Goal: Communication & Community: Answer question/provide support

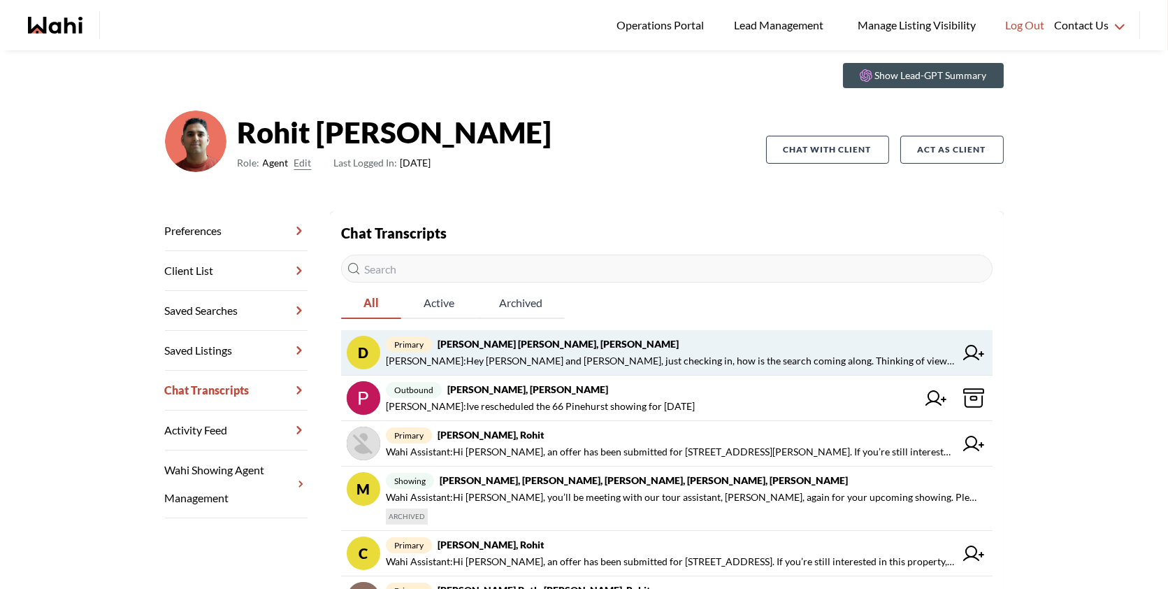
scroll to position [46, 0]
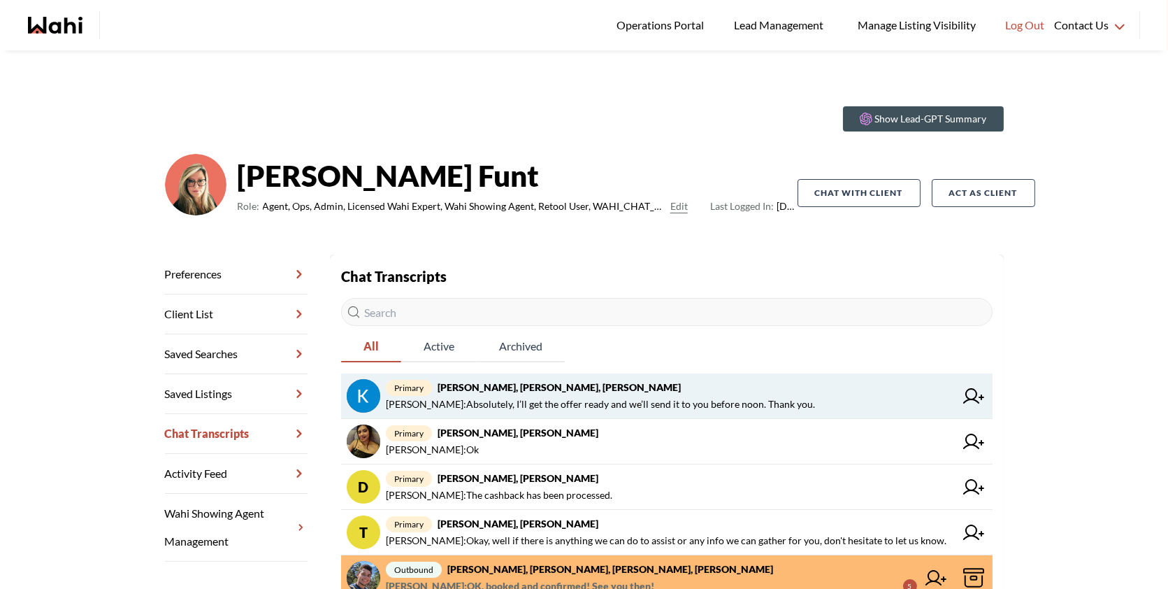
click at [638, 376] on link "primary Kevin McKay, Fawzia Sheikh, Behnam Behnam Fazili : Absolutely, I’ll get…" at bounding box center [667, 395] width 652 height 45
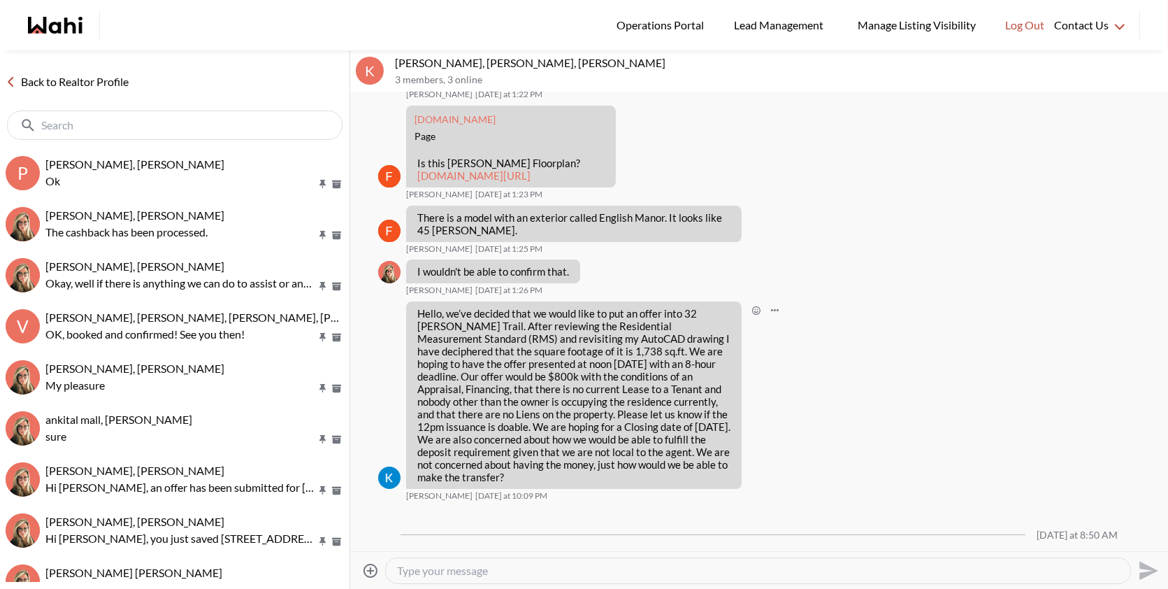
scroll to position [9875, 0]
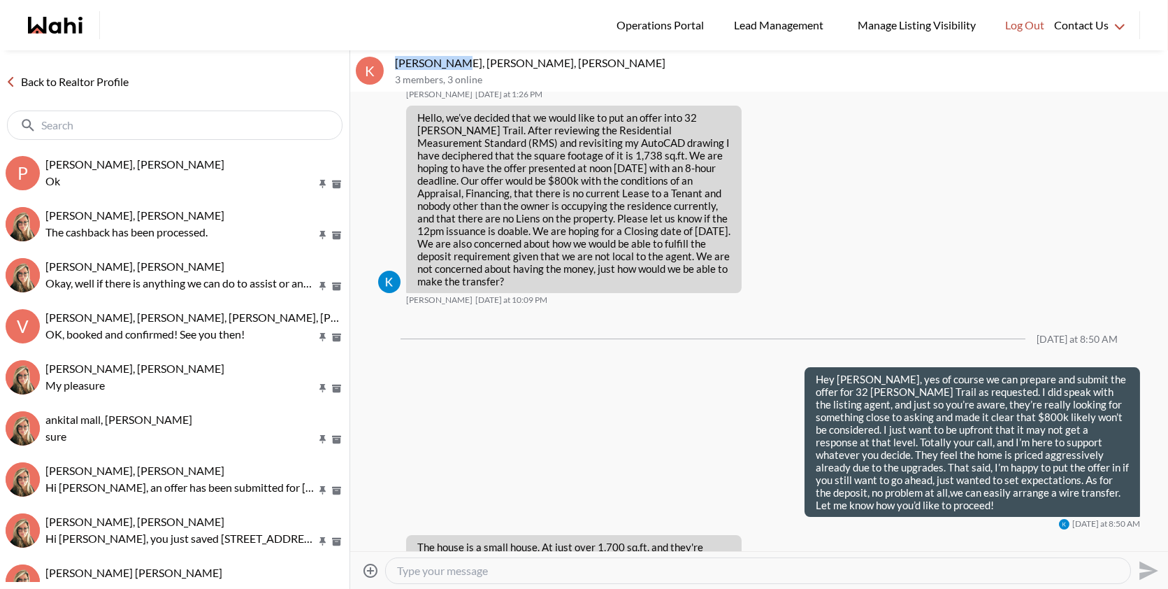
drag, startPoint x: 459, startPoint y: 56, endPoint x: 389, endPoint y: 60, distance: 70.0
click at [389, 60] on div "K Kevin McKay, Fawzia Sheikh, Behnam 3 members , 3 online" at bounding box center [759, 71] width 818 height 42
copy div "Kevin McKay"
drag, startPoint x: 534, startPoint y: 64, endPoint x: 463, endPoint y: 59, distance: 70.8
click at [463, 59] on p "Kevin McKay, Fawzia Sheikh, Behnam" at bounding box center [779, 63] width 768 height 14
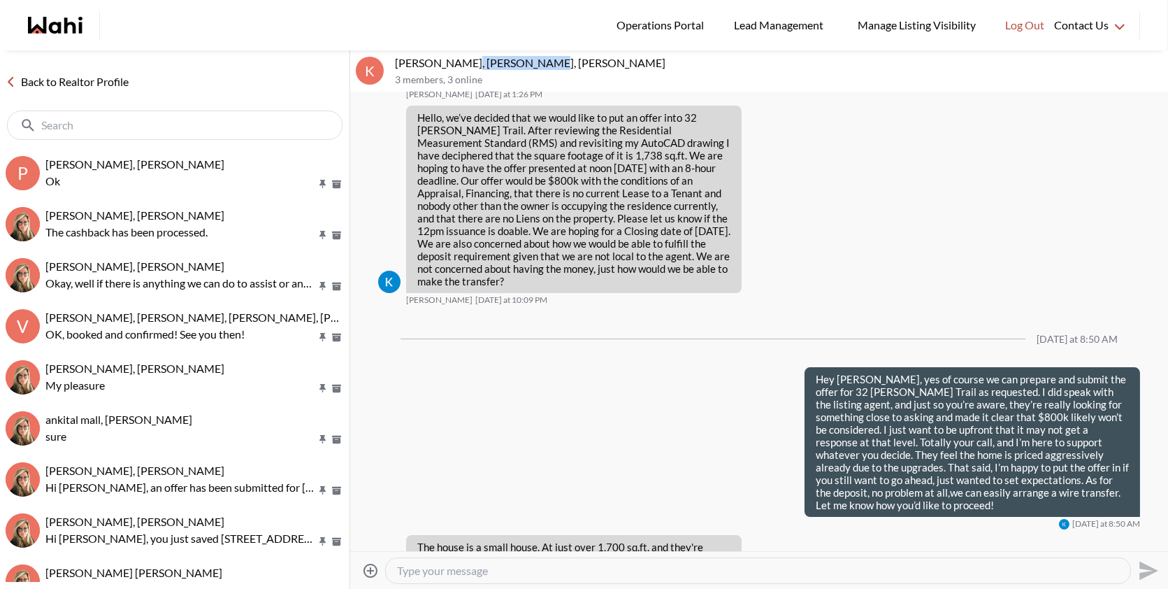
copy p "Fawzia Sheikh,"
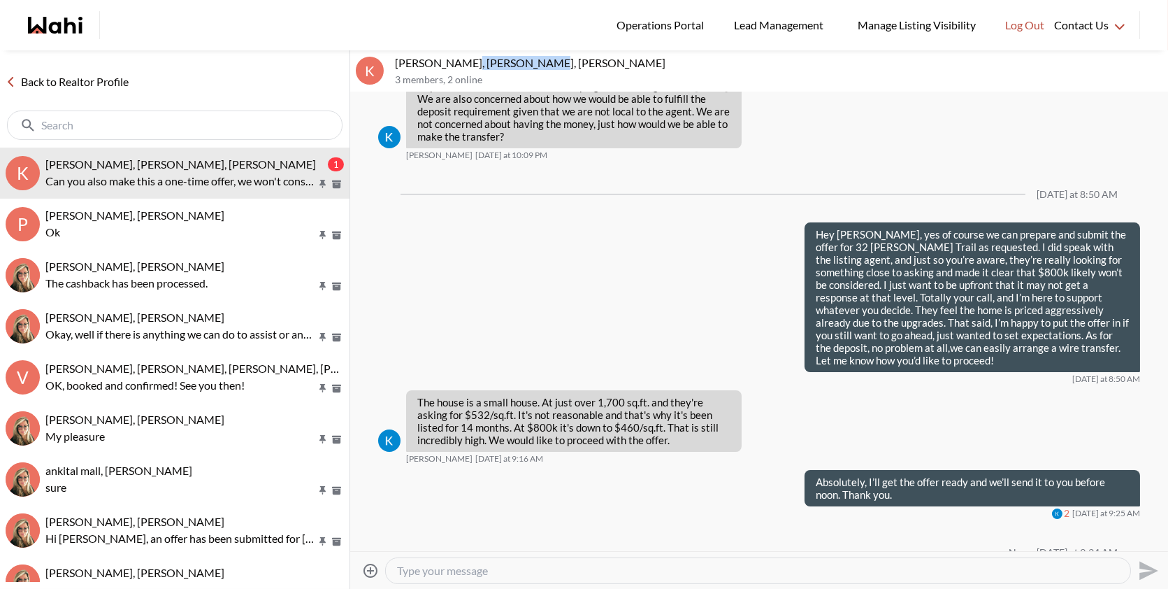
scroll to position [9986, 0]
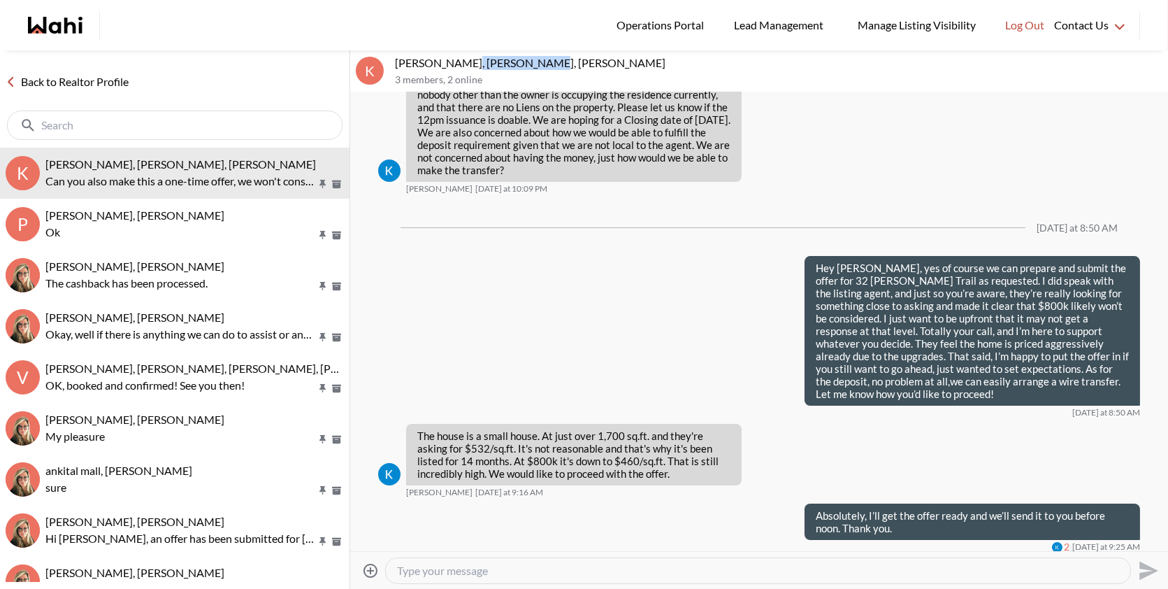
click at [524, 567] on textarea "Type your message" at bounding box center [758, 570] width 722 height 14
drag, startPoint x: 480, startPoint y: 523, endPoint x: 407, endPoint y: 501, distance: 76.7
copy p "Can you also make this a one-time offer, we won't consider a counteroffer."
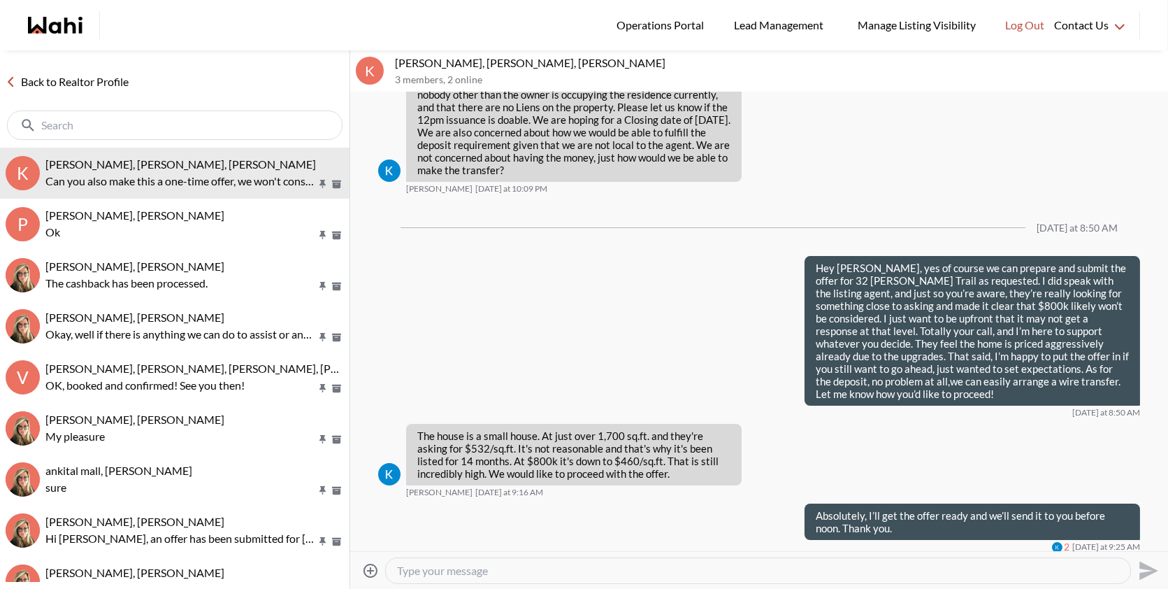
click at [449, 570] on textarea "Type your message" at bounding box center [758, 570] width 722 height 14
paste textarea "Yes, I’ll make this a one-time offer and let the listing agent know it’s our be…"
click at [413, 568] on textarea "Yes, I’ll make this a one-time offer and let the listing agent know it’s our be…" at bounding box center [758, 570] width 722 height 14
click at [861, 568] on textarea "Yes Kevin, I’ll make this a one-time offer and let the listing agent know it’s …" at bounding box center [758, 570] width 722 height 14
type textarea "Yes [PERSON_NAME], I’ll make this a one-time offer and let the listing agent kn…"
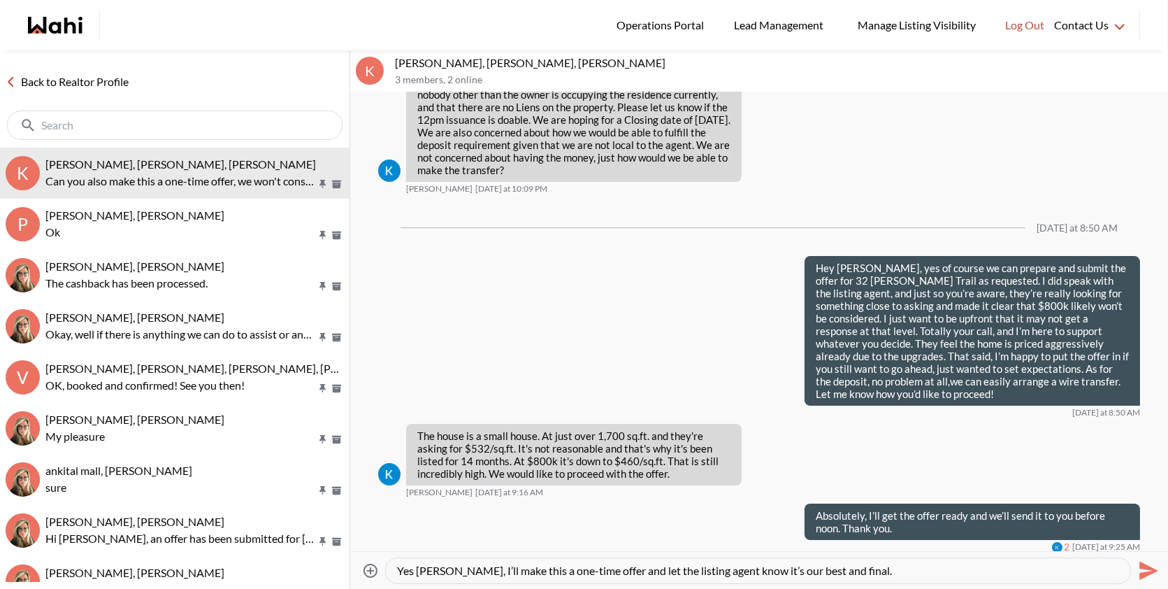
click at [1144, 566] on icon "Send" at bounding box center [1148, 570] width 19 height 19
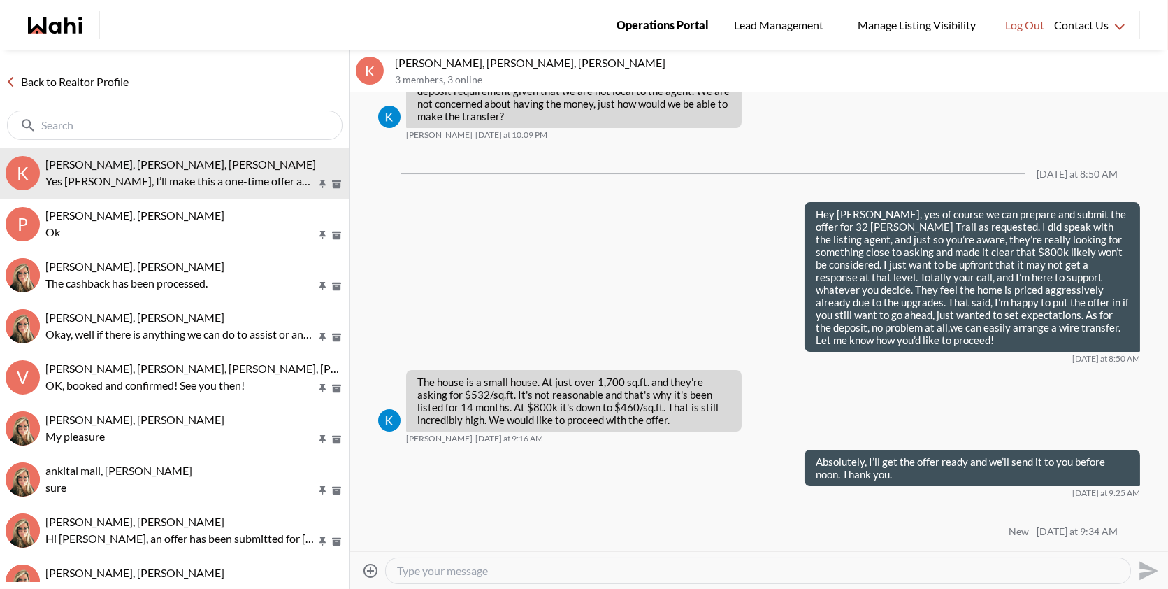
scroll to position [10041, 0]
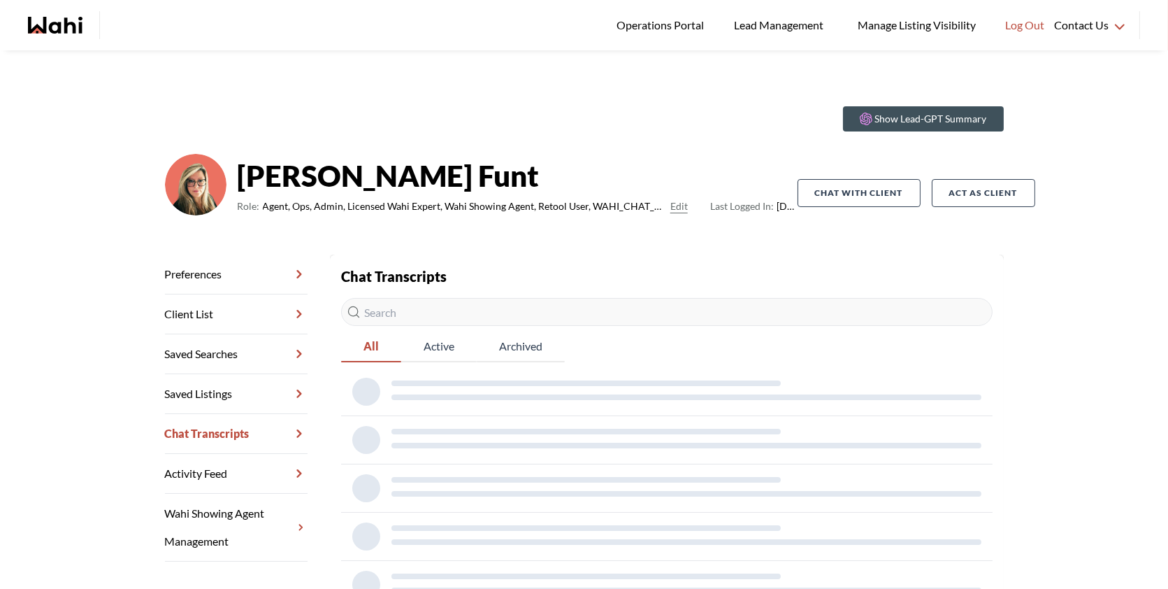
click at [570, 335] on div "Chat Transcripts All Active Archived" at bounding box center [667, 437] width 652 height 343
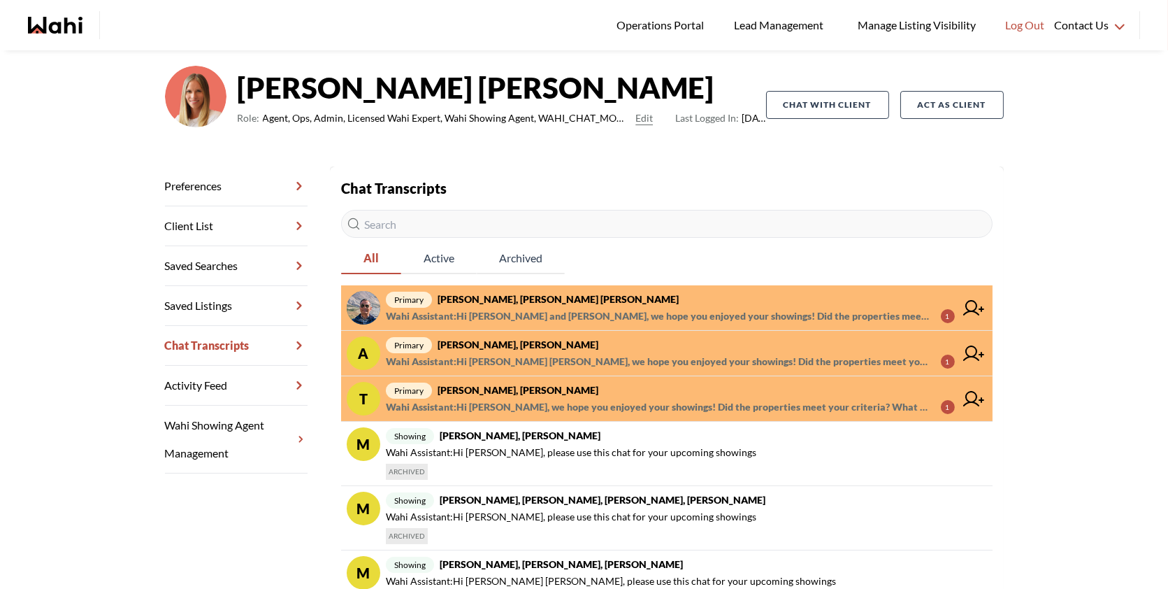
scroll to position [87, 0]
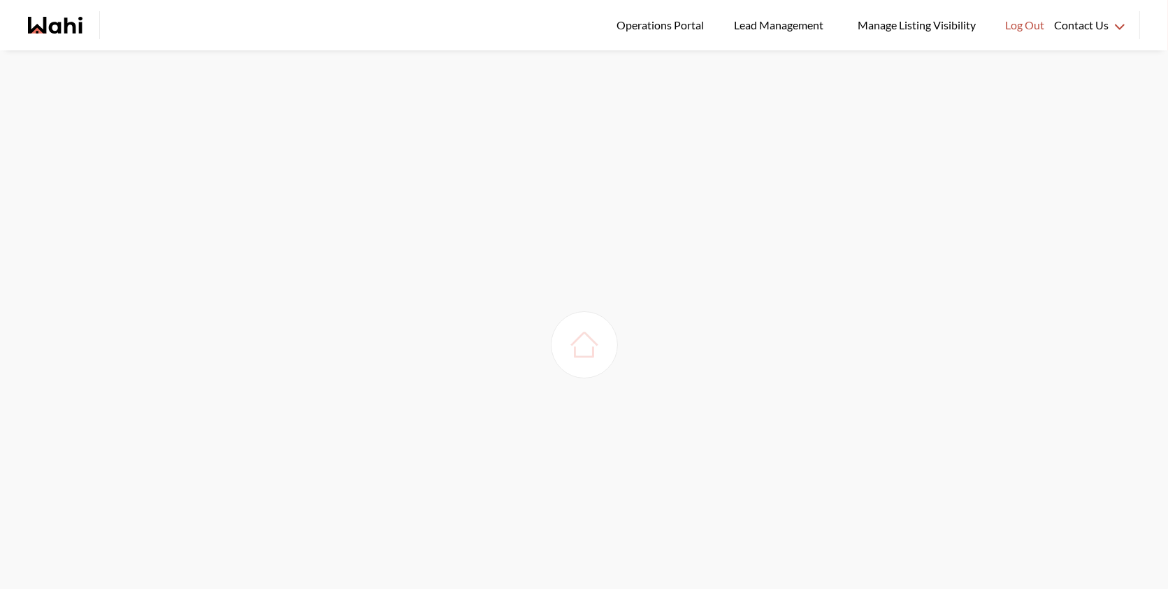
click at [589, 356] on img at bounding box center [584, 344] width 39 height 39
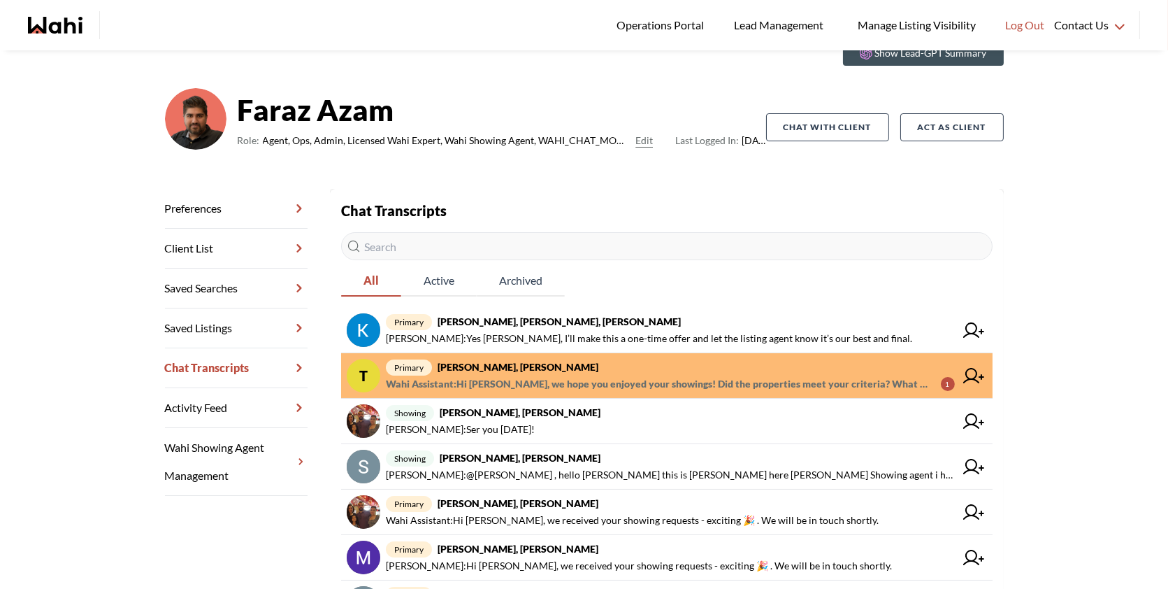
scroll to position [78, 0]
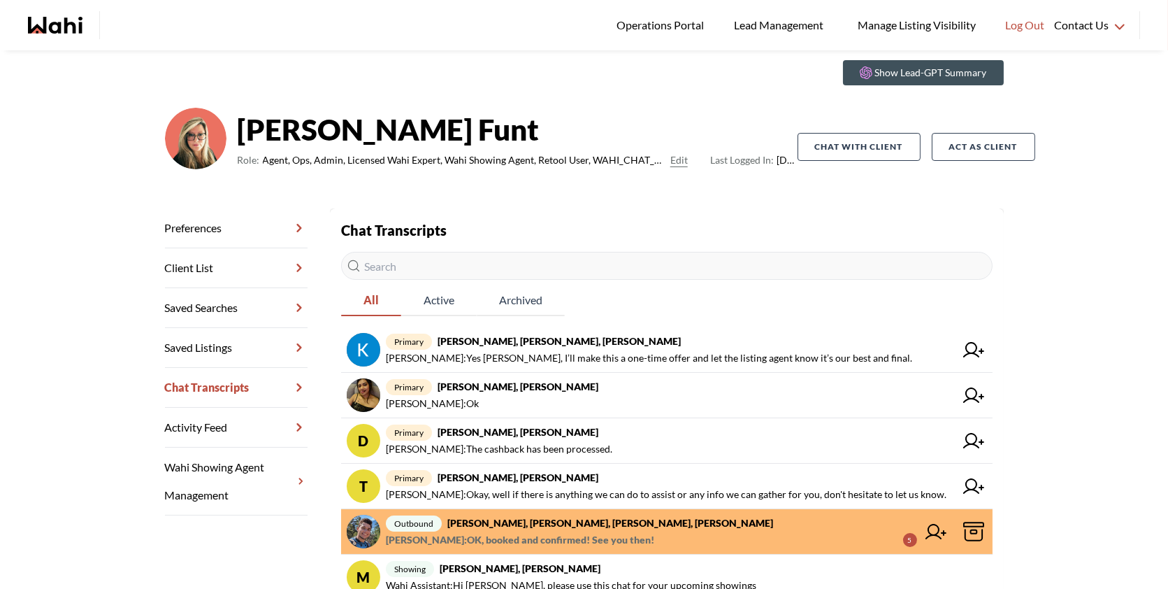
scroll to position [52, 0]
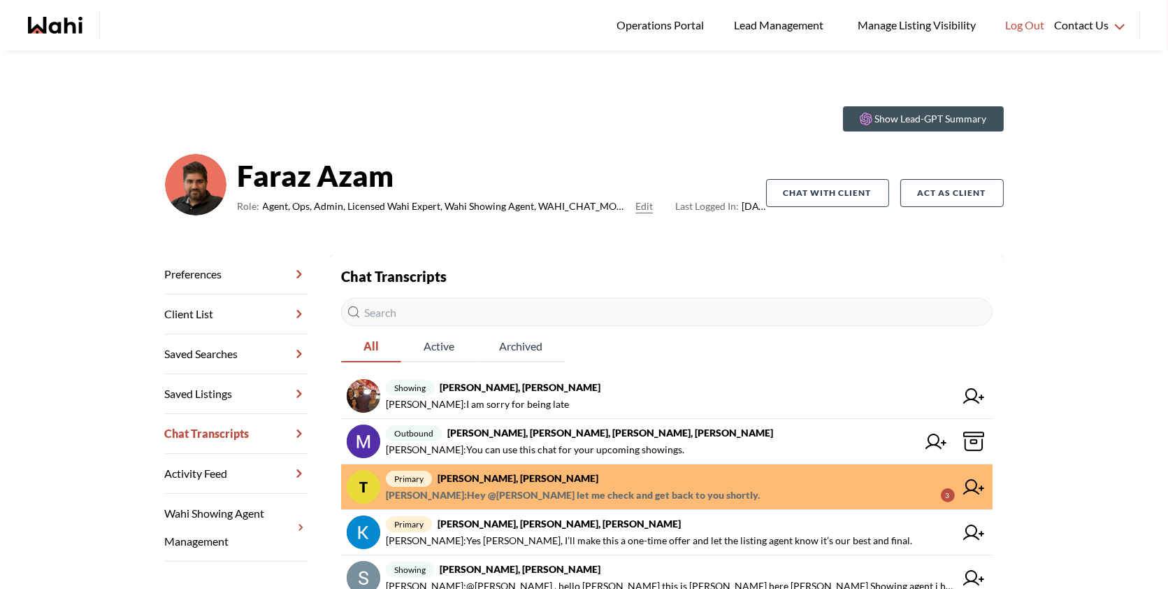
click at [626, 473] on span "primary [PERSON_NAME], [PERSON_NAME]" at bounding box center [670, 478] width 569 height 17
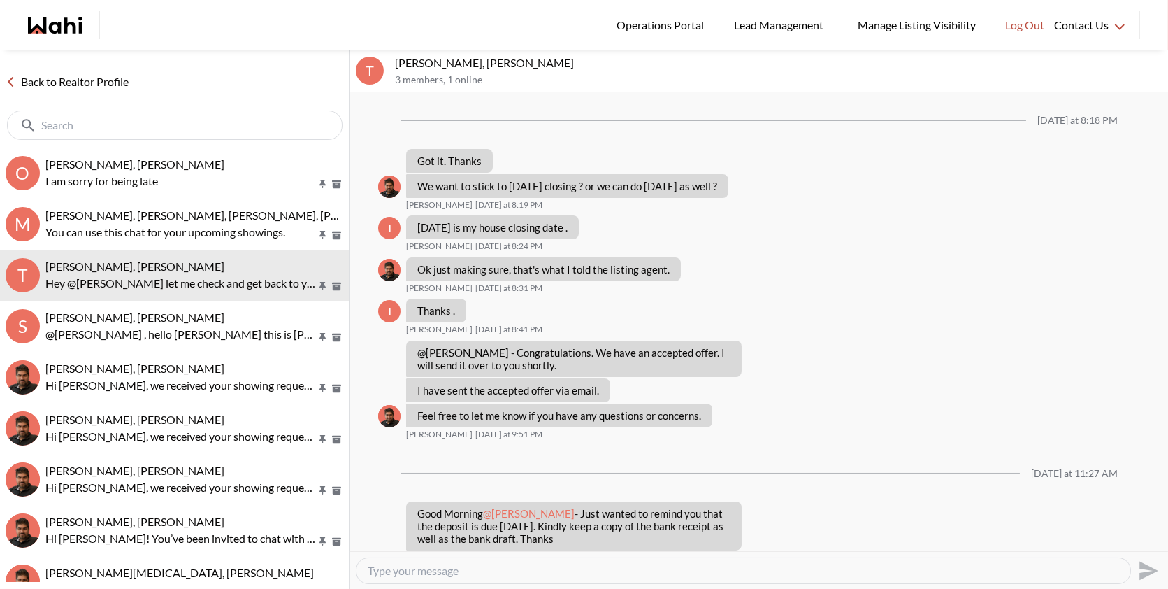
scroll to position [736, 0]
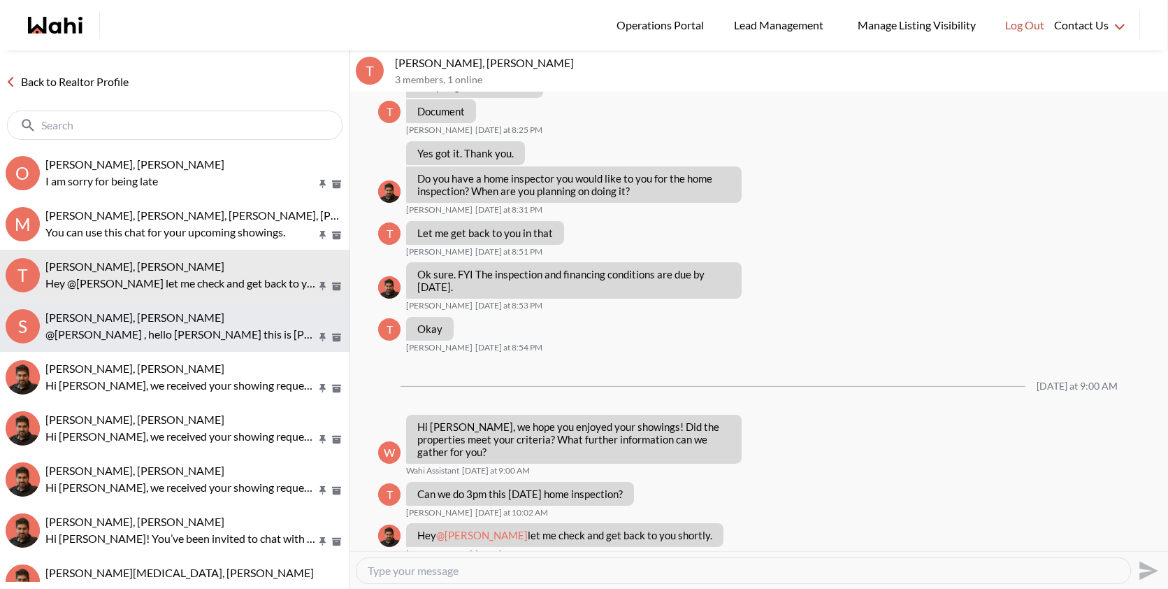
click at [128, 315] on span "Scott Seiling, Paul, Faraz" at bounding box center [134, 316] width 179 height 13
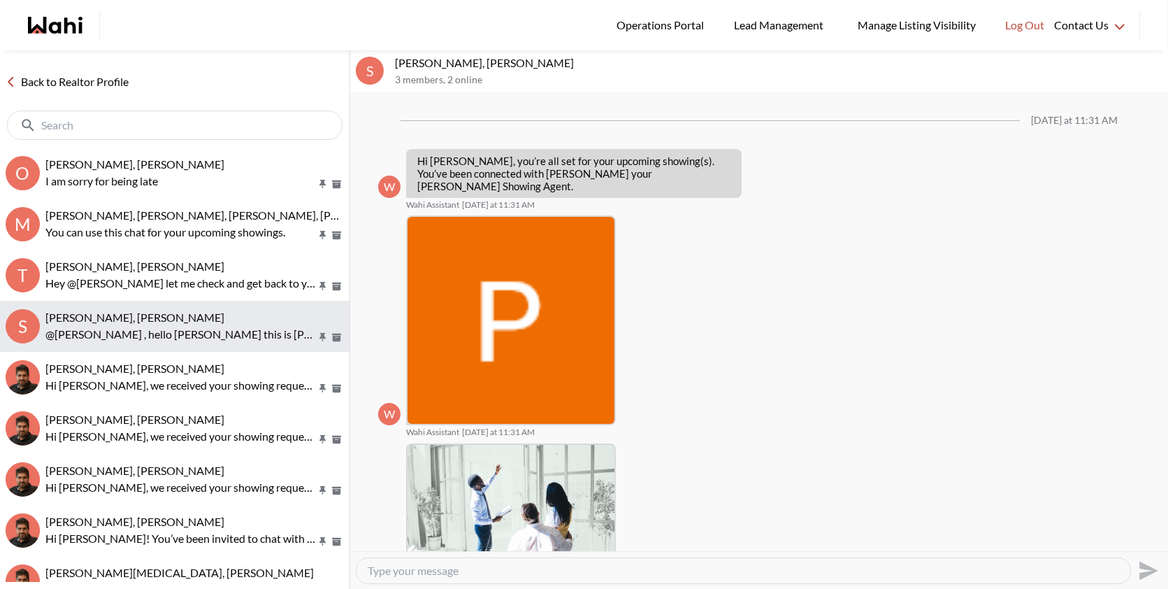
scroll to position [203, 0]
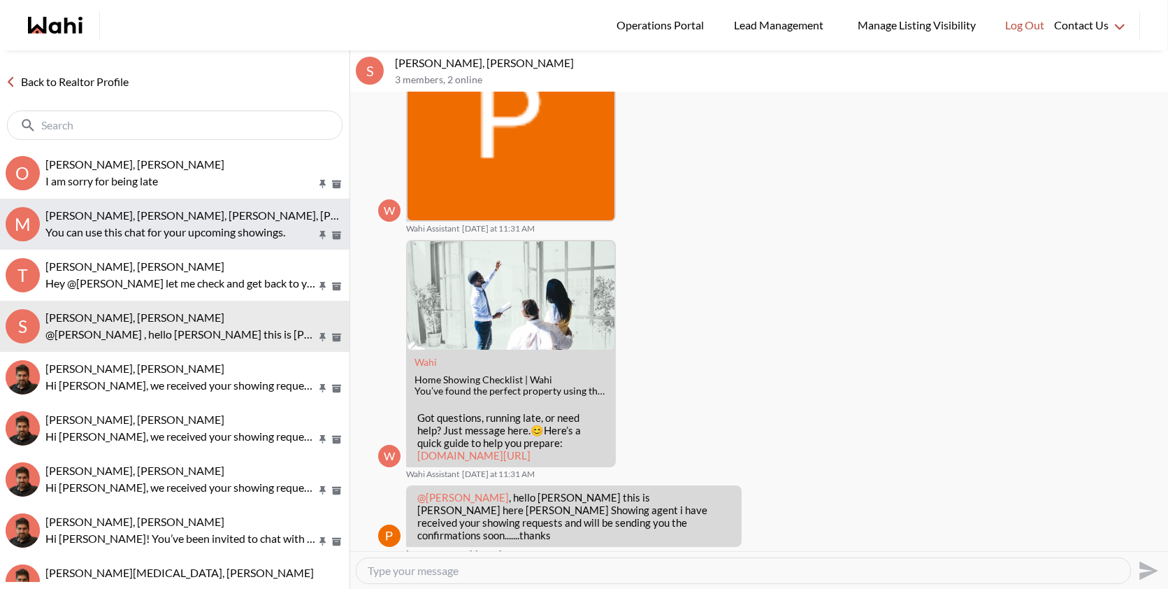
click at [118, 231] on p "You can use this chat for your upcoming showings." at bounding box center [180, 232] width 271 height 17
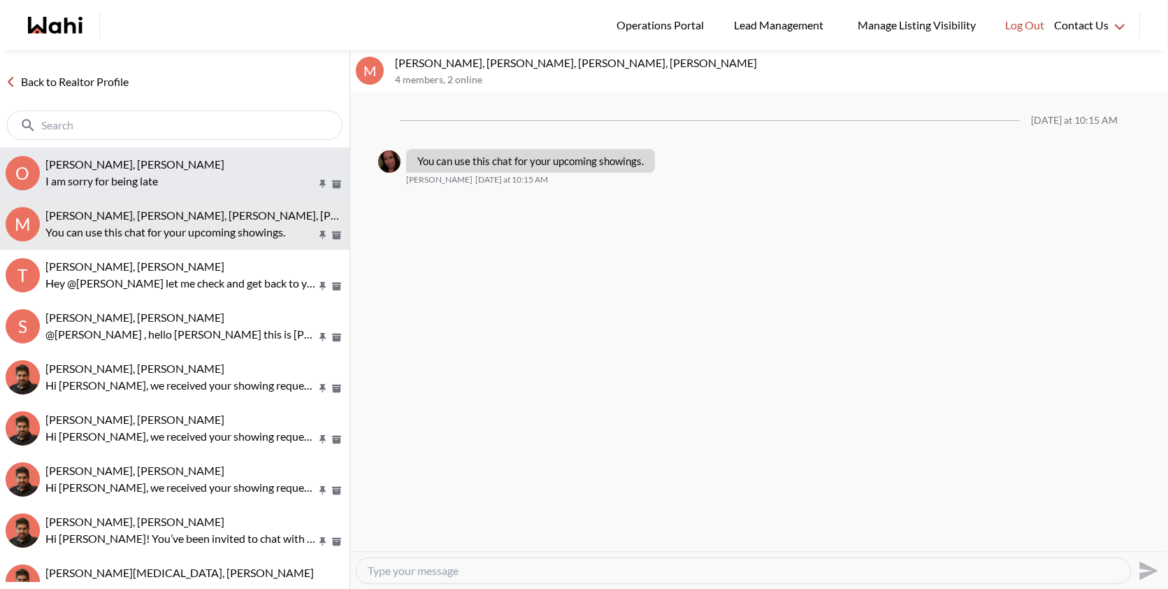
click at [132, 187] on p "I am sorry for being late" at bounding box center [180, 181] width 271 height 17
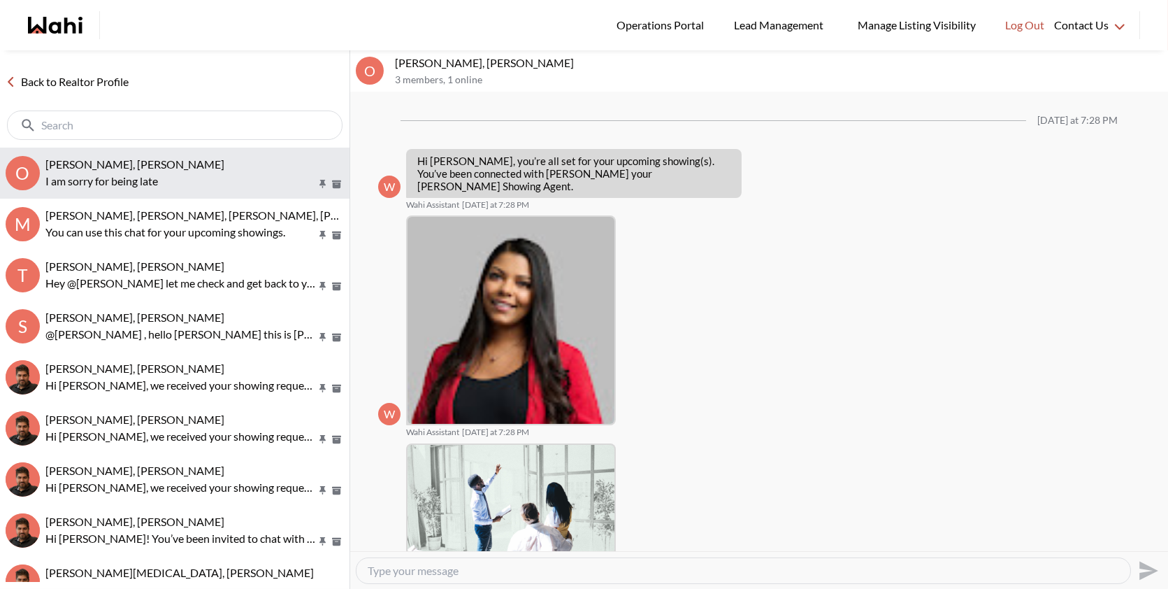
scroll to position [701, 0]
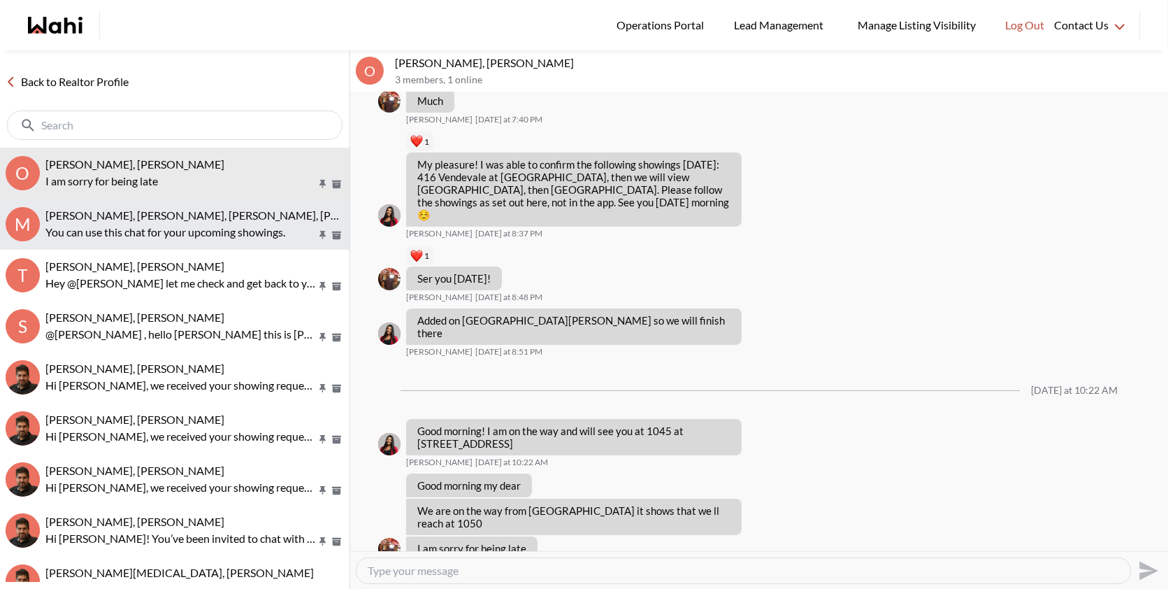
click at [136, 226] on p "You can use this chat for your upcoming showings." at bounding box center [180, 232] width 271 height 17
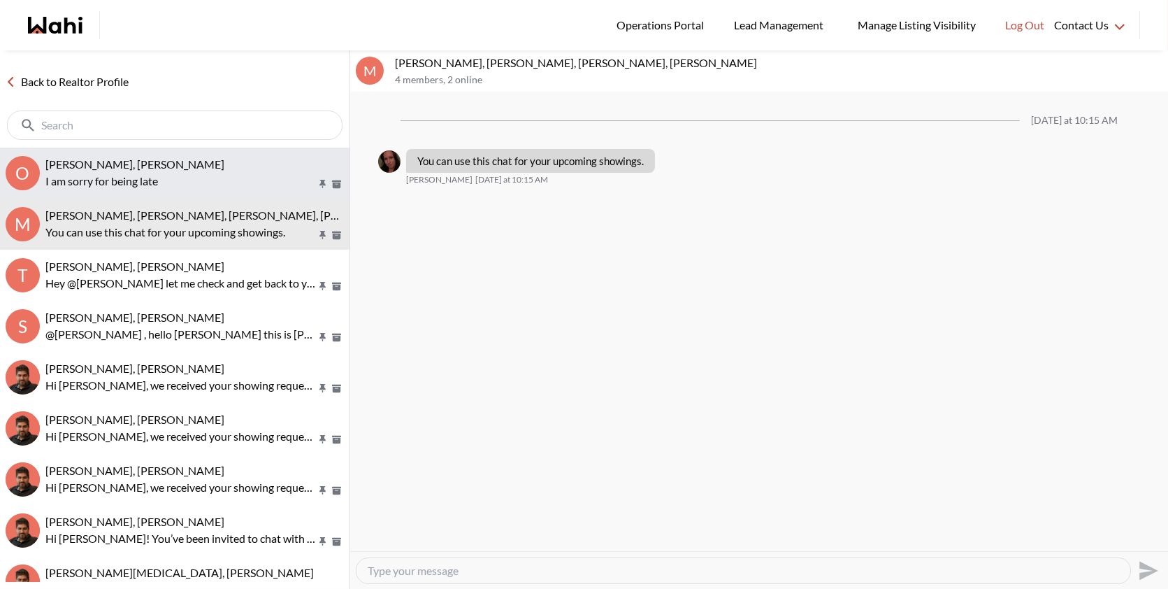
click at [178, 185] on p "I am sorry for being late" at bounding box center [180, 181] width 271 height 17
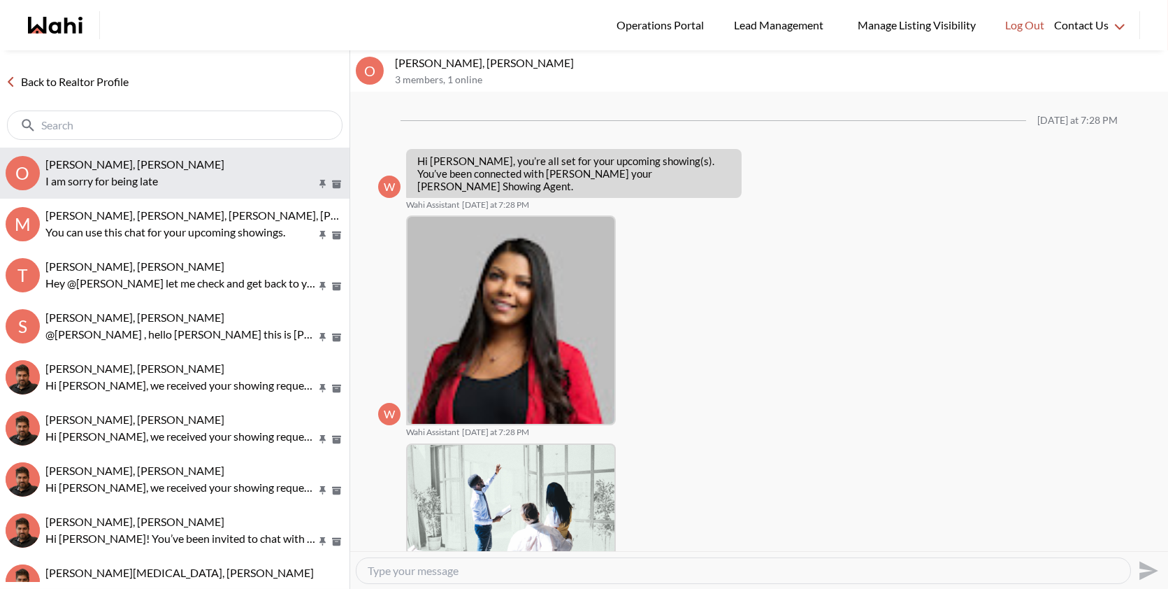
scroll to position [701, 0]
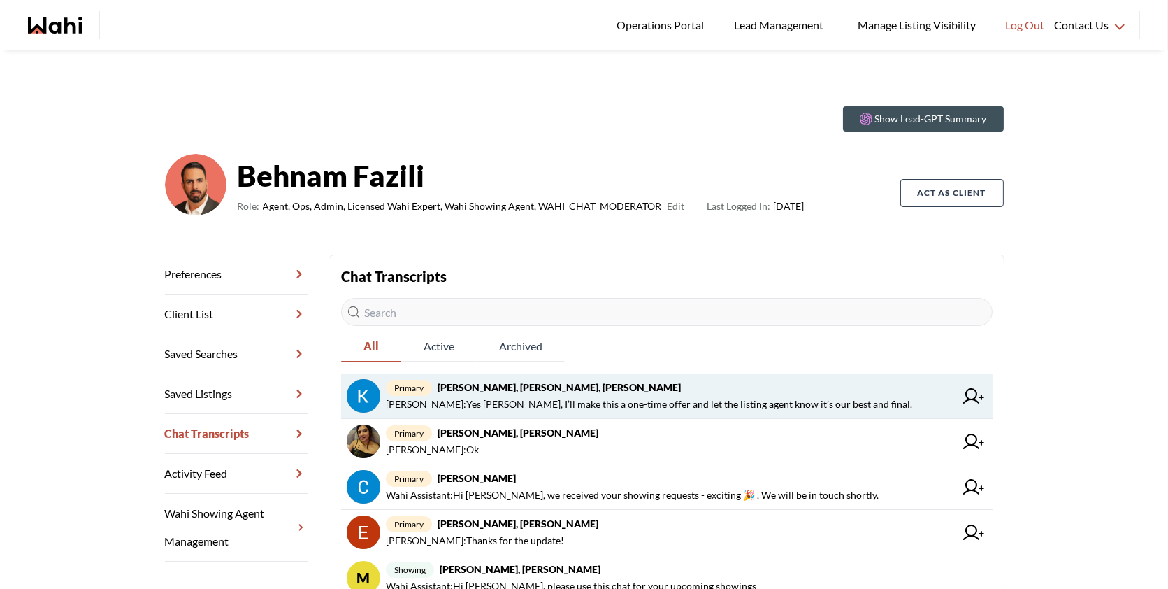
click at [456, 401] on span "Behnam Fazili : Yes Kevin, I’ll make this a one-time offer and let the listing …" at bounding box center [649, 404] width 526 height 17
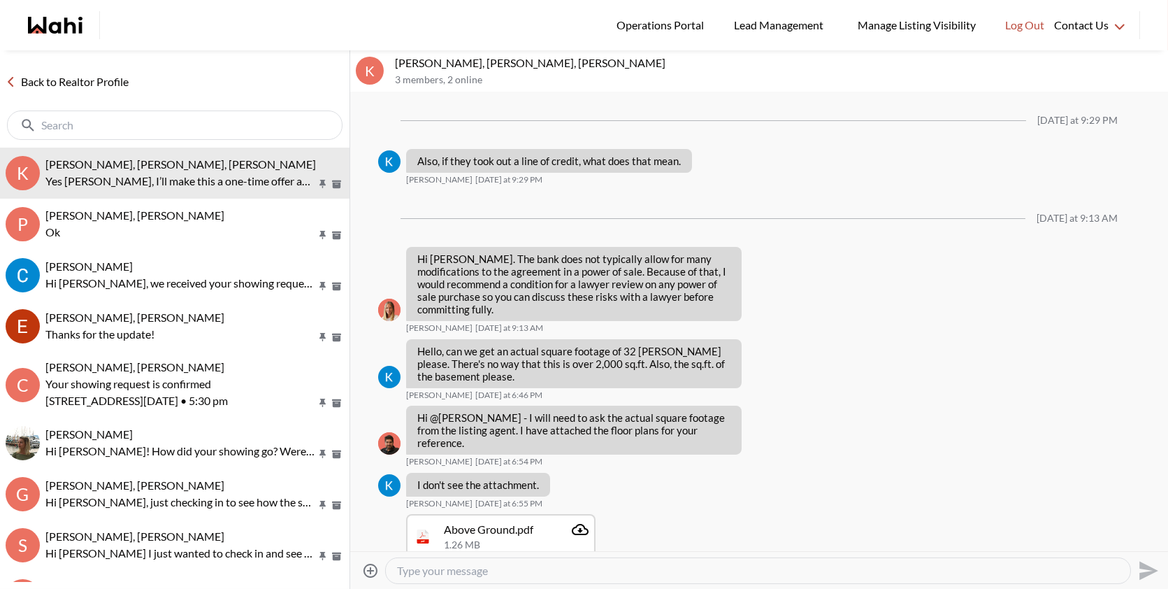
scroll to position [1755, 0]
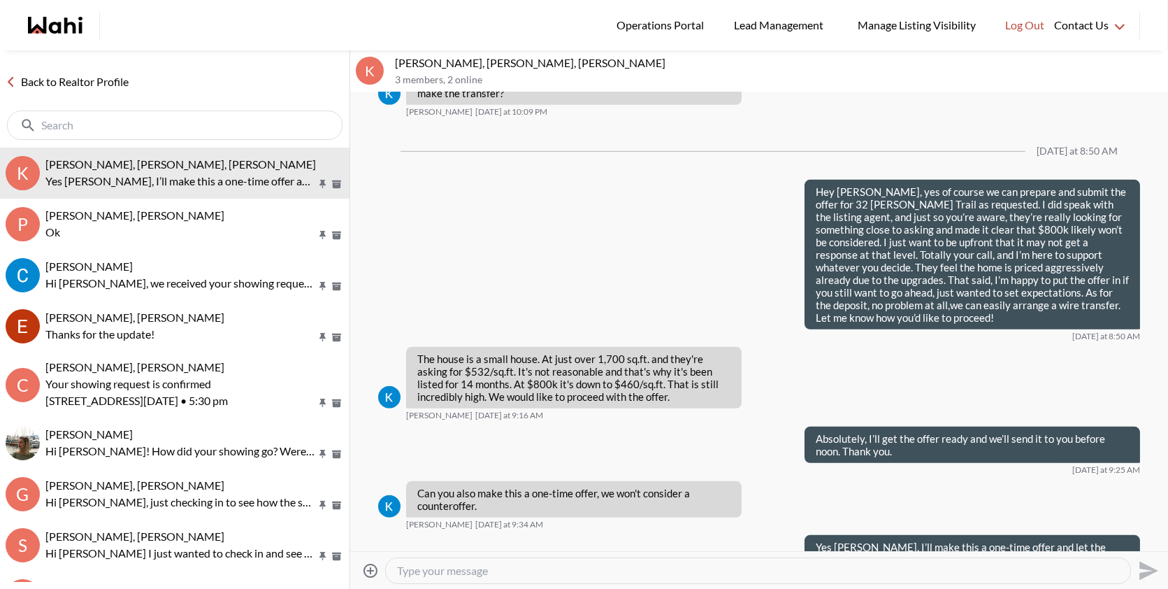
click at [437, 569] on textarea "Type your message" at bounding box center [758, 570] width 722 height 14
paste textarea "The offer has been sent—please review and sign it at your earliest convenience.…"
click at [519, 570] on textarea "The offer has been sent—please review and sign it at your earliest convenience.…" at bounding box center [758, 570] width 722 height 14
click at [970, 573] on textarea "The offer has been sent, please review and sign it at your earliest convenience…" at bounding box center [758, 570] width 722 height 14
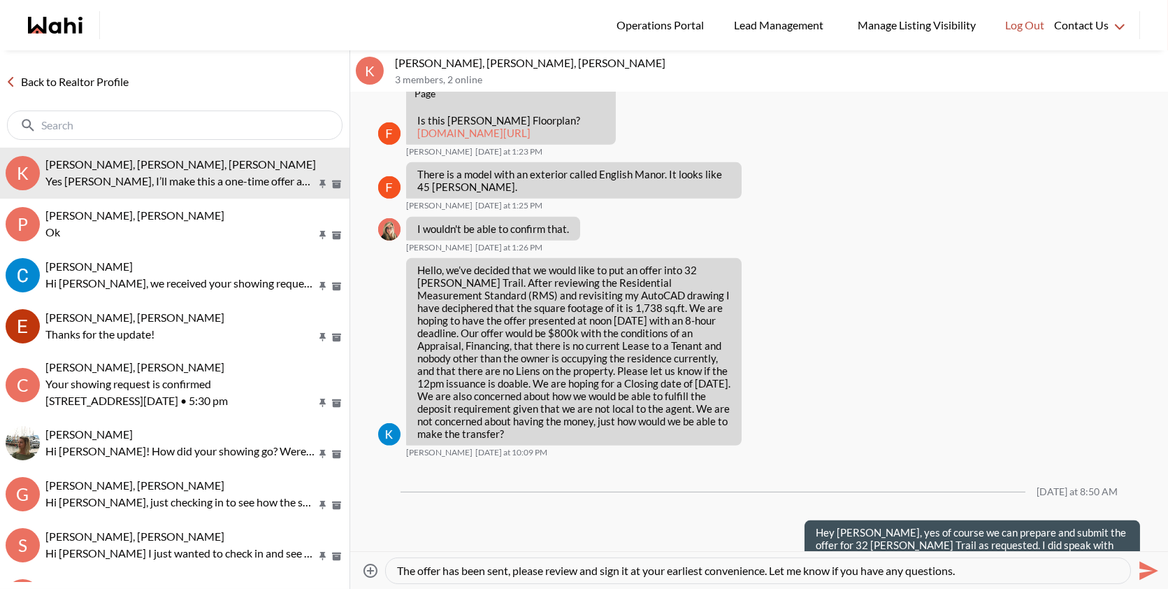
scroll to position [1408, 0]
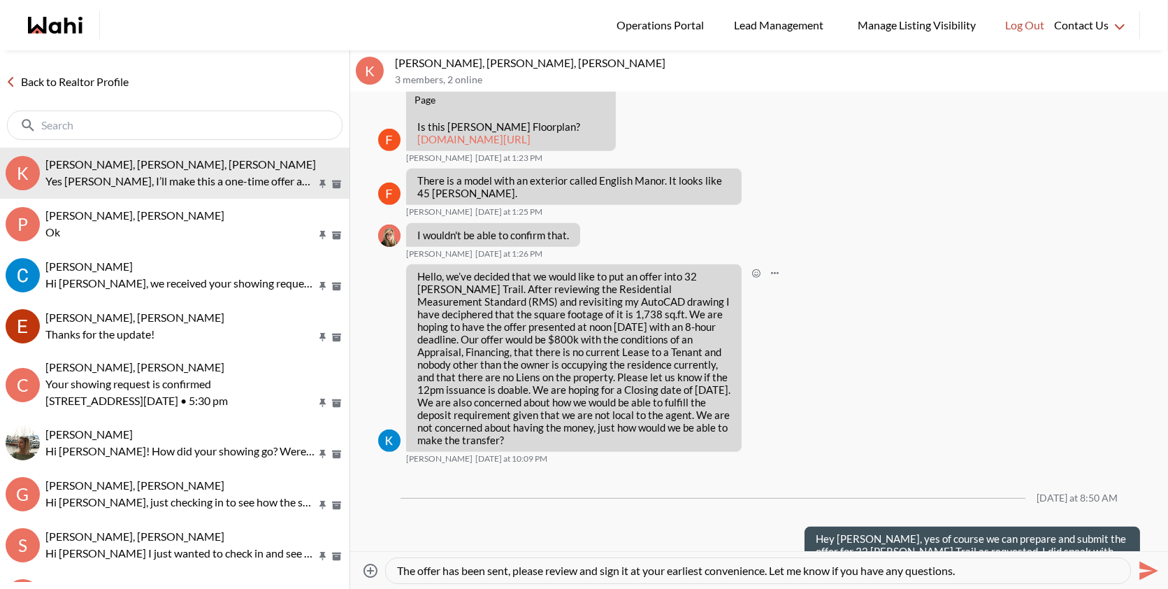
drag, startPoint x: 545, startPoint y: 411, endPoint x: 422, endPoint y: 245, distance: 206.5
click at [422, 270] on p "Hello, we’ve decided that we would like to put an offer into 32 McBride Trail. …" at bounding box center [573, 358] width 313 height 176
click at [559, 417] on p "Hello, we’ve decided that we would like to put an offer into 32 McBride Trail. …" at bounding box center [573, 358] width 313 height 176
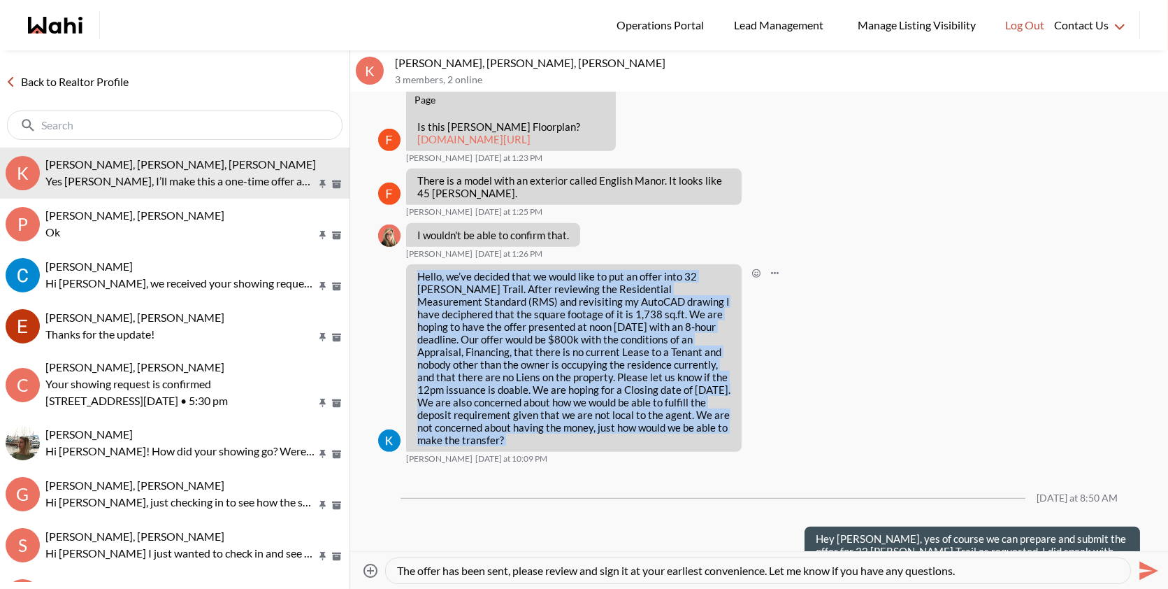
drag, startPoint x: 559, startPoint y: 417, endPoint x: 417, endPoint y: 251, distance: 218.2
click at [417, 270] on p "Hello, we’ve decided that we would like to put an offer into 32 McBride Trail. …" at bounding box center [573, 358] width 313 height 176
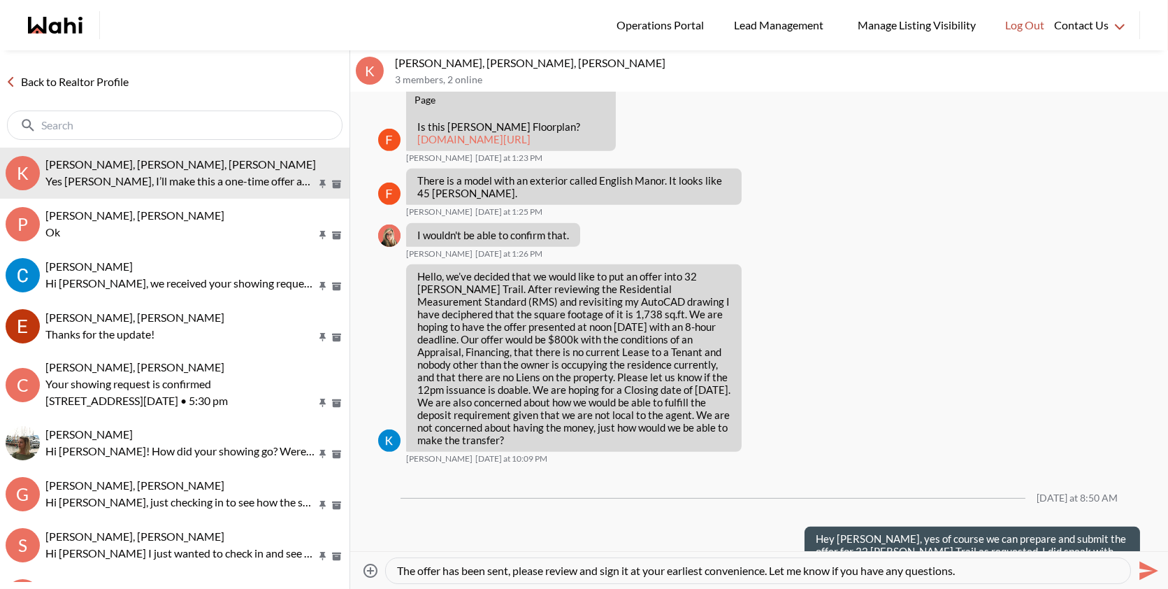
click at [998, 571] on textarea "The offer has been sent, please review and sign it at your earliest convenience…" at bounding box center [758, 570] width 722 height 14
paste textarea "the property is owner-occupied, not tenanted. Any info about liens will be conf…"
click at [968, 567] on textarea "The offer has been sent, please review and sign it at your earliest convenience…" at bounding box center [758, 570] width 722 height 14
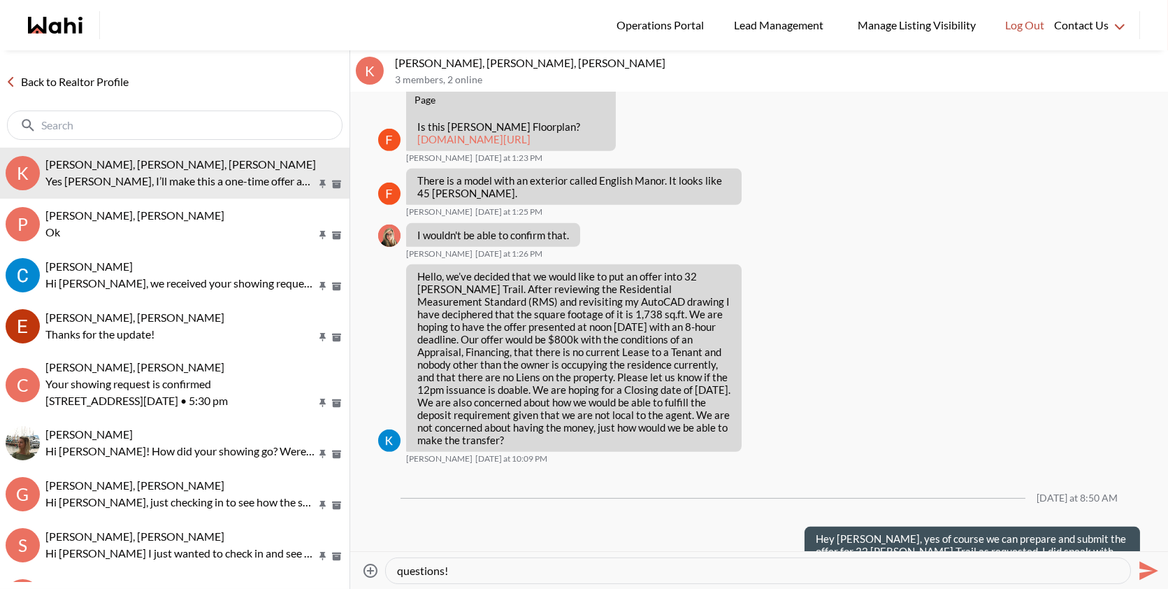
type textarea "The offer has been sent, please review and sign it at your earliest convenience…"
click at [1153, 565] on icon "Send" at bounding box center [1147, 570] width 22 height 22
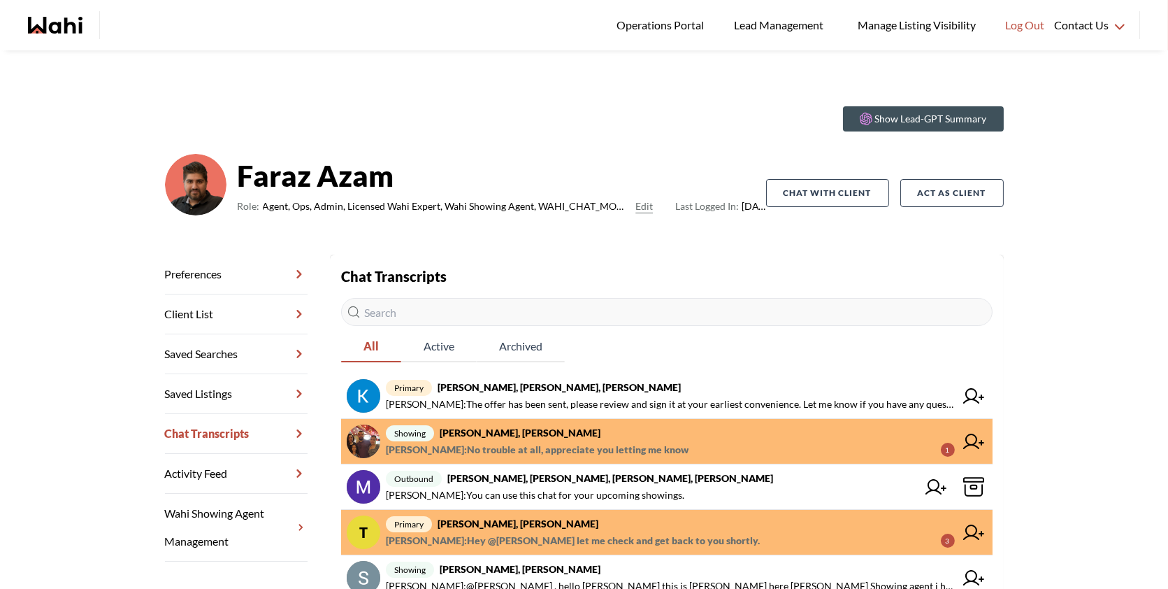
click at [436, 306] on input "text" at bounding box center [667, 312] width 652 height 28
paste input "[PERSON_NAME]"
type input "[PERSON_NAME]"
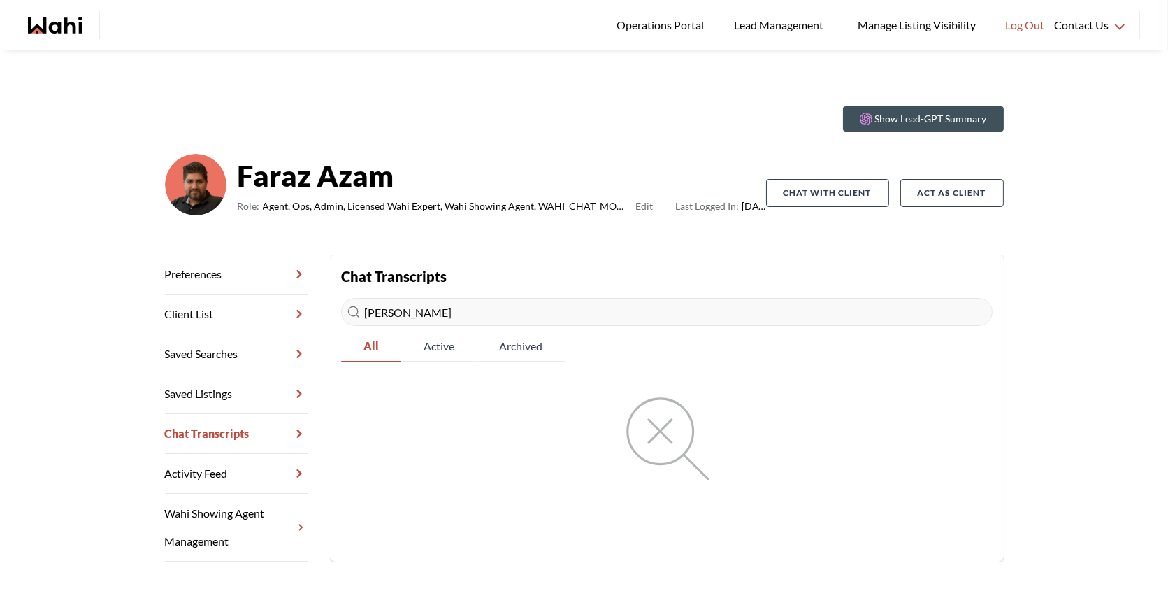
drag, startPoint x: 461, startPoint y: 315, endPoint x: 350, endPoint y: 309, distance: 111.3
click at [350, 309] on div "Heidy Jaeger" at bounding box center [667, 312] width 652 height 28
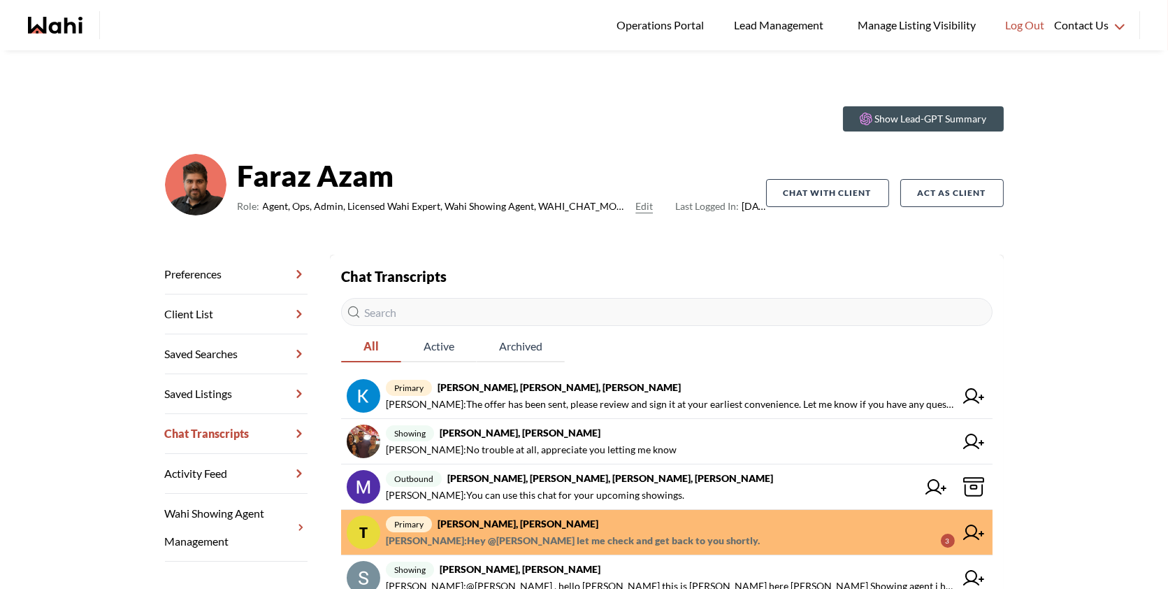
click at [652, 314] on input "text" at bounding box center [667, 312] width 652 height 28
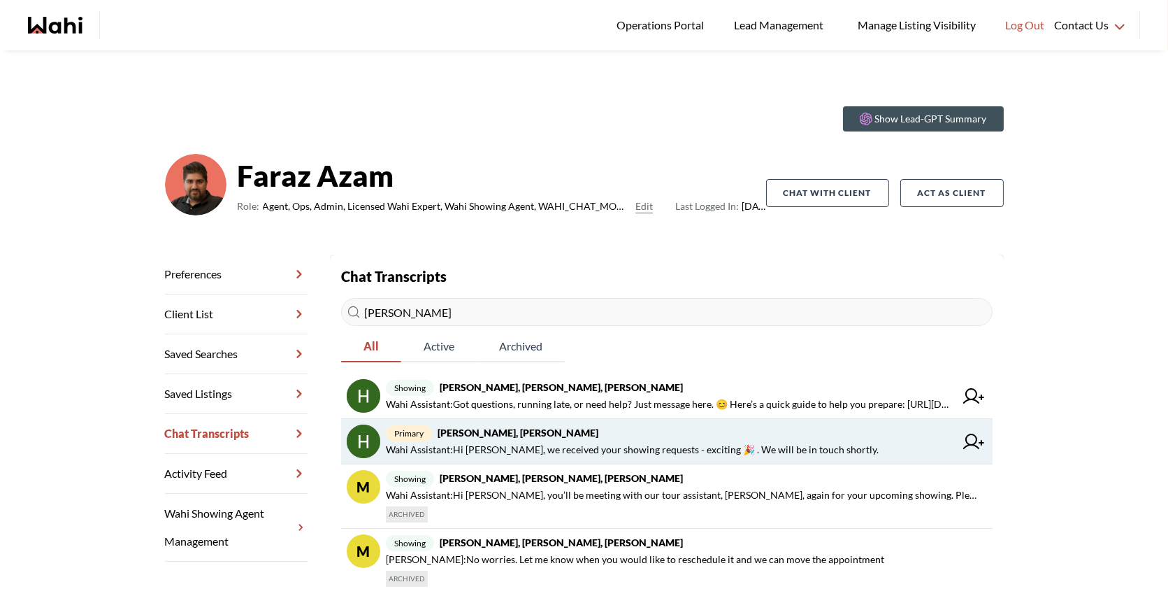
type input "heid"
click at [563, 436] on span "primary Heidy Jaeger, Faraz" at bounding box center [670, 432] width 569 height 17
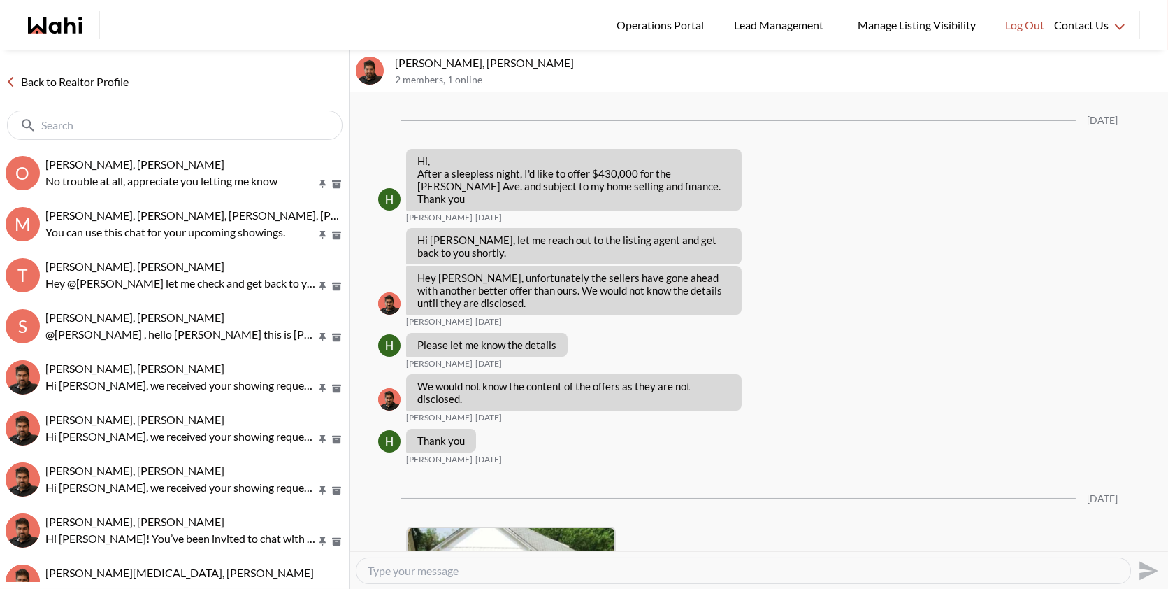
scroll to position [2335, 0]
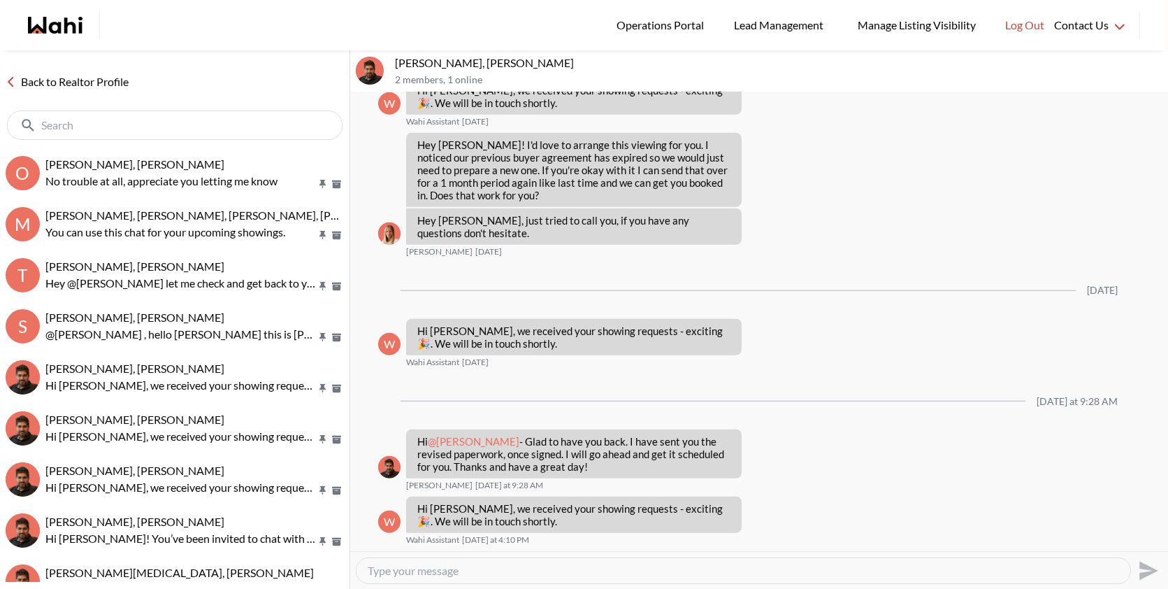
click at [477, 575] on textarea "Type your message" at bounding box center [743, 570] width 751 height 14
paste textarea "Hi Heidy, I know you’d like to do a showing at 119 Keewatin Ave, Kitchener, ON …"
click at [944, 568] on textarea "Hi Heidy, I know you’d like to do a showing at 119 Keewatin Ave, Kitchener, ON …" at bounding box center [743, 570] width 751 height 14
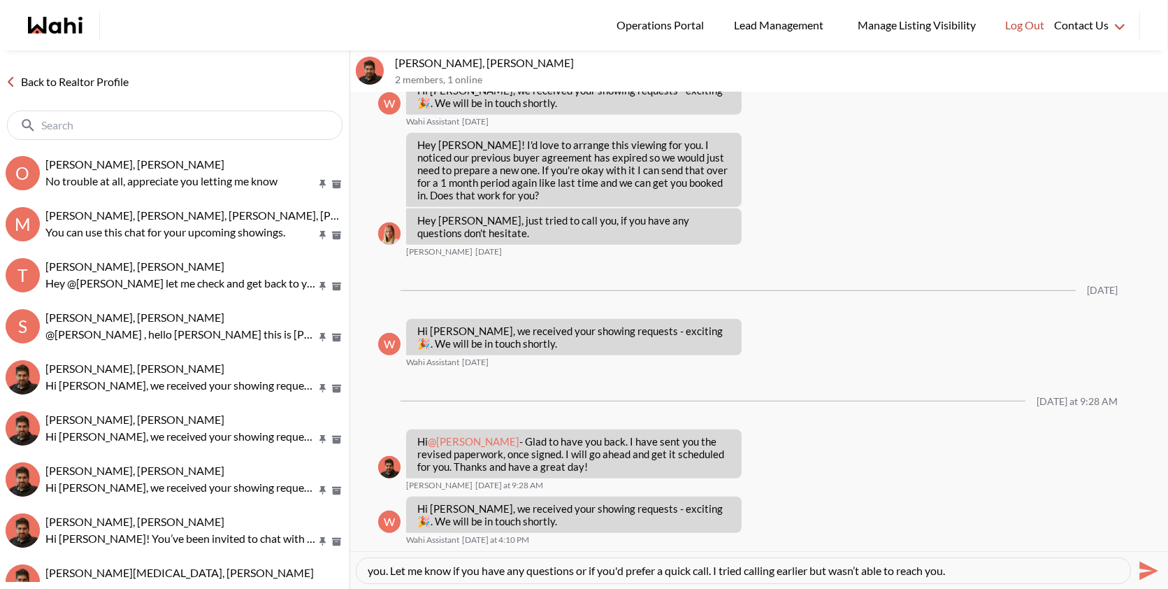
type textarea "Hi Heidy, I know you’d like to do a showing at 119 Keewatin Ave, Kitchener, ON …"
click at [1139, 566] on icon "Send" at bounding box center [1148, 570] width 19 height 19
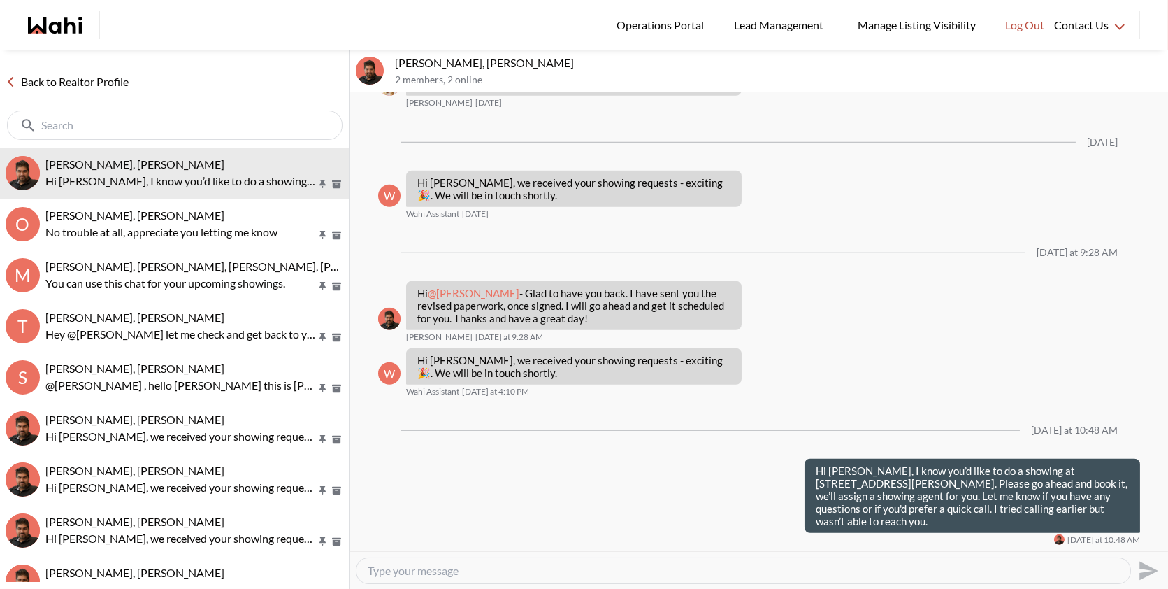
scroll to position [2482, 0]
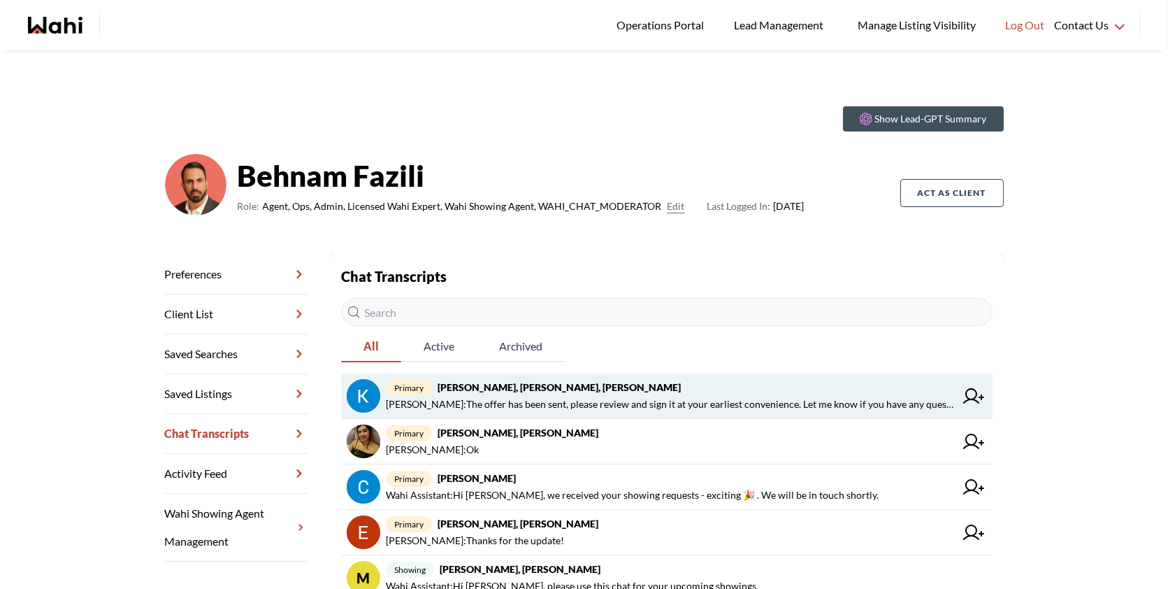
click at [722, 380] on span "primary [PERSON_NAME], [PERSON_NAME], [PERSON_NAME]" at bounding box center [670, 387] width 569 height 17
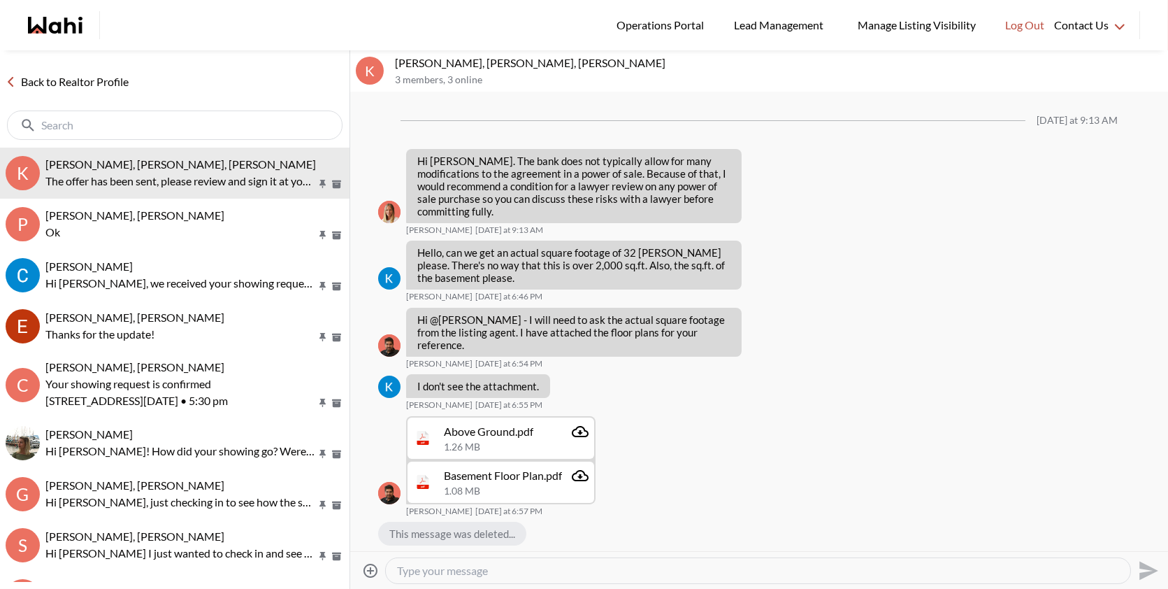
scroll to position [1794, 0]
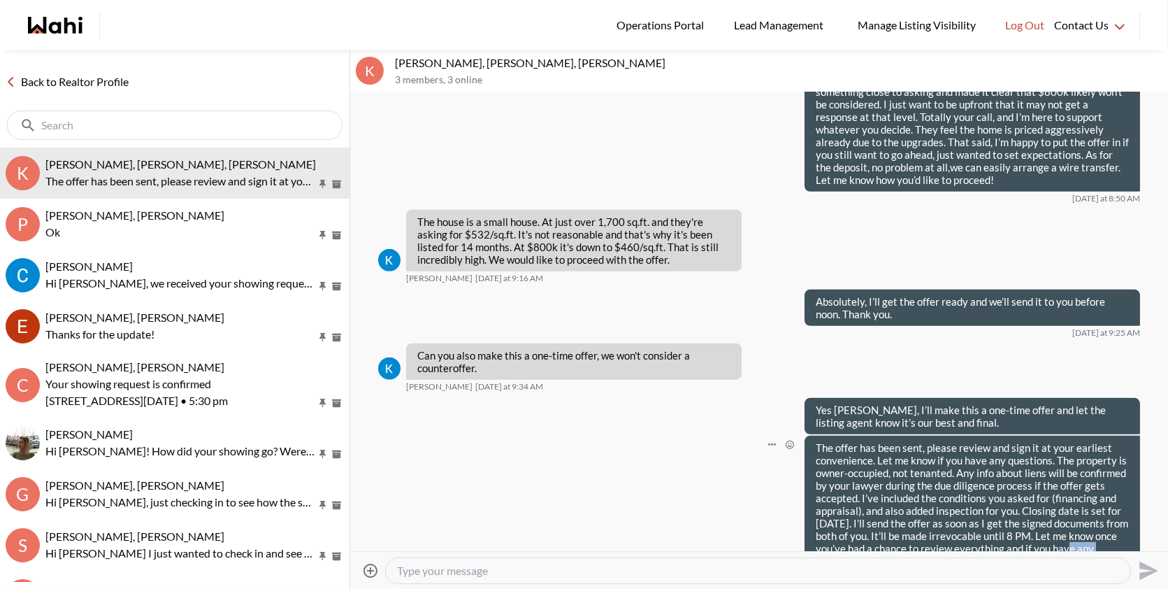
drag, startPoint x: 1086, startPoint y: 503, endPoint x: 1168, endPoint y: 503, distance: 81.8
click at [1167, 503] on li "The offer has been sent, please review and sign it at your earliest convenience…" at bounding box center [759, 511] width 818 height 150
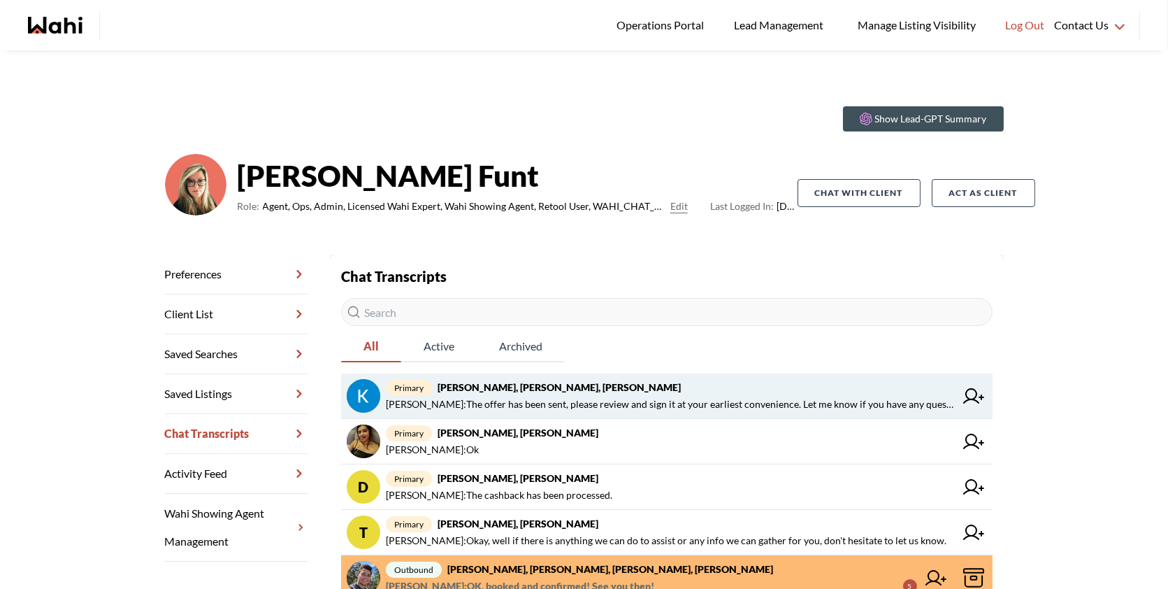
click at [768, 377] on link "primary [PERSON_NAME], [PERSON_NAME], [PERSON_NAME] : The offer has been sent, …" at bounding box center [667, 395] width 652 height 45
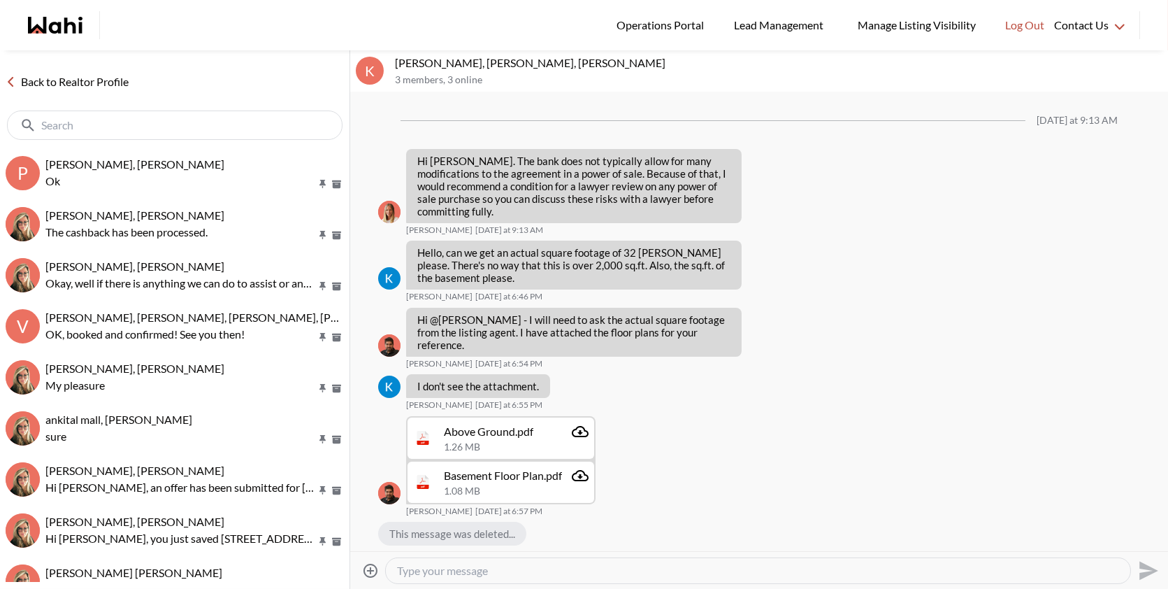
scroll to position [1794, 0]
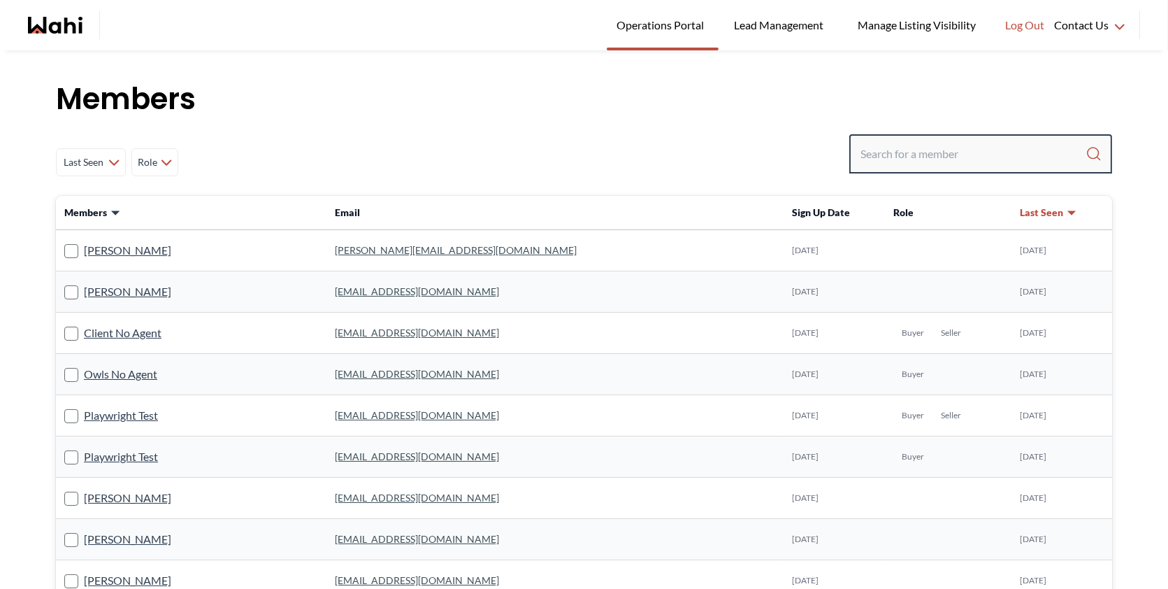
click at [890, 157] on input "Search input" at bounding box center [973, 153] width 225 height 25
paste input "[EMAIL_ADDRESS][DOMAIN_NAME]"
type input "[EMAIL_ADDRESS][DOMAIN_NAME]"
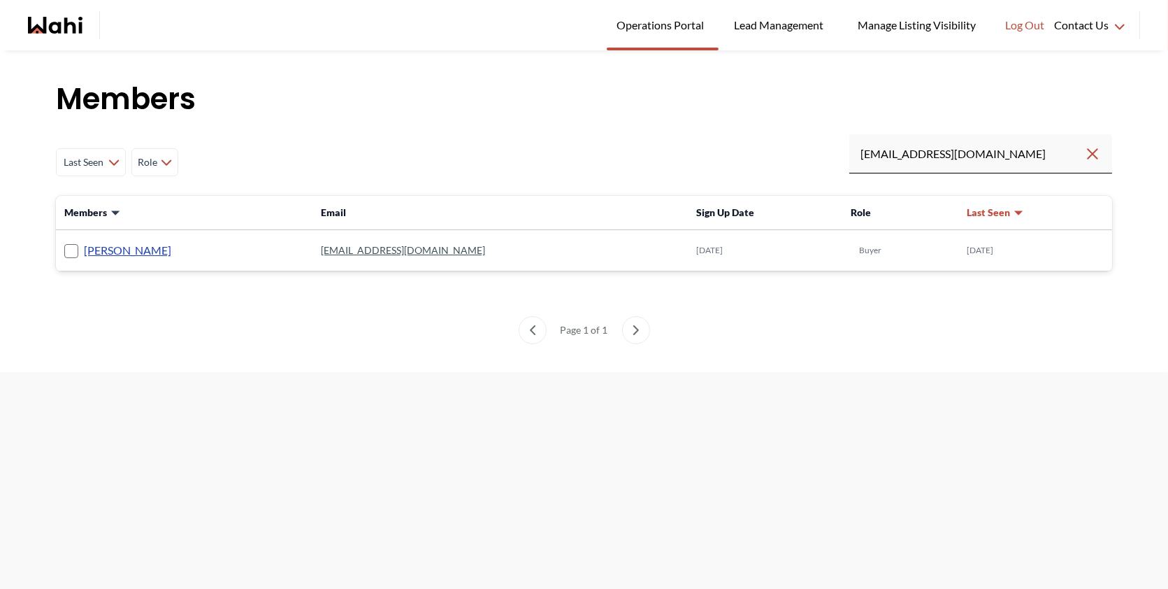
click at [110, 250] on link "[PERSON_NAME]" at bounding box center [127, 250] width 87 height 18
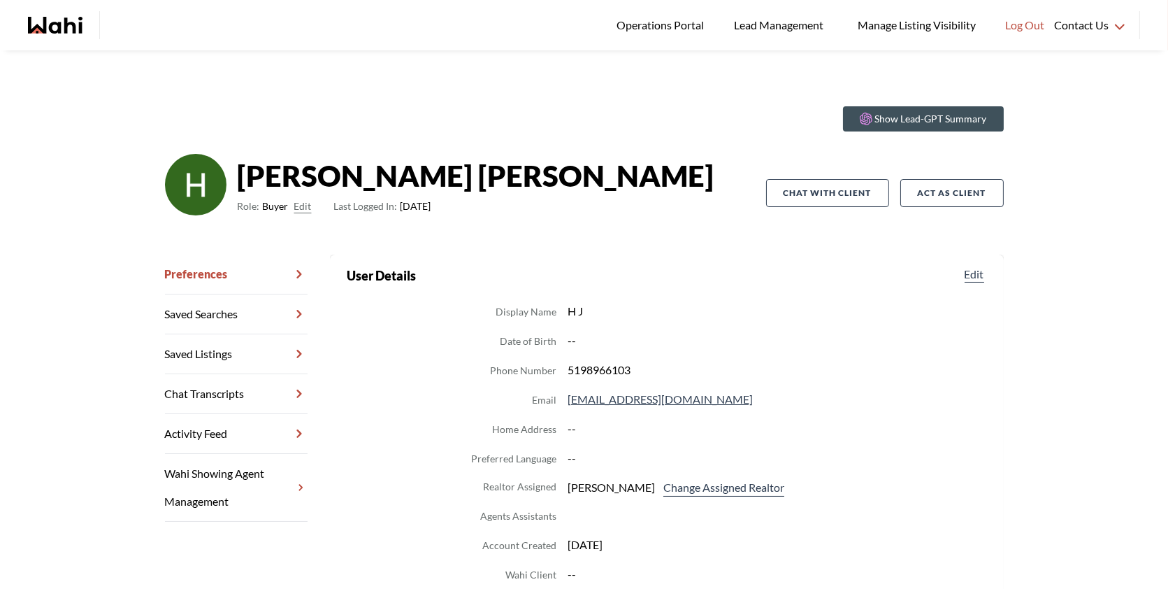
scroll to position [26, 0]
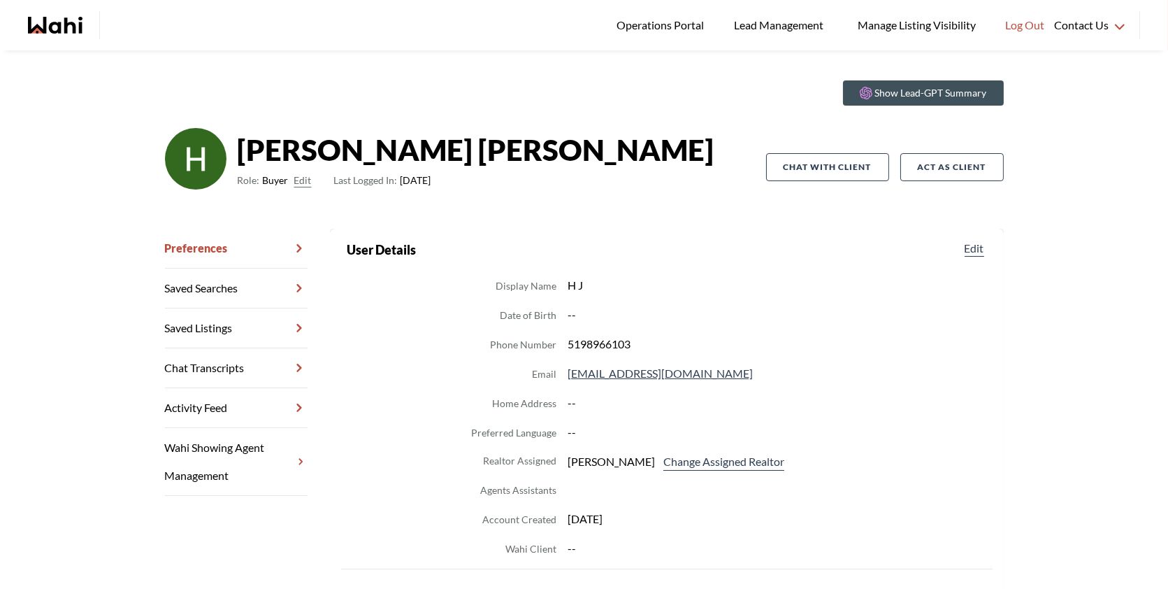
click at [245, 360] on link "Chat Transcripts" at bounding box center [236, 368] width 143 height 40
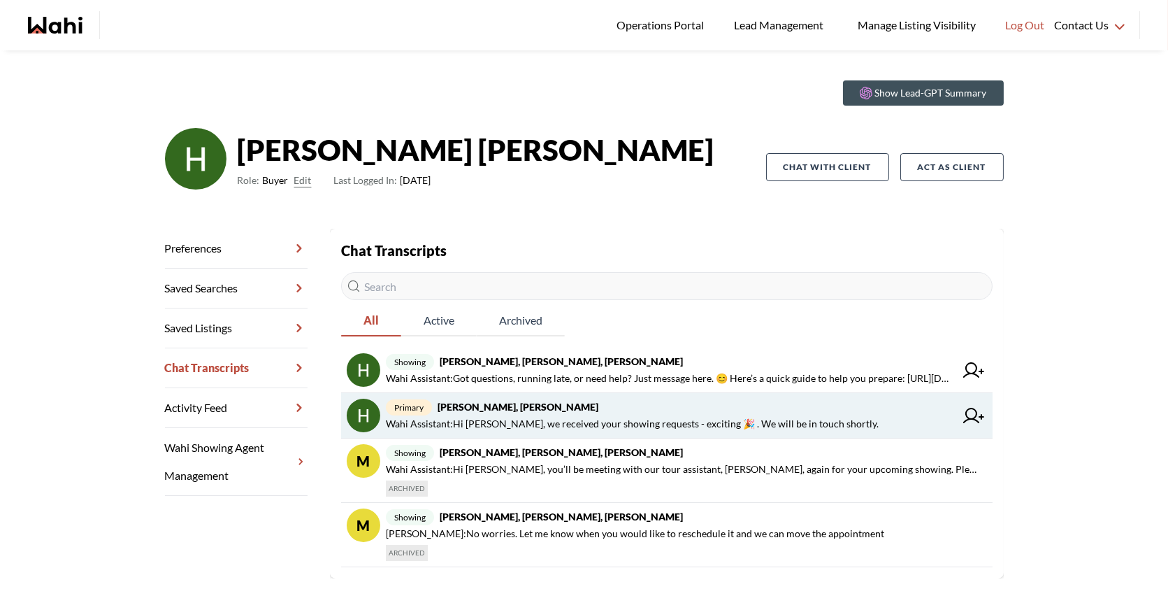
click at [491, 417] on span "Wahi Assistant : Hi Heidy, we received your showing requests - exciting 🎉 . We …" at bounding box center [632, 423] width 493 height 17
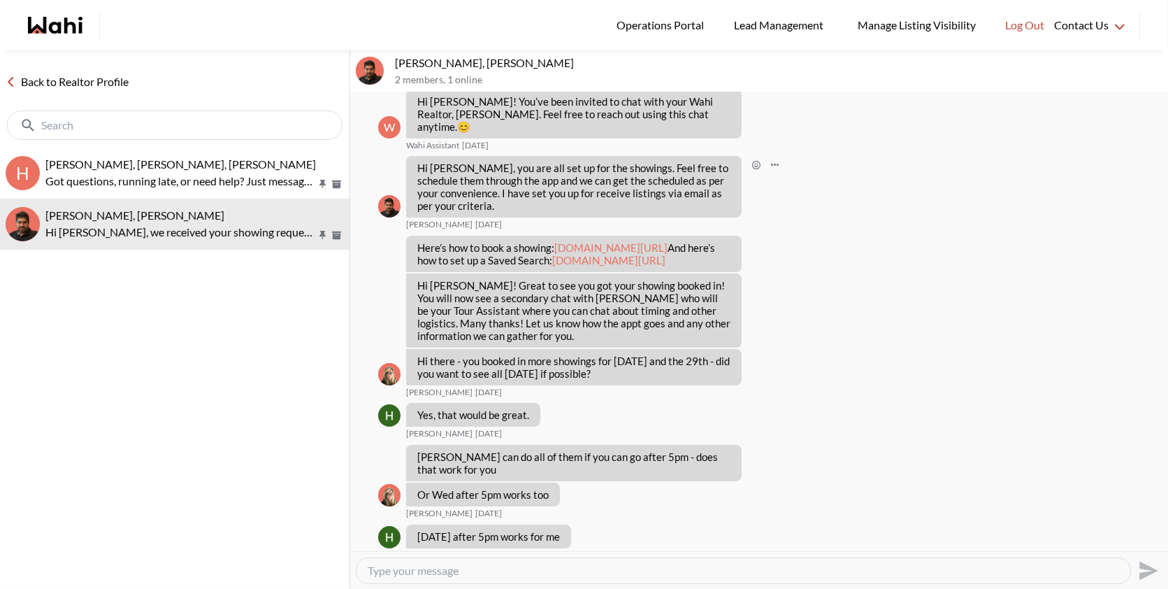
scroll to position [60, 0]
click at [554, 243] on link "loom.com/share/5ad94faacba943a18f946ca4b13750bd" at bounding box center [610, 246] width 113 height 13
drag, startPoint x: 460, startPoint y: 65, endPoint x: 388, endPoint y: 65, distance: 72.0
click at [388, 65] on div "Heidy Jaeger, Faraz 2 members , 1 online" at bounding box center [759, 71] width 818 height 42
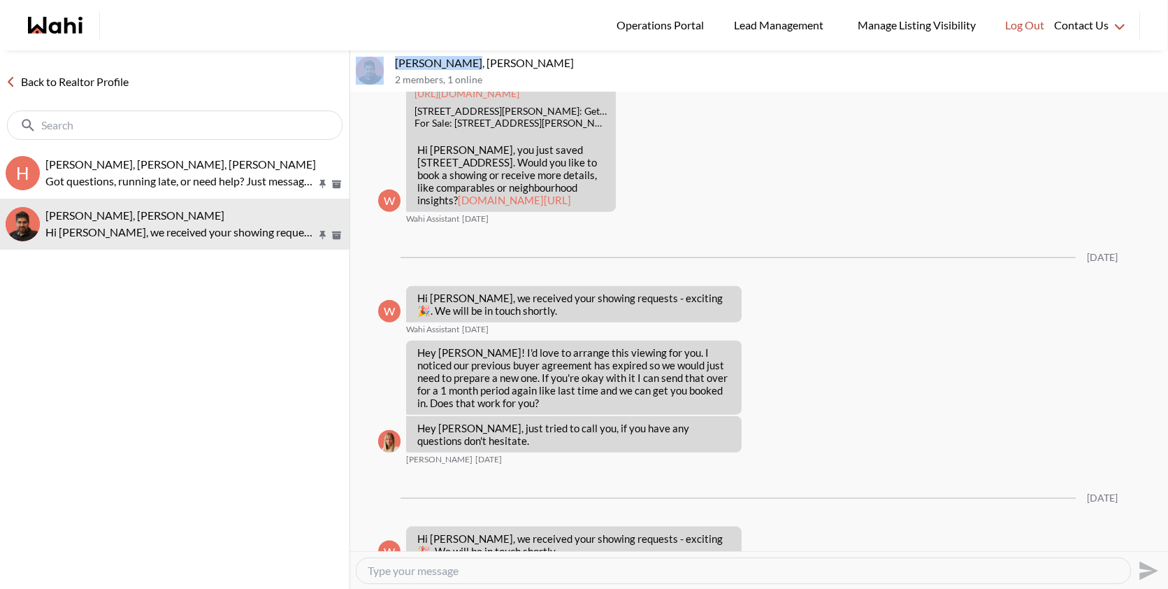
scroll to position [3601, 0]
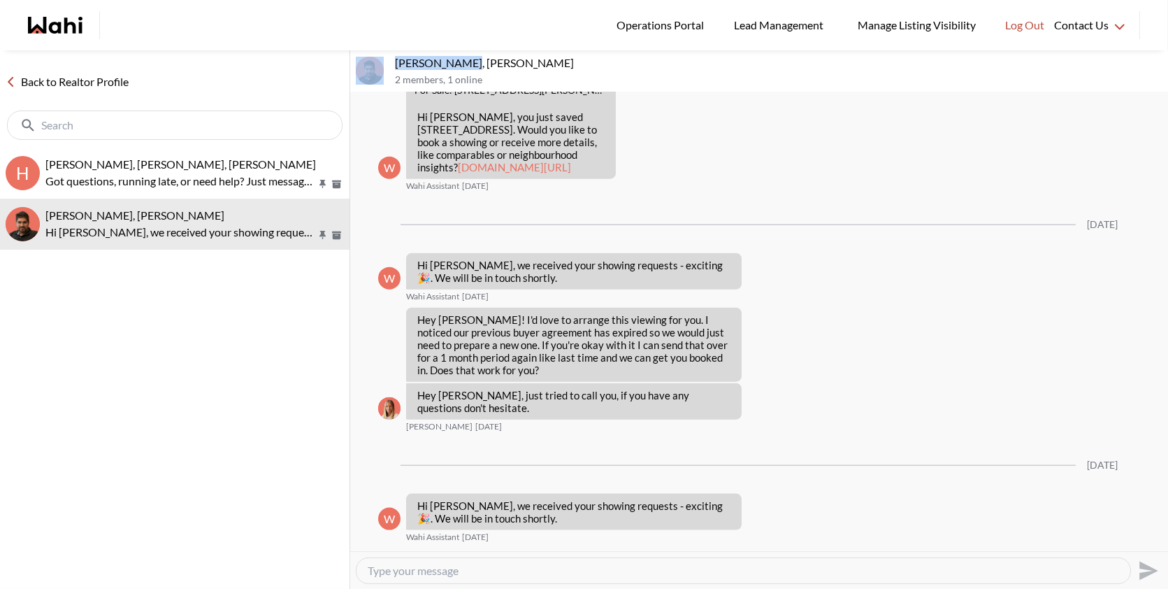
click at [428, 62] on p "[PERSON_NAME], [PERSON_NAME]" at bounding box center [779, 63] width 768 height 14
drag, startPoint x: 426, startPoint y: 61, endPoint x: 392, endPoint y: 60, distance: 34.3
click at [392, 60] on div "Heidy Jaeger, Faraz 2 members , 1 online" at bounding box center [759, 71] width 818 height 42
copy p "Heidy"
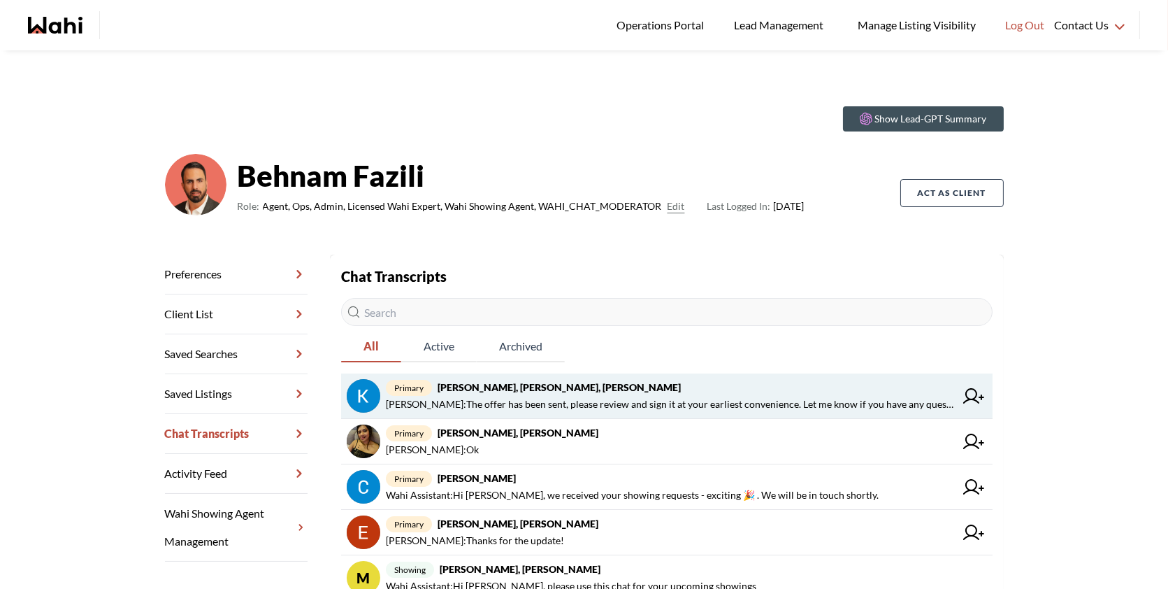
click at [751, 376] on link "primary Kevin McKay, Fawzia Sheikh, Behnam Behnam Fazili : The offer has been s…" at bounding box center [667, 395] width 652 height 45
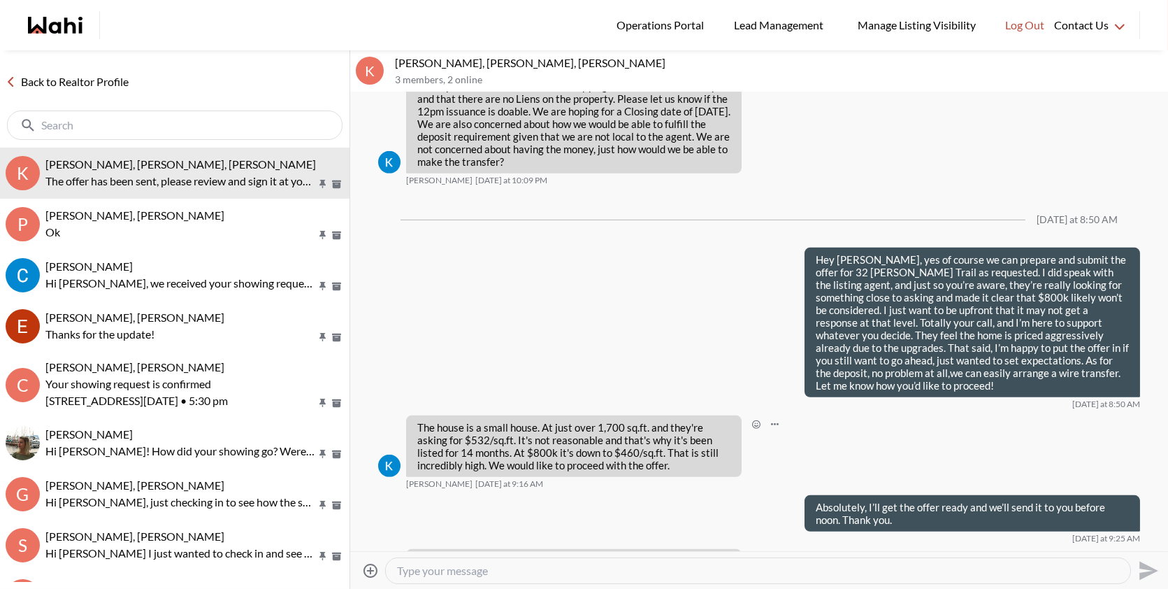
scroll to position [1794, 0]
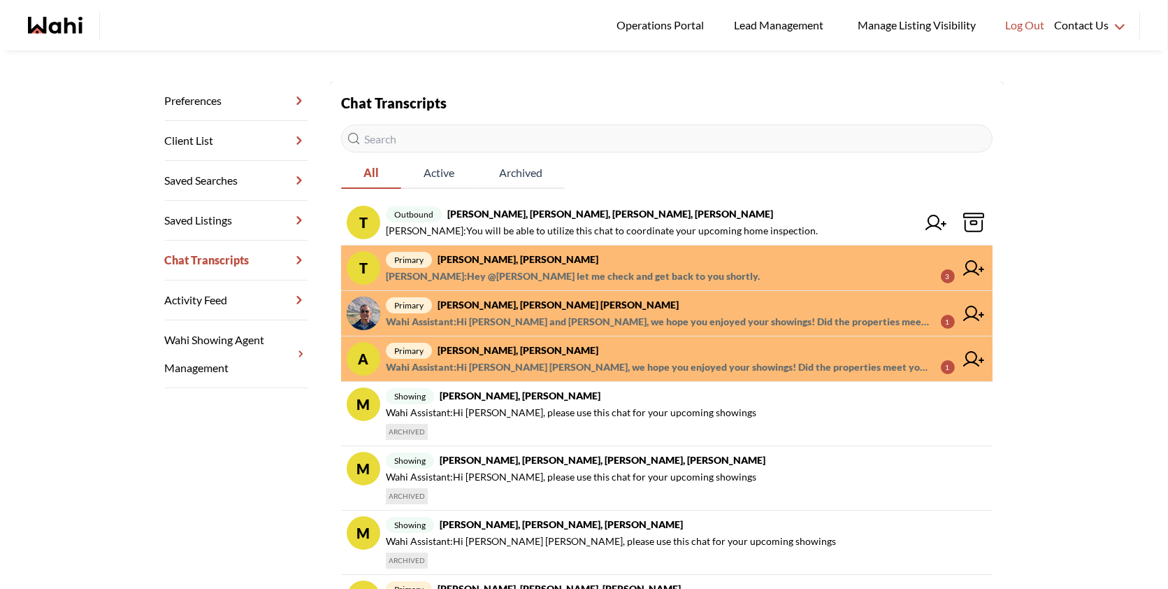
scroll to position [180, 0]
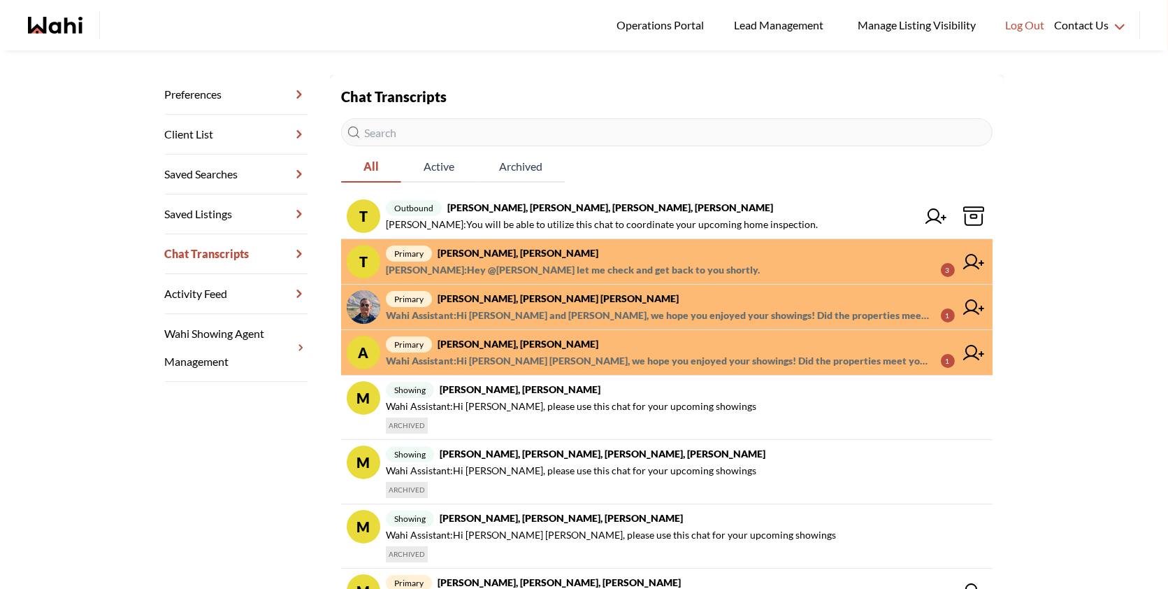
click at [695, 336] on span "primary agnes sonia mukamusoni, Michelle" at bounding box center [670, 344] width 569 height 17
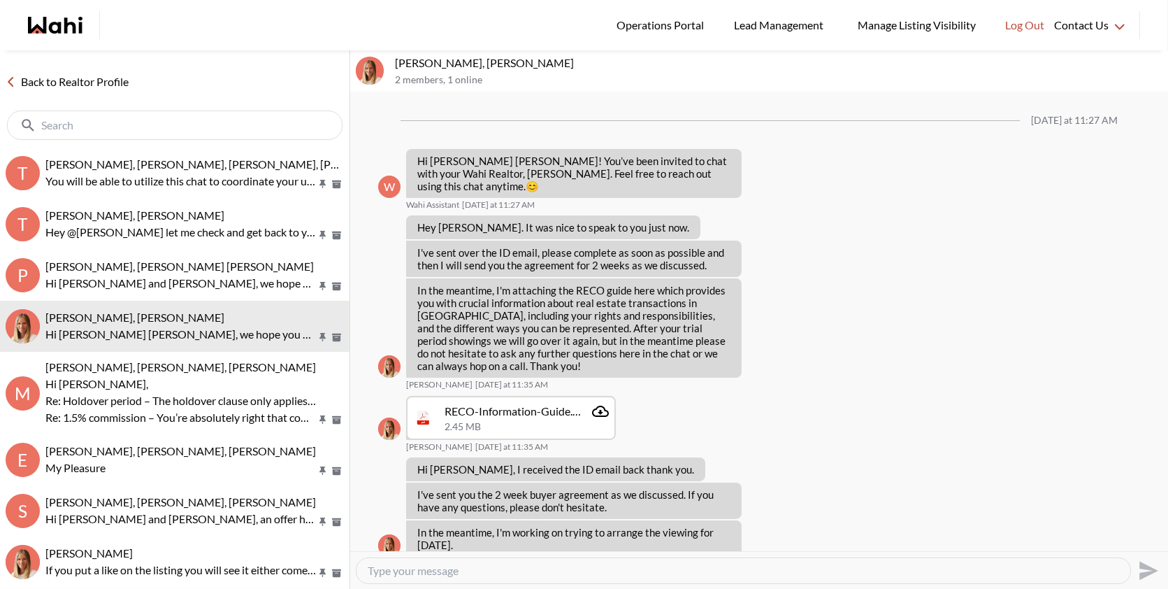
scroll to position [375, 0]
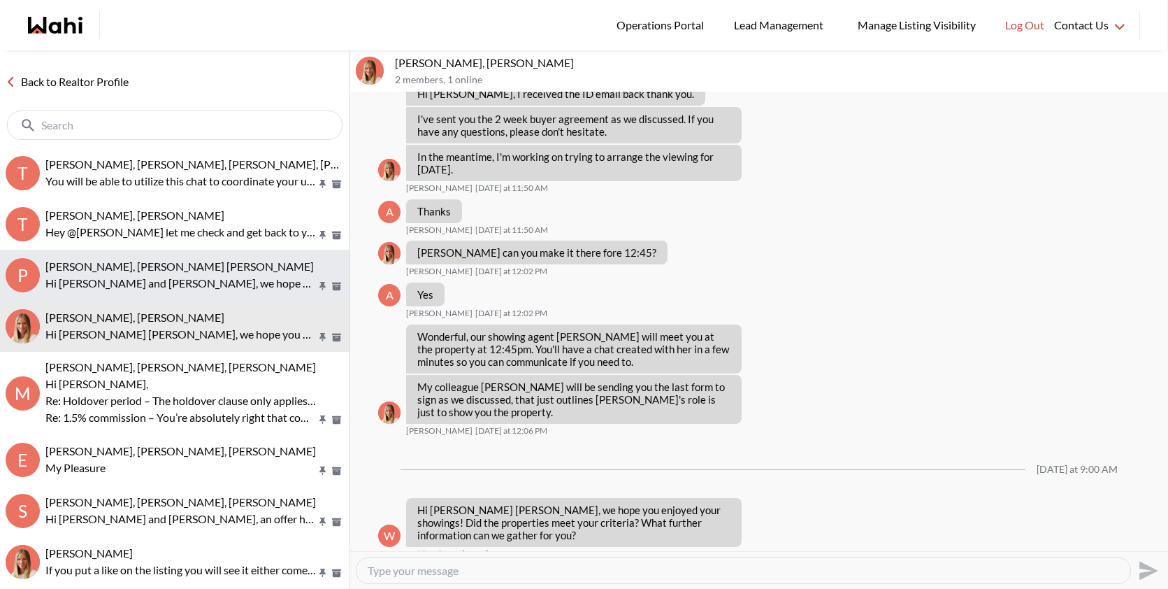
click at [223, 277] on p "Hi Pranav and Vandana, we hope you enjoyed your showings! Did the properties me…" at bounding box center [180, 283] width 271 height 17
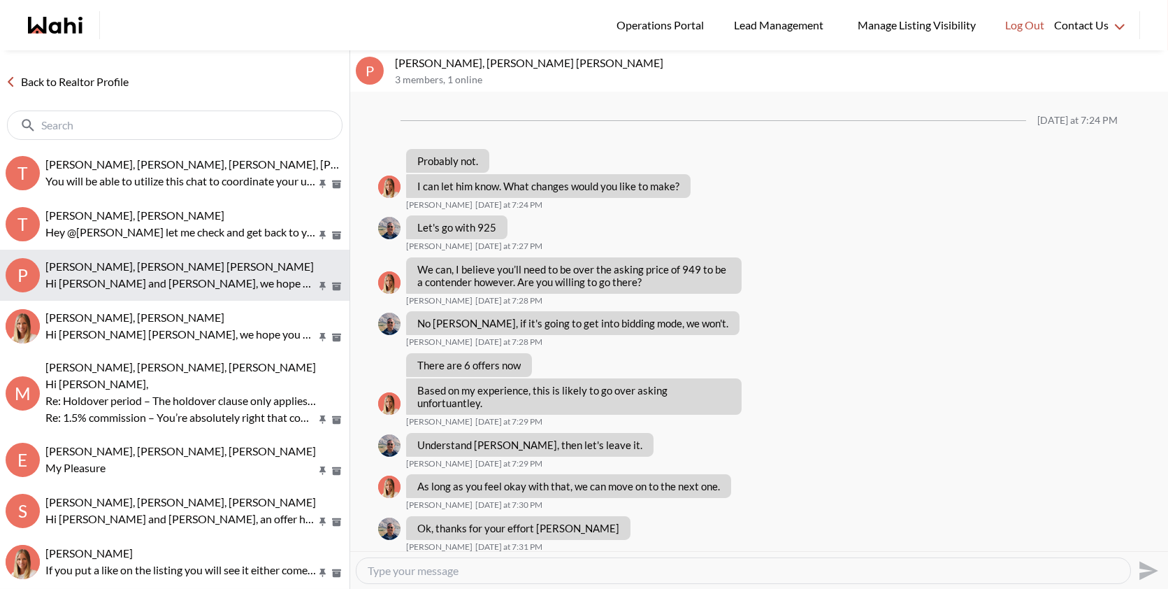
scroll to position [1107, 0]
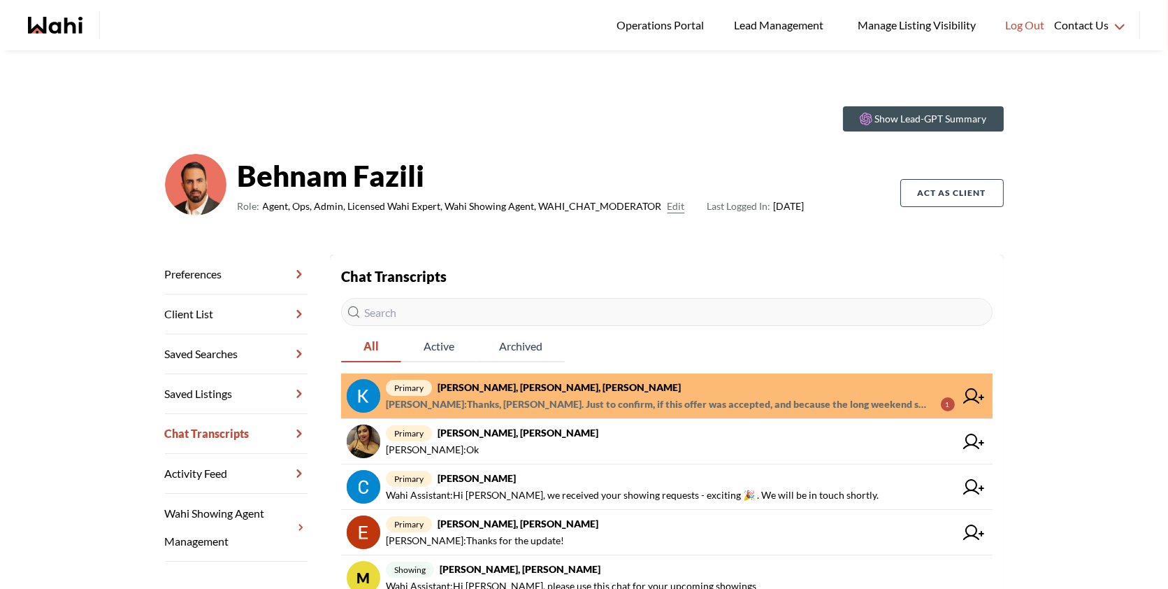
click at [758, 382] on span "primary [PERSON_NAME], [PERSON_NAME], [PERSON_NAME]" at bounding box center [670, 387] width 569 height 17
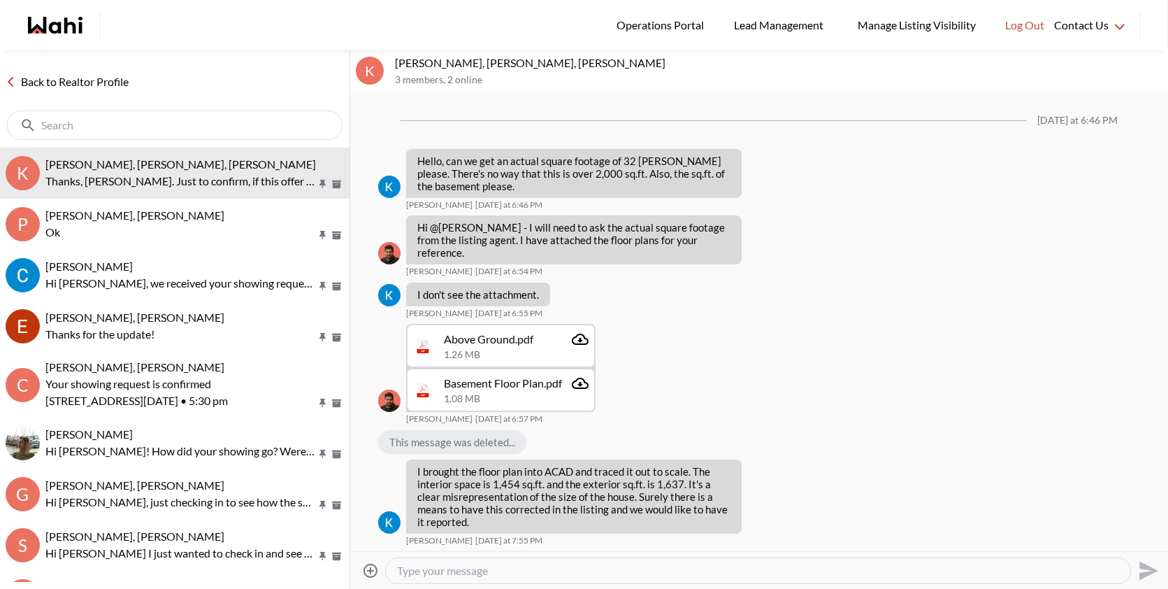
scroll to position [1871, 0]
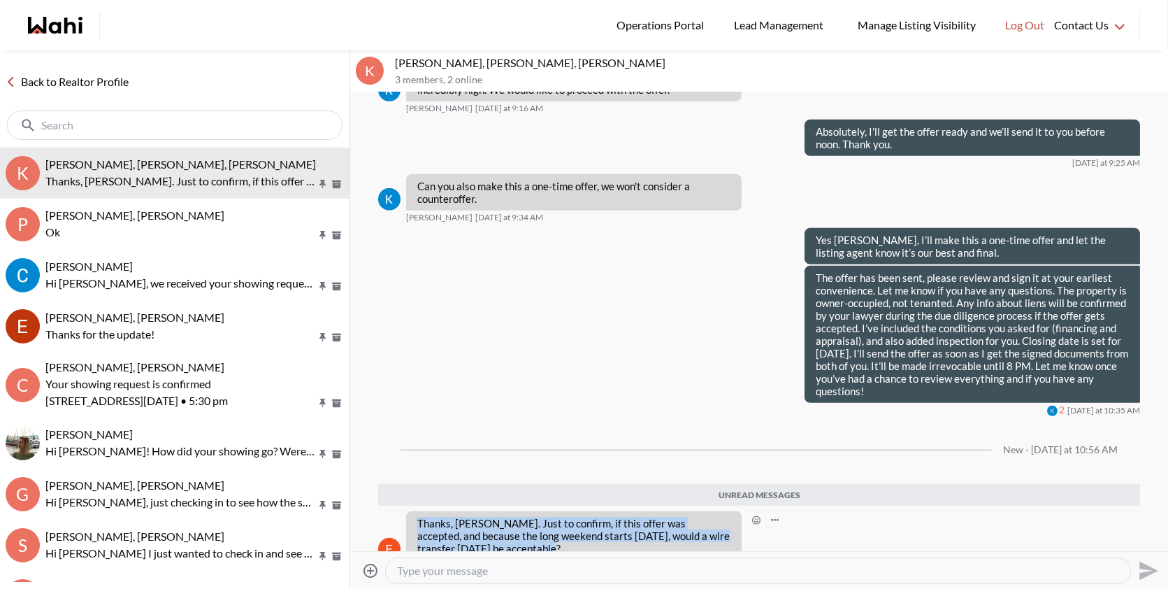
drag, startPoint x: 534, startPoint y: 523, endPoint x: 412, endPoint y: 491, distance: 125.6
click at [412, 511] on div "Thanks, [PERSON_NAME]. Just to confirm, if this offer was accepted, and because…" at bounding box center [574, 535] width 336 height 49
copy p "Thanks, [PERSON_NAME]. Just to confirm, if this offer was accepted, and because…"
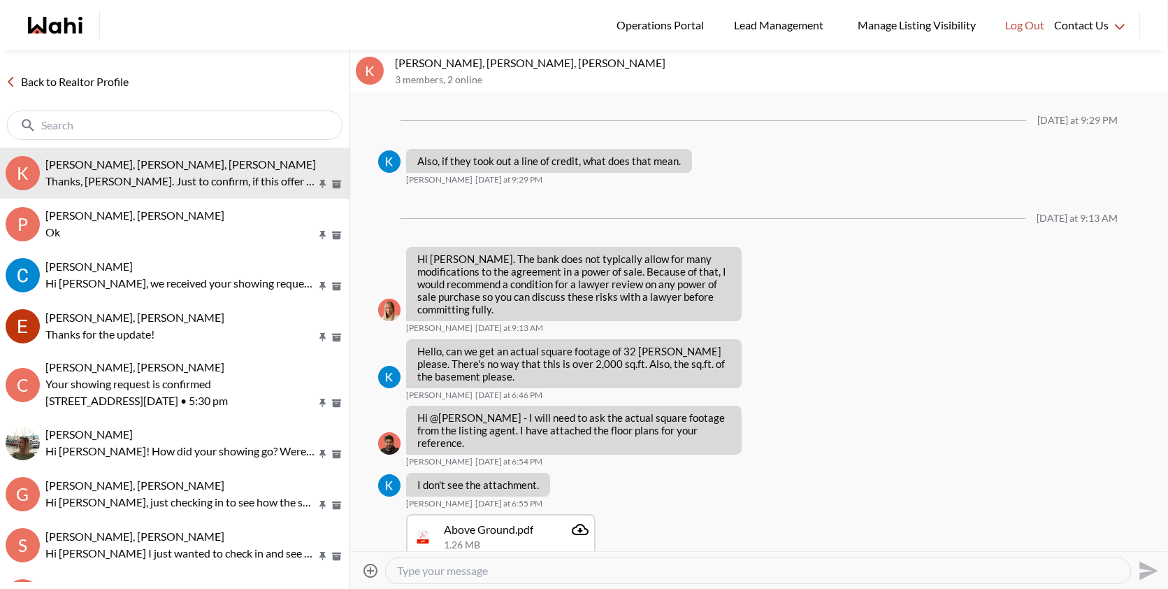
scroll to position [1992, 0]
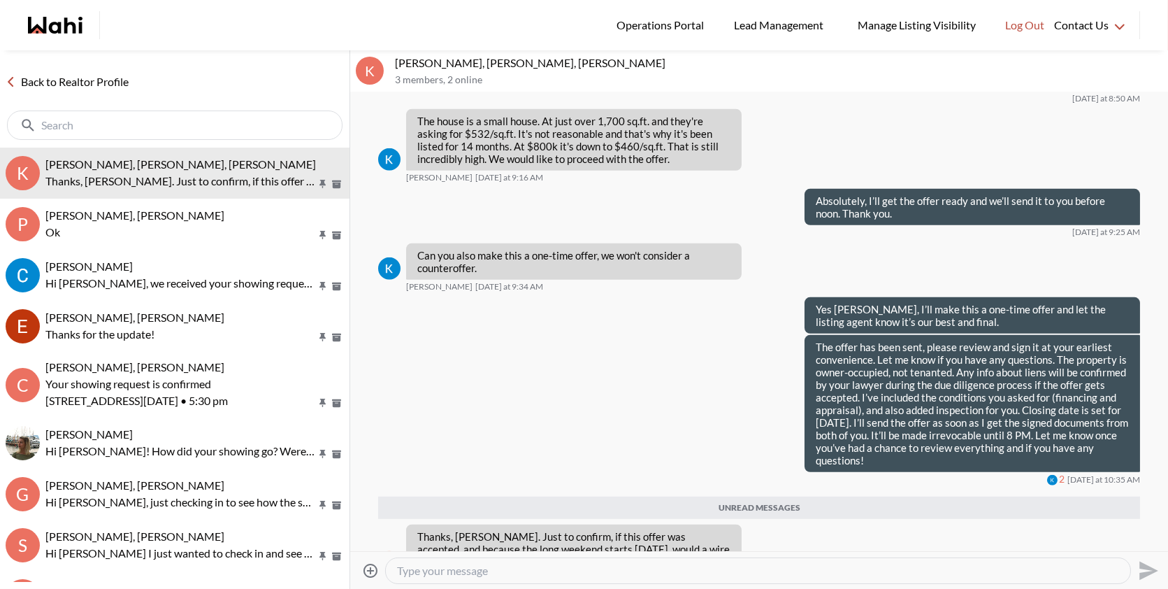
click at [449, 570] on textarea "Type your message" at bounding box center [758, 570] width 722 height 14
paste textarea "Yes, that’s totally fine! If the offer gets accepted, sending the wire transfer…"
click at [414, 573] on textarea "Yes, that’s totally fine! If the offer gets accepted, sending the wire transfer…" at bounding box center [758, 570] width 722 height 14
click at [505, 573] on textarea "Yes [PERSON_NAME], that’s totally fine! If the offer gets accepted, sending the…" at bounding box center [758, 570] width 722 height 14
type textarea "Yes [PERSON_NAME], that’s totally fine! If the offer gets accepted, sending the…"
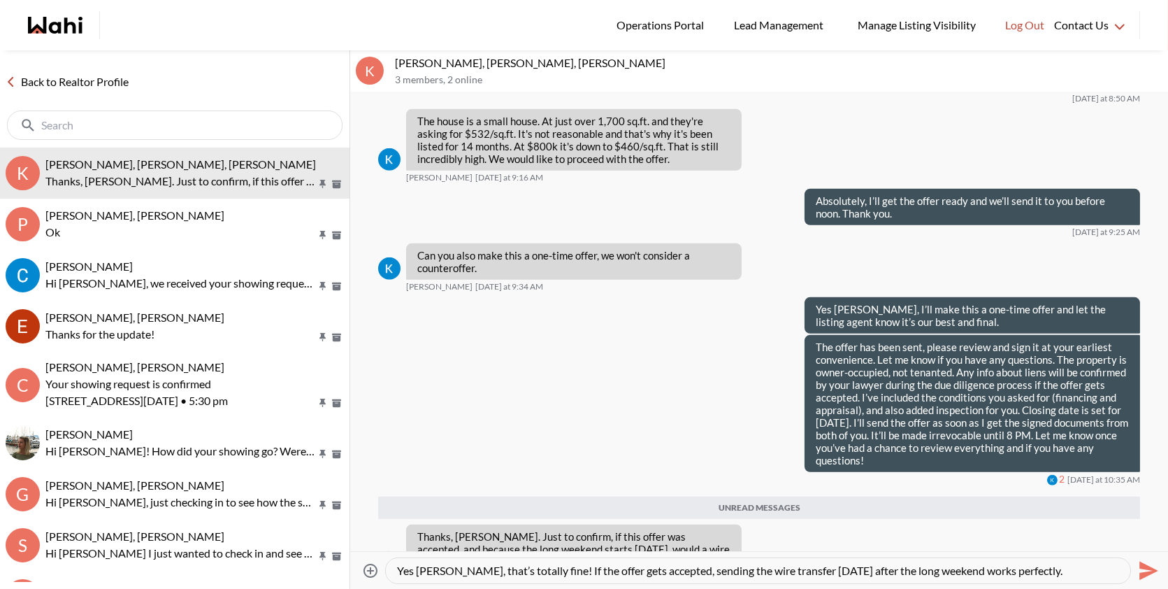
click at [1144, 562] on icon "Send" at bounding box center [1147, 570] width 22 height 22
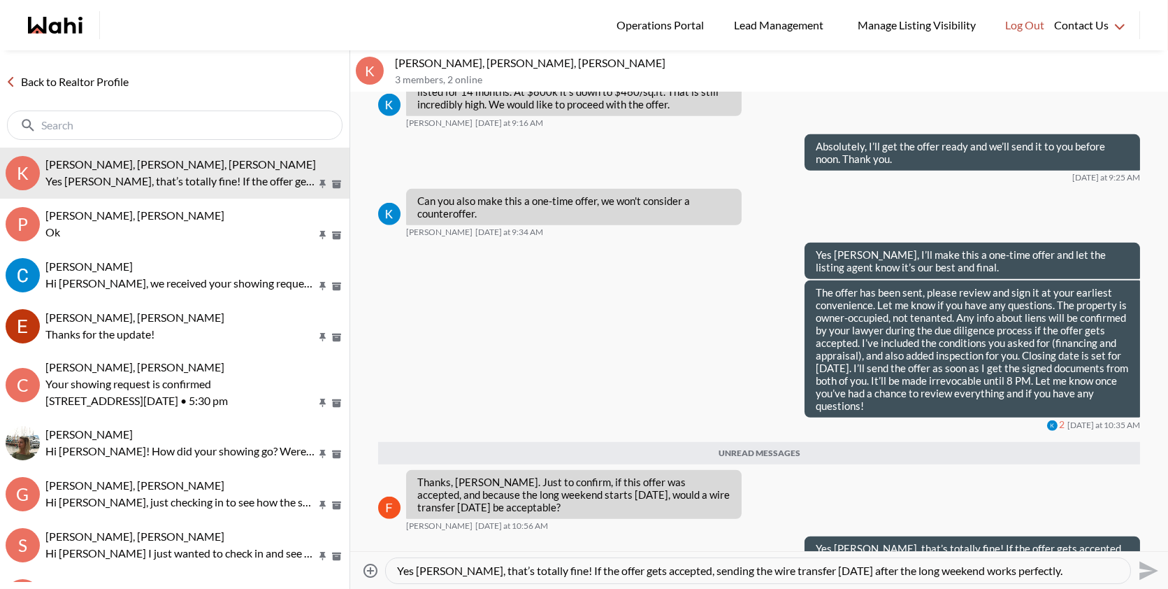
scroll to position [2014, 0]
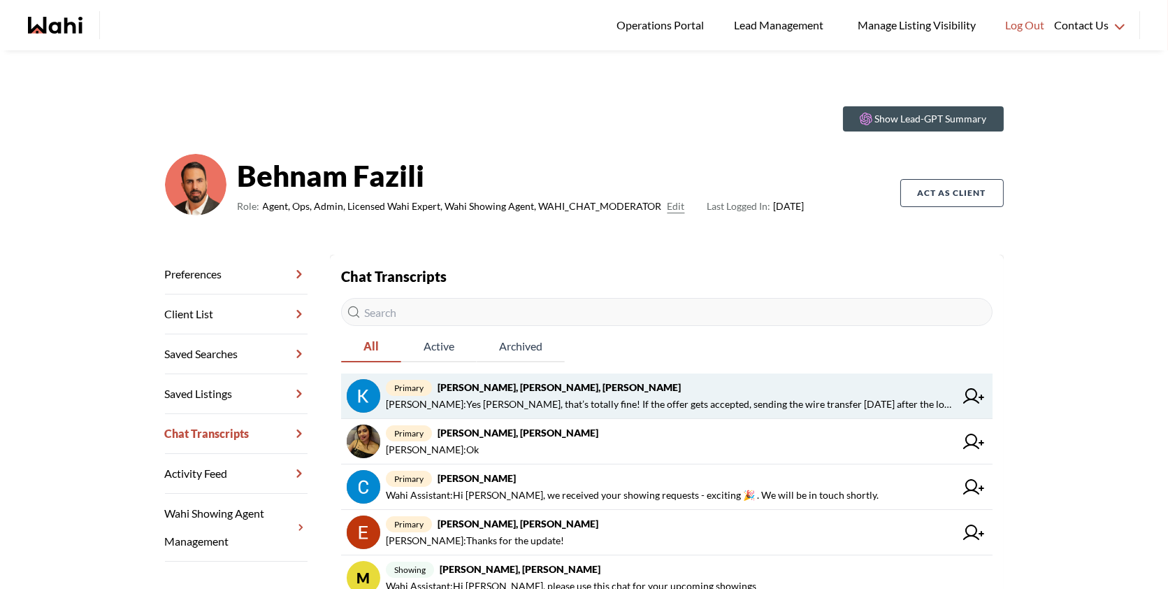
click at [713, 376] on link "primary [PERSON_NAME], [PERSON_NAME], [PERSON_NAME] : Yes [PERSON_NAME], that’s…" at bounding box center [667, 395] width 652 height 45
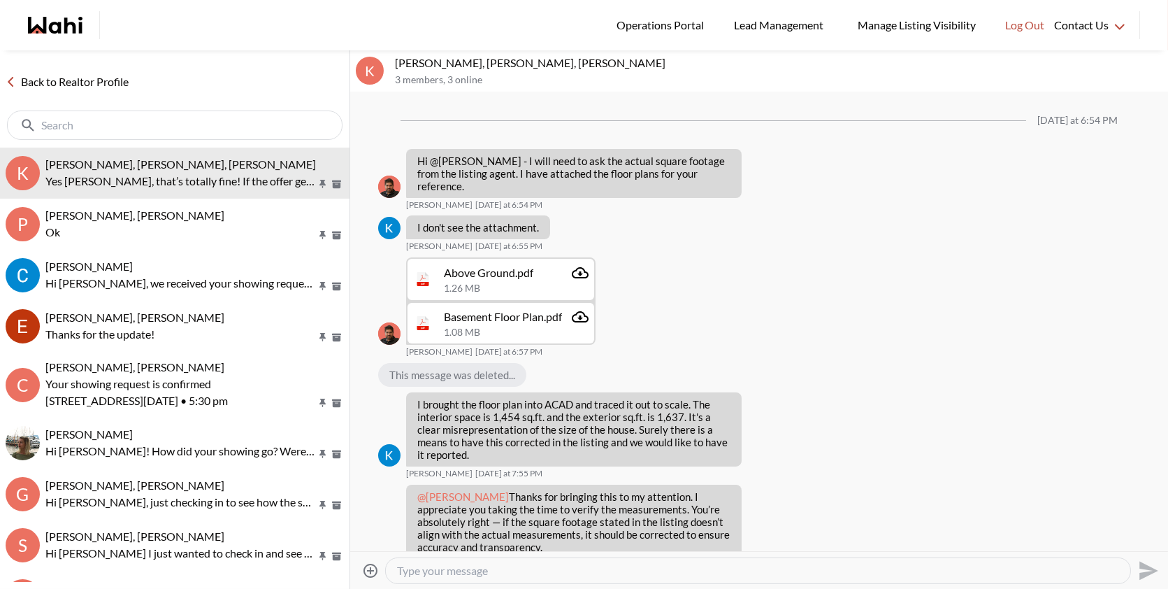
scroll to position [1769, 0]
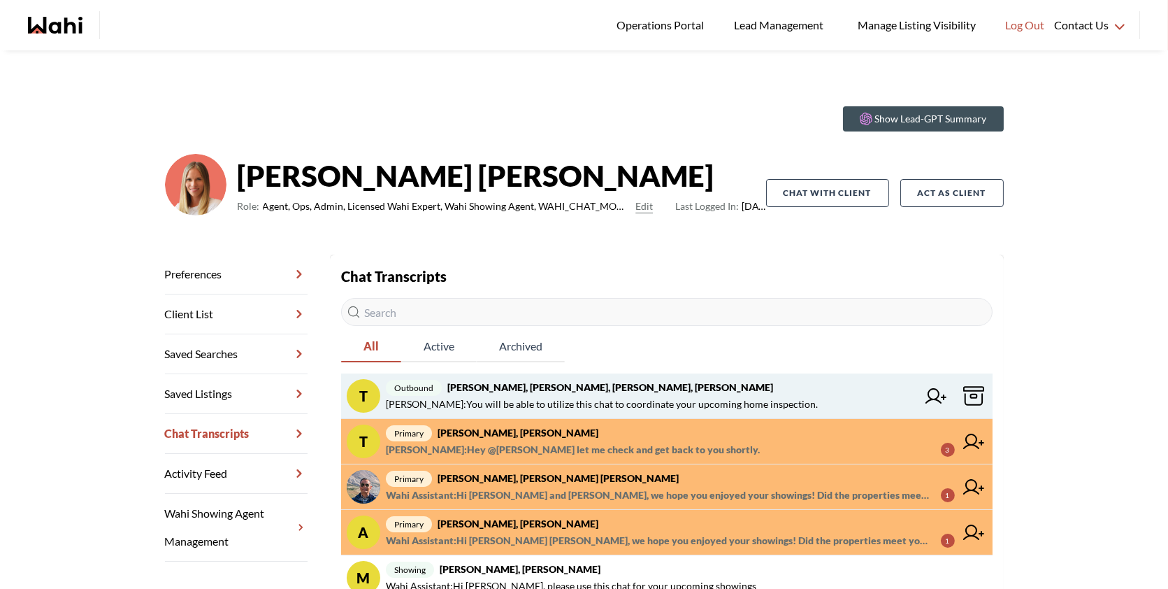
click at [605, 380] on span "outbound Tanya Fita, Teresa, Michelle, Alicia" at bounding box center [651, 387] width 531 height 17
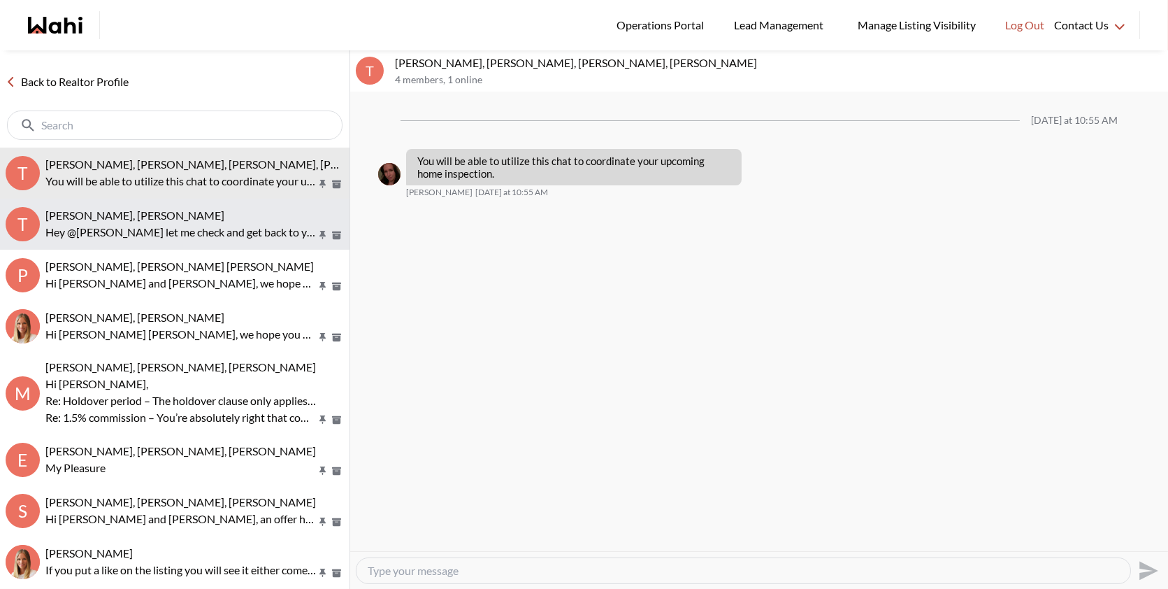
click at [149, 229] on p "Hey @[PERSON_NAME] let me check and get back to you shortly." at bounding box center [180, 232] width 271 height 17
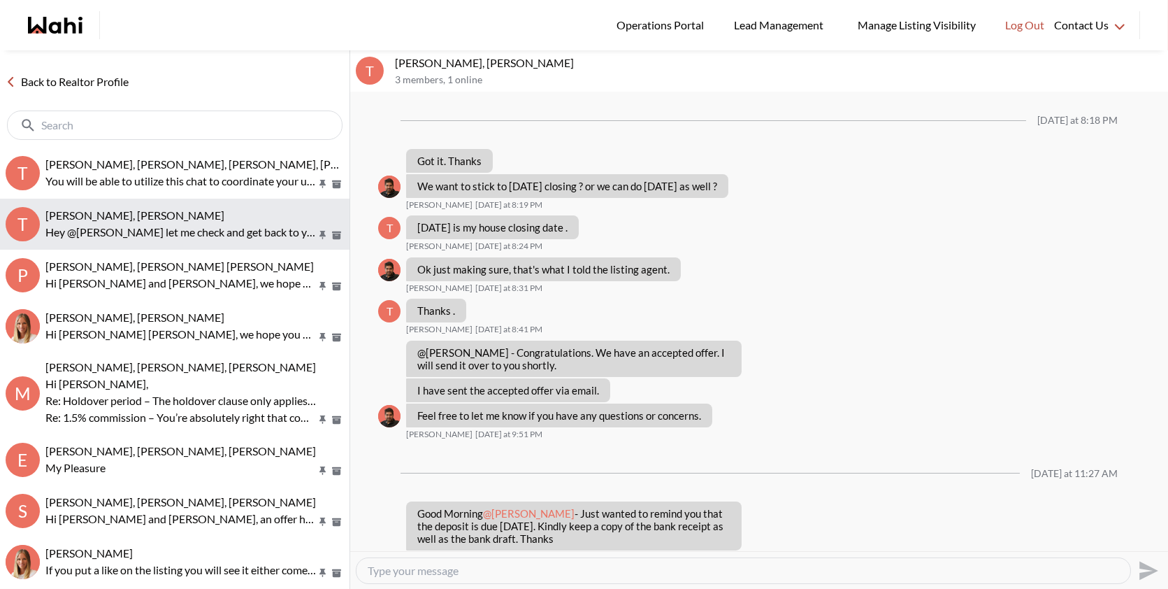
scroll to position [736, 0]
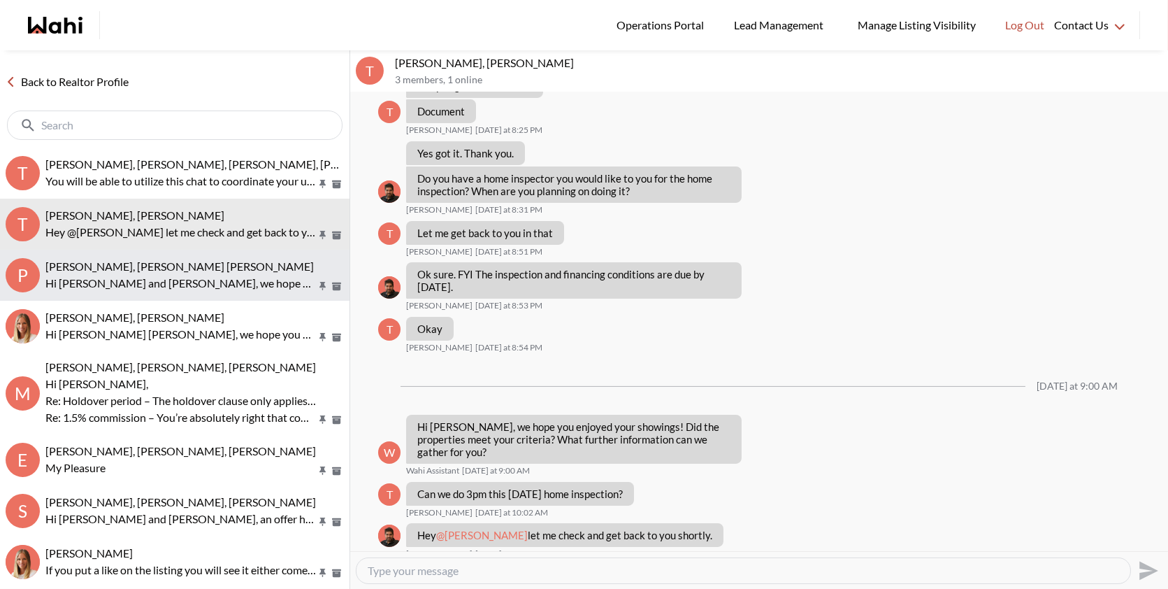
click at [136, 277] on p "Hi Pranav and Vandana, we hope you enjoyed your showings! Did the properties me…" at bounding box center [180, 283] width 271 height 17
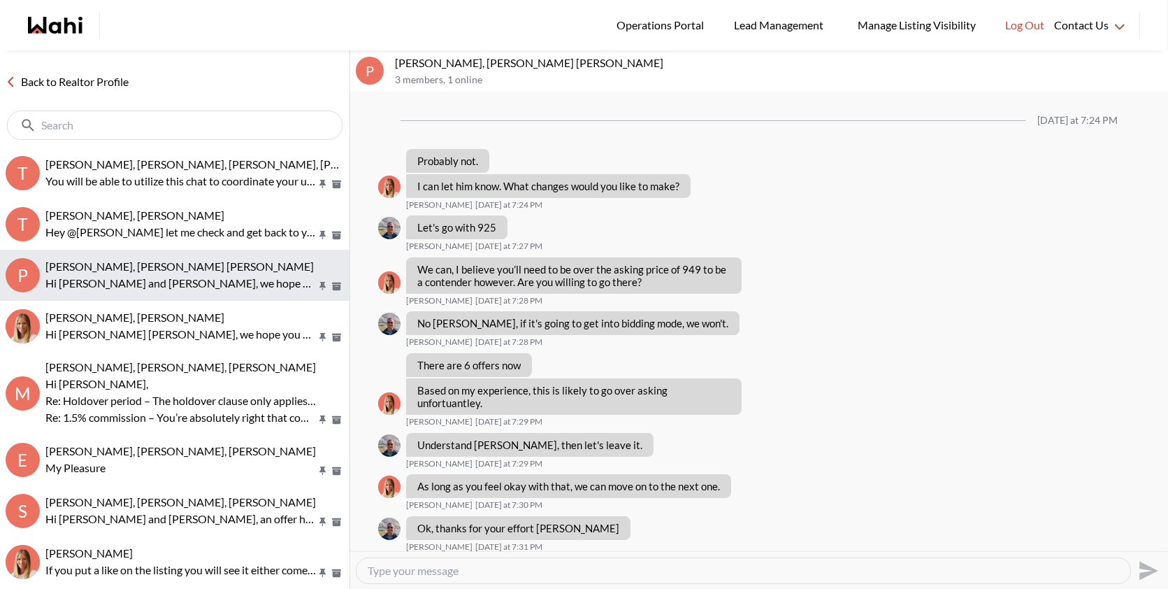
scroll to position [1107, 0]
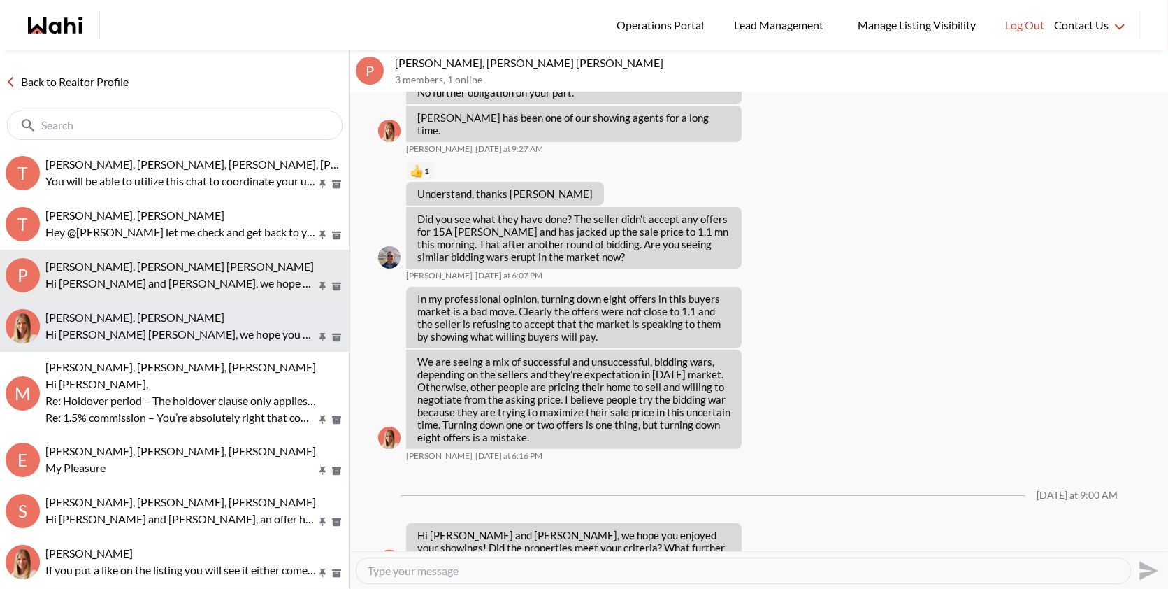
click at [137, 322] on span "agnes sonia mukamusoni, Michelle" at bounding box center [134, 316] width 179 height 13
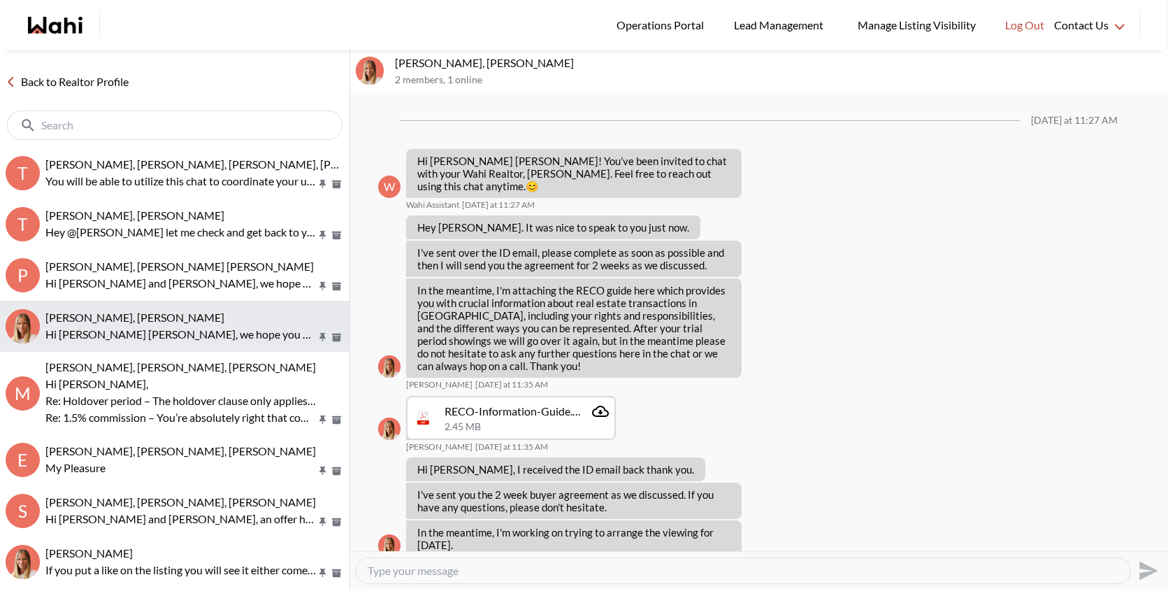
scroll to position [375, 0]
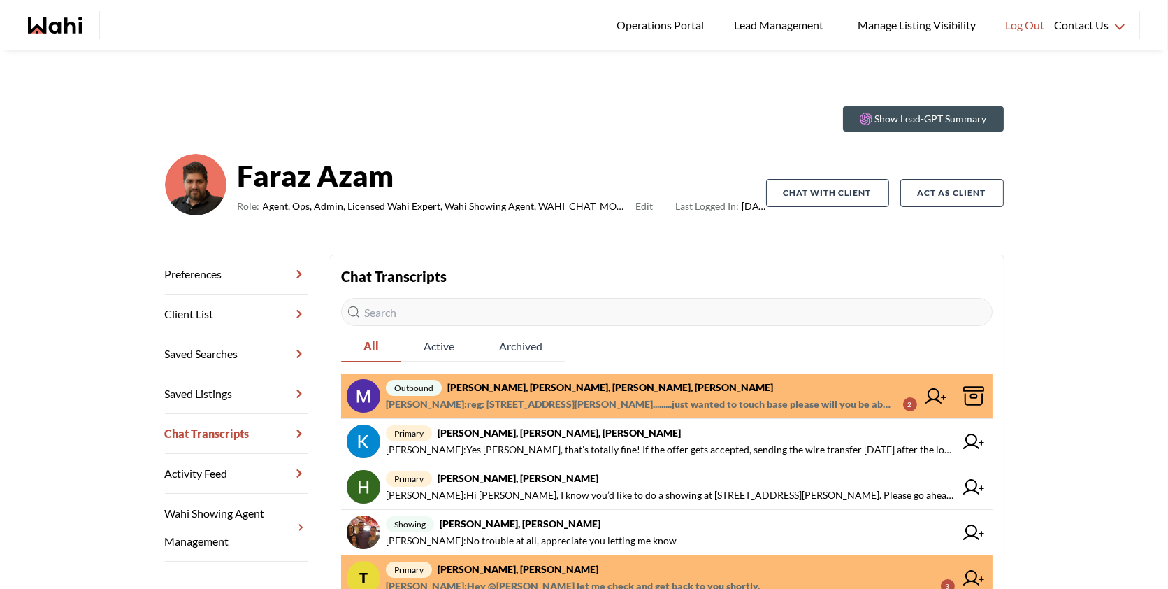
click at [670, 400] on span "[PERSON_NAME] : reg: [STREET_ADDRESS][PERSON_NAME].........just wanted to touch…" at bounding box center [639, 404] width 506 height 17
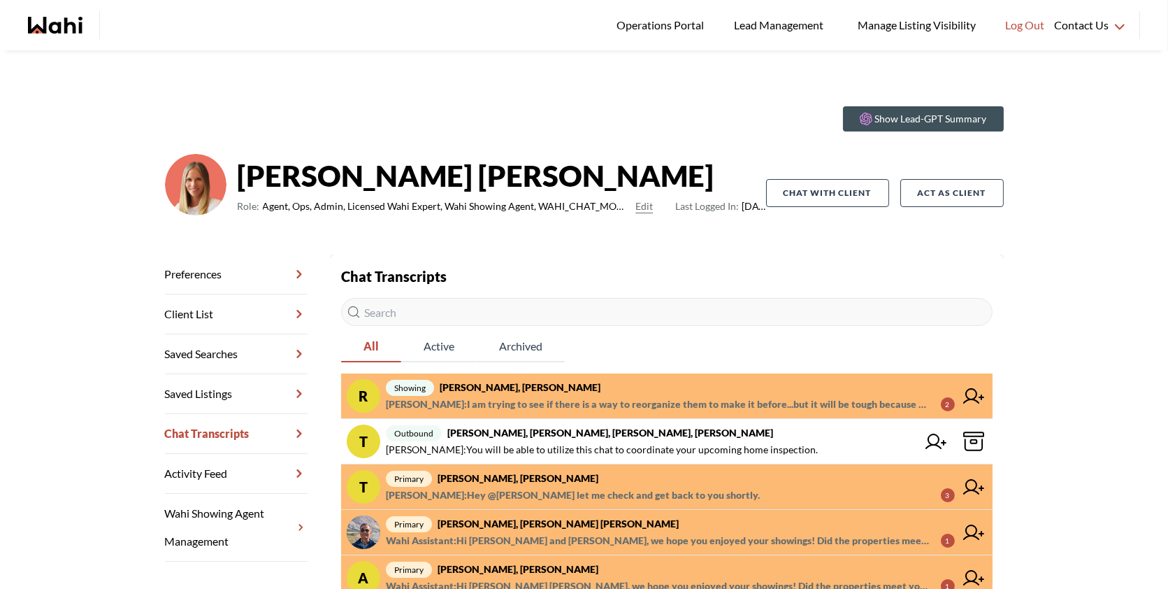
click at [710, 384] on span "showing Ritu Gill, Khalid, Michelle" at bounding box center [670, 387] width 569 height 17
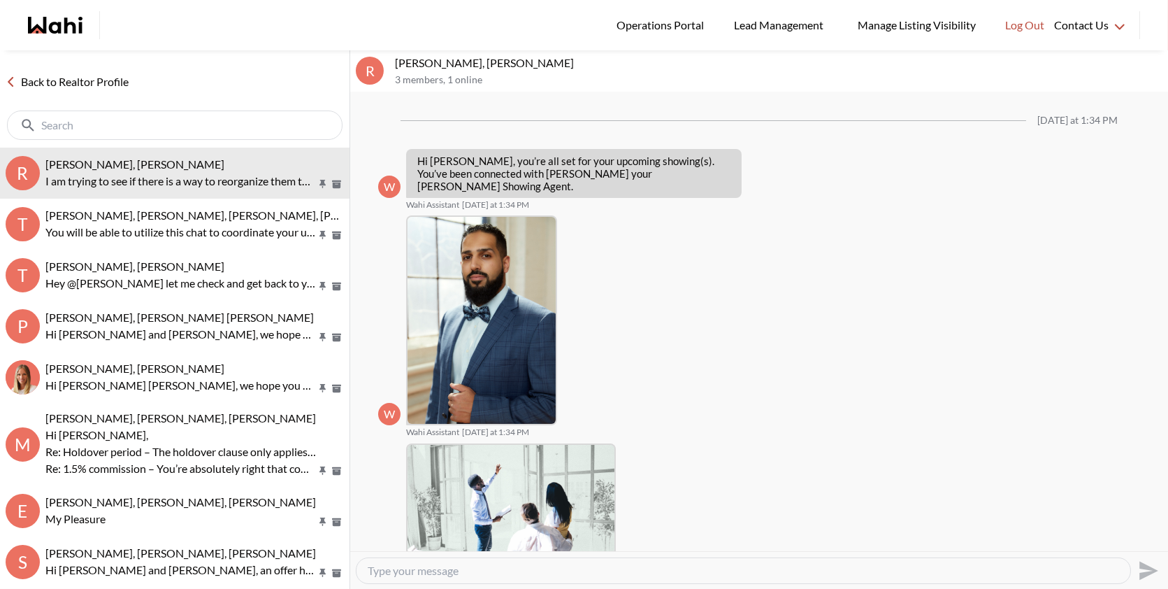
scroll to position [1505, 0]
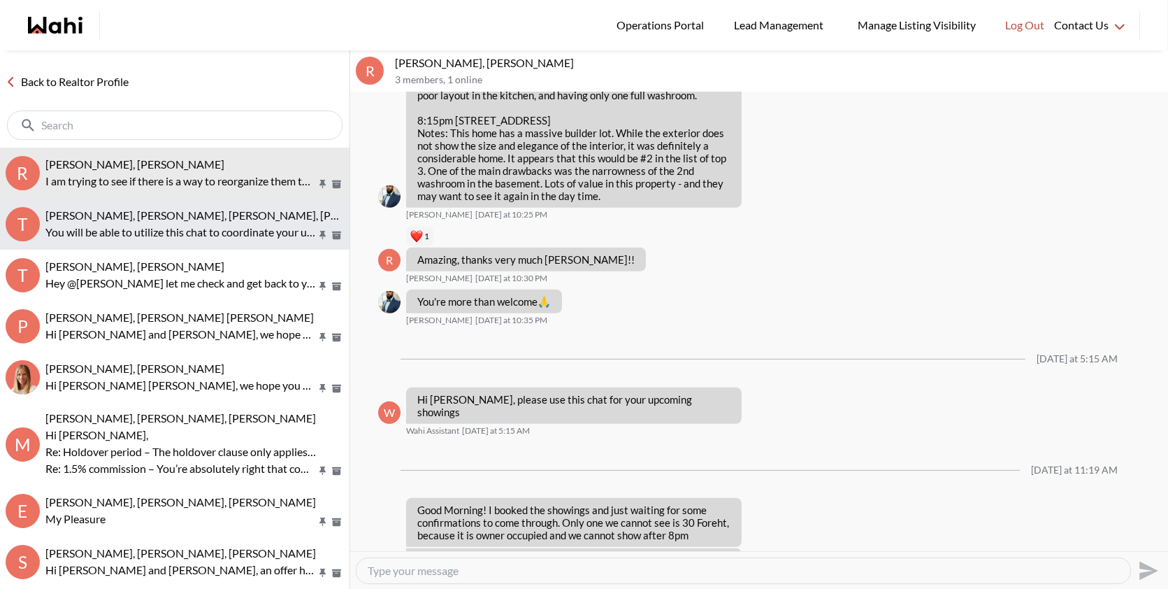
click at [173, 215] on span "[PERSON_NAME], [PERSON_NAME], [PERSON_NAME], [PERSON_NAME]" at bounding box center [226, 214] width 362 height 13
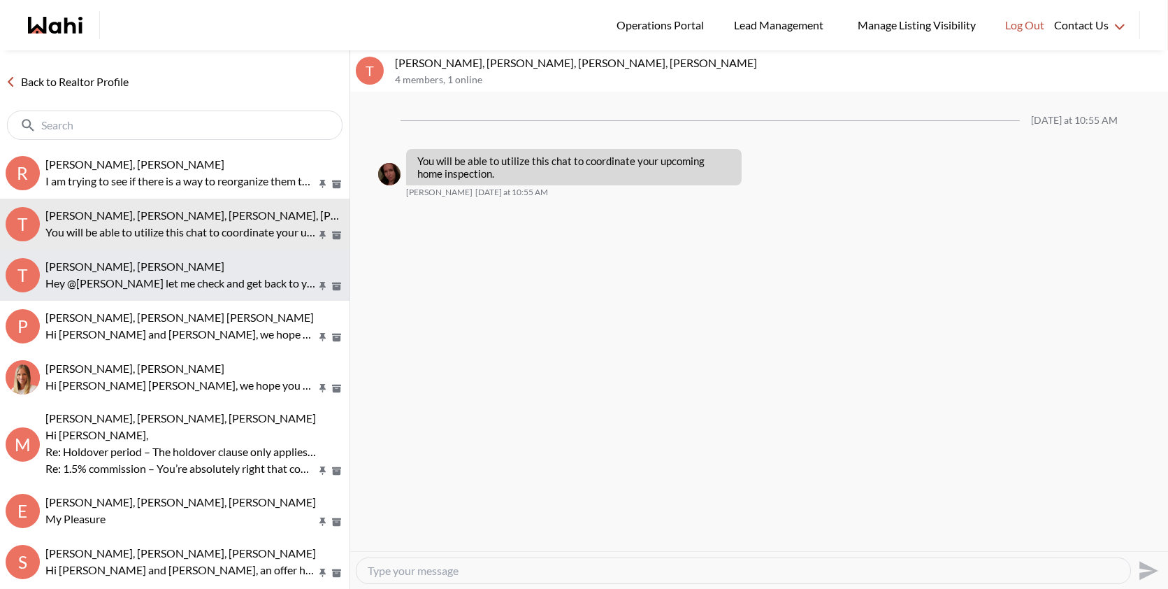
click at [182, 275] on p "Hey @Tanya Fita let me check and get back to you shortly." at bounding box center [180, 283] width 271 height 17
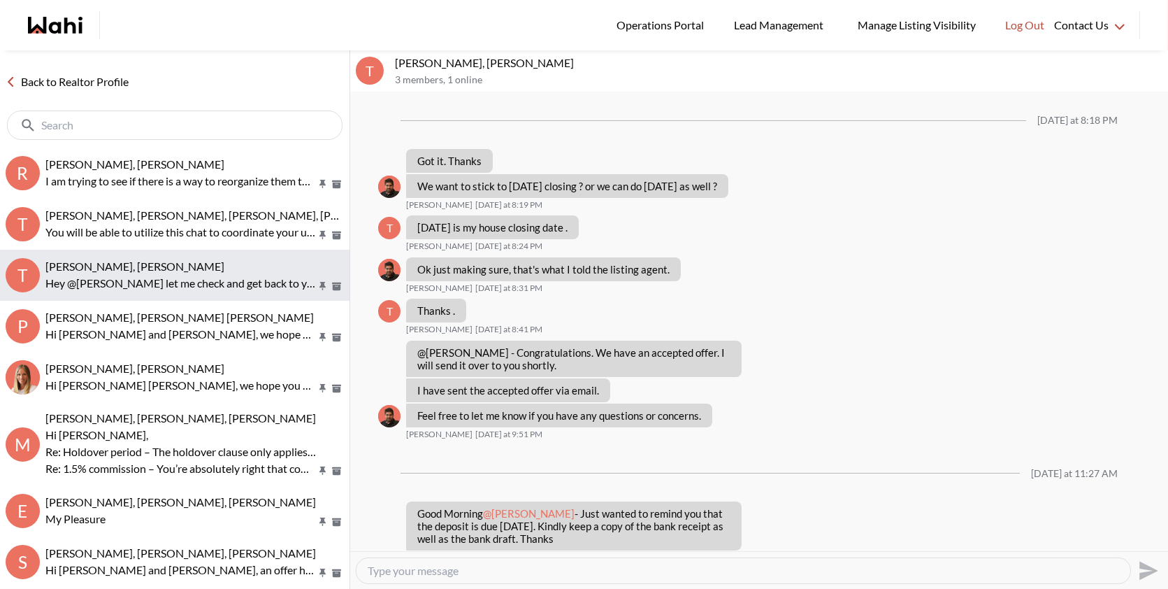
scroll to position [736, 0]
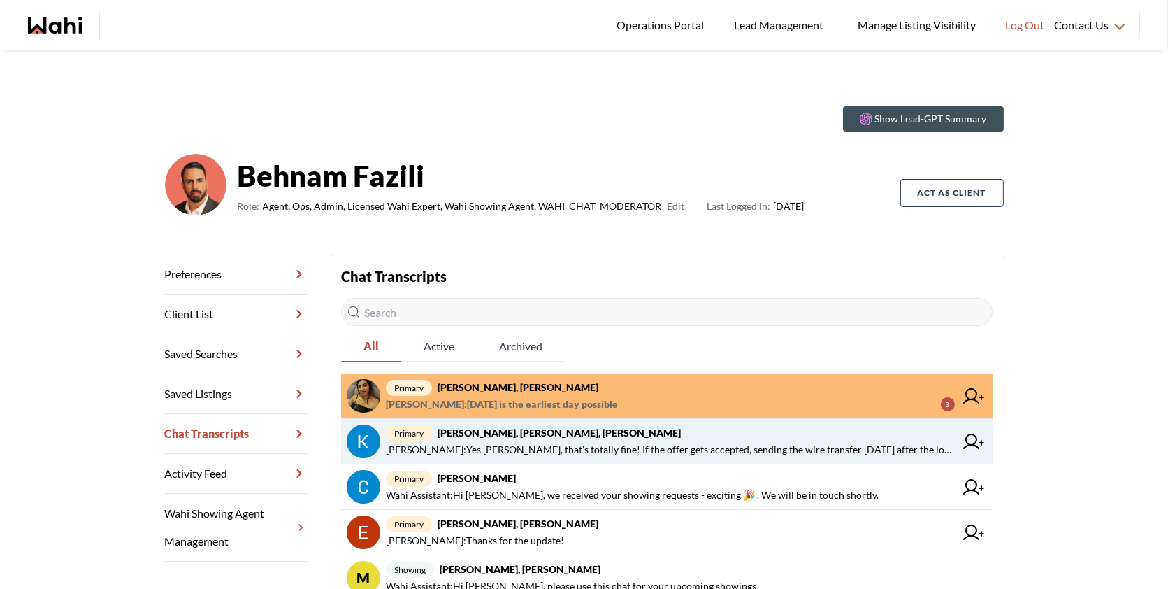
click at [536, 433] on strong "[PERSON_NAME], [PERSON_NAME], [PERSON_NAME]" at bounding box center [559, 432] width 243 height 12
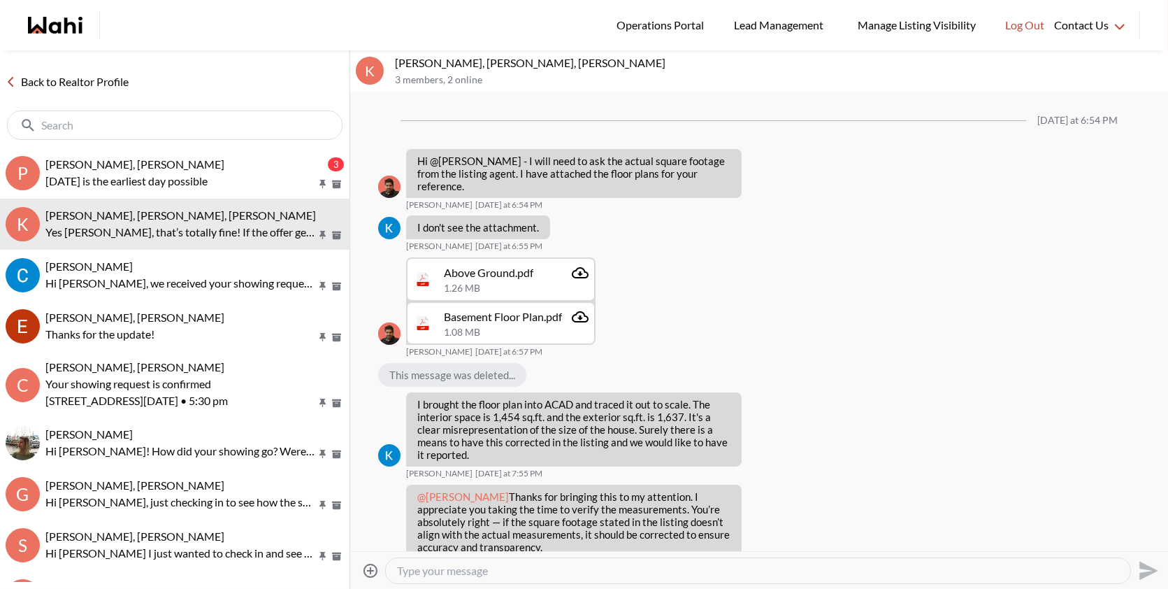
scroll to position [1769, 0]
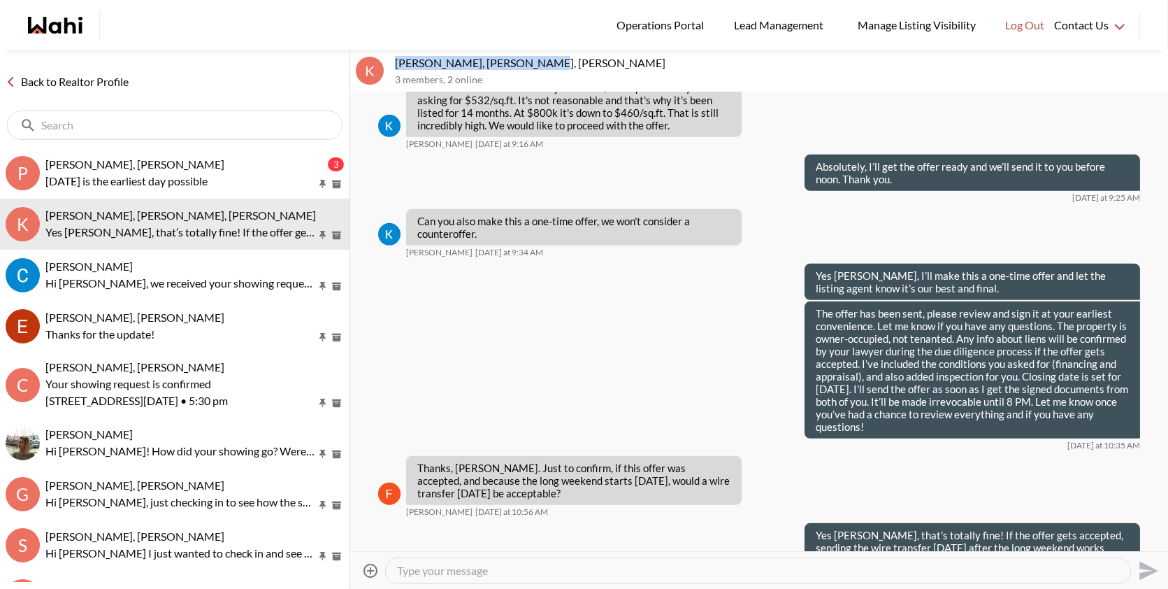
drag, startPoint x: 534, startPoint y: 62, endPoint x: 391, endPoint y: 53, distance: 143.6
click at [391, 54] on div "K [PERSON_NAME], [PERSON_NAME], [PERSON_NAME] 3 members , 2 online" at bounding box center [759, 71] width 818 height 42
copy p "[PERSON_NAME], [PERSON_NAME],"
click at [570, 571] on textarea "Type your message" at bounding box center [758, 570] width 722 height 14
paste textarea "[PERSON_NAME], it was great talking to you on the phone. As requested, I’ve jus…"
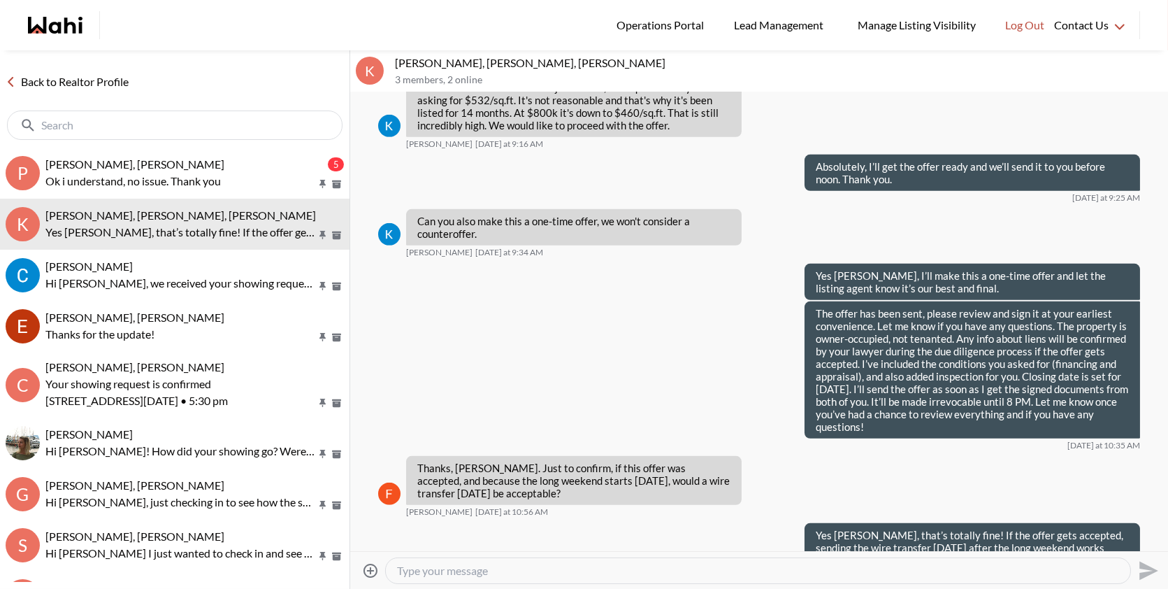
type textarea "[PERSON_NAME], it was great talking to you on the phone. As requested, I’ve jus…"
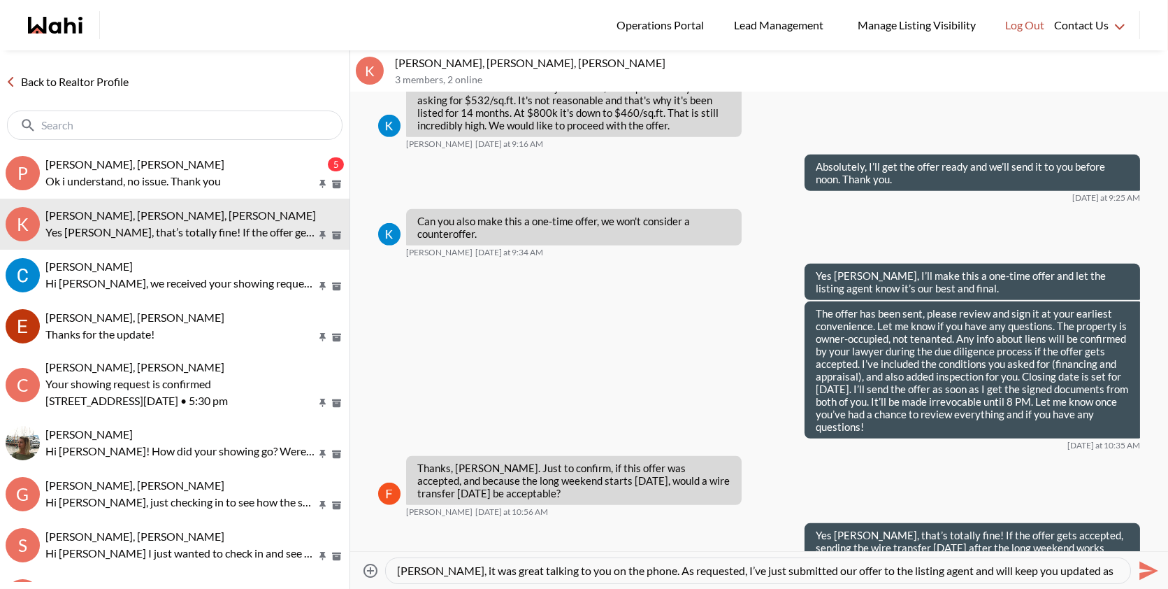
scroll to position [14, 0]
click at [1151, 570] on icon "Send" at bounding box center [1148, 570] width 19 height 19
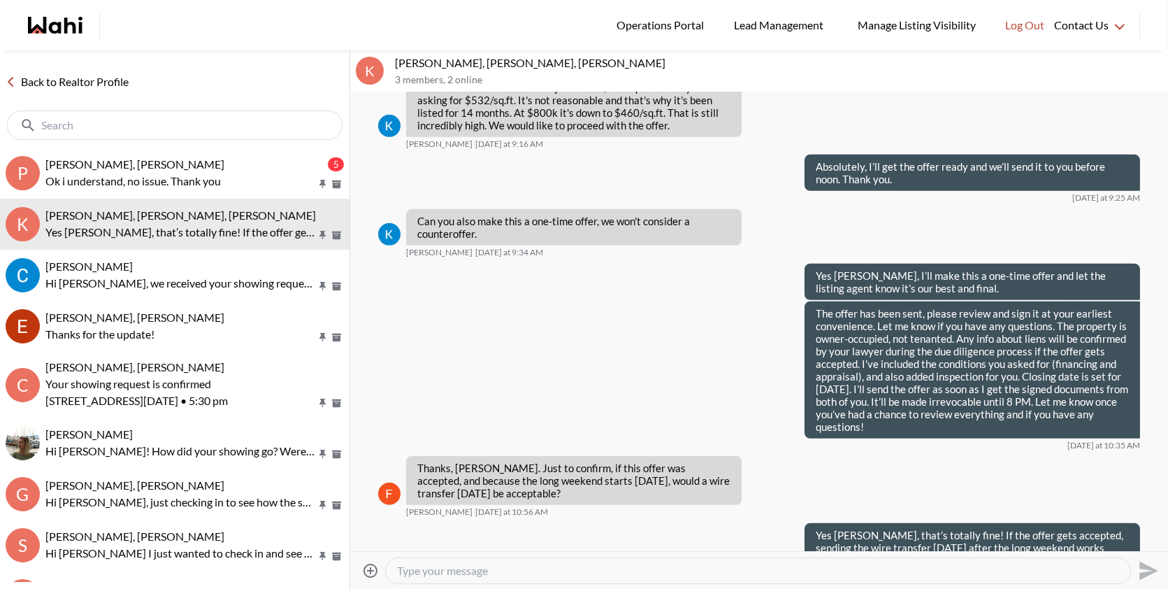
scroll to position [0, 0]
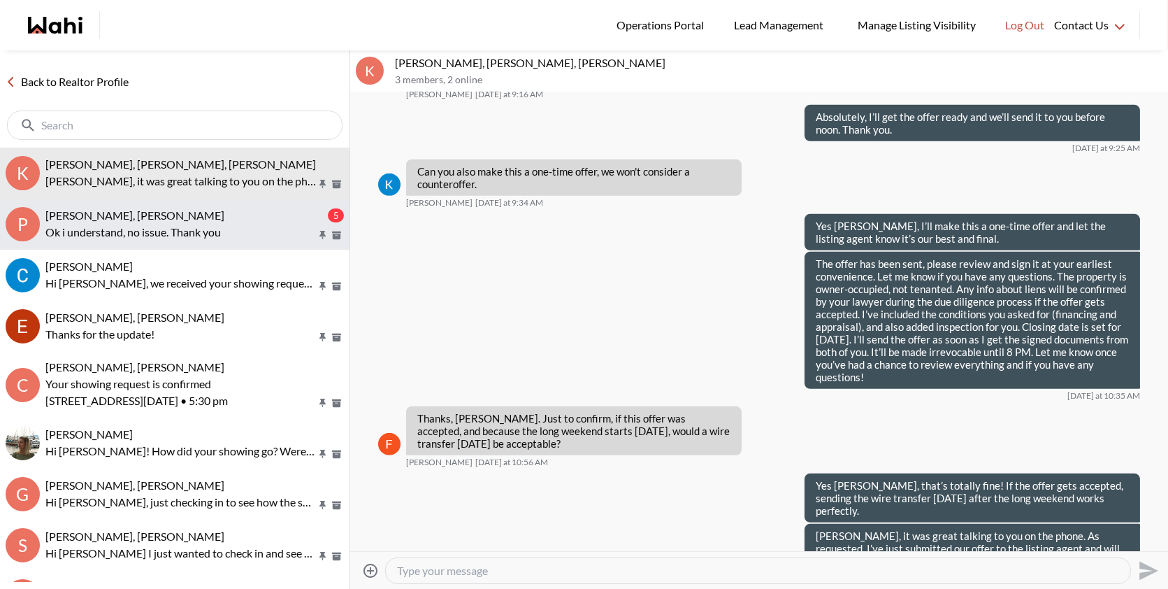
click at [180, 219] on span "Puja Mandal, Barbara, Behnam" at bounding box center [134, 214] width 179 height 13
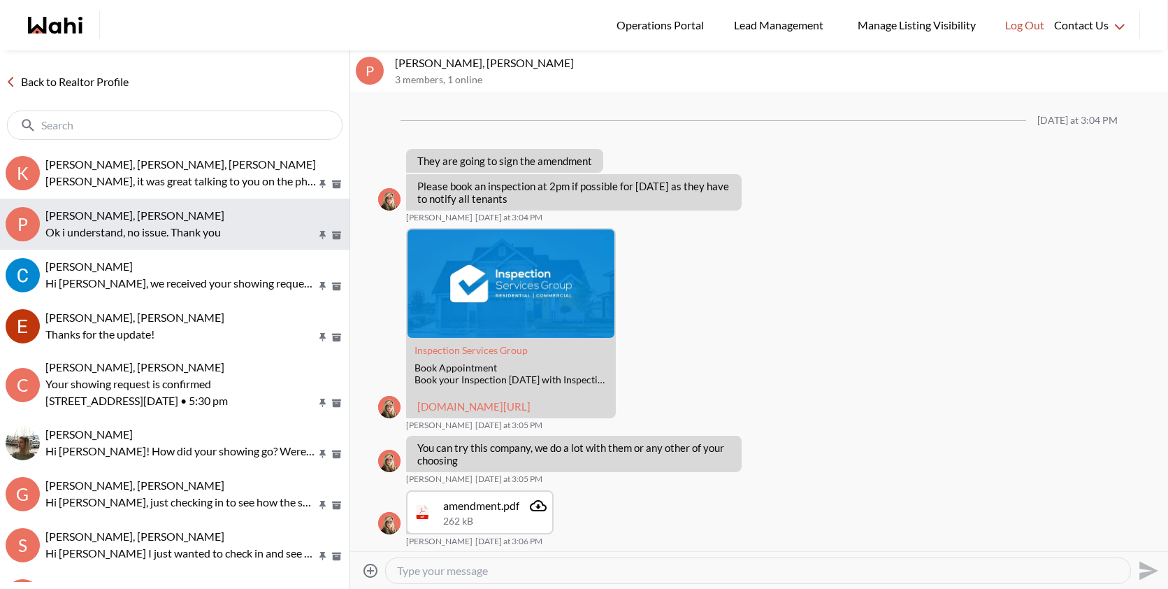
scroll to position [912, 0]
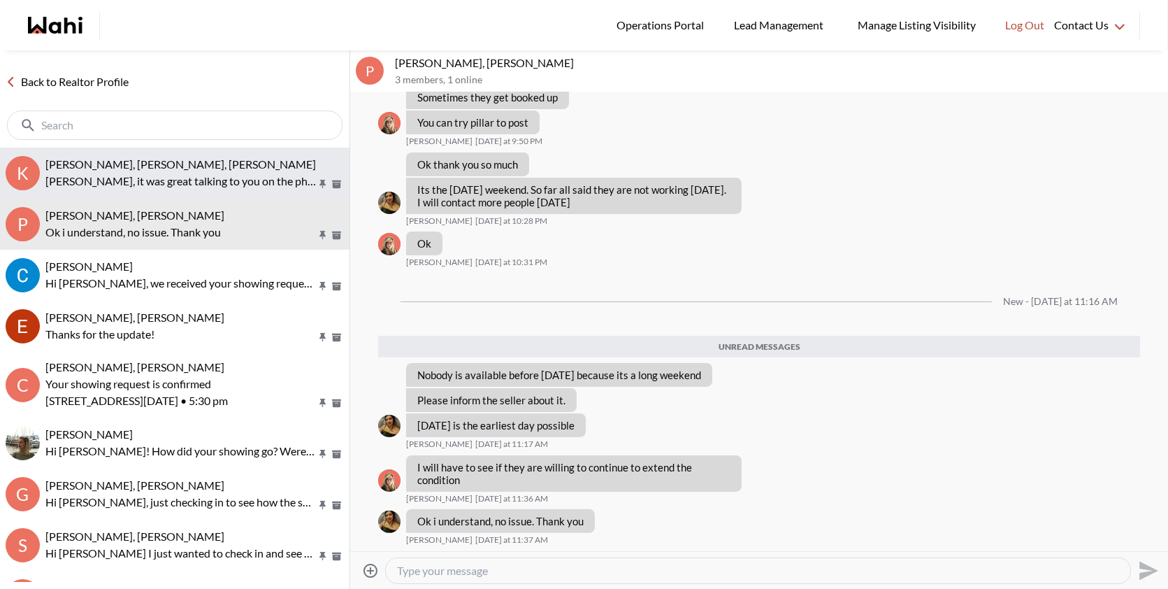
click at [241, 175] on p "[PERSON_NAME], it was great talking to you on the phone. As requested, I’ve jus…" at bounding box center [180, 181] width 271 height 17
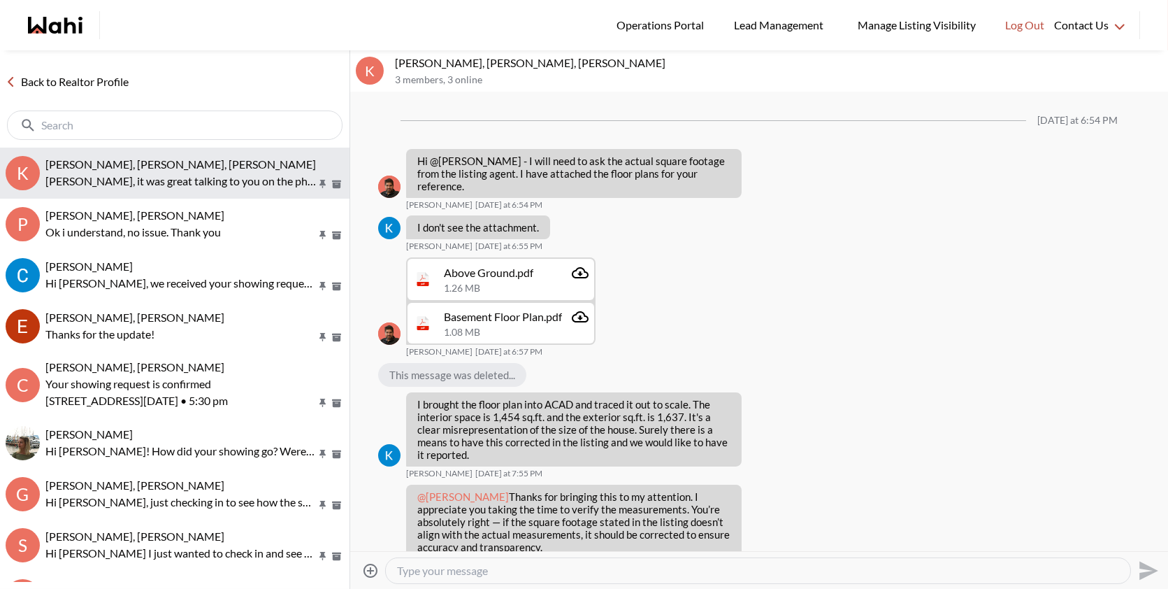
scroll to position [1819, 0]
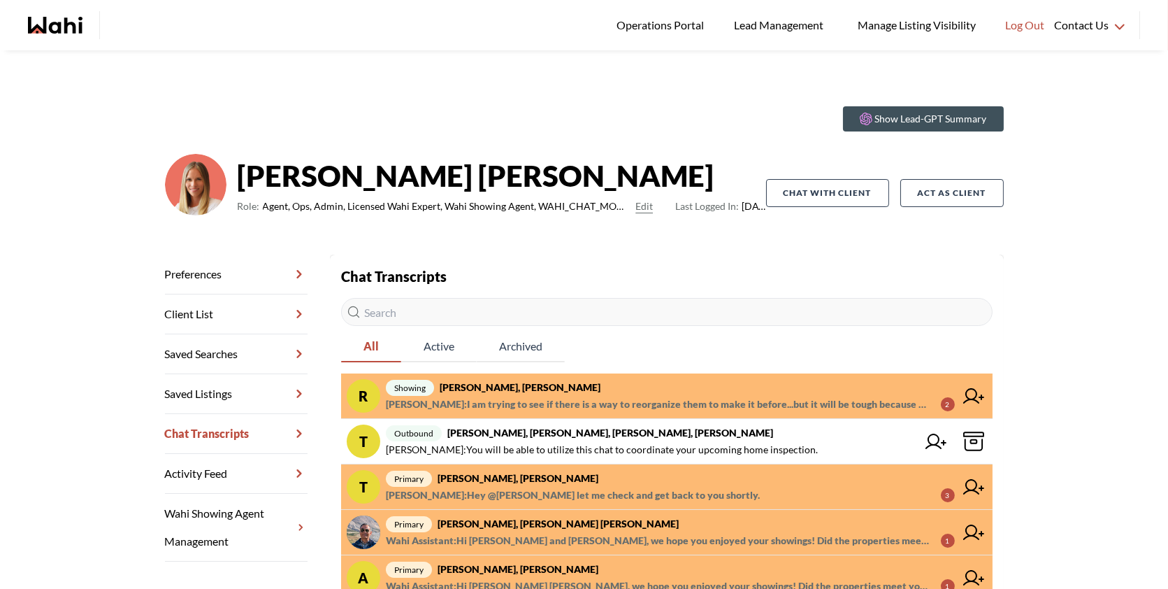
click at [486, 318] on input "text" at bounding box center [667, 312] width 652 height 28
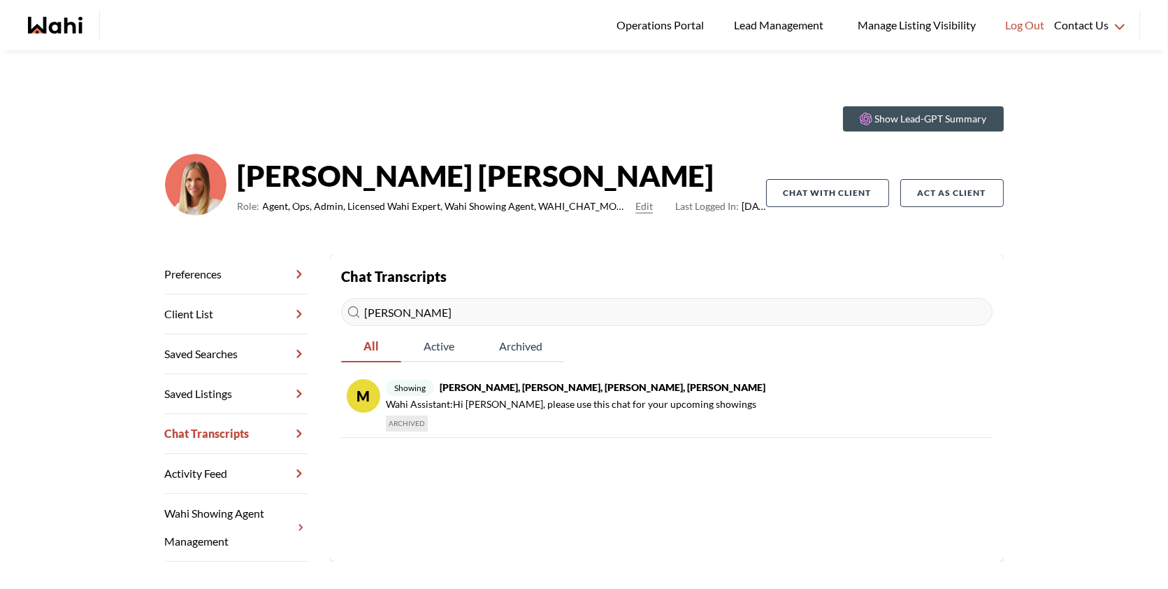
type input "[PERSON_NAME]"
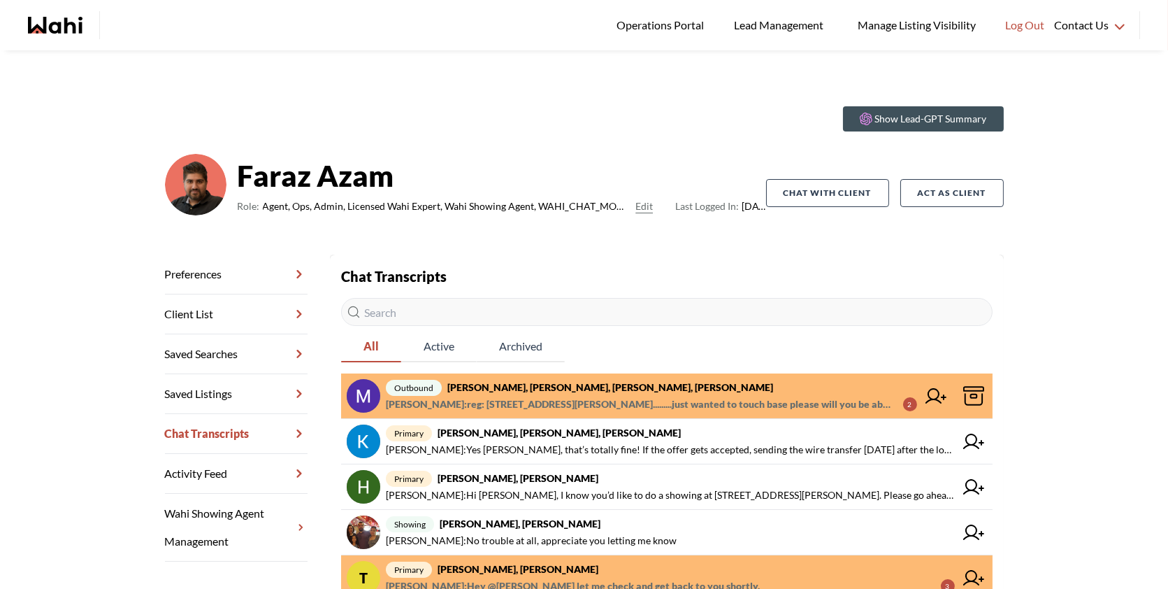
click at [461, 319] on input "text" at bounding box center [667, 312] width 652 height 28
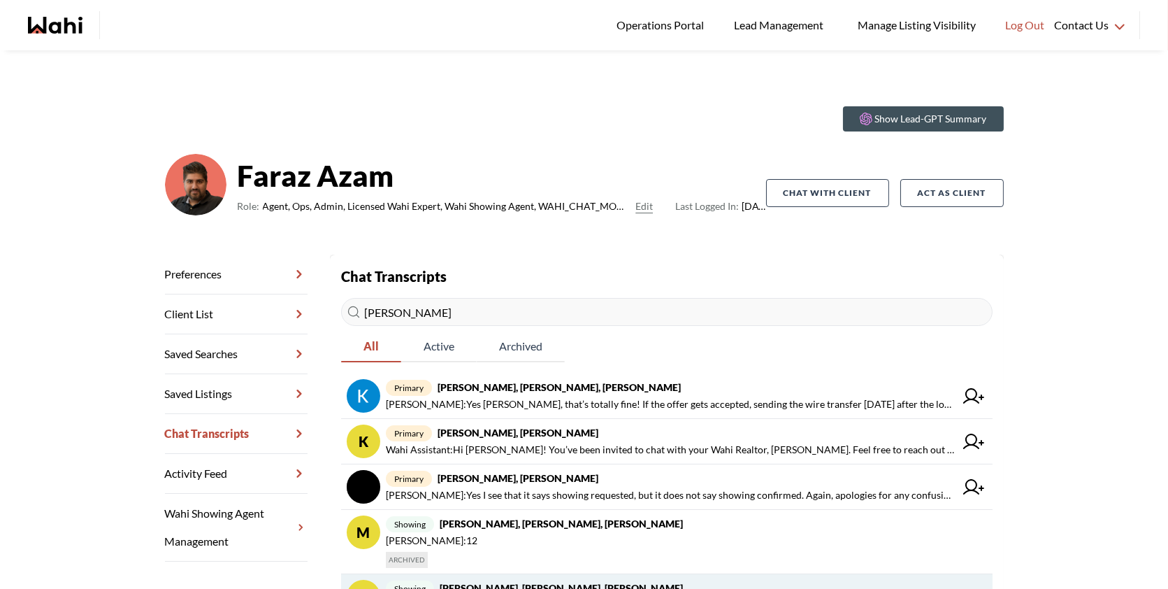
type input "[PERSON_NAME]"
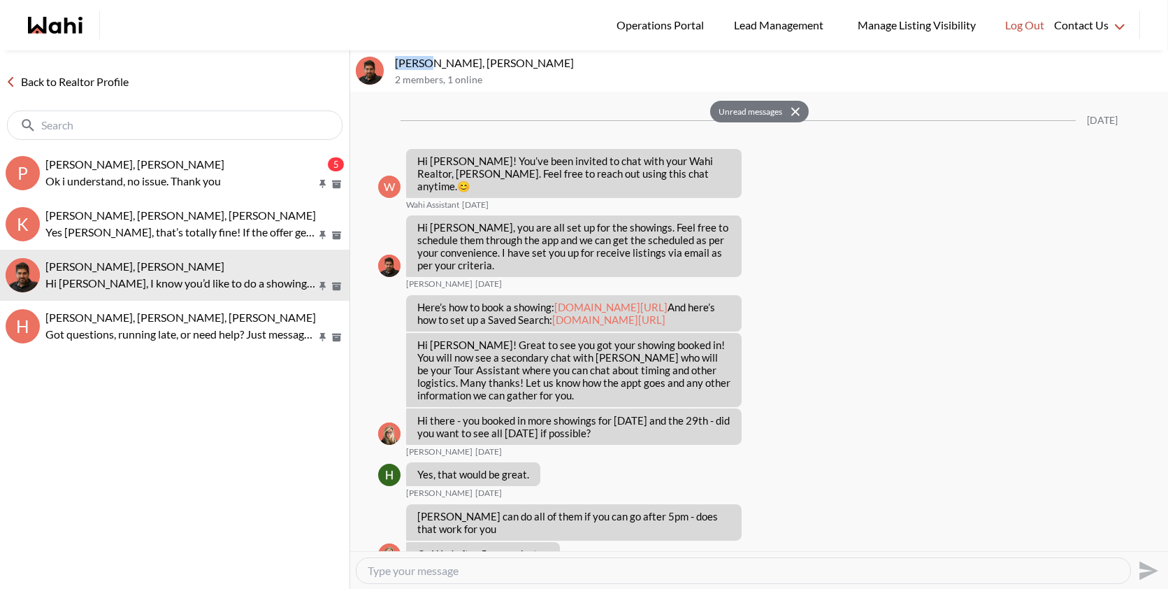
scroll to position [3971, 0]
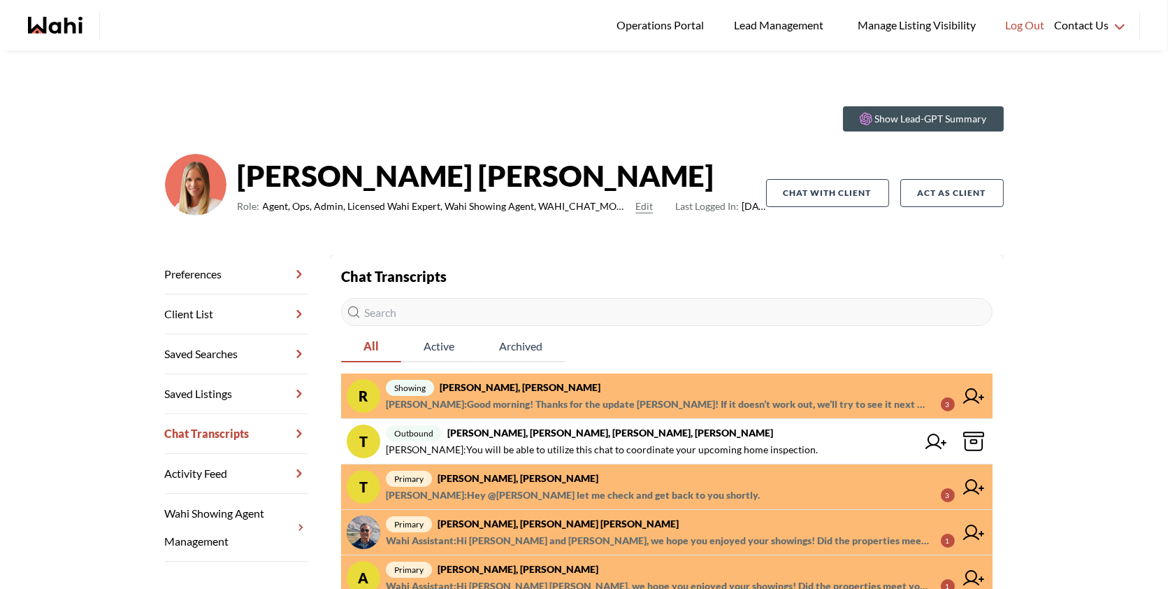
click at [669, 403] on span "Khalid Rizkana : Good morning! Thanks for the update Khalid! If it doesn’t work…" at bounding box center [658, 404] width 544 height 17
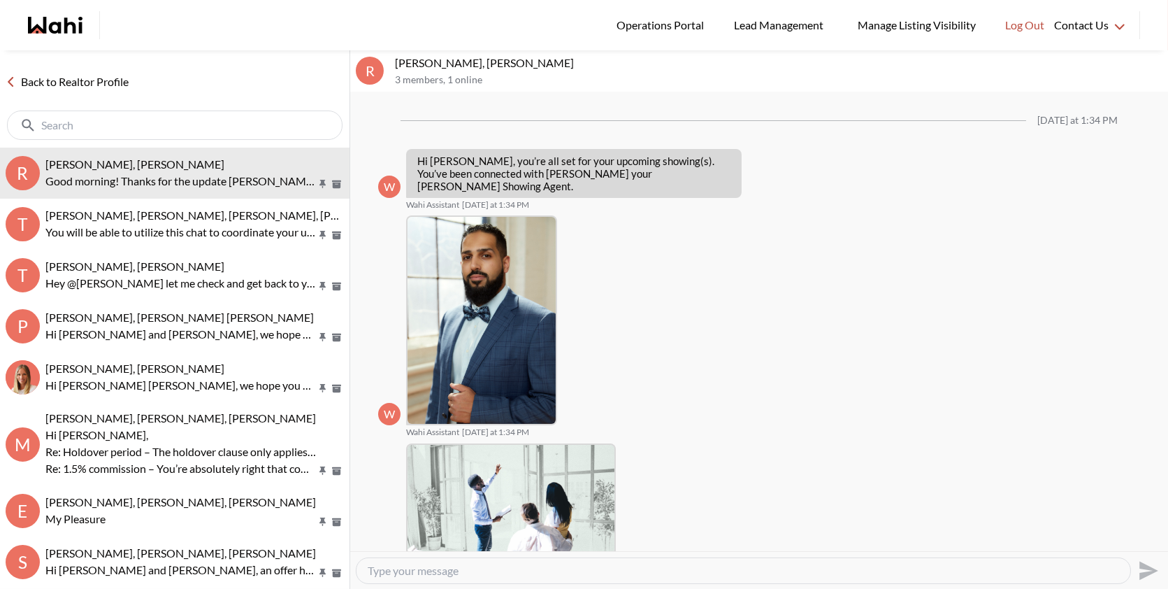
scroll to position [1581, 0]
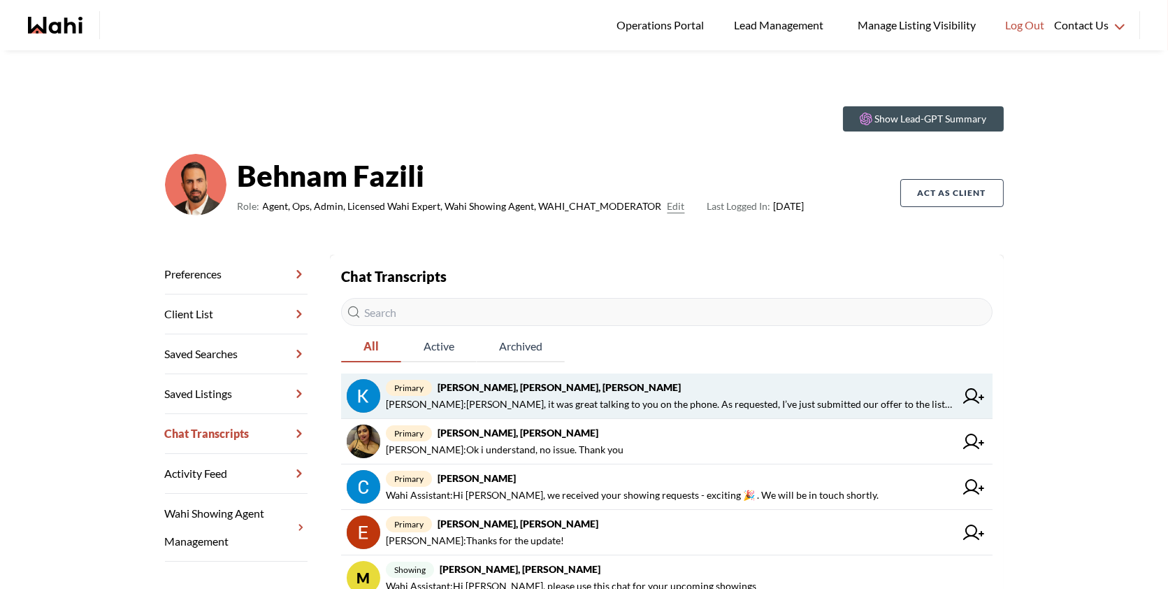
click at [736, 401] on span "[PERSON_NAME] : [PERSON_NAME], it was great talking to you on the phone. As req…" at bounding box center [670, 404] width 569 height 17
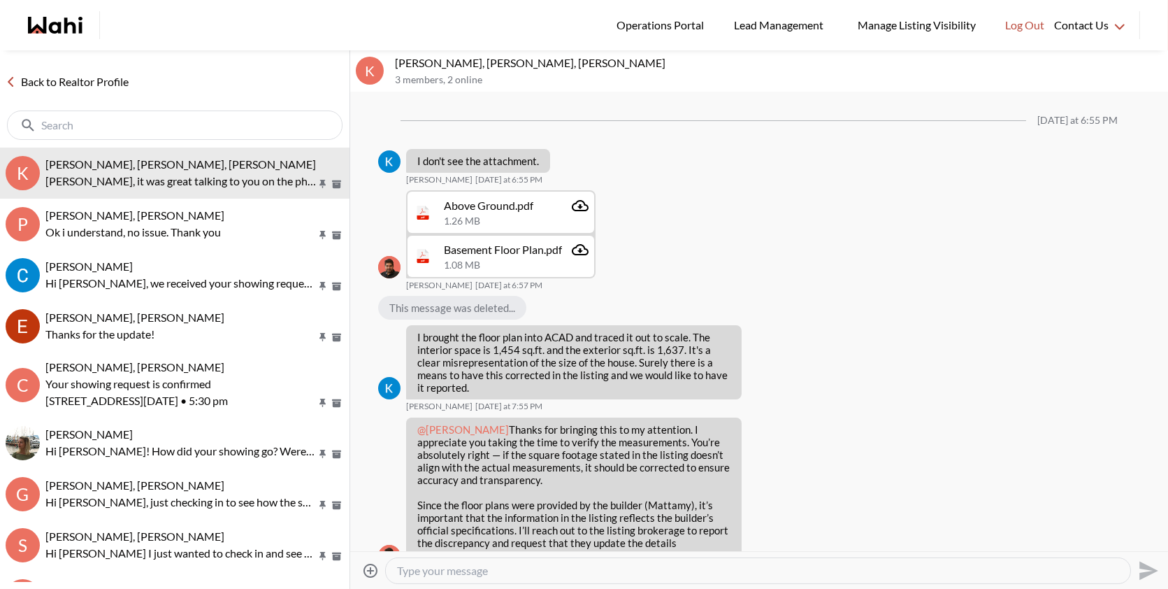
scroll to position [1765, 0]
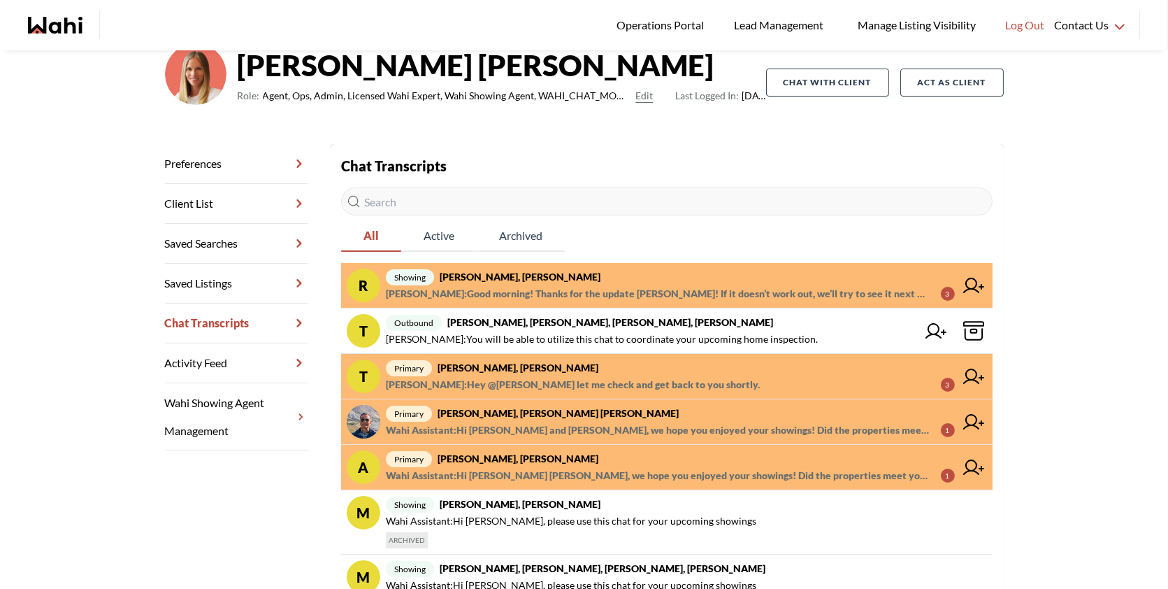
scroll to position [113, 0]
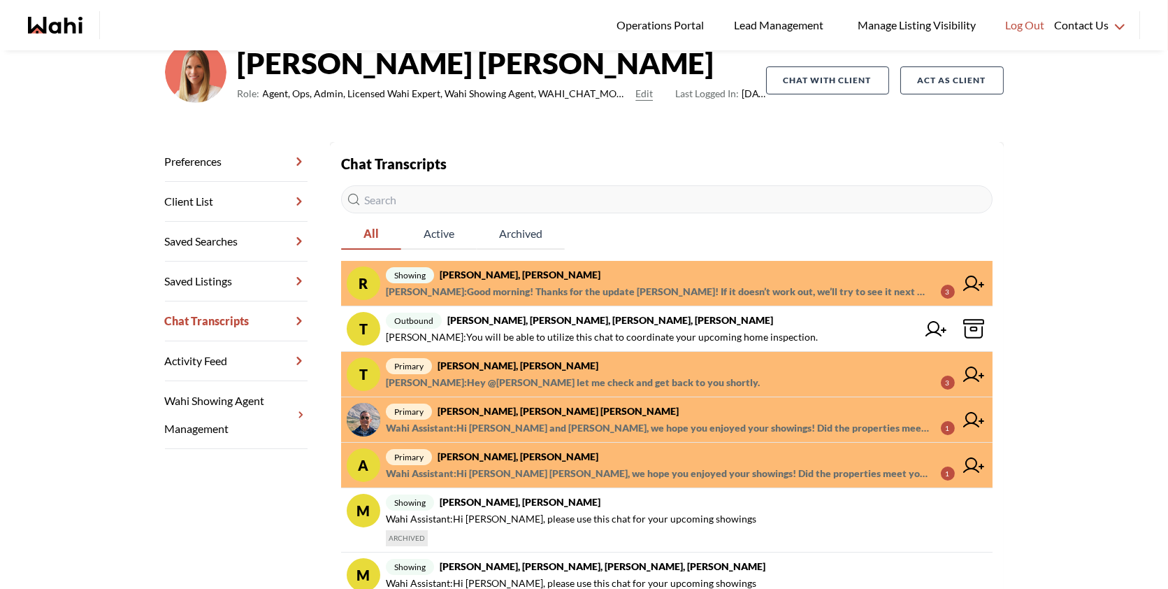
click at [667, 289] on span "Khalid Rizkana : Good morning! Thanks for the update Khalid! If it doesn’t work…" at bounding box center [658, 291] width 544 height 17
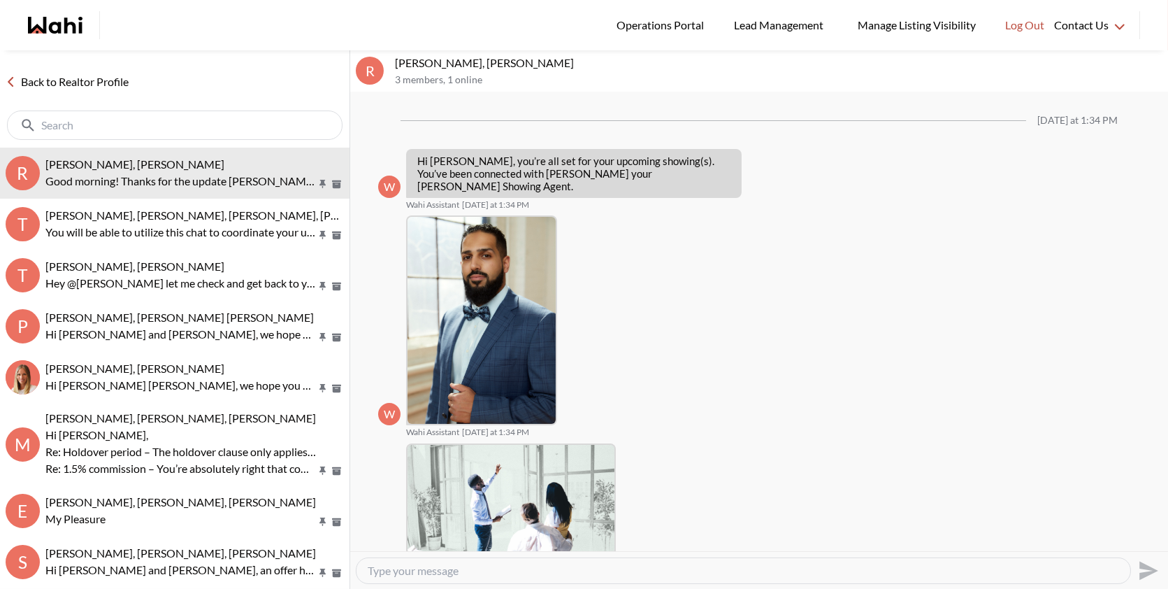
scroll to position [1581, 0]
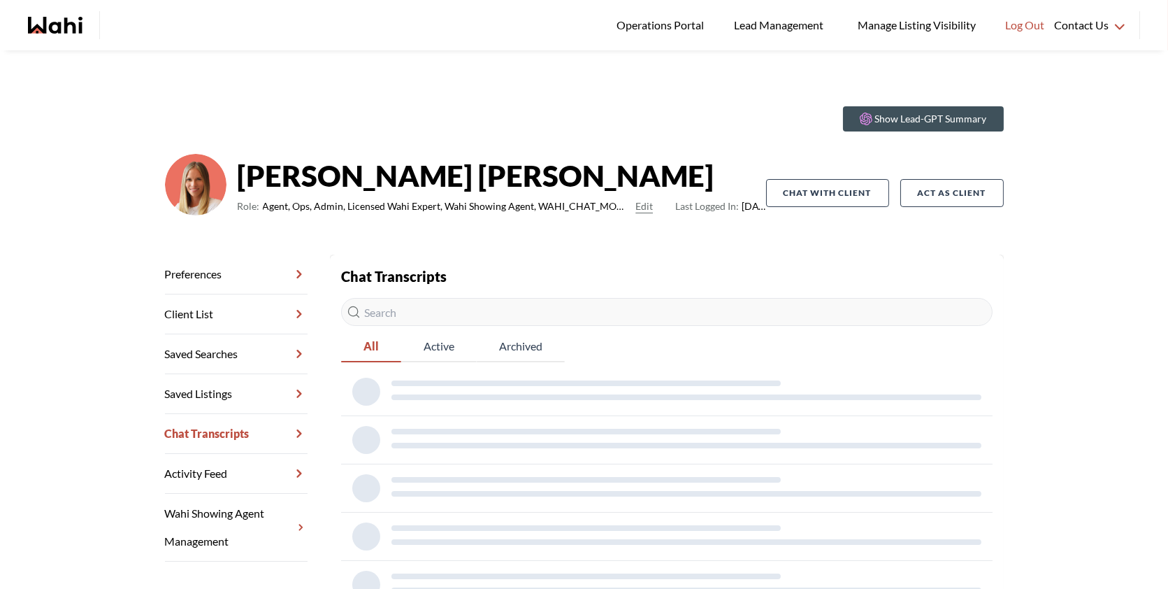
click at [604, 331] on div "Chat Transcripts All Active Archived" at bounding box center [667, 437] width 652 height 343
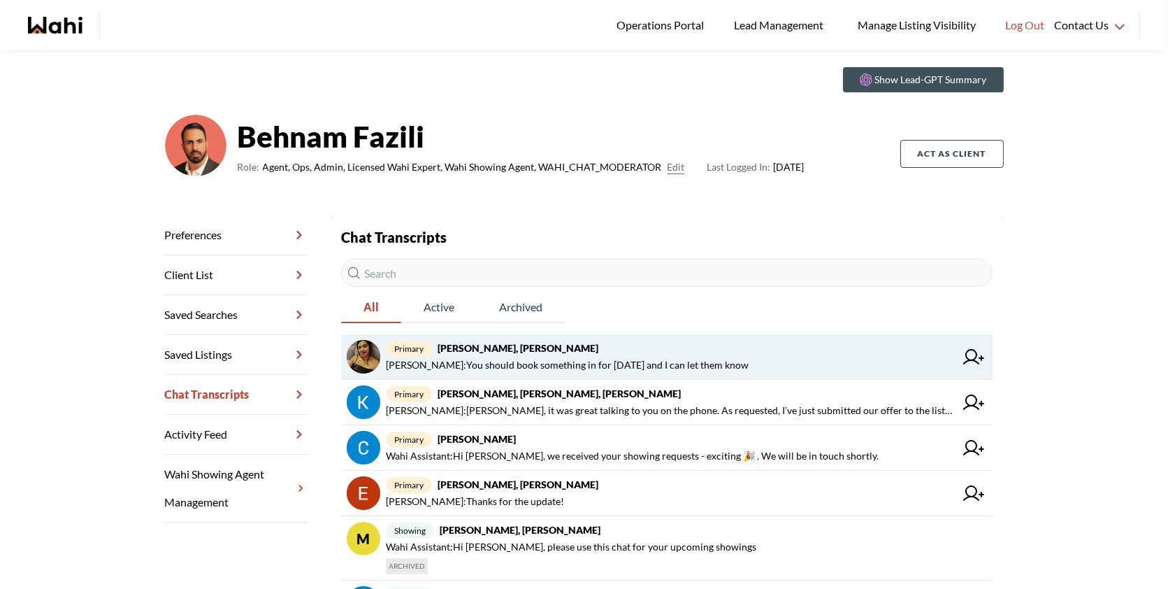
scroll to position [43, 0]
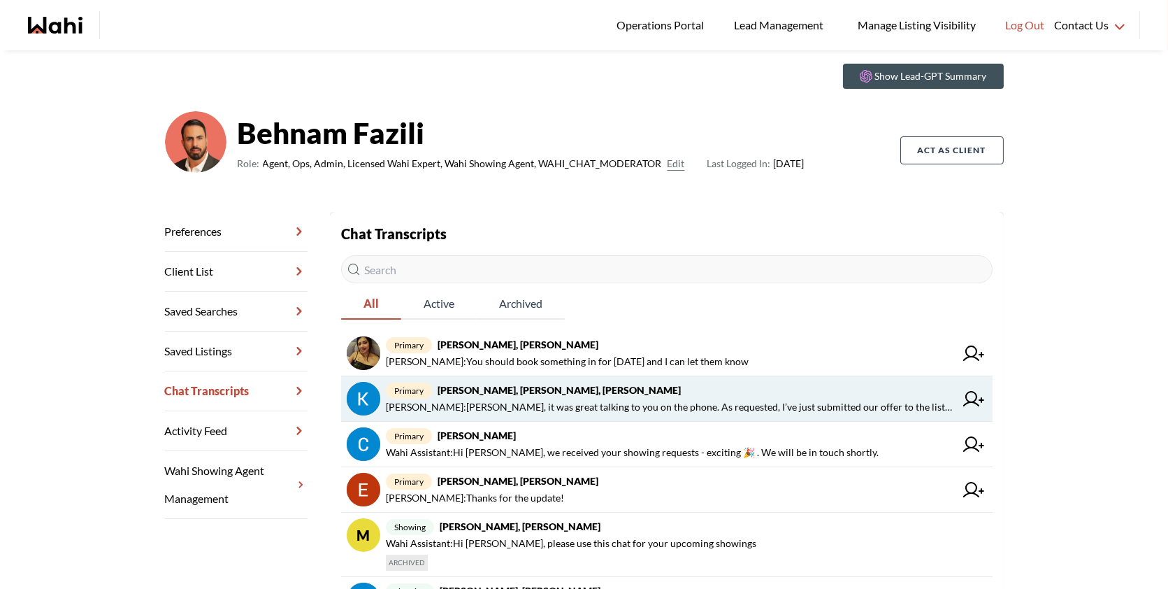
click at [589, 396] on span "primary [PERSON_NAME], [PERSON_NAME], [PERSON_NAME]" at bounding box center [670, 390] width 569 height 17
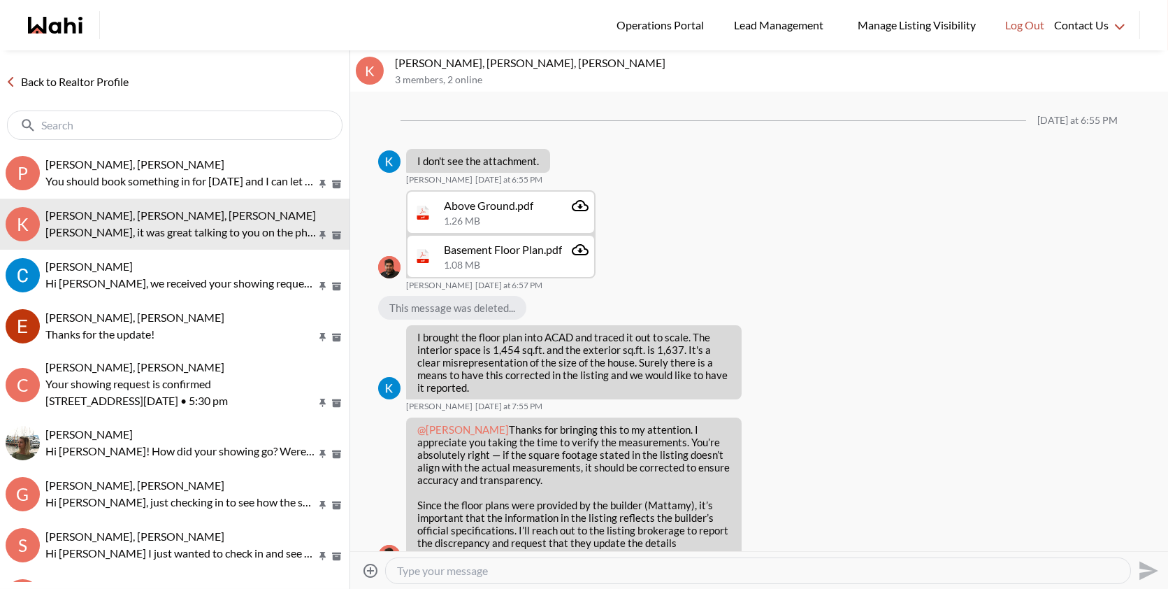
scroll to position [1765, 0]
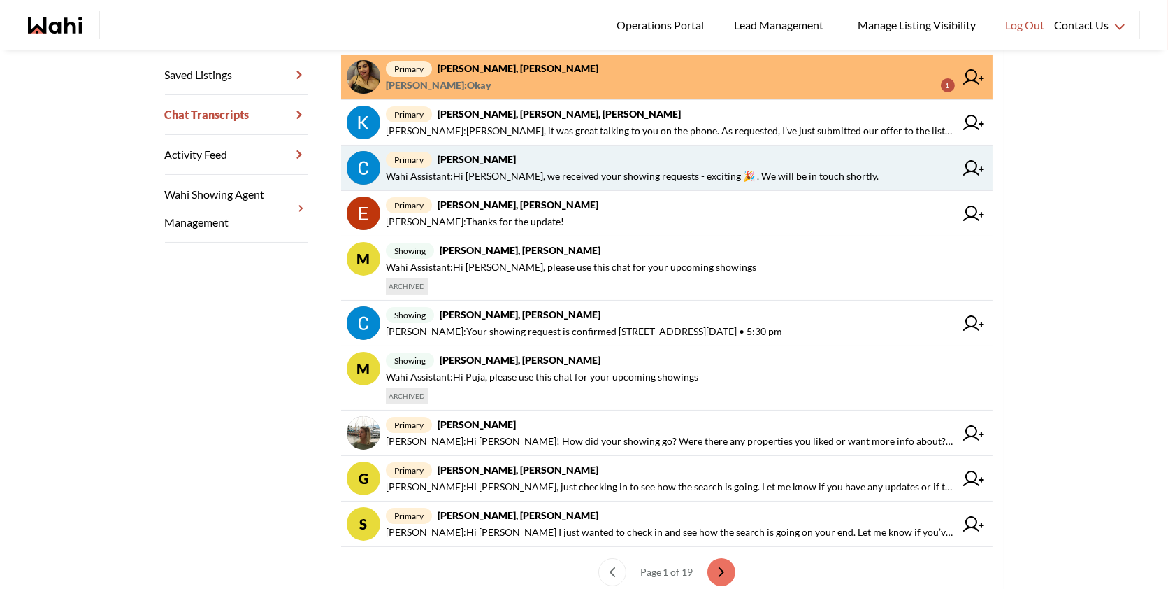
scroll to position [380, 0]
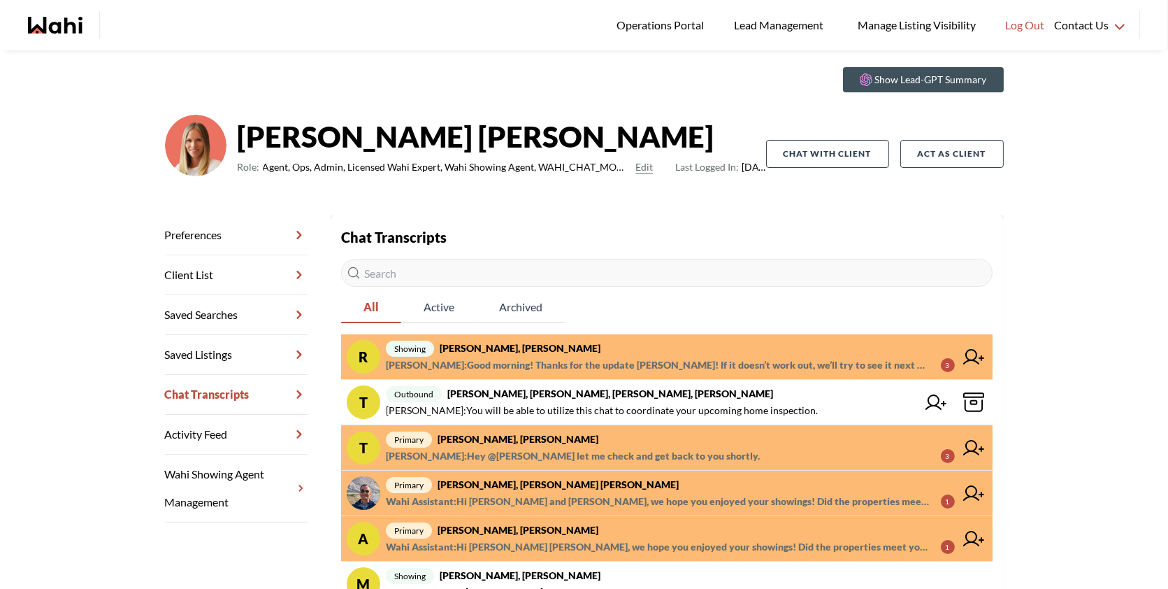
scroll to position [49, 0]
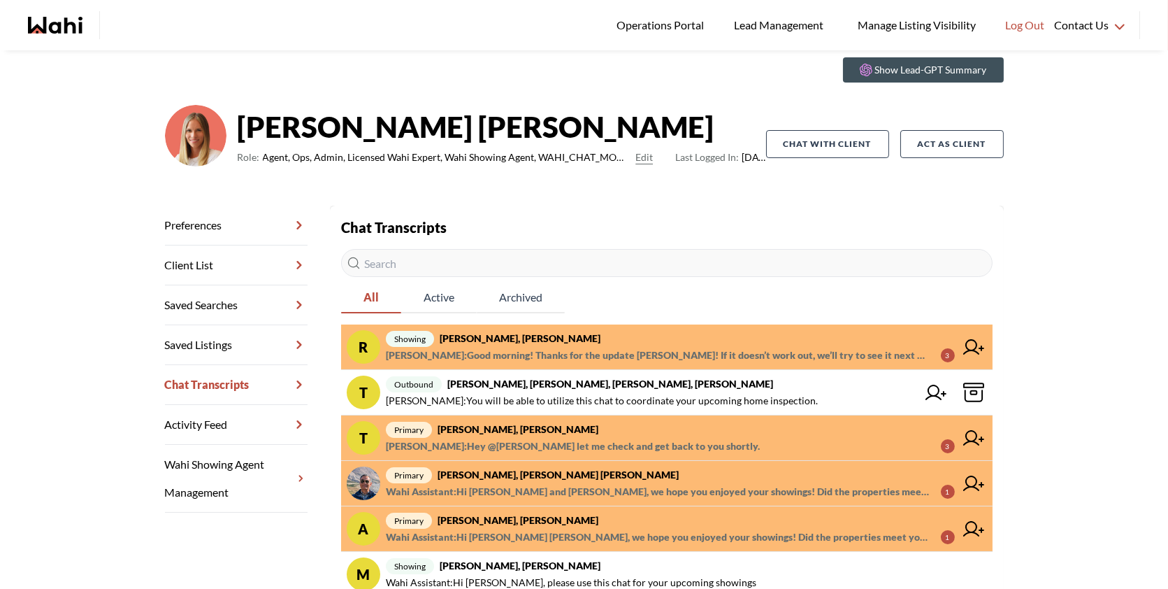
click at [661, 445] on span "Faraz Azam : Hey @Tanya Fita let me check and get back to you shortly." at bounding box center [573, 446] width 374 height 17
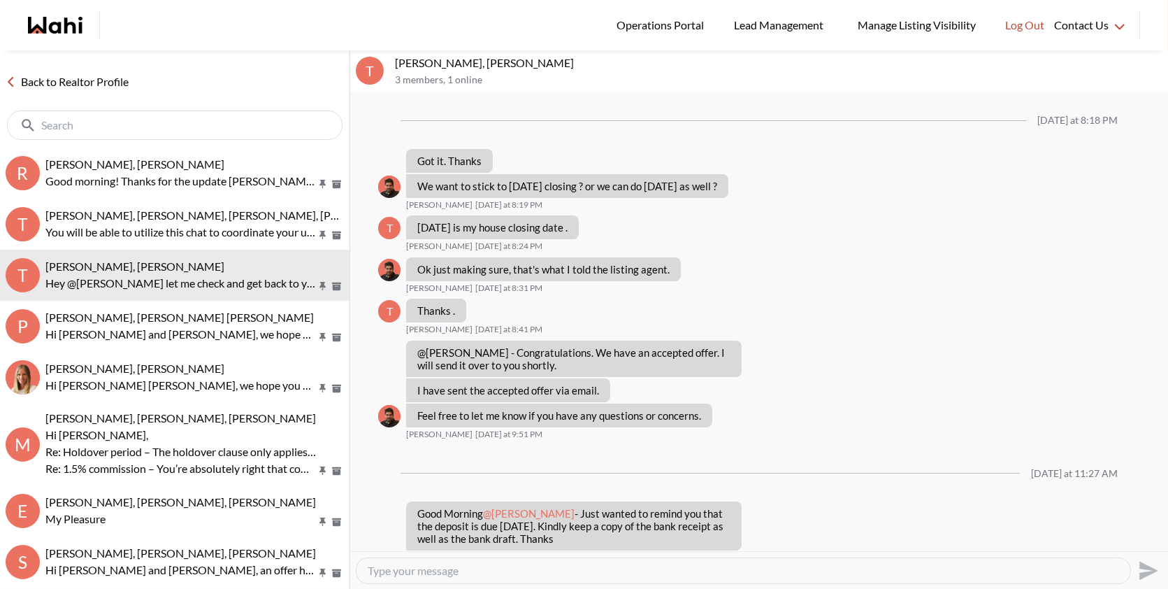
scroll to position [736, 0]
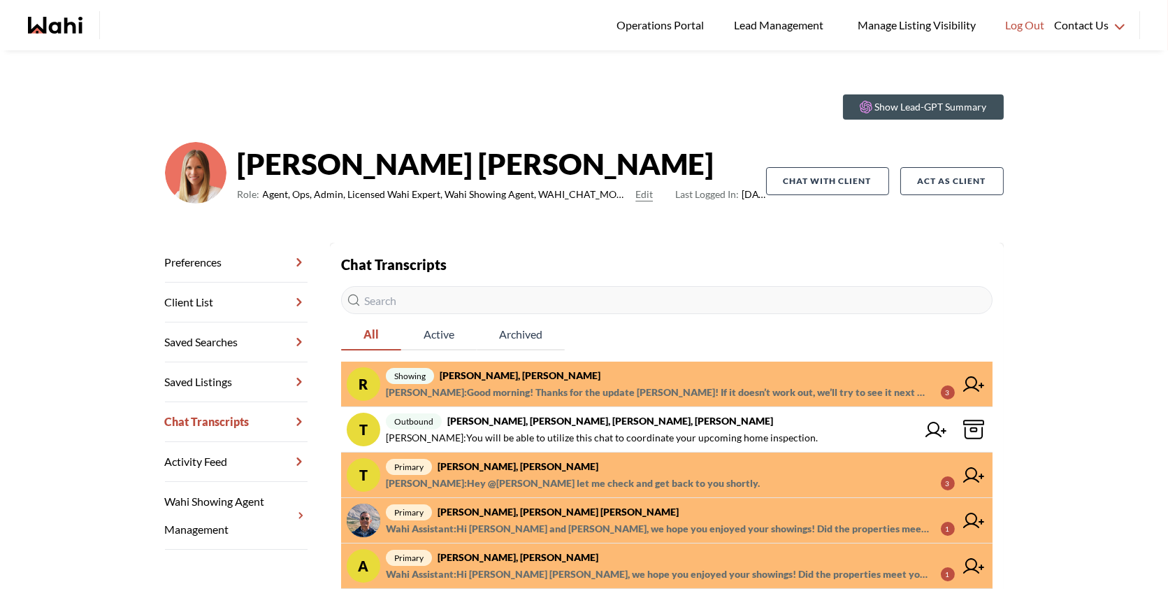
scroll to position [21, 0]
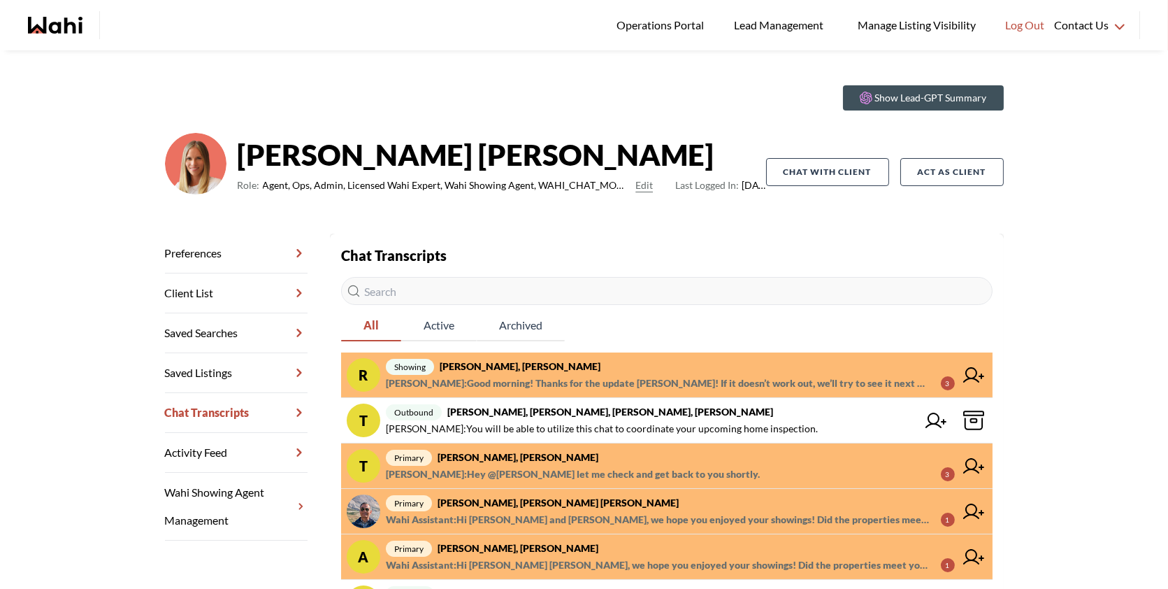
click at [528, 391] on span "[PERSON_NAME] : Good morning! Thanks for the update [PERSON_NAME]! If it doesn’…" at bounding box center [658, 383] width 544 height 17
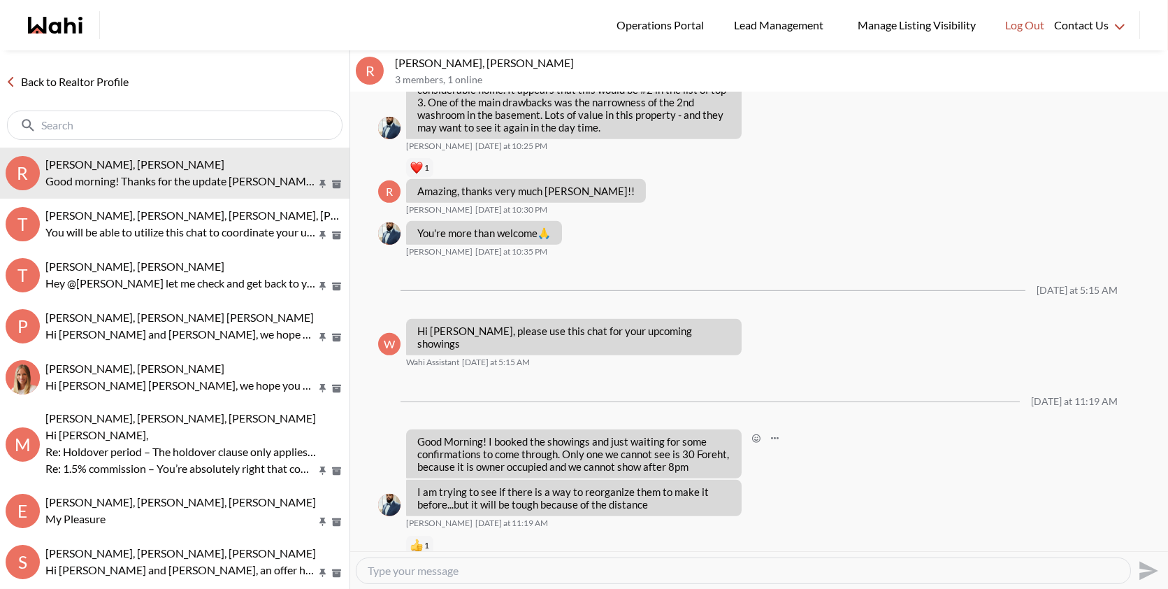
scroll to position [1581, 0]
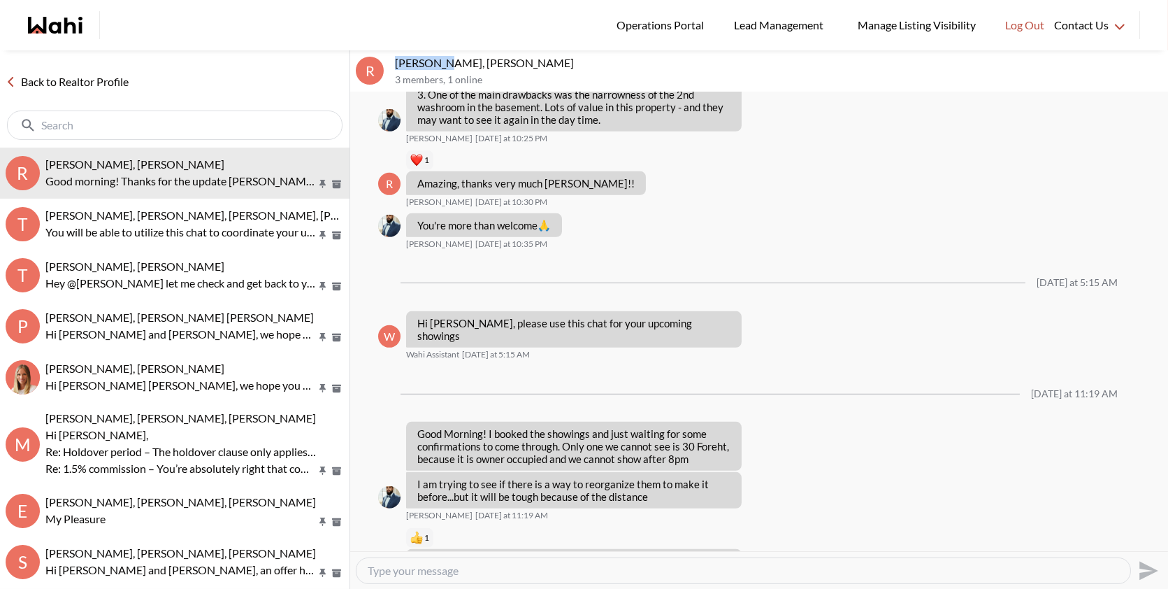
drag, startPoint x: 435, startPoint y: 62, endPoint x: 385, endPoint y: 60, distance: 49.7
click at [385, 60] on div "R Ritu Gill, Khalid, Michelle 3 members , 1 online" at bounding box center [759, 71] width 818 height 42
copy div "Ritu Gill"
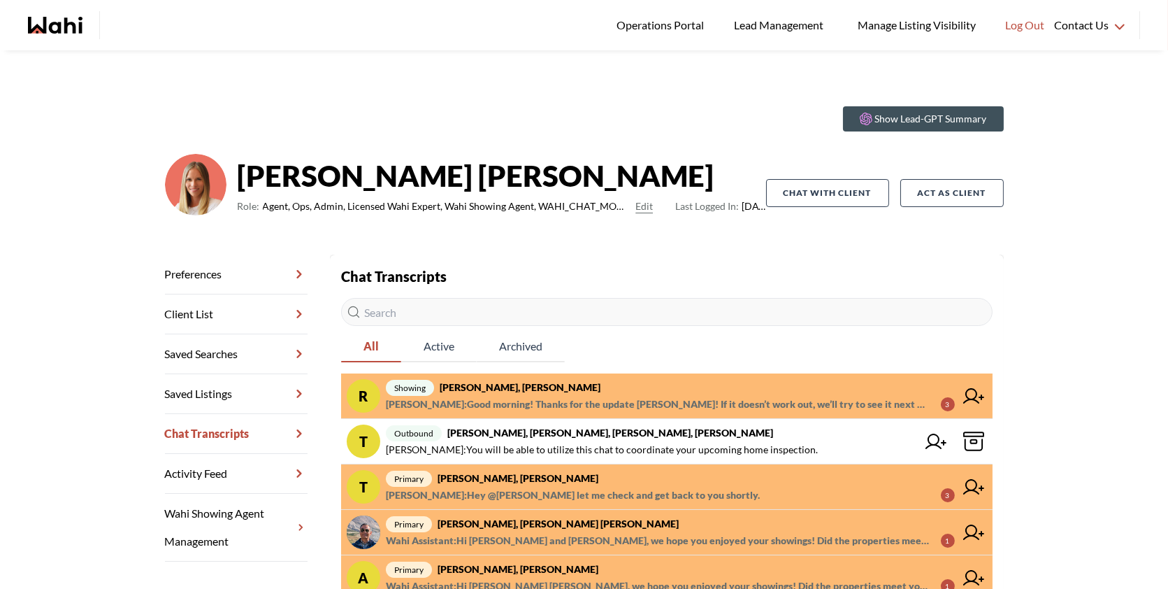
click at [630, 399] on span "Khalid Rizkana : Good morning! Thanks for the update Khalid! If it doesn’t work…" at bounding box center [658, 404] width 544 height 17
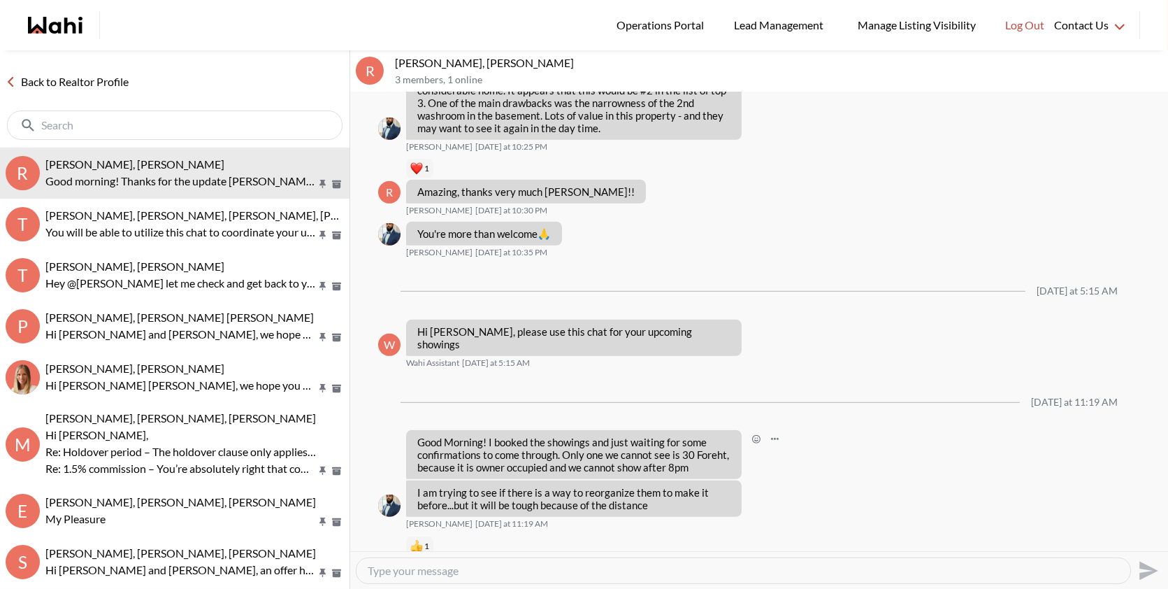
scroll to position [1581, 0]
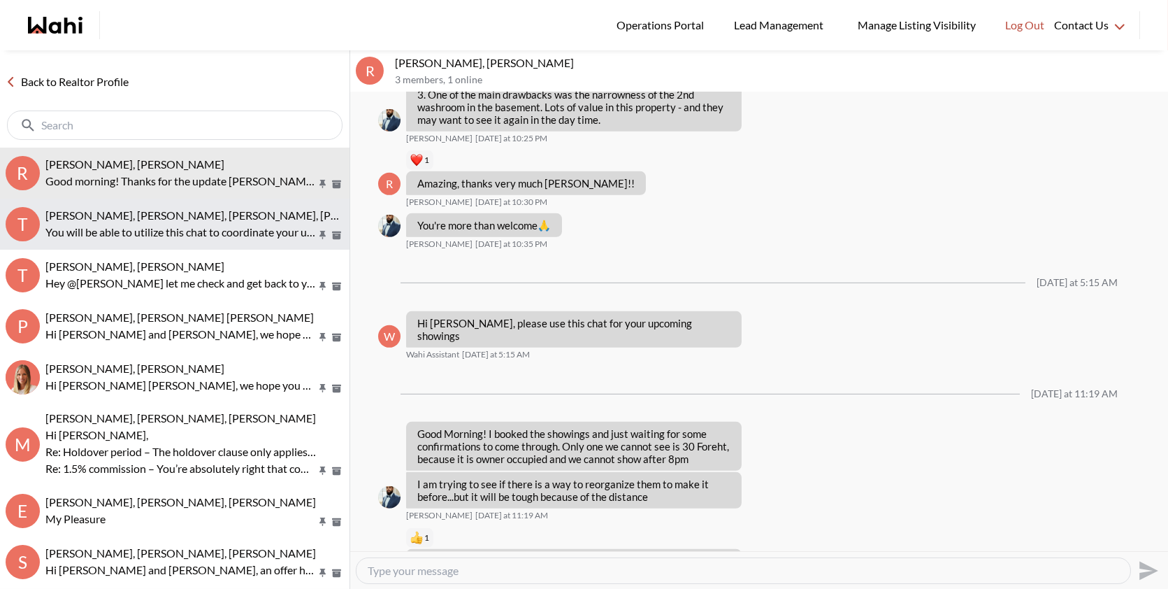
click at [169, 232] on p "You will be able to utilize this chat to coordinate your upcoming home inspecti…" at bounding box center [180, 232] width 271 height 17
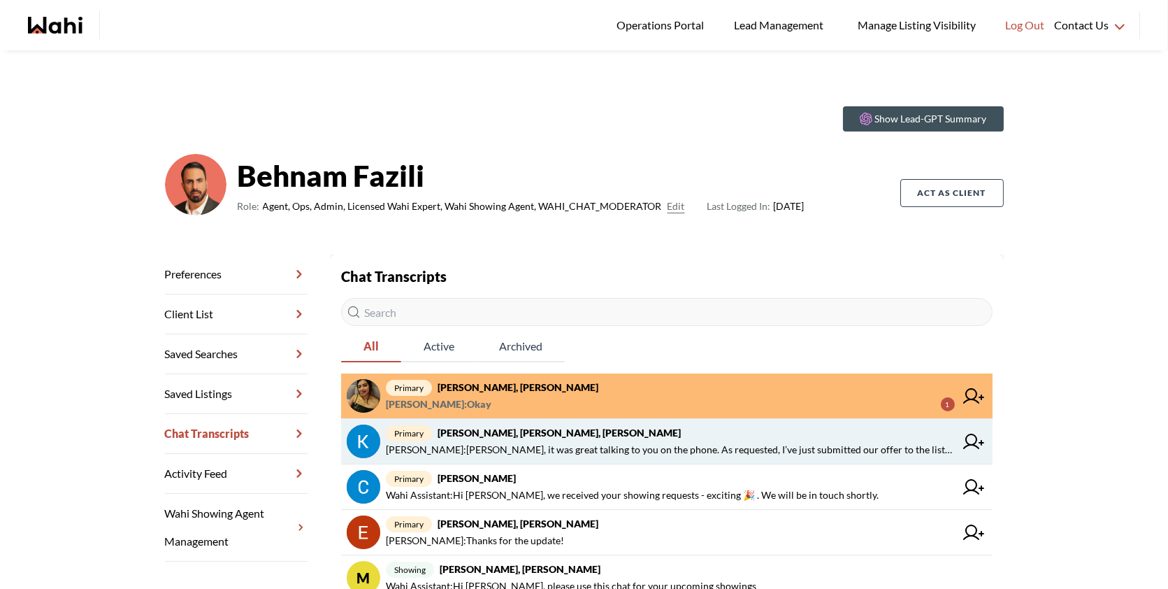
click at [696, 430] on span "primary [PERSON_NAME], [PERSON_NAME], [PERSON_NAME]" at bounding box center [670, 432] width 569 height 17
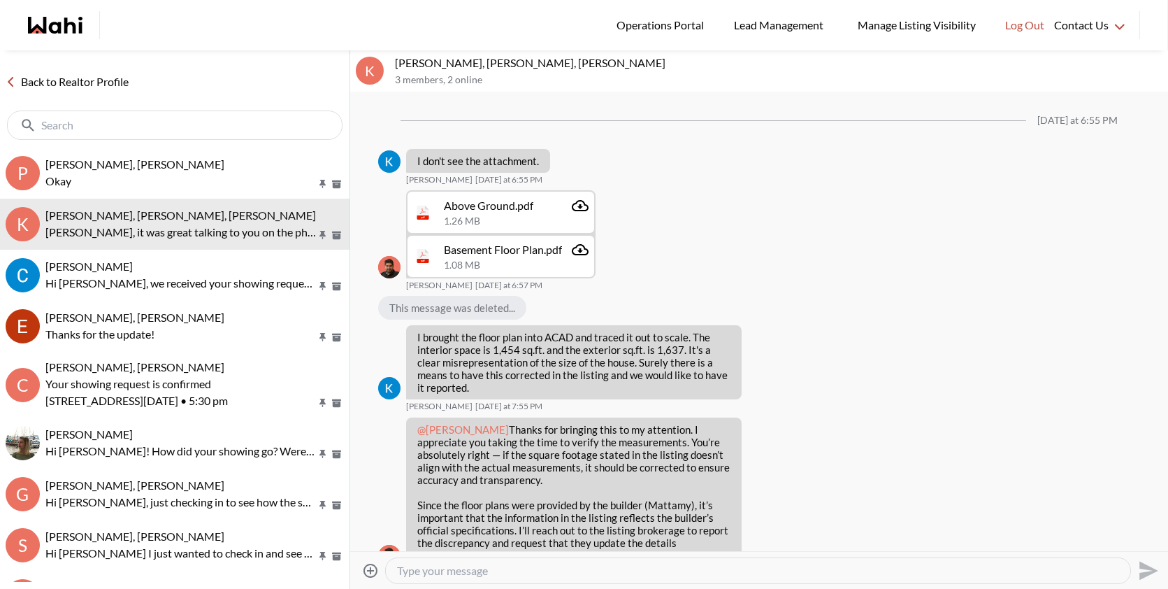
scroll to position [1766, 0]
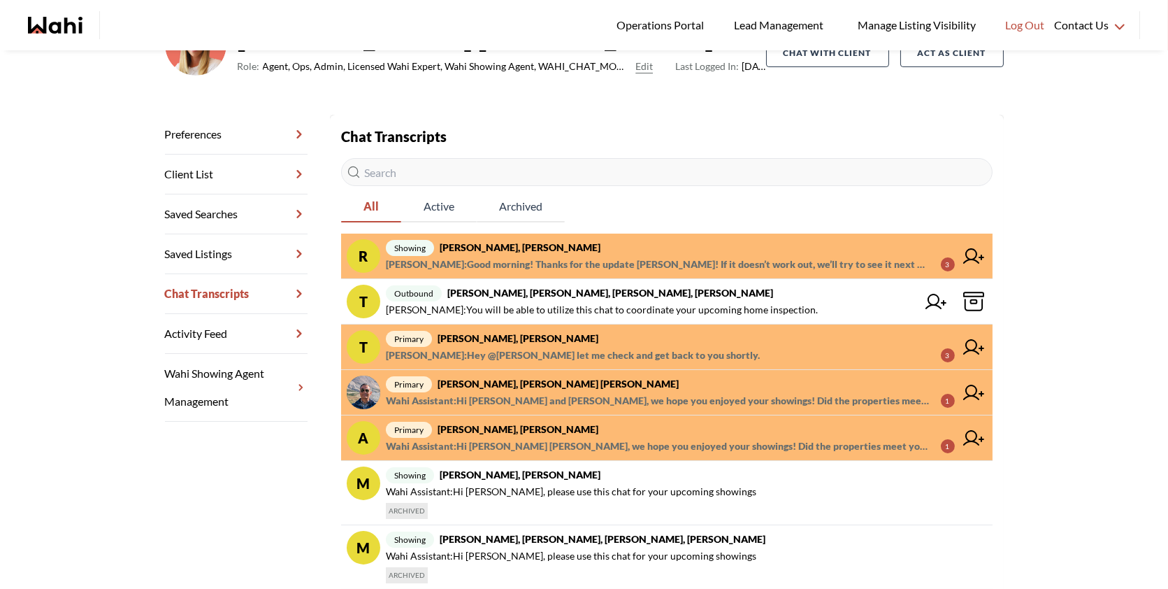
scroll to position [175, 0]
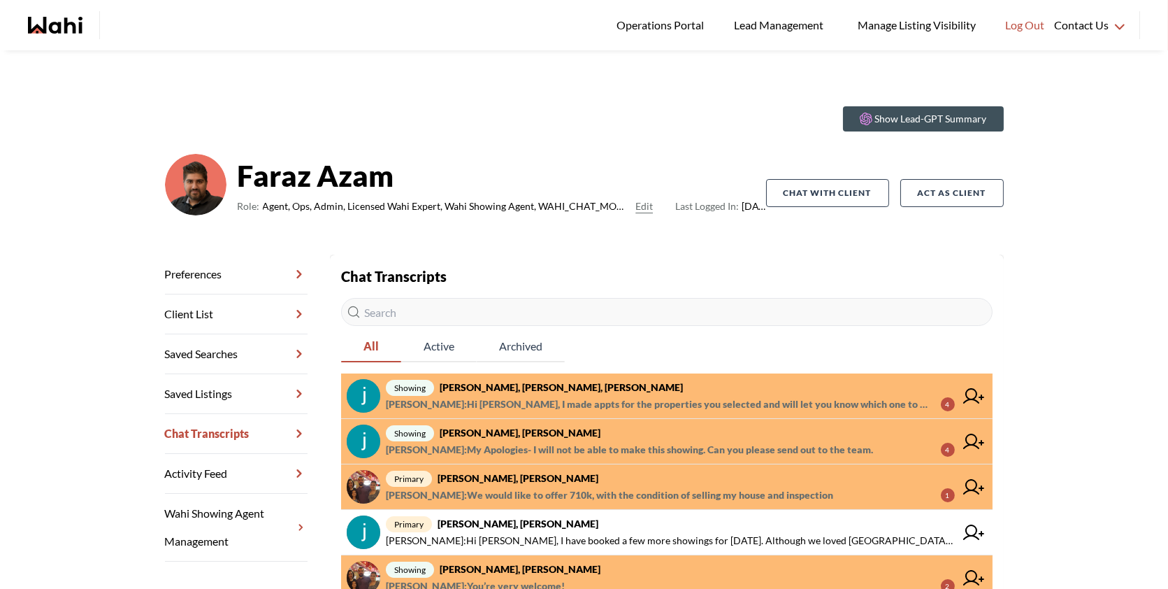
click at [534, 398] on span "[PERSON_NAME] : Hi [PERSON_NAME], I made appts for the properties you selected …" at bounding box center [658, 404] width 544 height 17
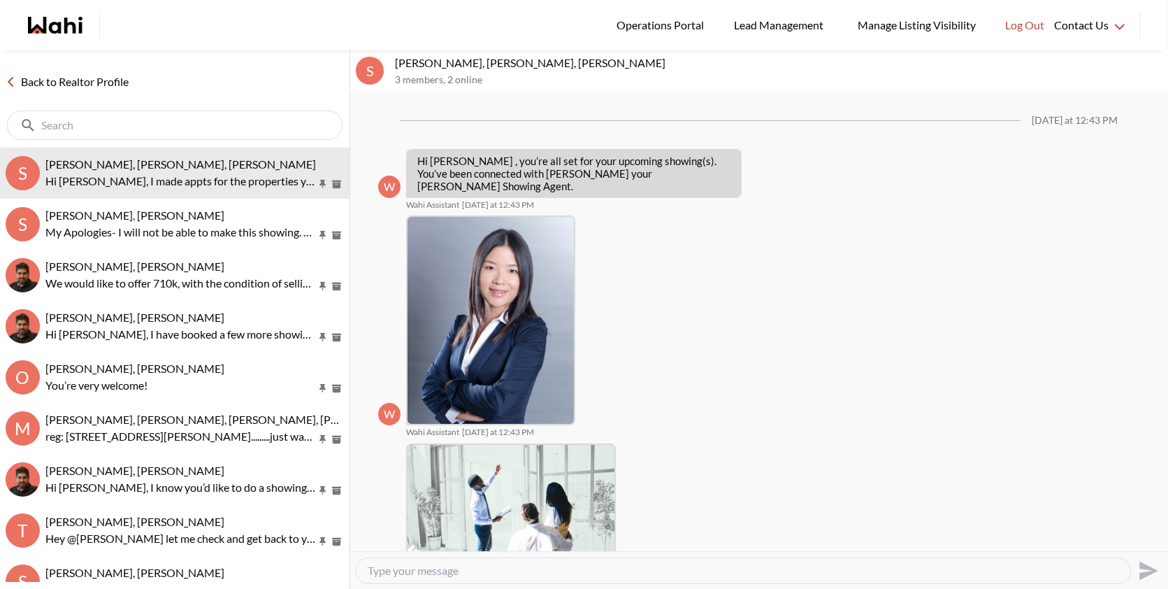
scroll to position [191, 0]
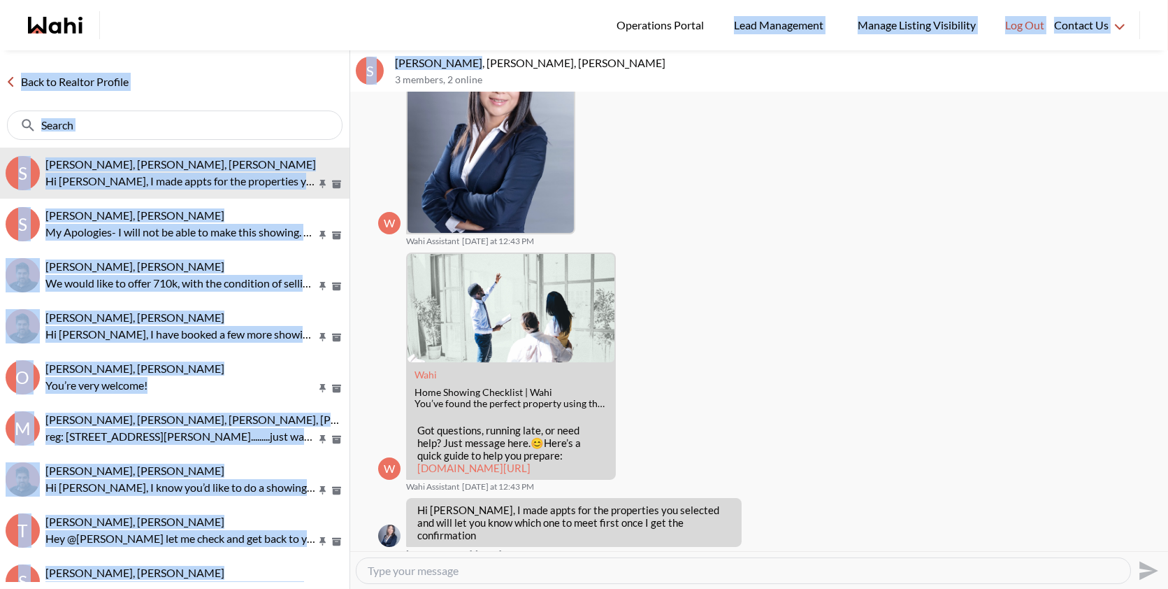
drag, startPoint x: 455, startPoint y: 62, endPoint x: 391, endPoint y: 48, distance: 65.8
click at [391, 48] on div "Logged In: Behnam Log out Operations Portal Lead Management Manage Listing Visi…" at bounding box center [584, 294] width 1168 height 589
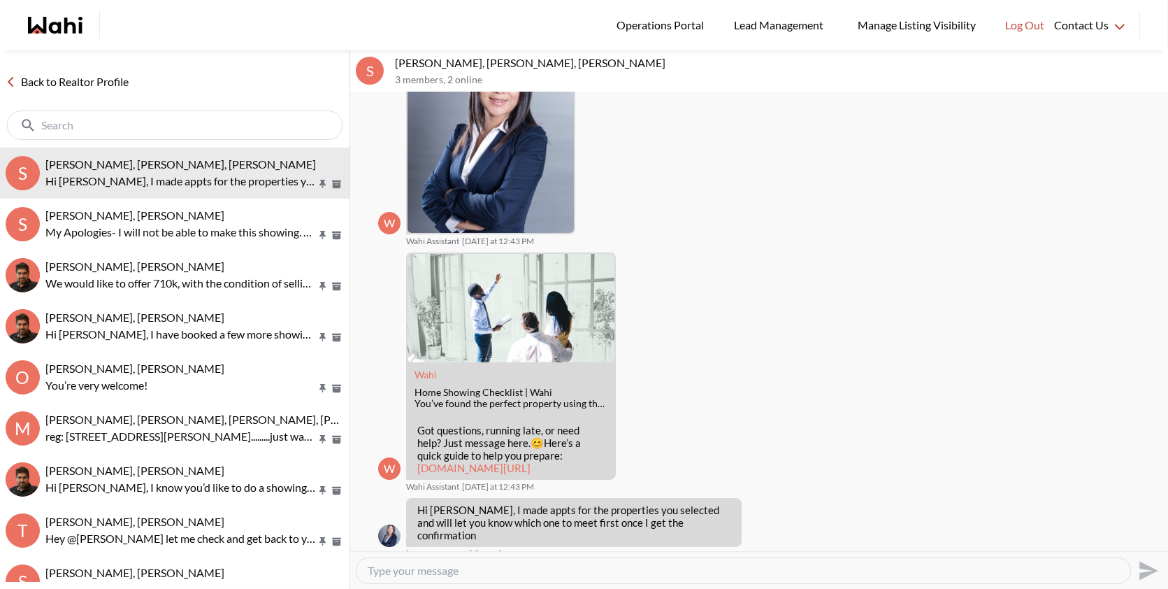
click at [452, 79] on p "3 members , 2 online" at bounding box center [779, 80] width 768 height 12
drag, startPoint x: 455, startPoint y: 61, endPoint x: 391, endPoint y: 63, distance: 64.3
click at [391, 63] on div "S Souhel Bally, Julia, Faraz 3 members , 2 online" at bounding box center [759, 71] width 818 height 42
copy p "Souhel Bally,"
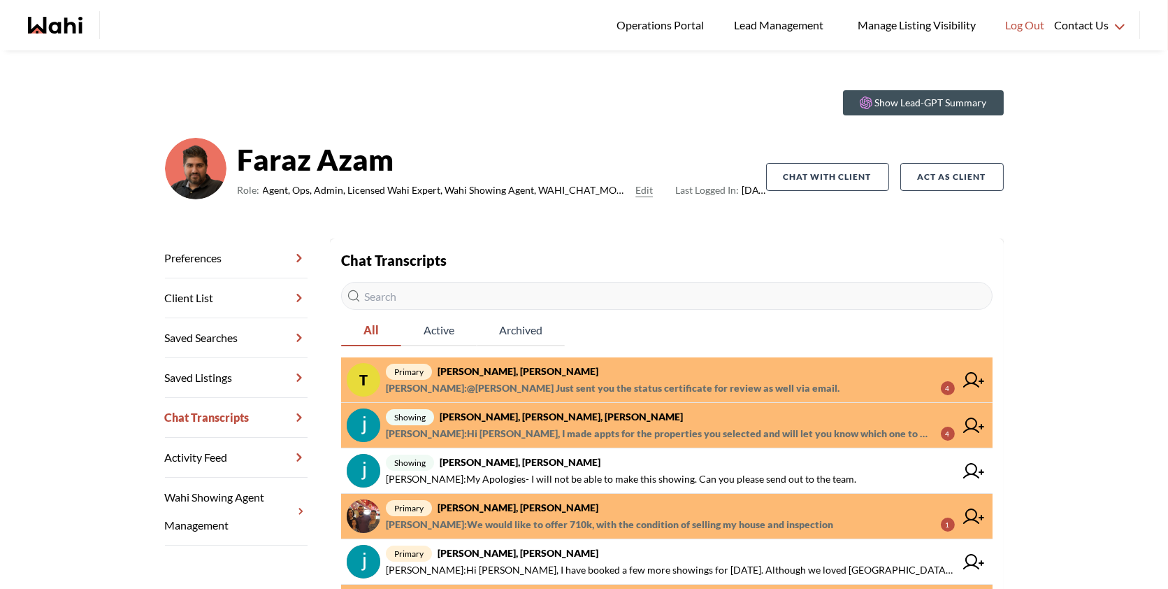
scroll to position [24, 0]
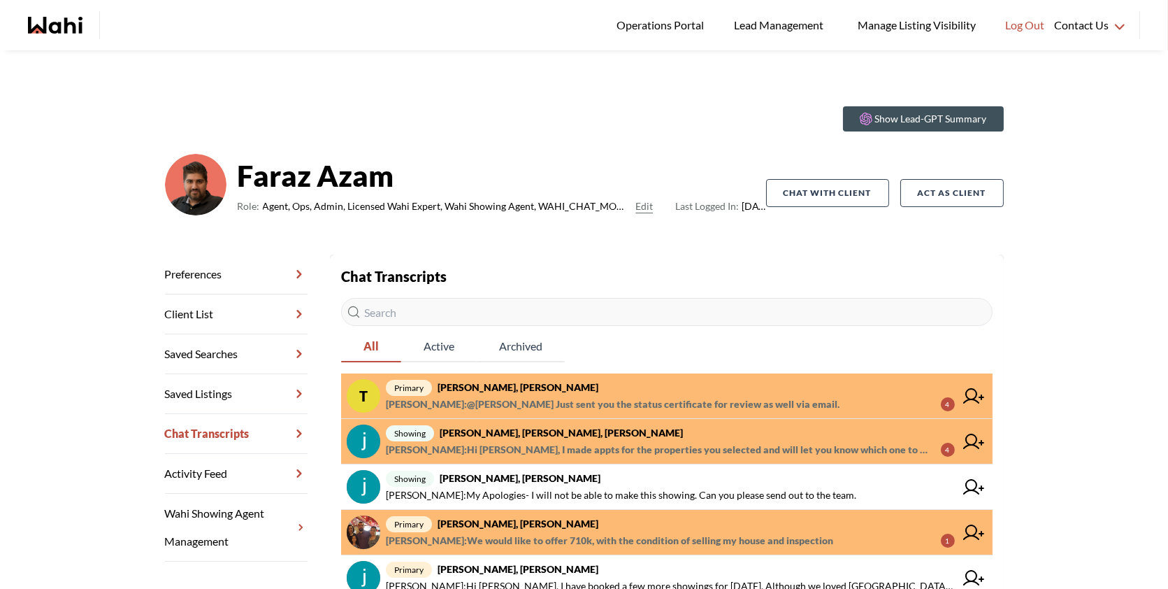
click at [558, 452] on span "Julia Wu : Hi Souhel, I made appts for the properties you selected and will let…" at bounding box center [658, 449] width 544 height 17
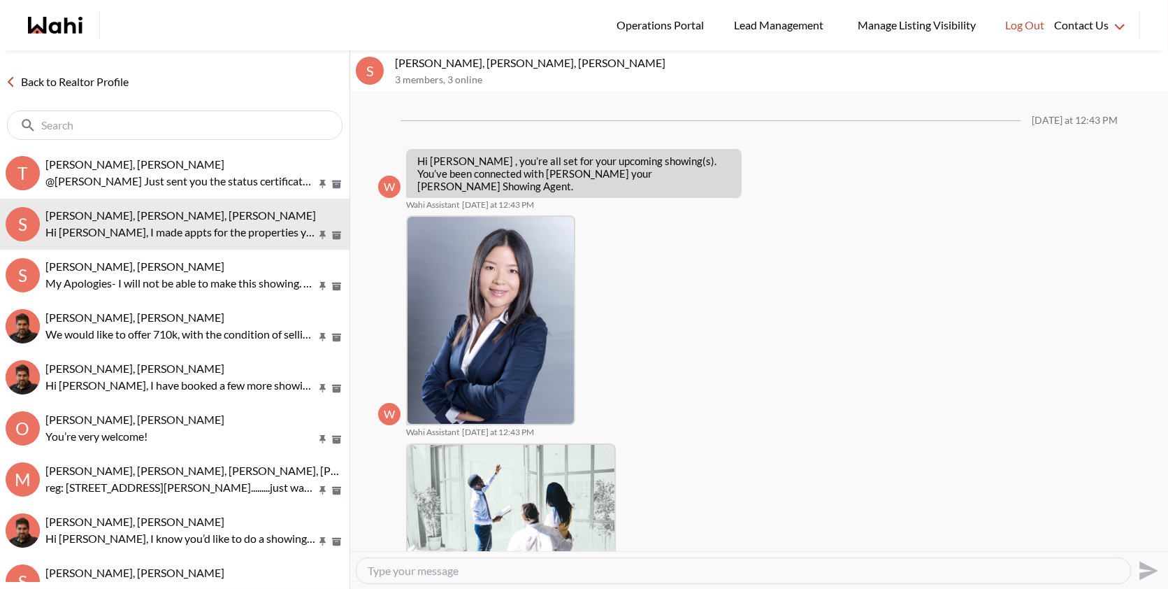
scroll to position [191, 0]
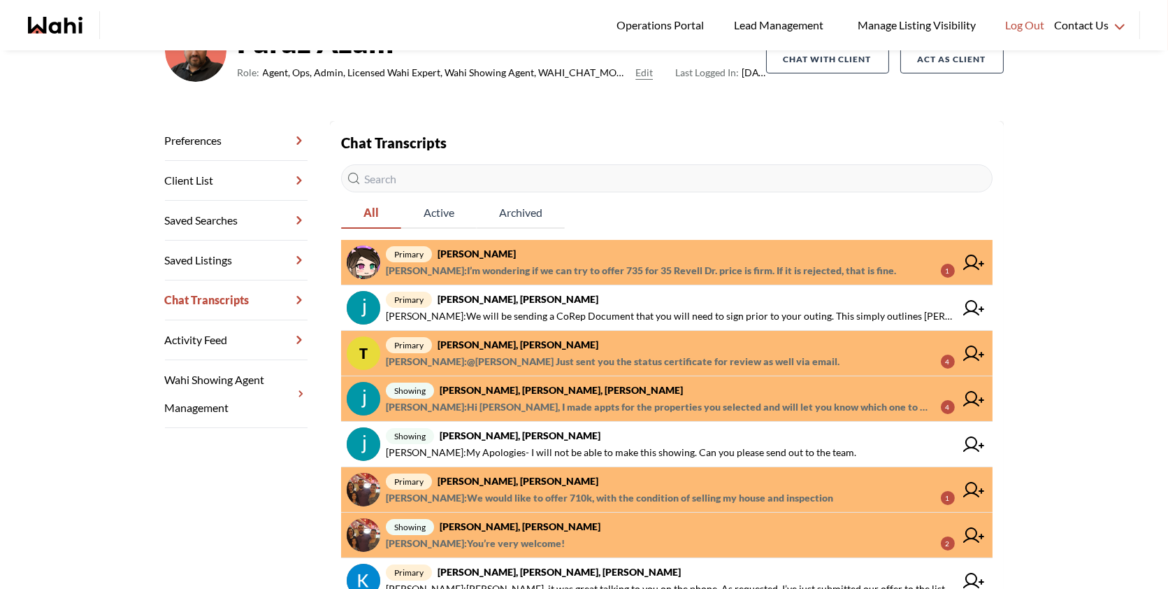
scroll to position [135, 0]
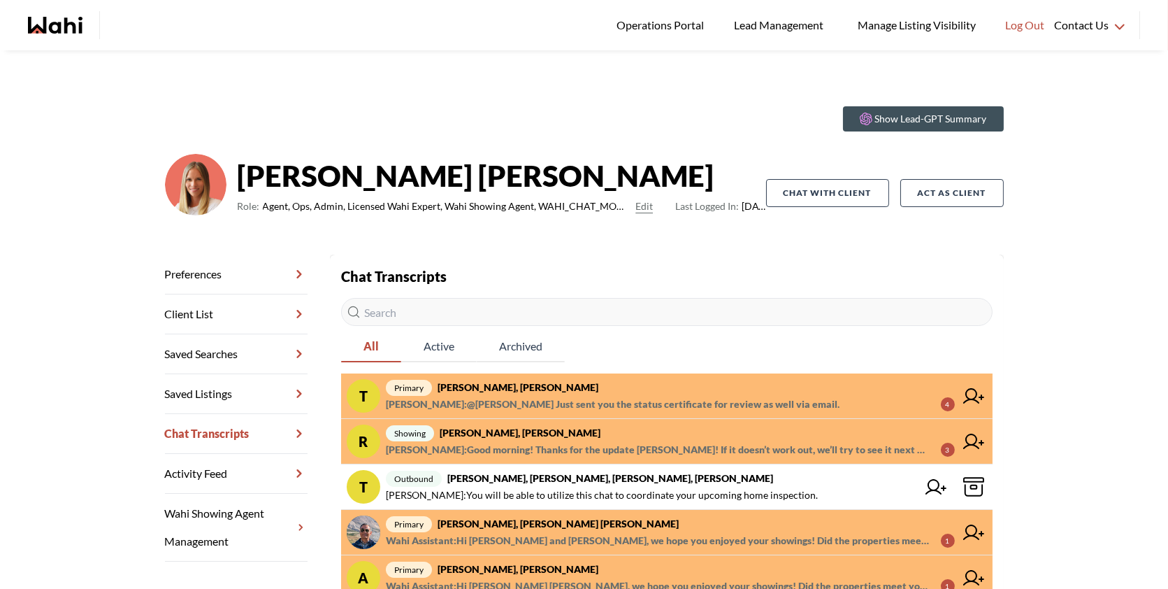
click at [638, 436] on span "showing Ritu Gill, Khalid, Michelle" at bounding box center [670, 432] width 569 height 17
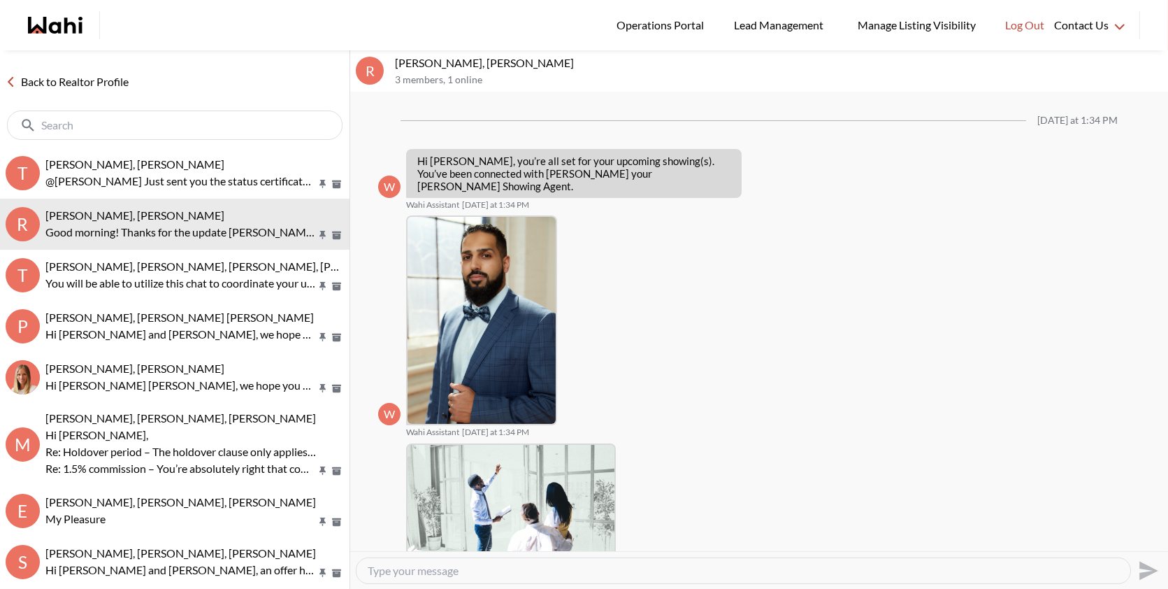
scroll to position [1581, 0]
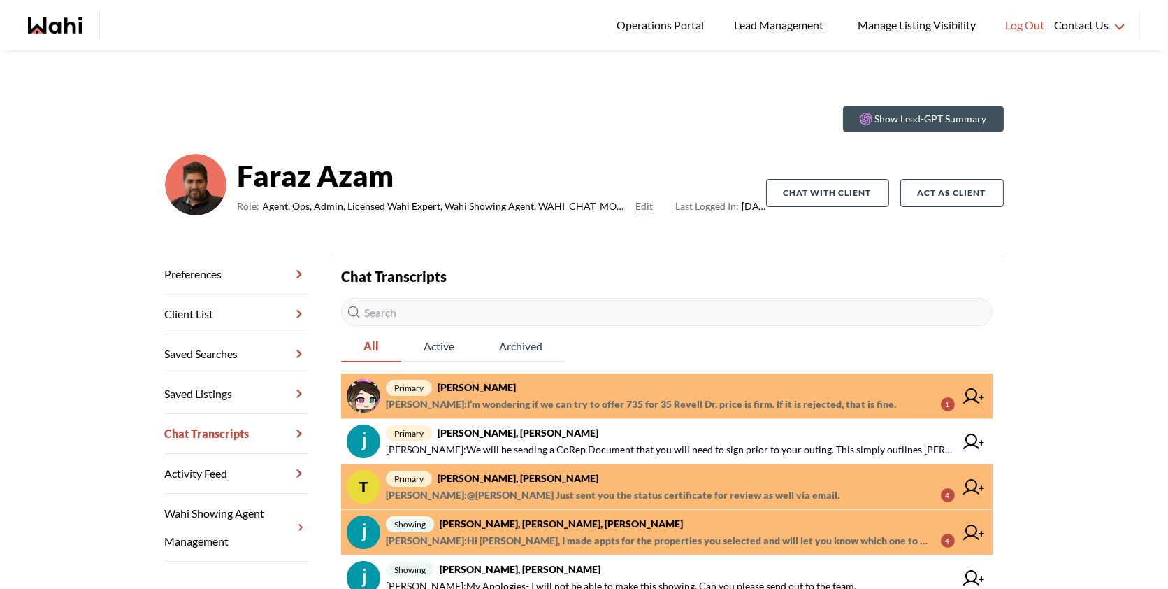
click at [599, 390] on span "primary liuhong chen, Faraz" at bounding box center [670, 387] width 569 height 17
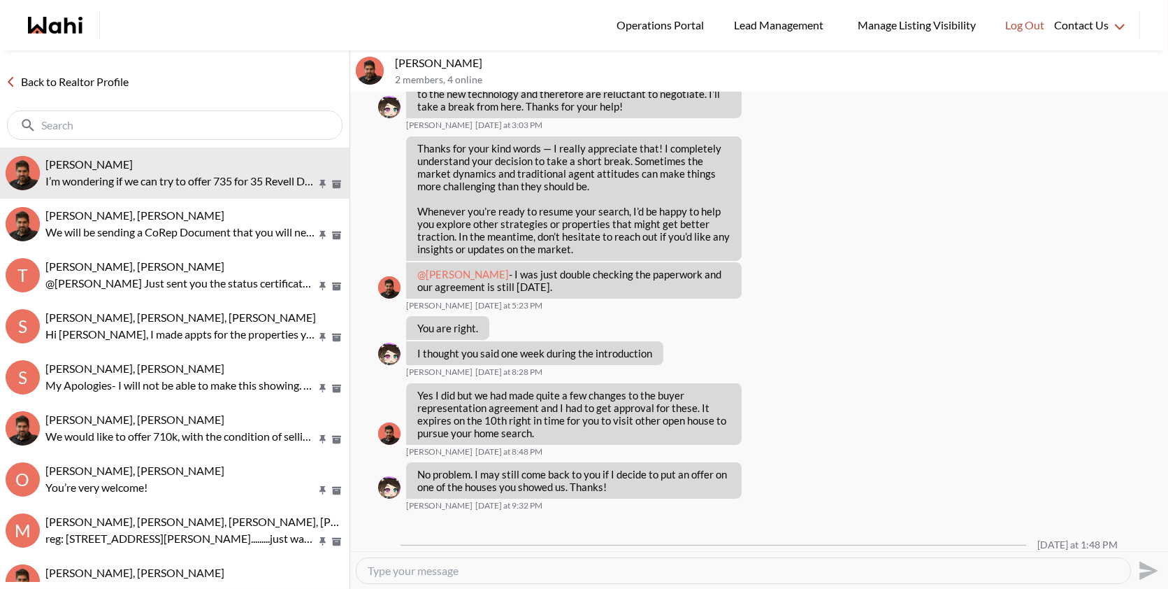
scroll to position [946, 0]
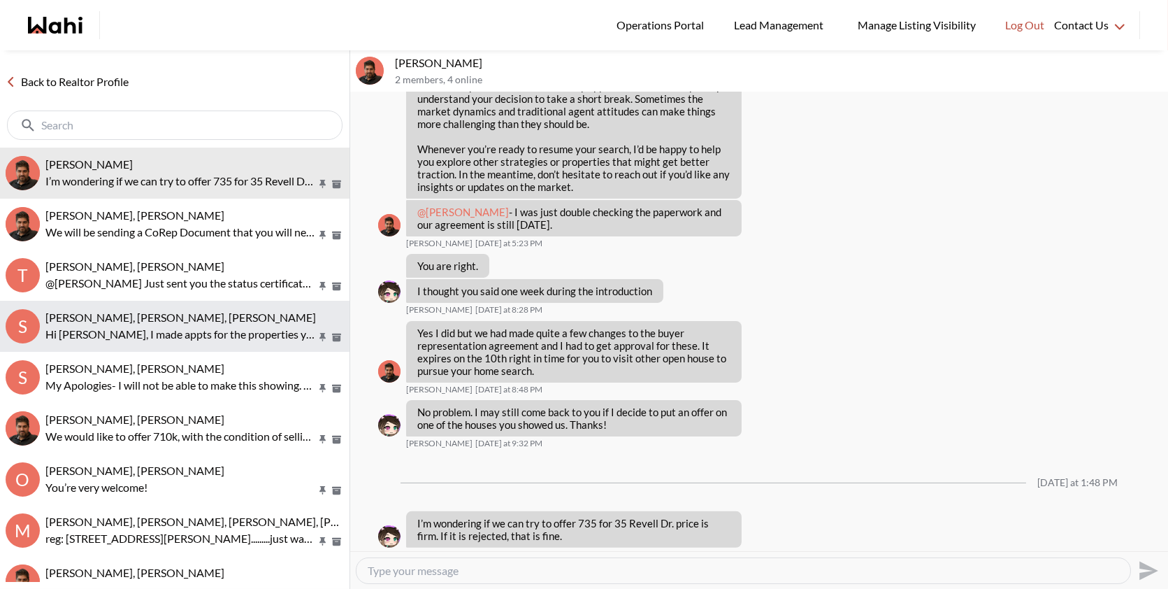
click at [132, 328] on p "Hi [PERSON_NAME], I made appts for the properties you selected and will let you…" at bounding box center [180, 334] width 271 height 17
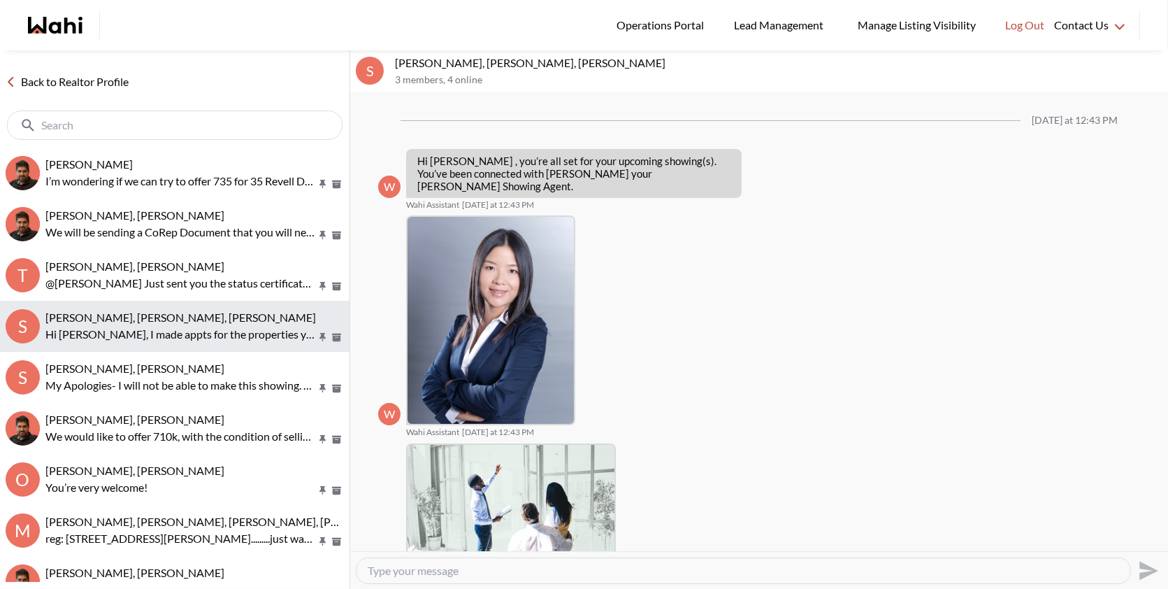
scroll to position [191, 0]
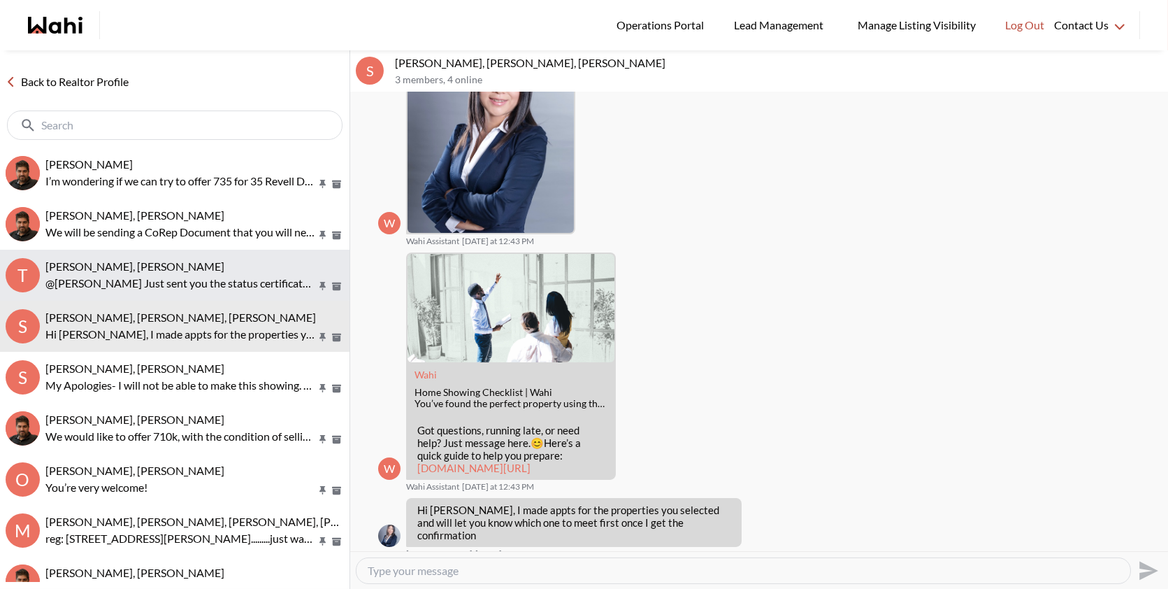
click at [129, 289] on p "@[PERSON_NAME] Just sent you the status certificate for review as well via emai…" at bounding box center [180, 283] width 271 height 17
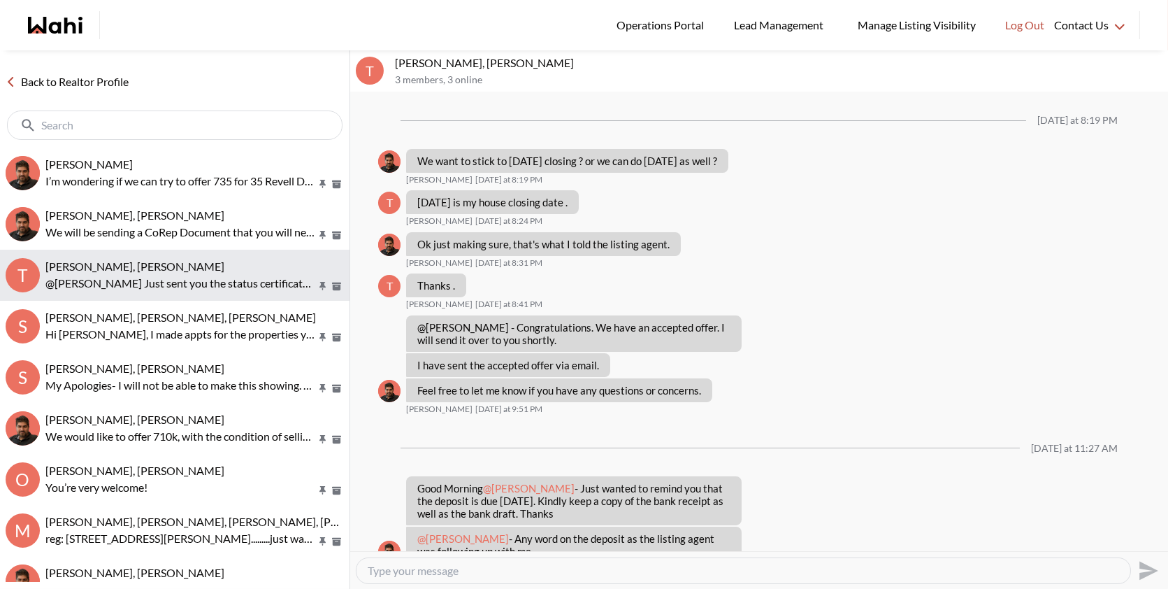
scroll to position [749, 0]
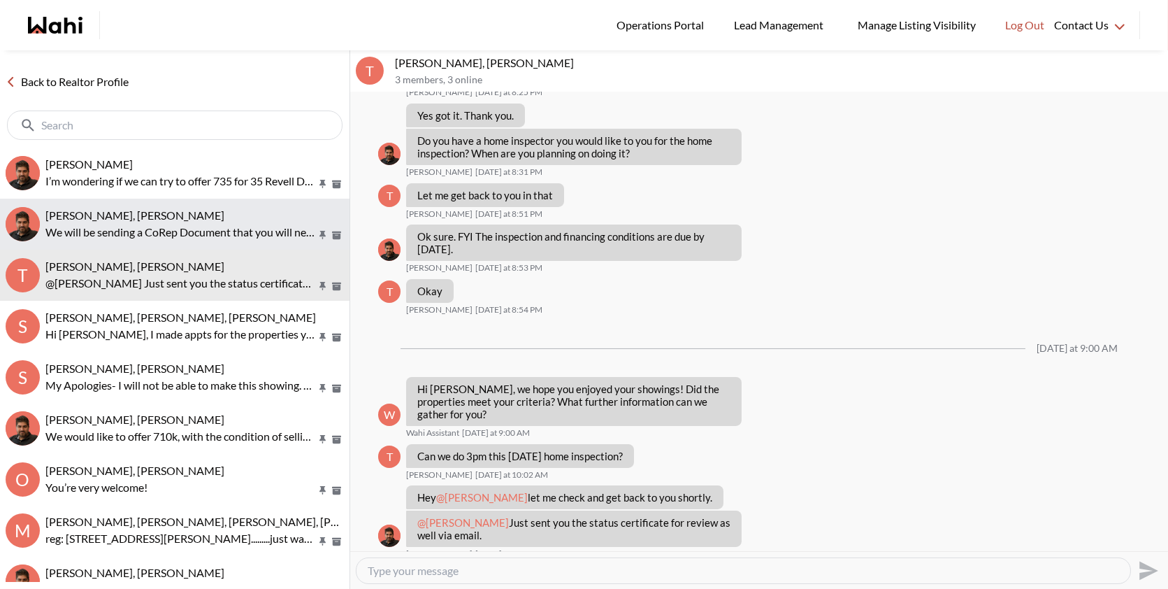
click at [213, 234] on p "We will be sending a CoRep Document that you will need to sign prior to your ou…" at bounding box center [180, 232] width 271 height 17
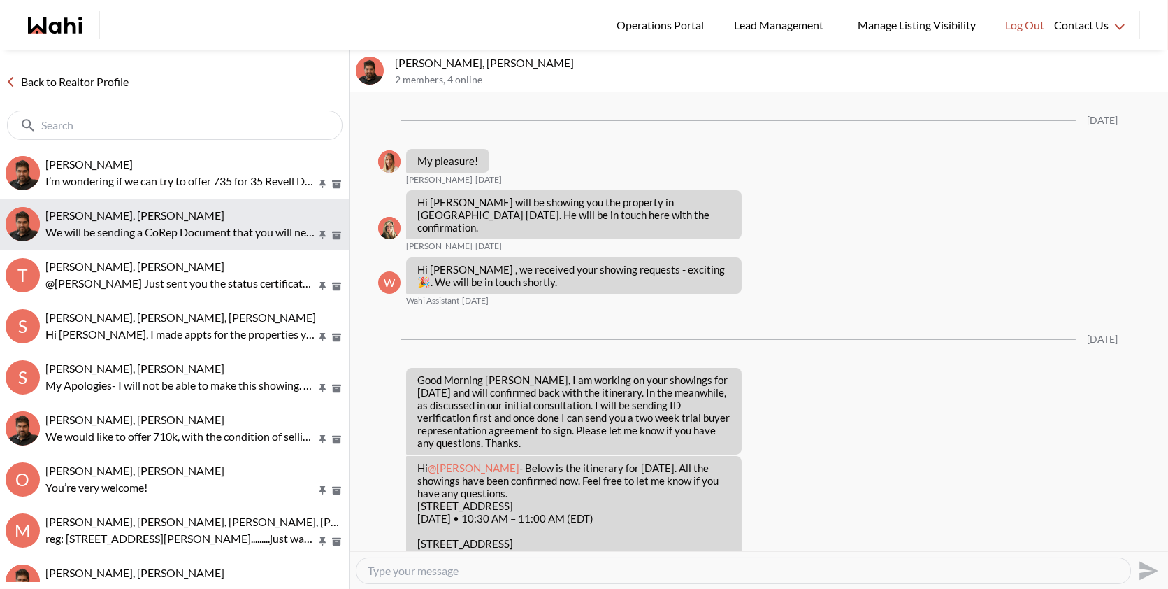
scroll to position [2278, 0]
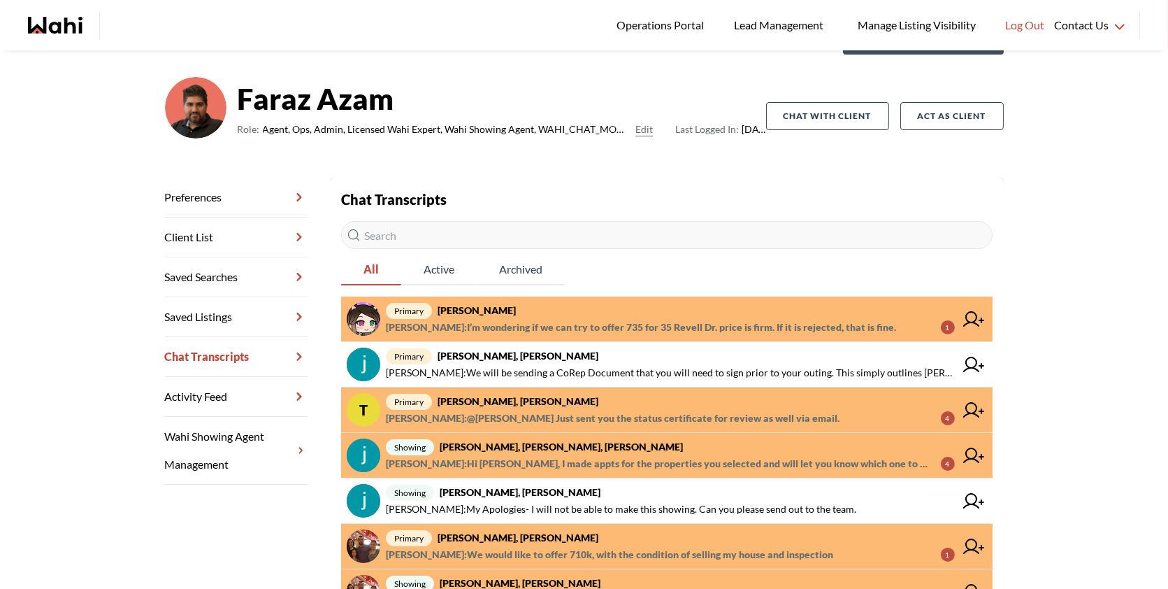
scroll to position [80, 0]
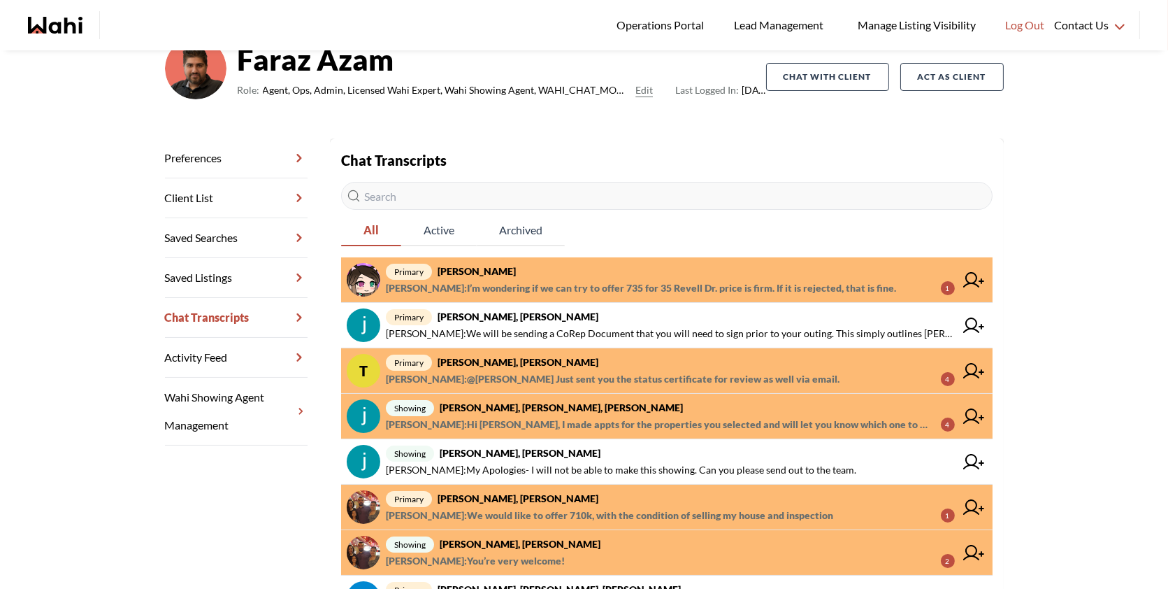
click at [584, 502] on span "primary Ourayna Zammali, Faraz" at bounding box center [670, 498] width 569 height 17
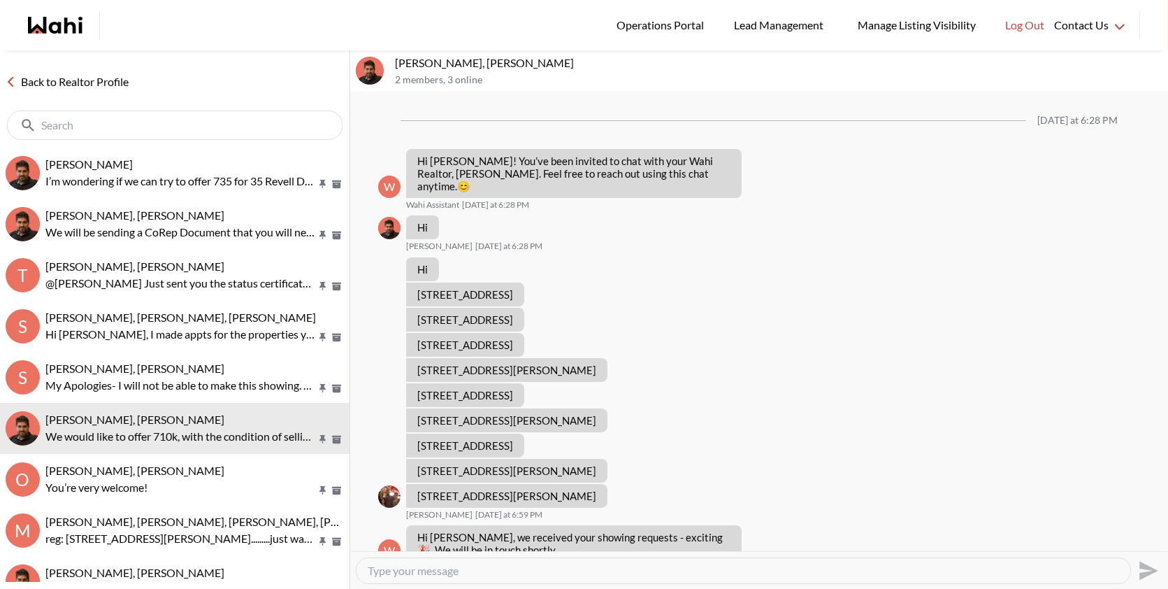
scroll to position [226, 0]
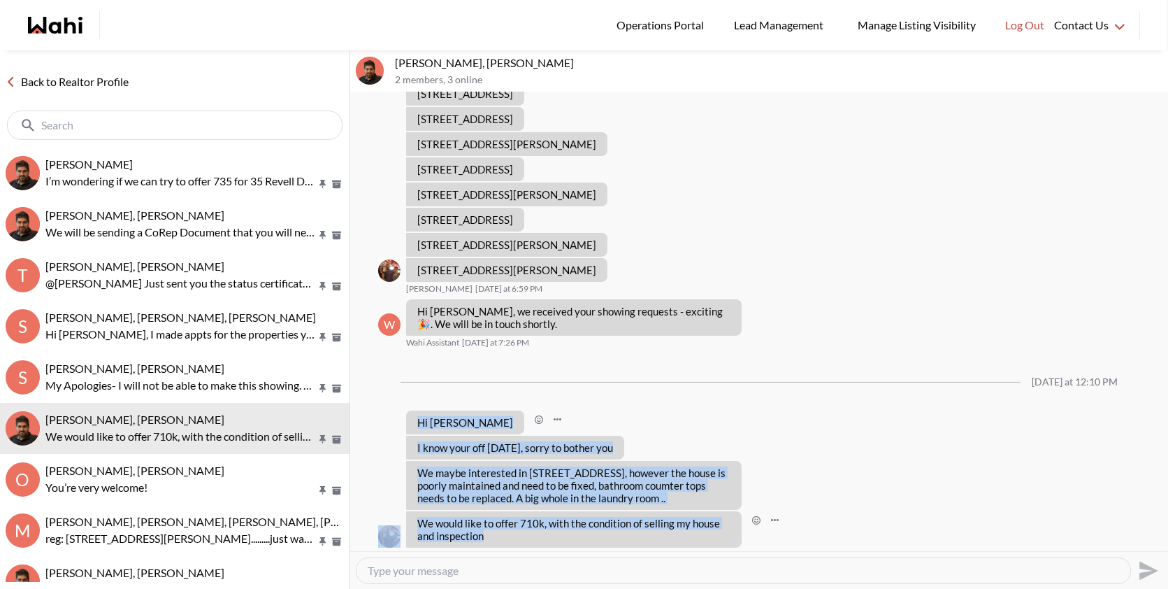
drag, startPoint x: 484, startPoint y: 518, endPoint x: 416, endPoint y: 408, distance: 129.4
click at [416, 408] on ul "Yesterday at 6:28 PM W Hi Ourayna! You’ve been invited to chat with your Wahi R…" at bounding box center [759, 212] width 762 height 693
copy ul "Hi Faraz Ourayna Zammali Today at 12:10 PM I know your off today, sorry to both…"
click at [410, 563] on textarea "Type your message" at bounding box center [743, 570] width 751 height 14
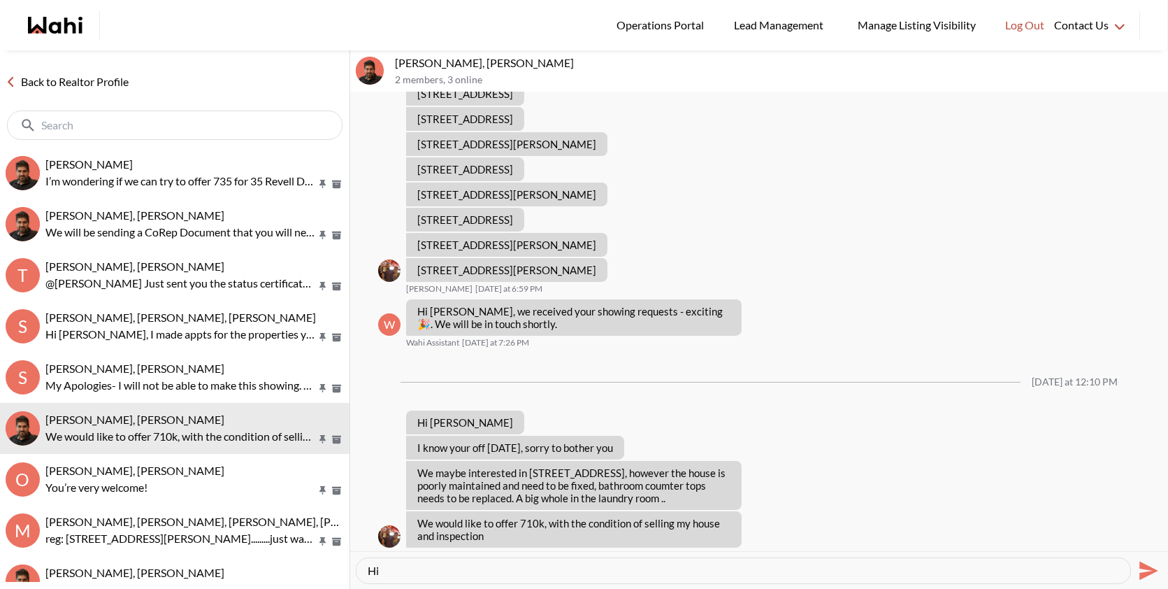
paste textarea "No worries at all, happy to help! Can I give you a call to discuss the offer fu…"
click at [381, 571] on textarea "Hi No worries at all, happy to help! Can I give you a call to discuss the offer…" at bounding box center [743, 570] width 751 height 14
drag, startPoint x: 439, startPoint y: 64, endPoint x: 396, endPoint y: 60, distance: 43.5
click at [395, 60] on p "Ourayna Zammali, Faraz" at bounding box center [779, 63] width 768 height 14
copy p "Ourayna"
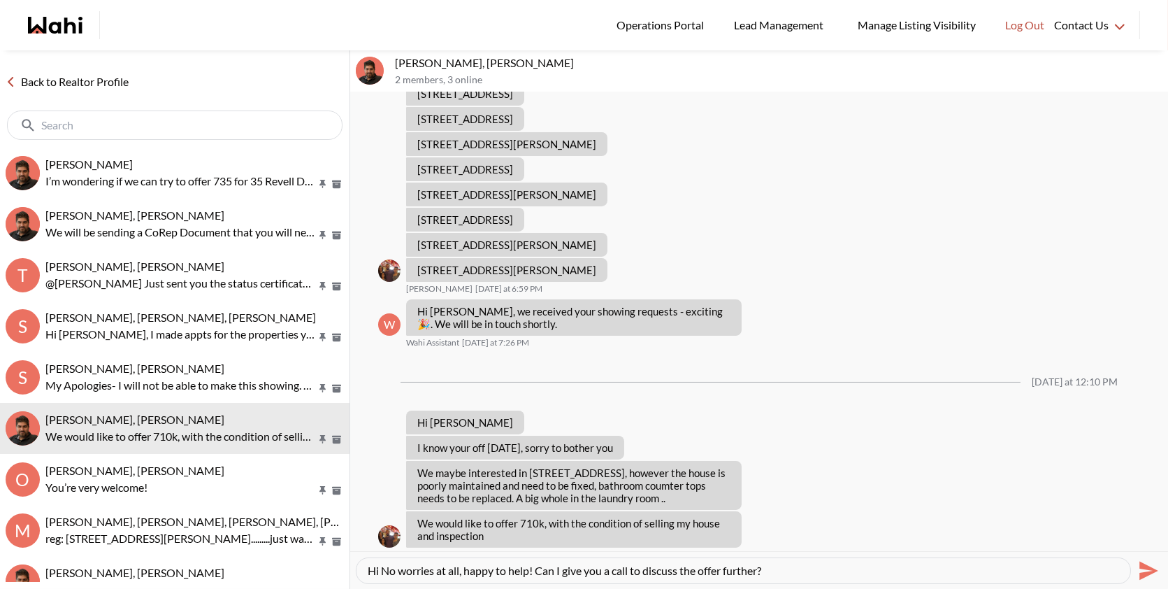
click at [380, 563] on textarea "Hi No worries at all, happy to help! Can I give you a call to discuss the offer…" at bounding box center [743, 570] width 751 height 14
paste textarea "Ourayna"
click at [440, 570] on textarea "Hi Ourayna , No worries at all, happy to help! Can I give you a call to discuss…" at bounding box center [743, 570] width 751 height 14
type textarea "Hi Ourayna , no worries at all, happy to help! Can I give you a call to discuss…"
click at [847, 561] on div "Hi Ourayna , no worries at all, happy to help! Can I give you a call to discuss…" at bounding box center [744, 570] width 774 height 25
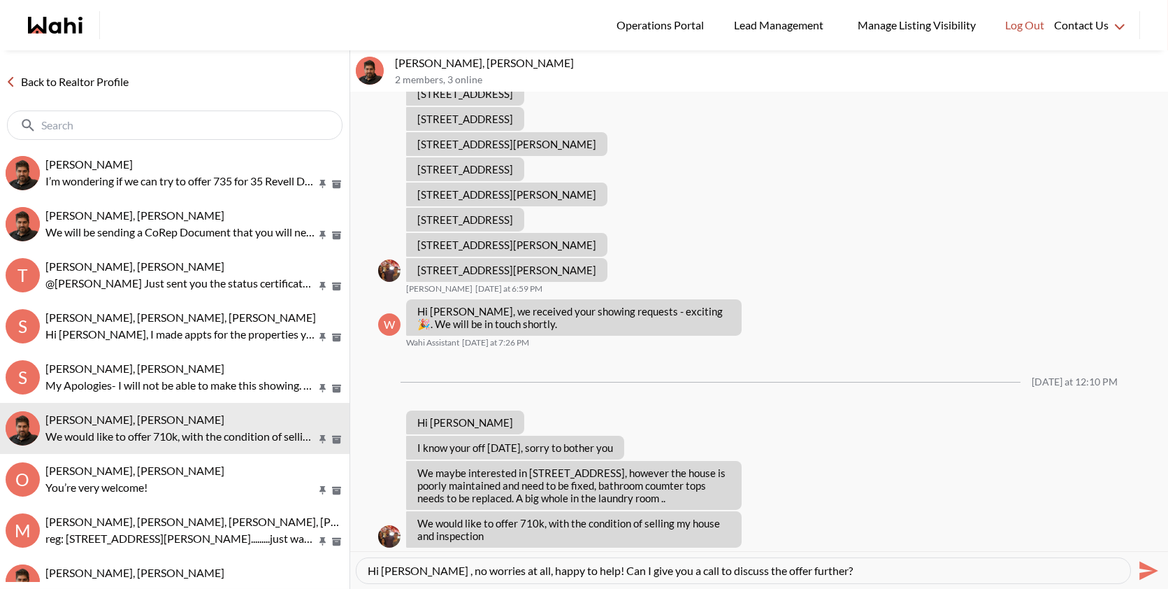
click at [824, 567] on textarea "Hi Ourayna , no worries at all, happy to help! Can I give you a call to discuss…" at bounding box center [743, 570] width 751 height 14
click at [1137, 566] on icon "Send" at bounding box center [1147, 570] width 22 height 22
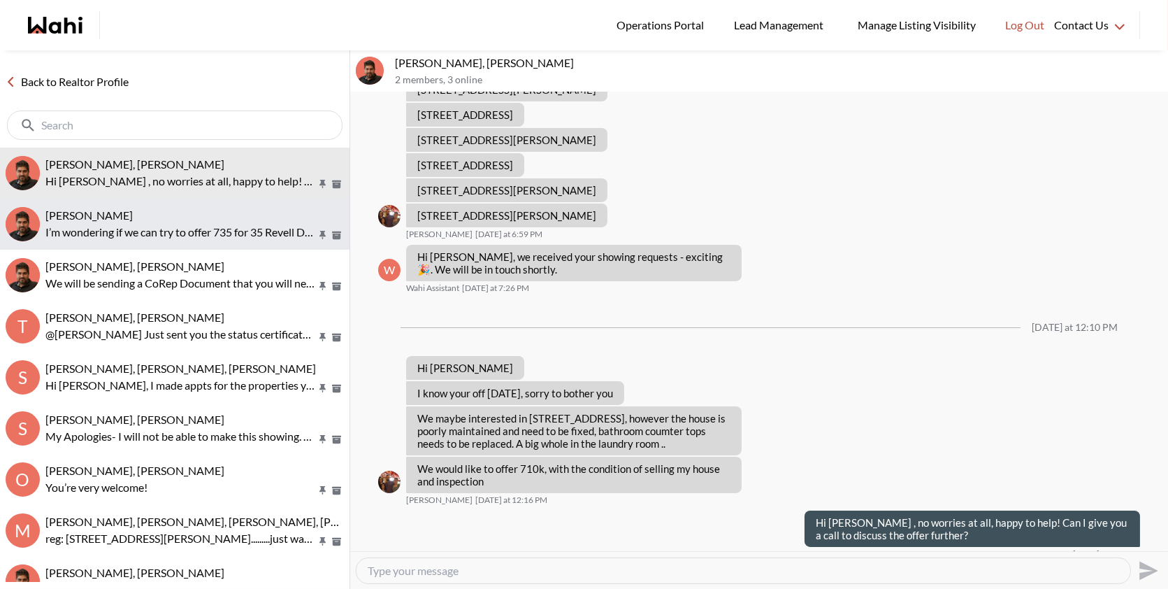
click at [131, 236] on p "I’m wondering if we can try to offer 735 for 35 Revell Dr. price is firm. If it…" at bounding box center [180, 232] width 271 height 17
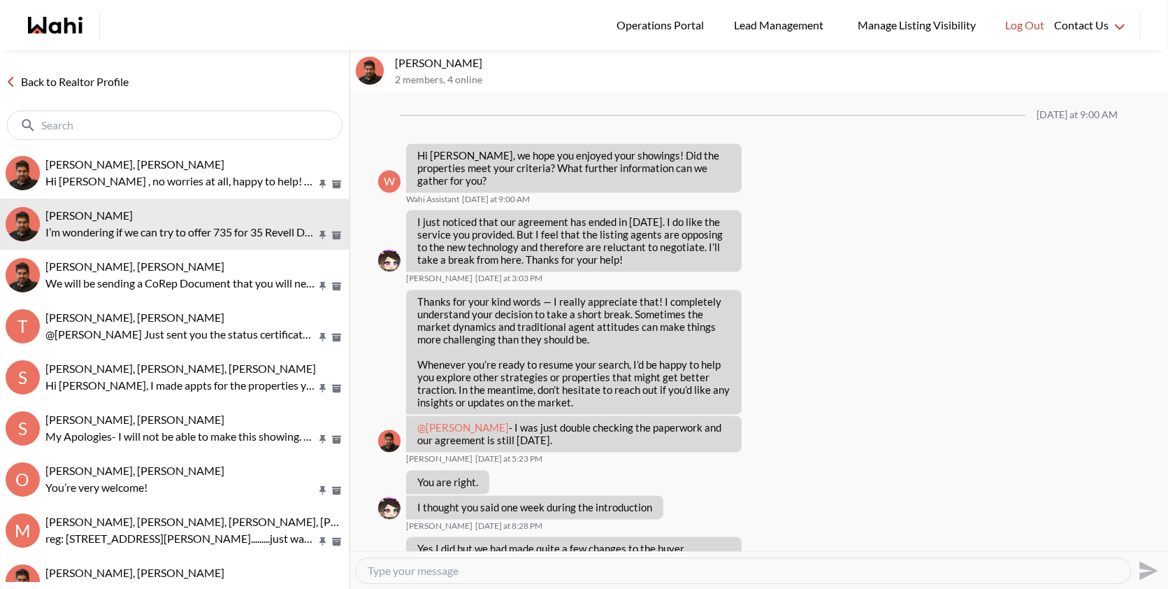
scroll to position [5918, 0]
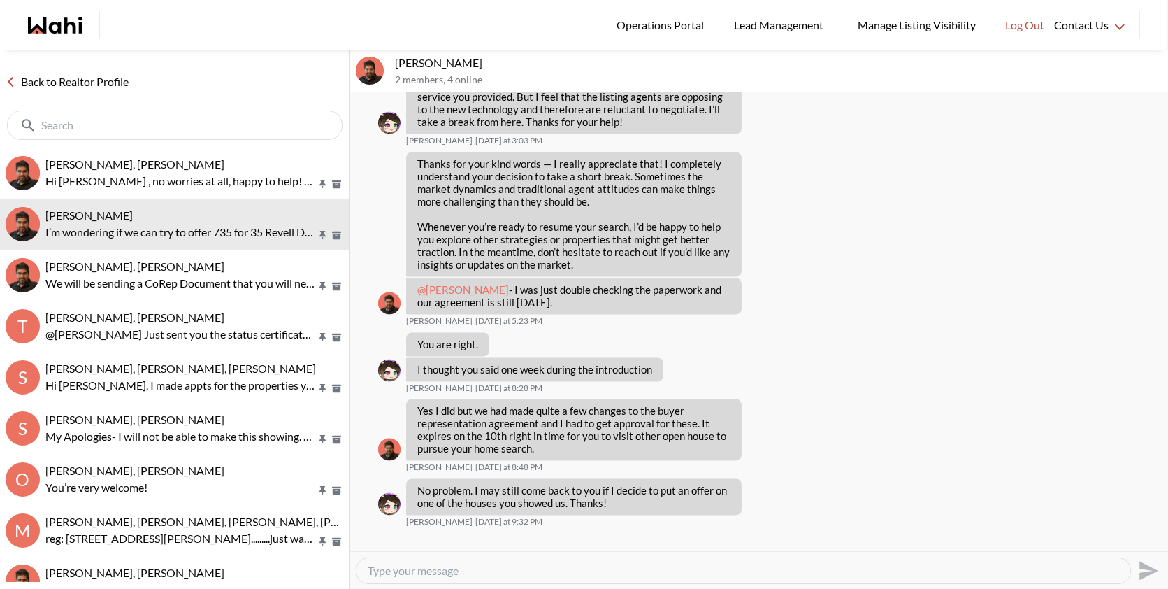
drag, startPoint x: 672, startPoint y: 506, endPoint x: 612, endPoint y: 506, distance: 60.1
drag, startPoint x: 670, startPoint y: 503, endPoint x: 577, endPoint y: 505, distance: 93.7
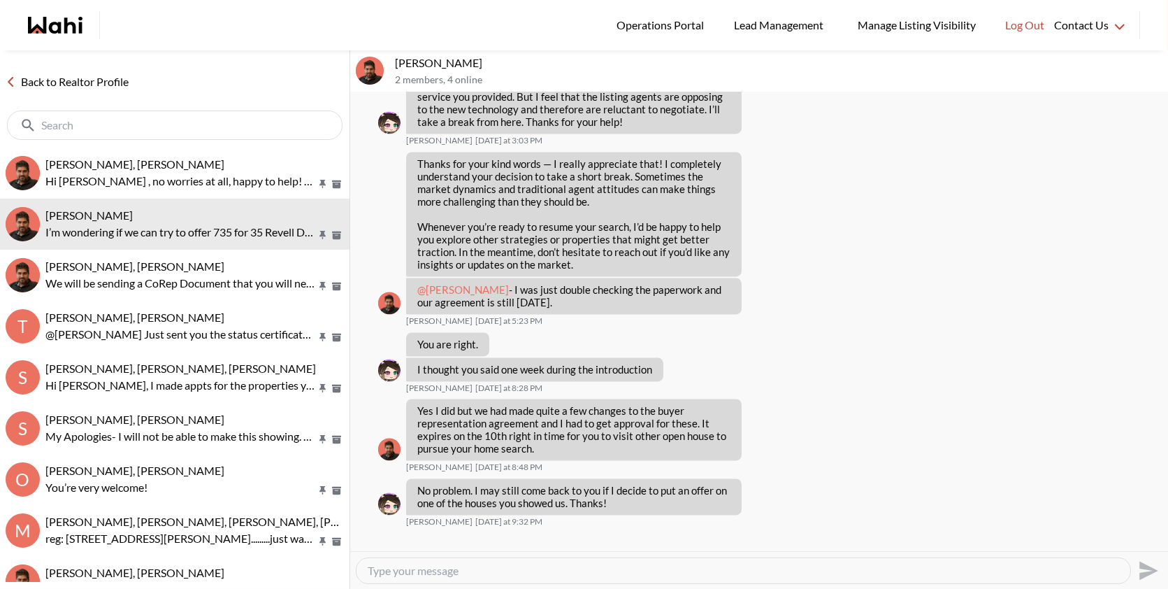
copy p "735 for 35 Revell Dr"
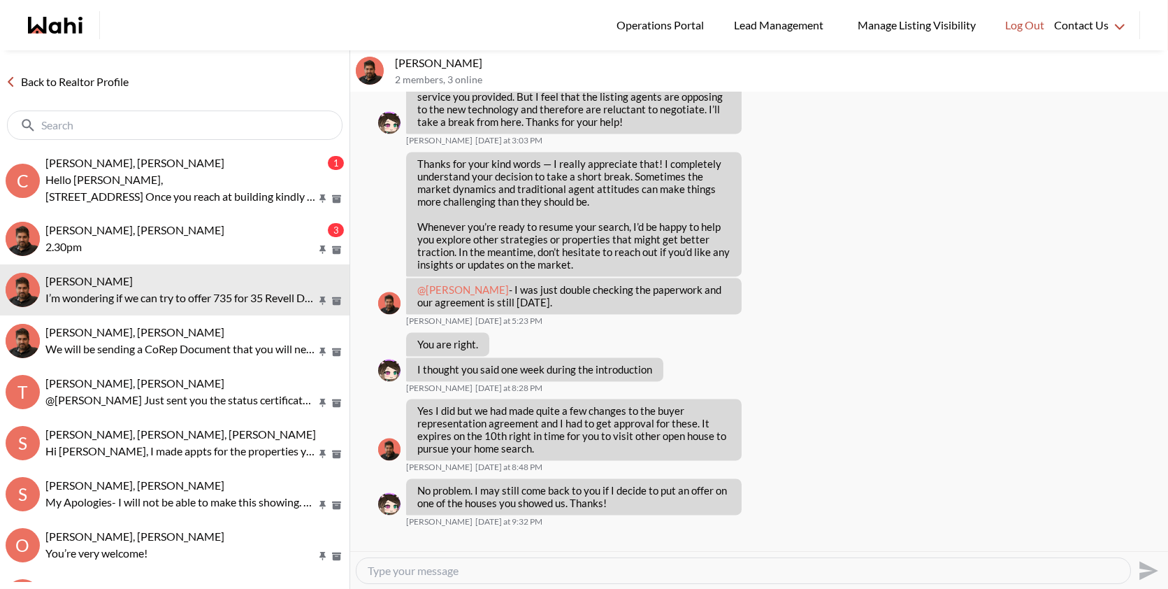
click at [457, 567] on textarea "Type your message" at bounding box center [743, 570] width 751 height 14
drag, startPoint x: 434, startPoint y: 64, endPoint x: 396, endPoint y: 62, distance: 37.8
click at [396, 62] on p "liuhong chen, Faraz" at bounding box center [779, 63] width 768 height 14
click at [434, 71] on div "liuhong chen, Faraz 2 members , 3 online" at bounding box center [779, 71] width 768 height 30
drag, startPoint x: 431, startPoint y: 62, endPoint x: 387, endPoint y: 61, distance: 44.8
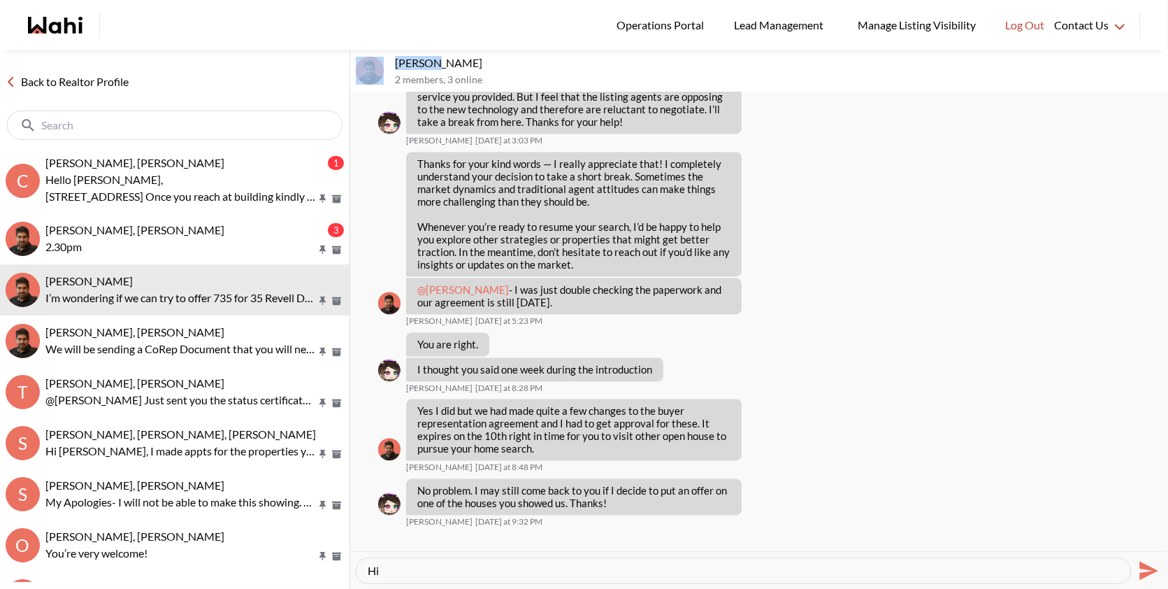
click at [387, 61] on div "liuhong chen, Faraz 2 members , 3 online" at bounding box center [759, 71] width 818 height 42
copy div "liuhong"
click at [397, 570] on textarea "Hi" at bounding box center [743, 570] width 751 height 14
paste textarea "liuhong"
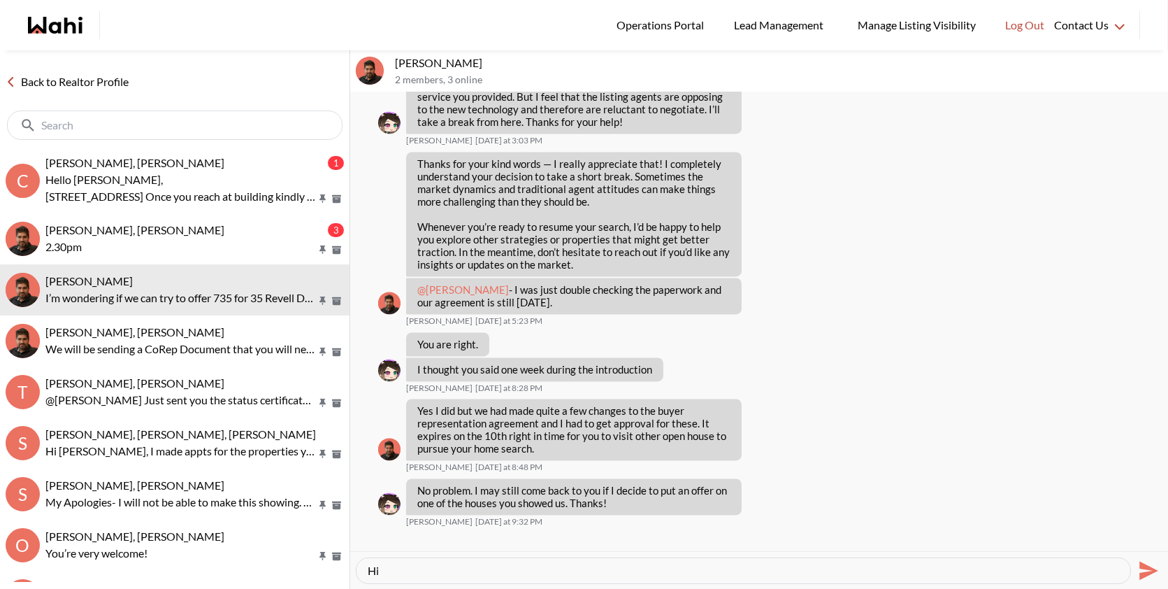
click at [397, 570] on textarea "Hi liuhong liuhong" at bounding box center [743, 570] width 751 height 14
paste textarea "liuhong"
click at [408, 575] on textarea "Hi liuhongliuhong liuhong" at bounding box center [743, 570] width 751 height 14
paste textarea "liuhong"
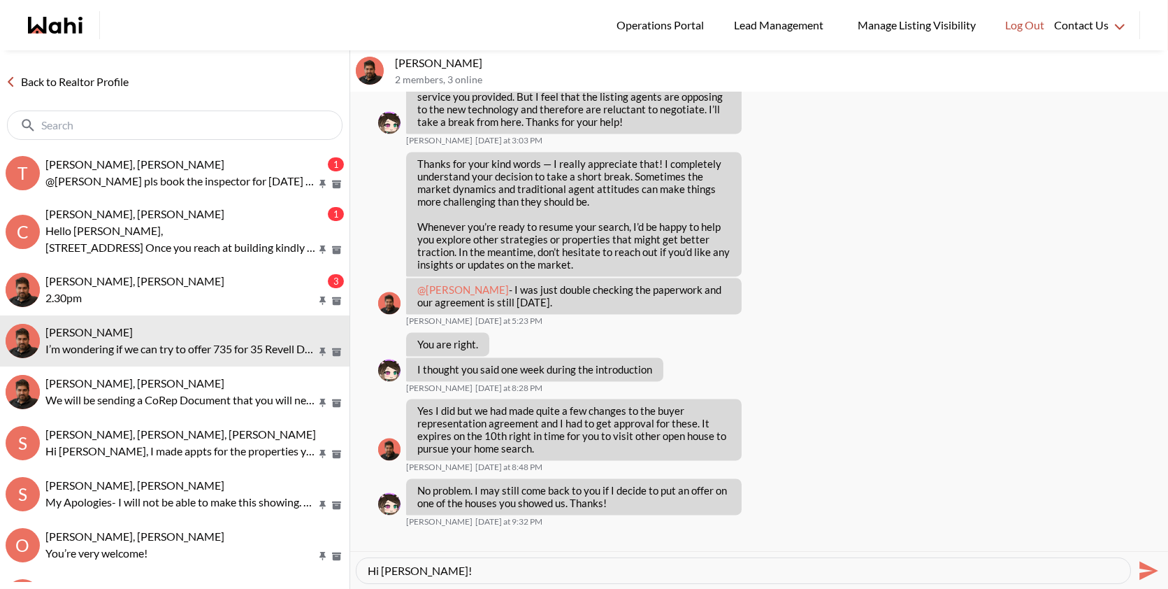
click at [444, 567] on textarea "Hi liuhong! liuhong liuhongliuhong liuhong" at bounding box center [743, 570] width 751 height 14
type textarea "Hi liuhong! Of course, I just called the listing agent and I will can you after…"
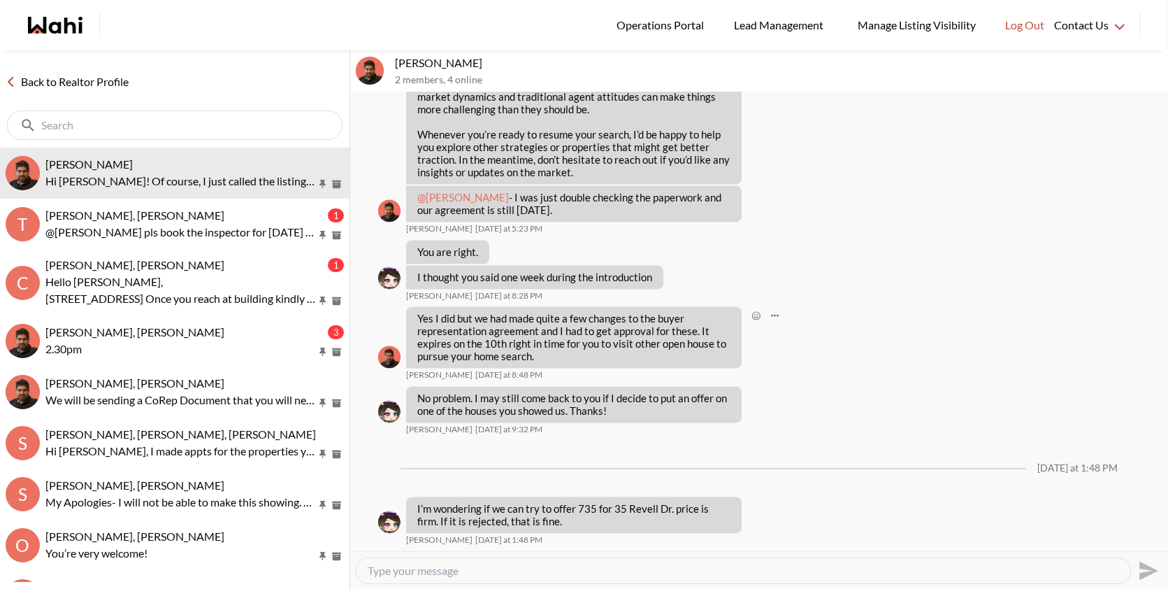
scroll to position [6009, 0]
click at [766, 551] on button "Open Message Actions Menu" at bounding box center [772, 560] width 18 height 18
click at [742, 421] on button "Edit Message" at bounding box center [725, 421] width 112 height 25
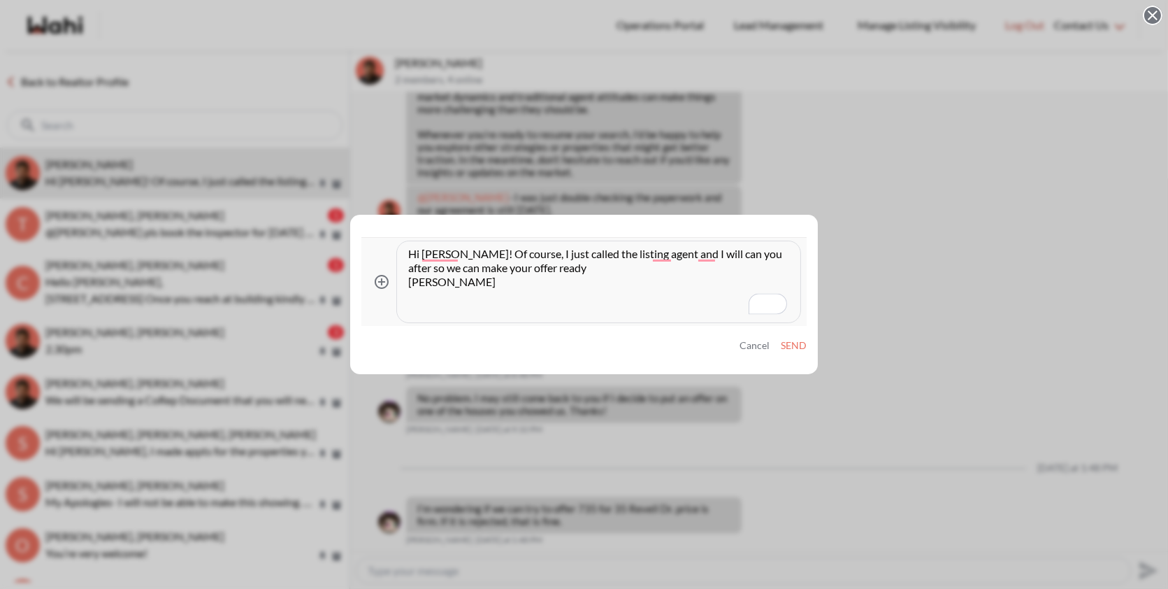
drag, startPoint x: 455, startPoint y: 312, endPoint x: 405, endPoint y: 280, distance: 59.1
click at [405, 280] on div "Hi liuhong! Of course, I just called the listing agent and I will can you after…" at bounding box center [598, 281] width 403 height 81
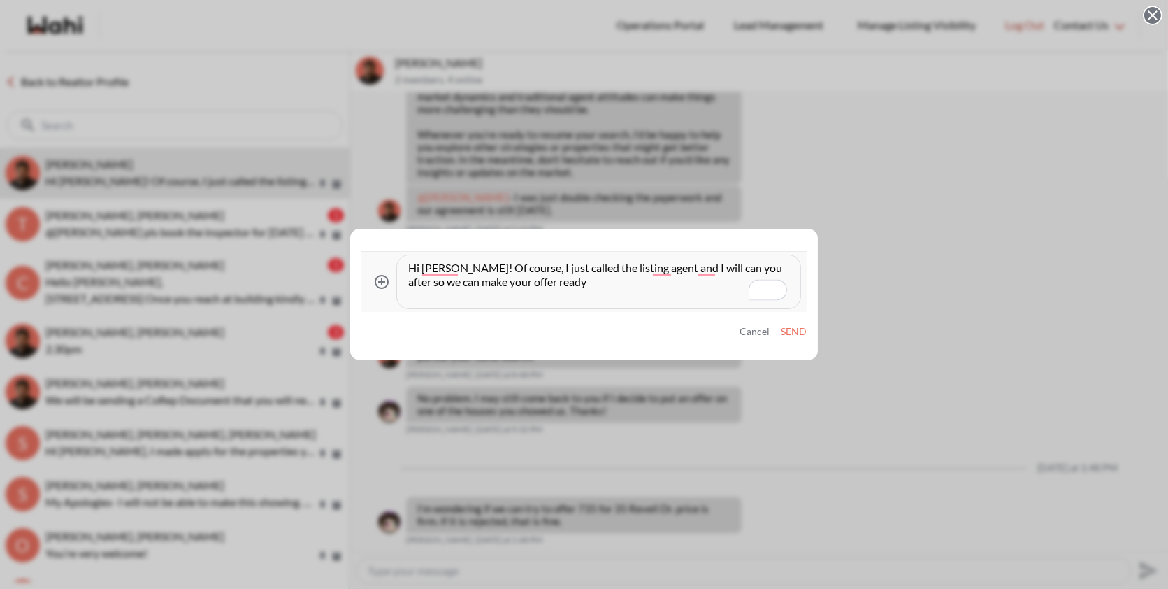
type textarea "Hi [PERSON_NAME]! Of course, I just called the listing agent and I will can you…"
click at [790, 334] on button "Send" at bounding box center [794, 332] width 26 height 12
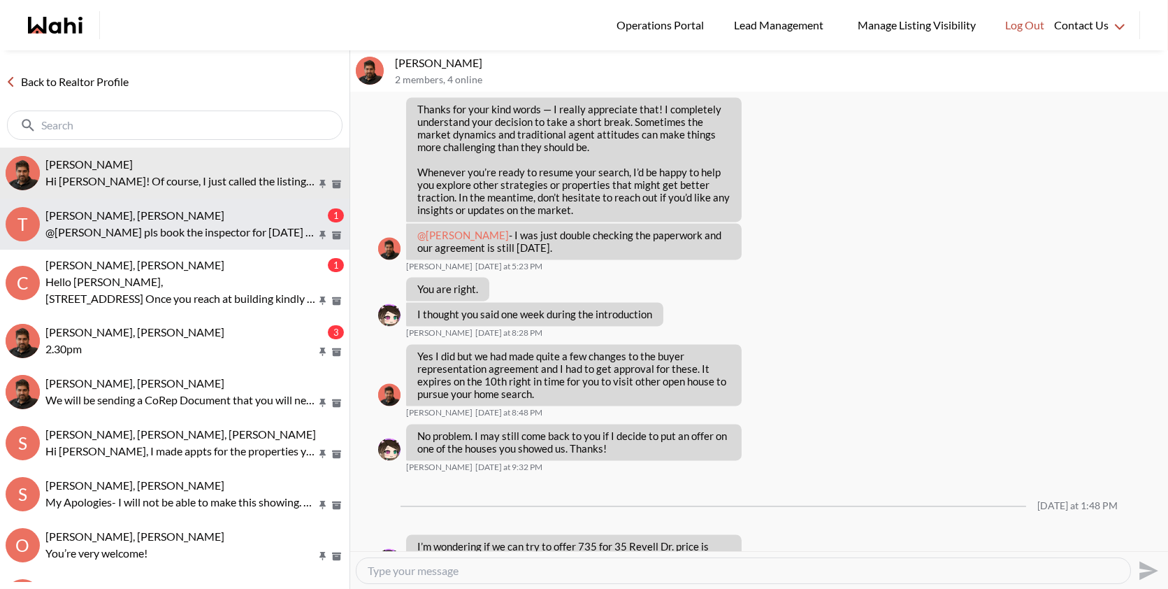
click at [114, 215] on span "[PERSON_NAME], [PERSON_NAME]" at bounding box center [134, 214] width 179 height 13
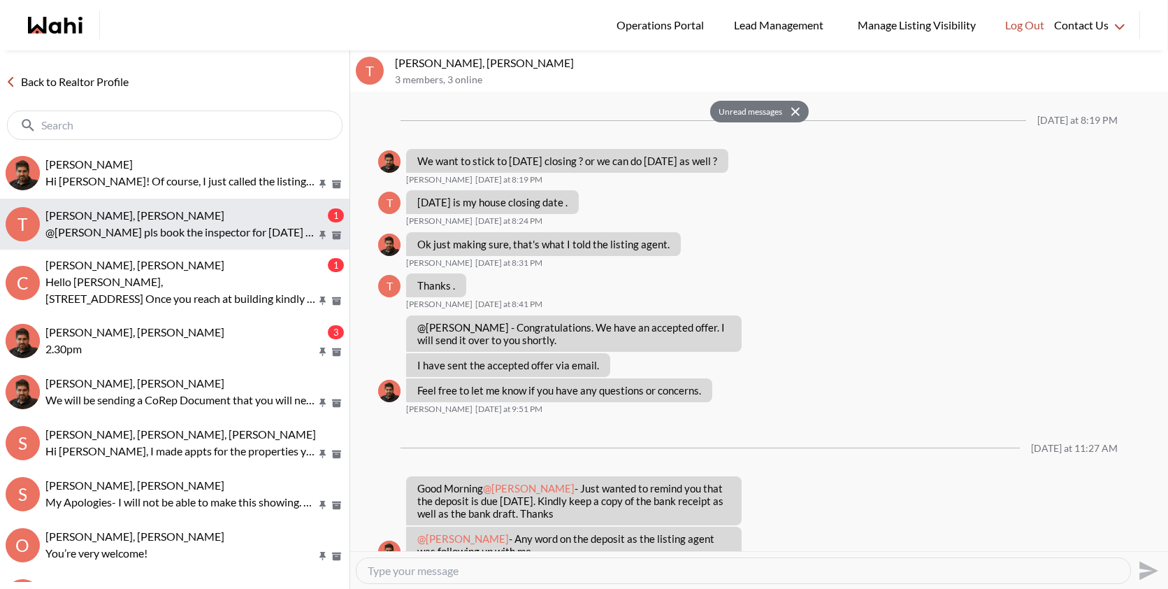
scroll to position [859, 0]
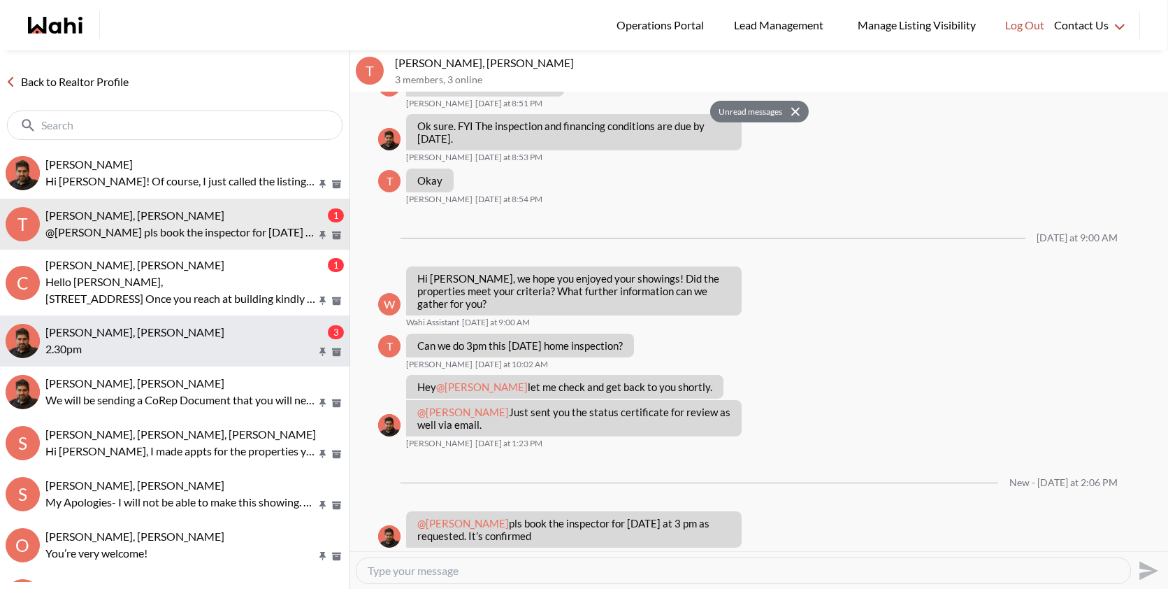
click at [145, 335] on span "[PERSON_NAME], [PERSON_NAME]" at bounding box center [134, 331] width 179 height 13
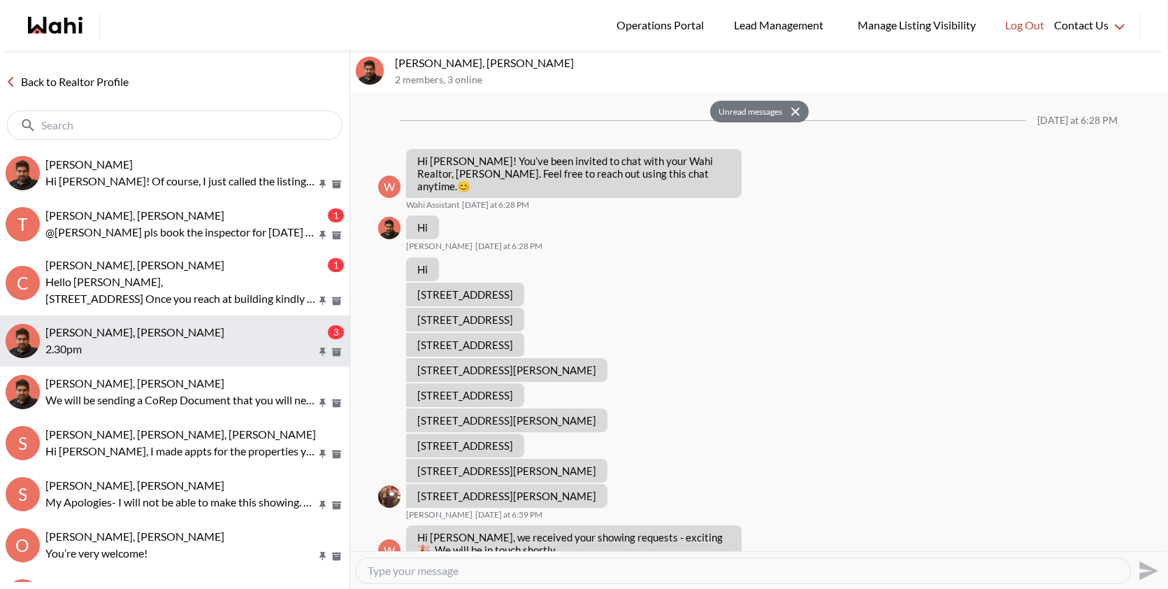
scroll to position [372, 0]
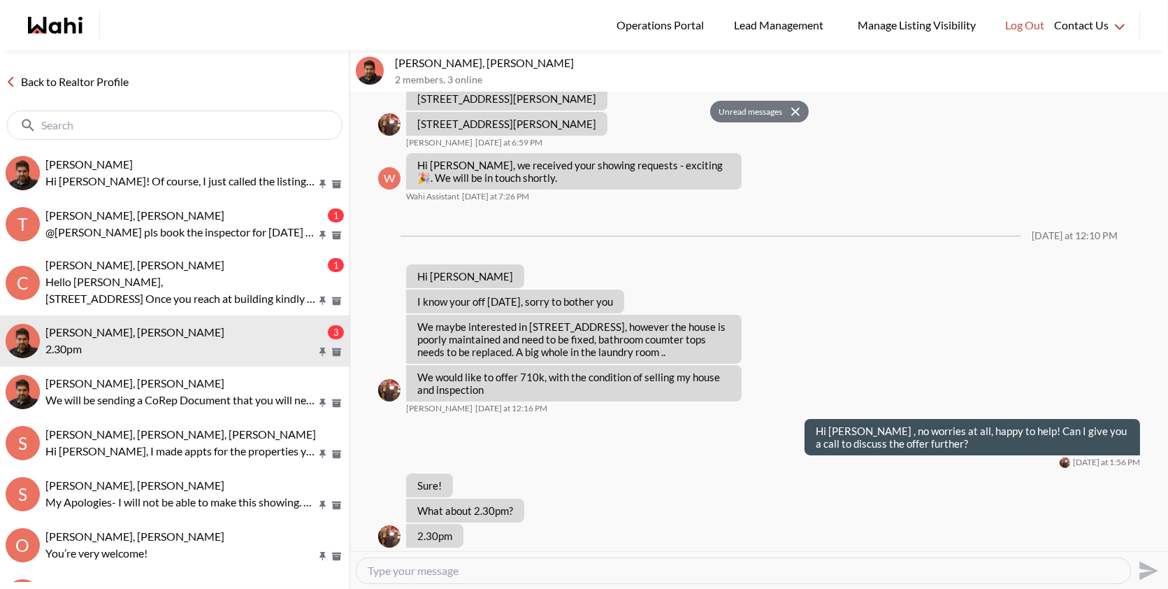
click at [439, 59] on p "[PERSON_NAME], [PERSON_NAME]" at bounding box center [779, 63] width 768 height 14
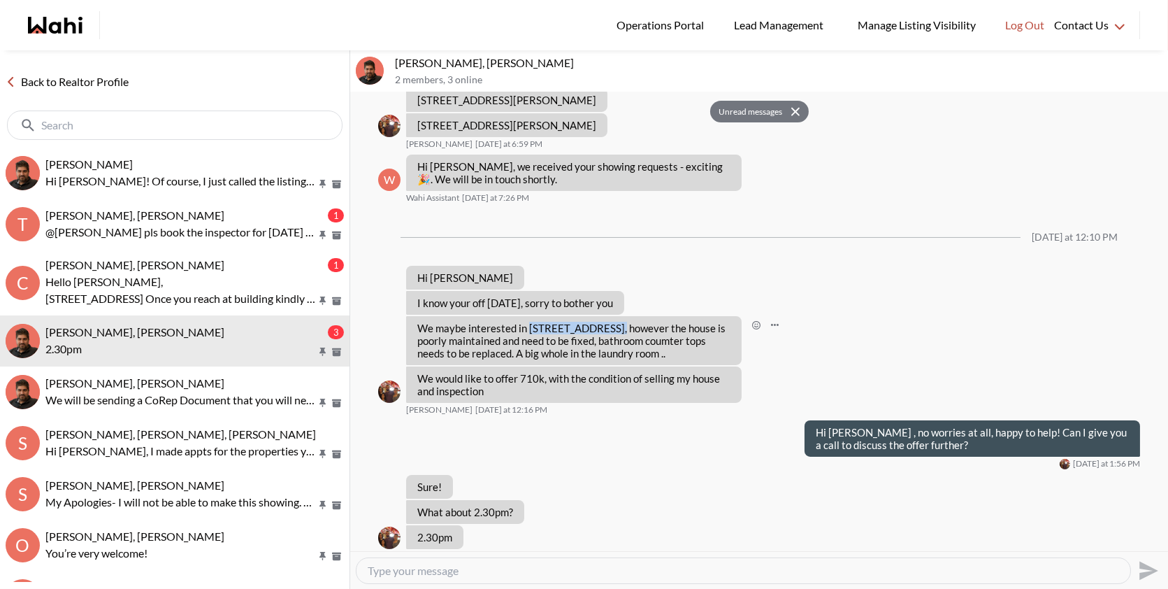
drag, startPoint x: 610, startPoint y: 312, endPoint x: 528, endPoint y: 309, distance: 81.8
click at [528, 322] on p "We maybe interested in 331 crossway terr, however the house is poorly maintaine…" at bounding box center [573, 341] width 313 height 38
copy p "331 crossway terr"
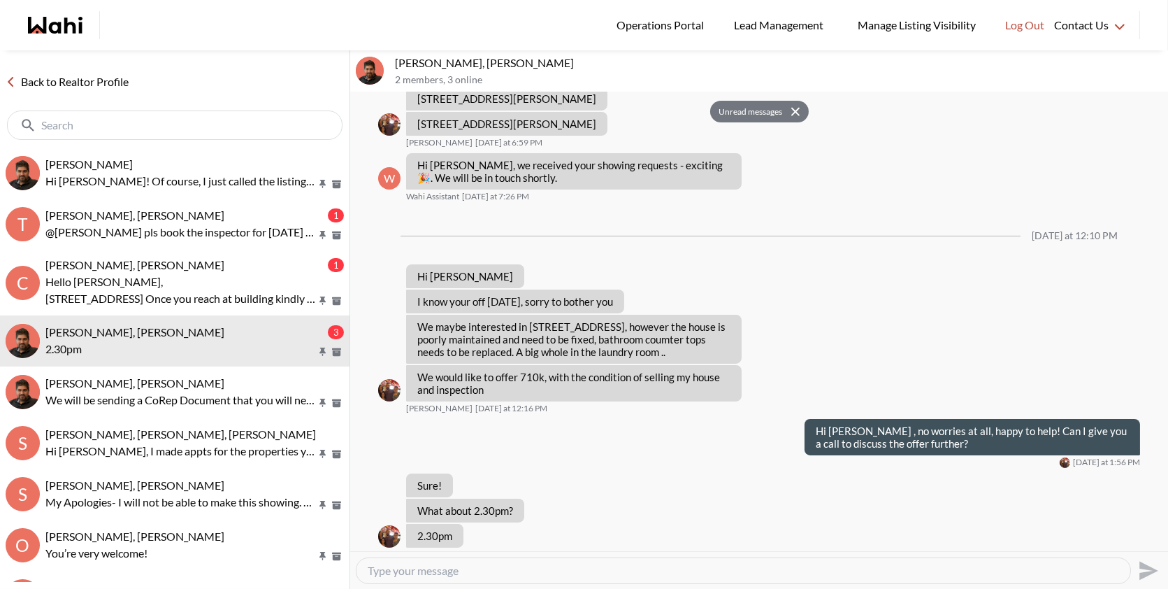
click at [468, 570] on textarea "Type your message" at bounding box center [743, 570] width 751 height 14
type textarea "Sounds good, I just called the listing agent and will give you a call after"
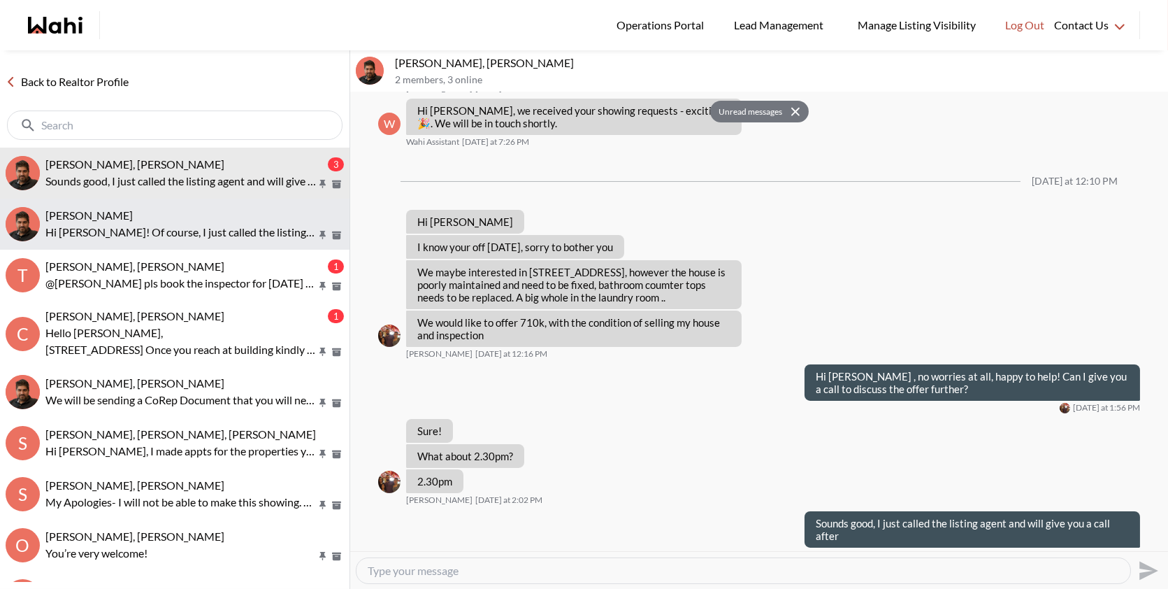
click at [185, 207] on button "liuhong chen, Faraz Hi liuhong! Of course, I just called the listing agent and …" at bounding box center [175, 224] width 350 height 51
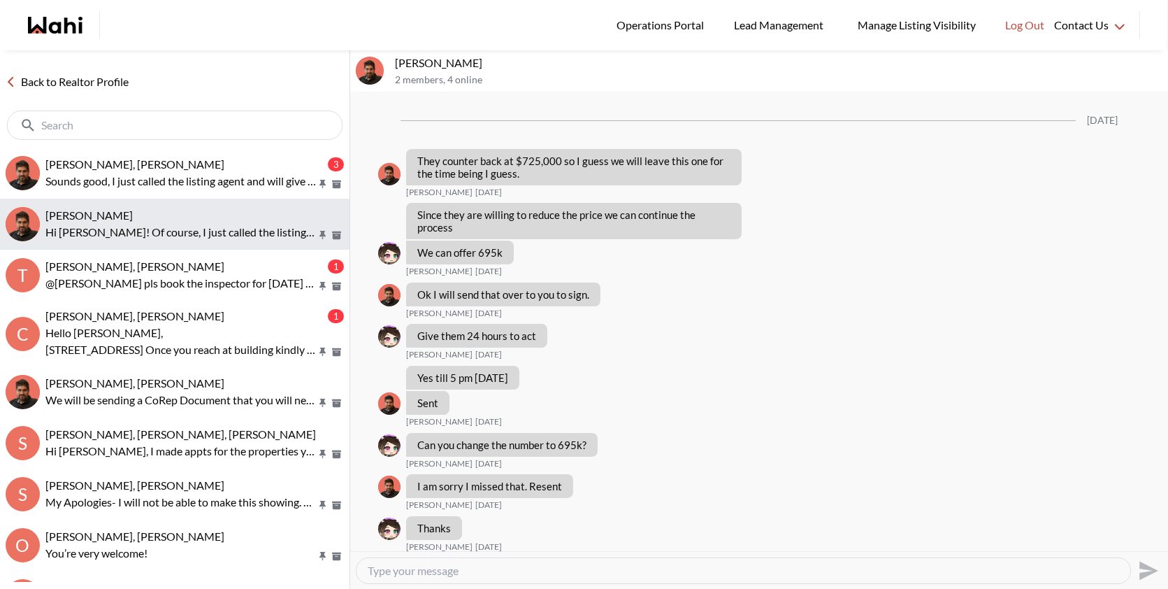
scroll to position [5971, 0]
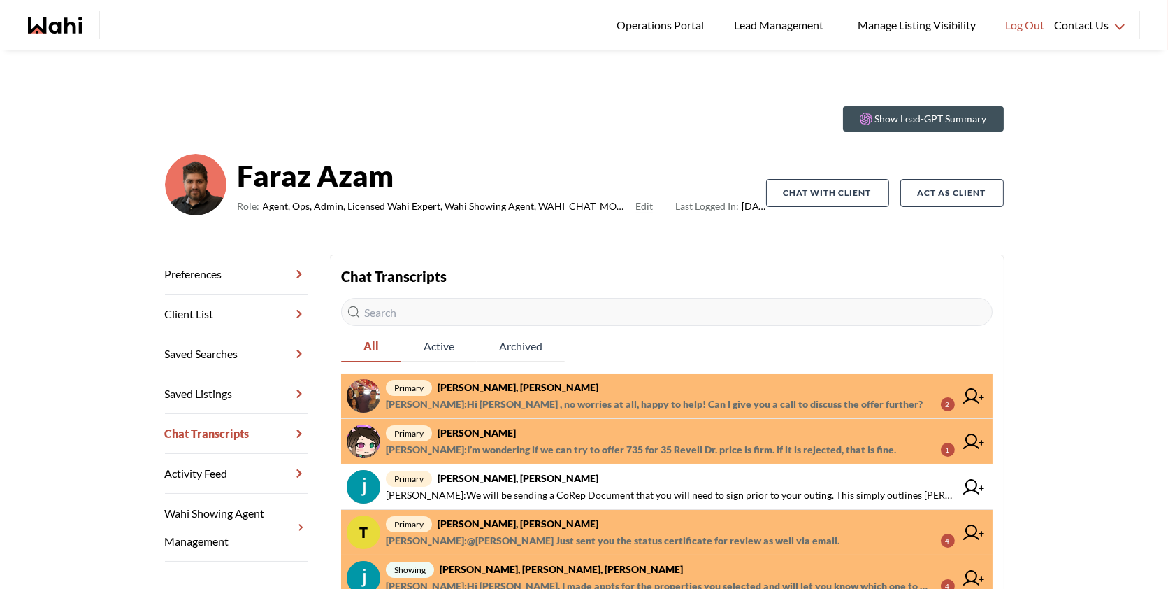
click at [588, 440] on span "primary liuhong chen, Faraz" at bounding box center [670, 432] width 569 height 17
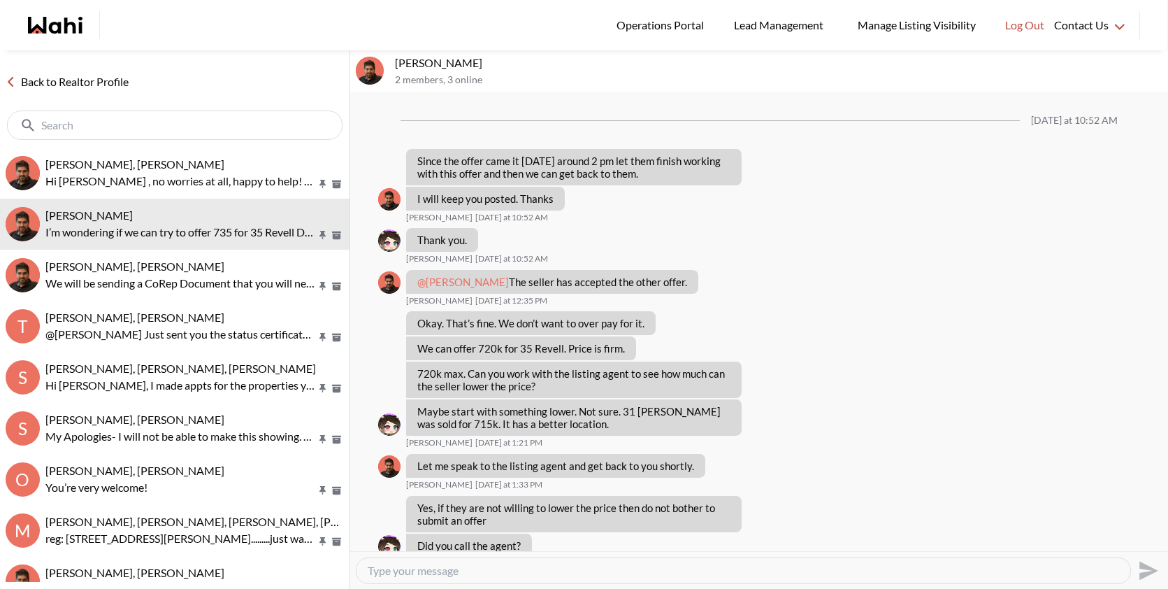
scroll to position [946, 0]
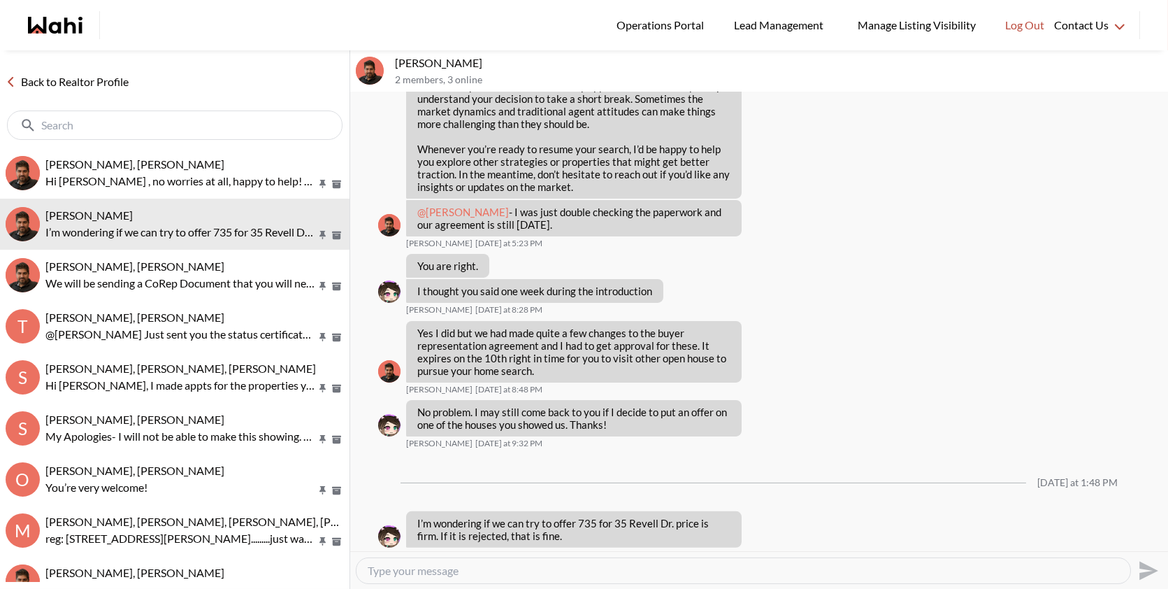
click at [463, 568] on textarea "Type your message" at bounding box center [743, 570] width 751 height 14
drag, startPoint x: 542, startPoint y: 521, endPoint x: 417, endPoint y: 505, distance: 126.2
click at [417, 511] on div "I’m wondering if we can try to offer 735 for 35 Revell Dr. price is firm. If it…" at bounding box center [574, 529] width 336 height 36
copy p "I’m wondering if we can try to offer 735 for 35 Revell Dr. price is firm. If it…"
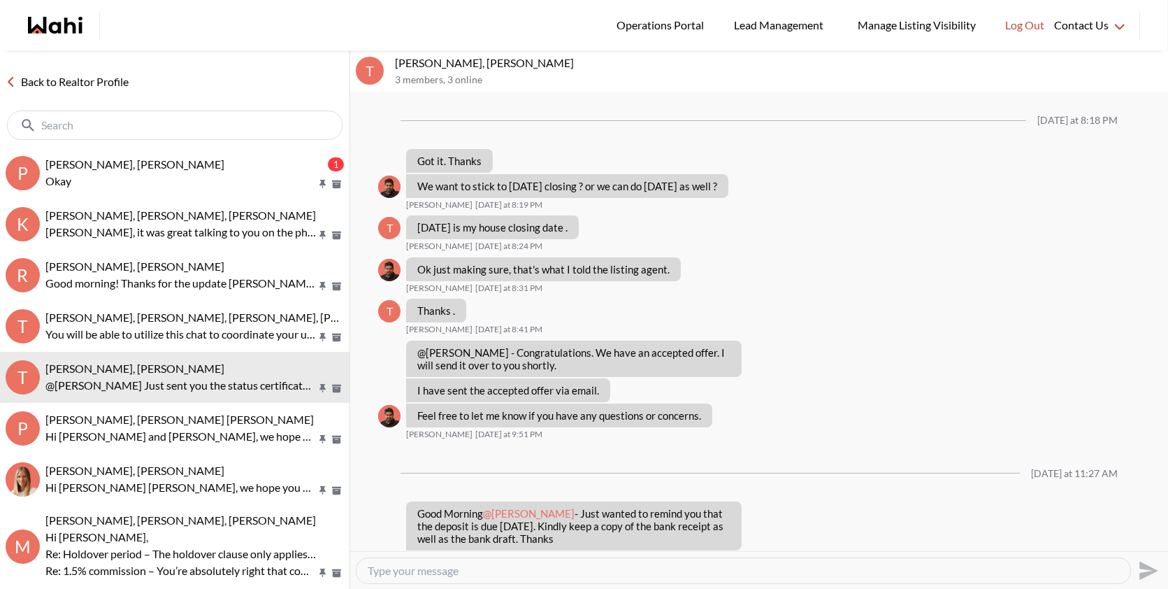
scroll to position [847, 0]
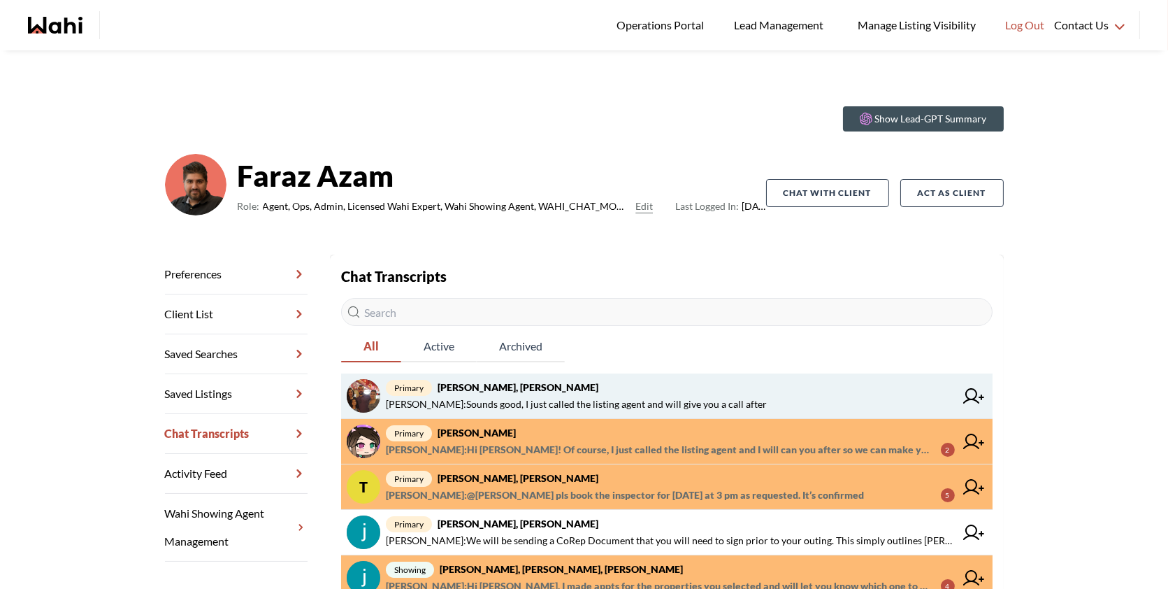
click at [633, 390] on span "primary Ourayna Zammali, Faraz" at bounding box center [670, 387] width 569 height 17
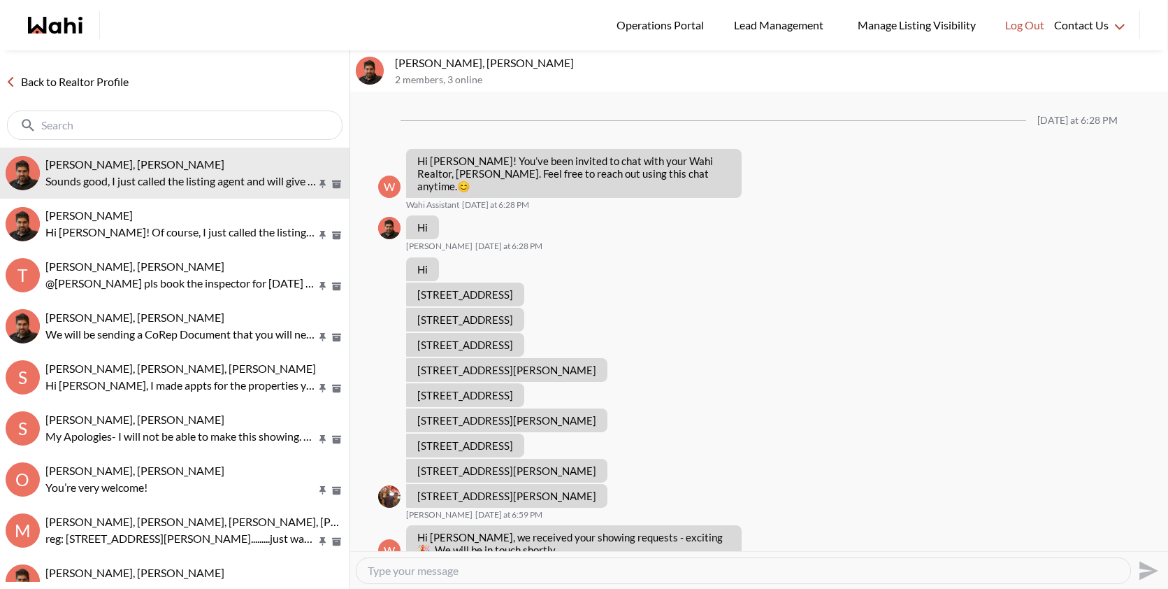
scroll to position [426, 0]
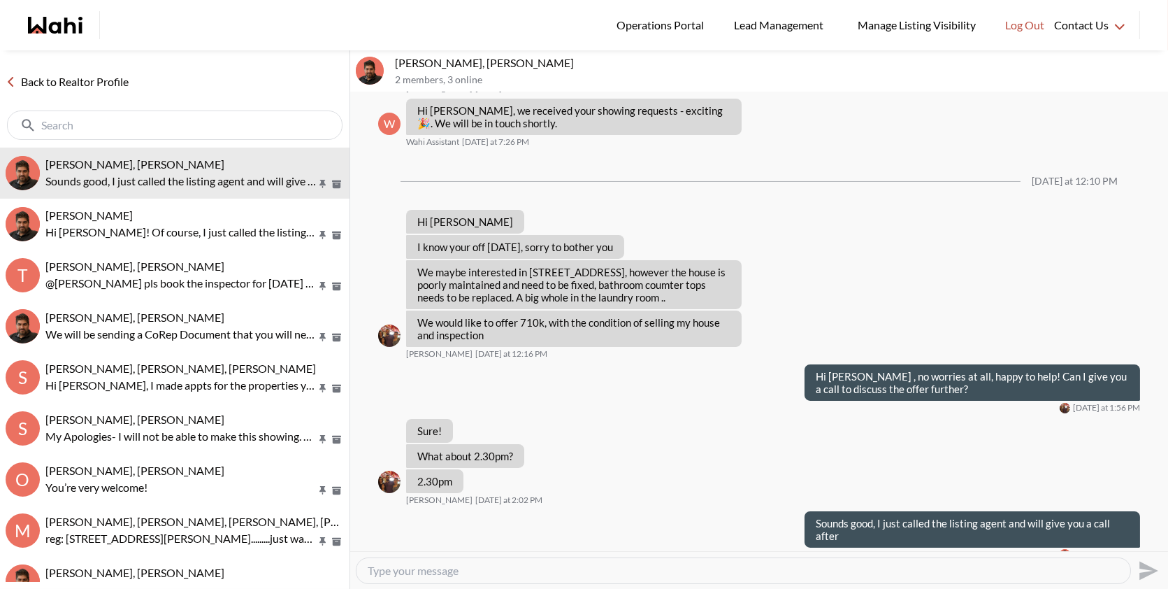
click at [443, 563] on textarea "Type your message" at bounding box center [743, 570] width 751 height 14
type textarea "Can you please send me the address for your property ?"
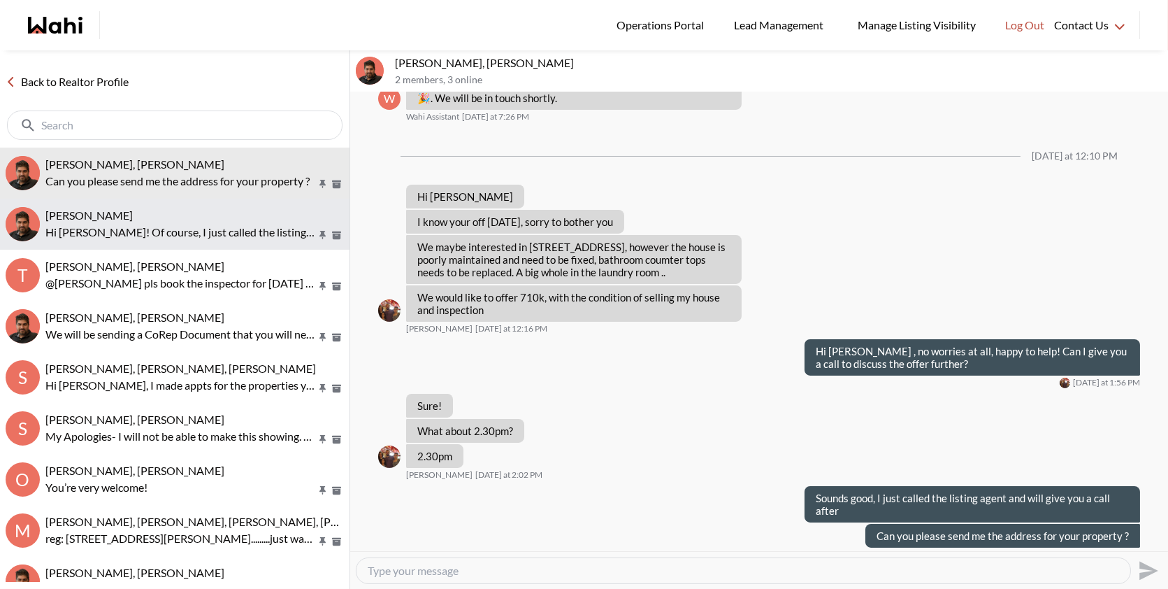
click at [150, 225] on p "Hi [PERSON_NAME]! Of course, I just called the listing agent and I will can you…" at bounding box center [180, 232] width 271 height 17
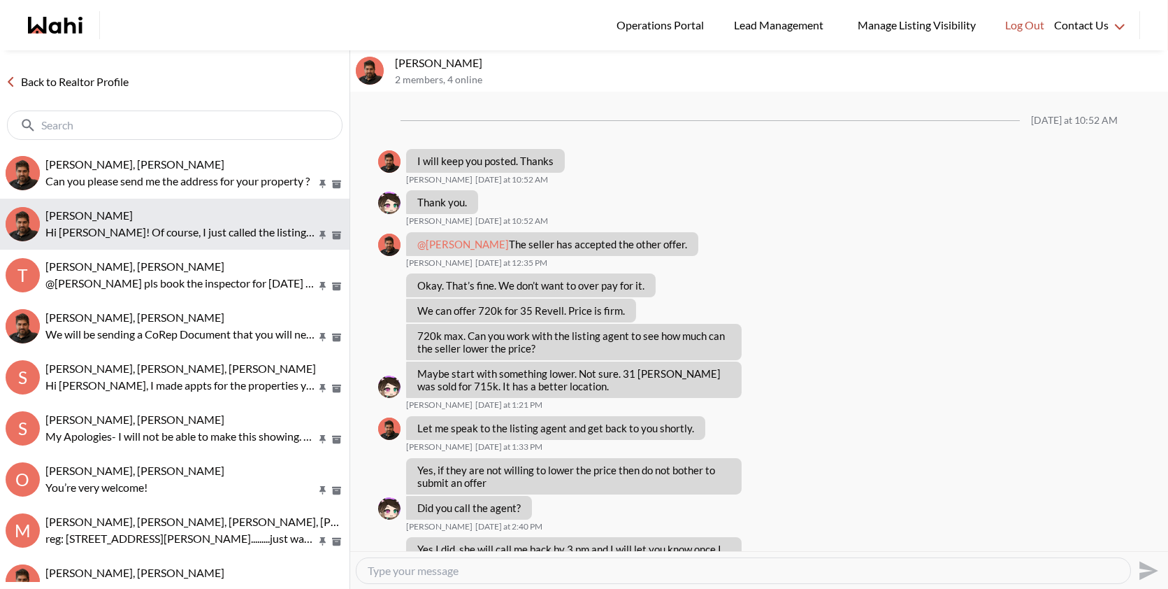
scroll to position [963, 0]
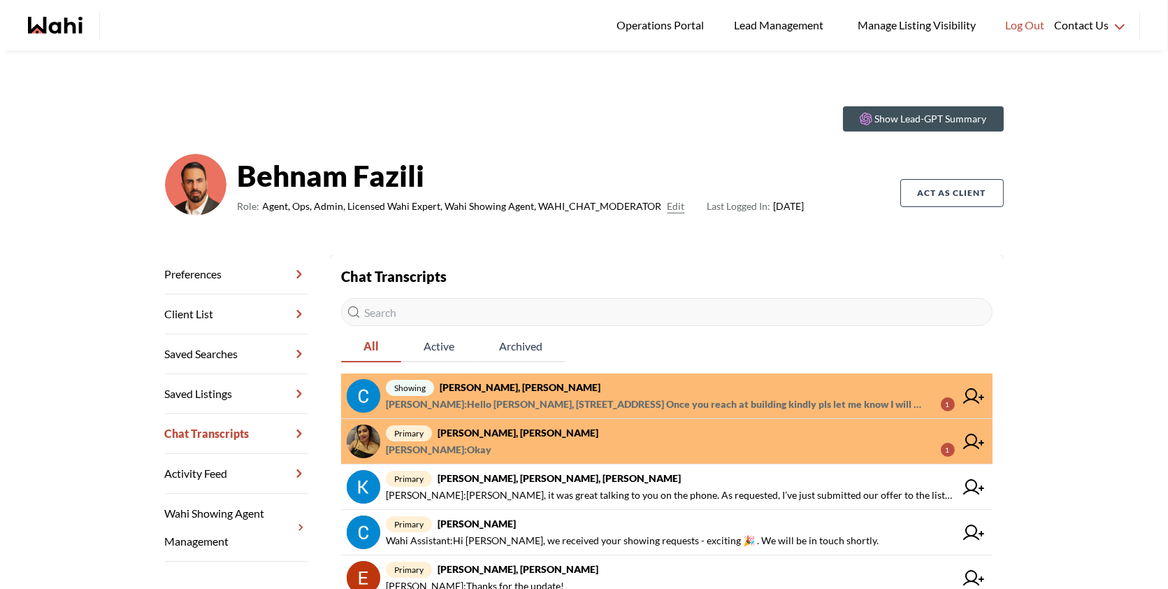
click at [598, 405] on span "[PERSON_NAME] : Hello [PERSON_NAME], [STREET_ADDRESS] Once you reach at buildin…" at bounding box center [658, 404] width 544 height 17
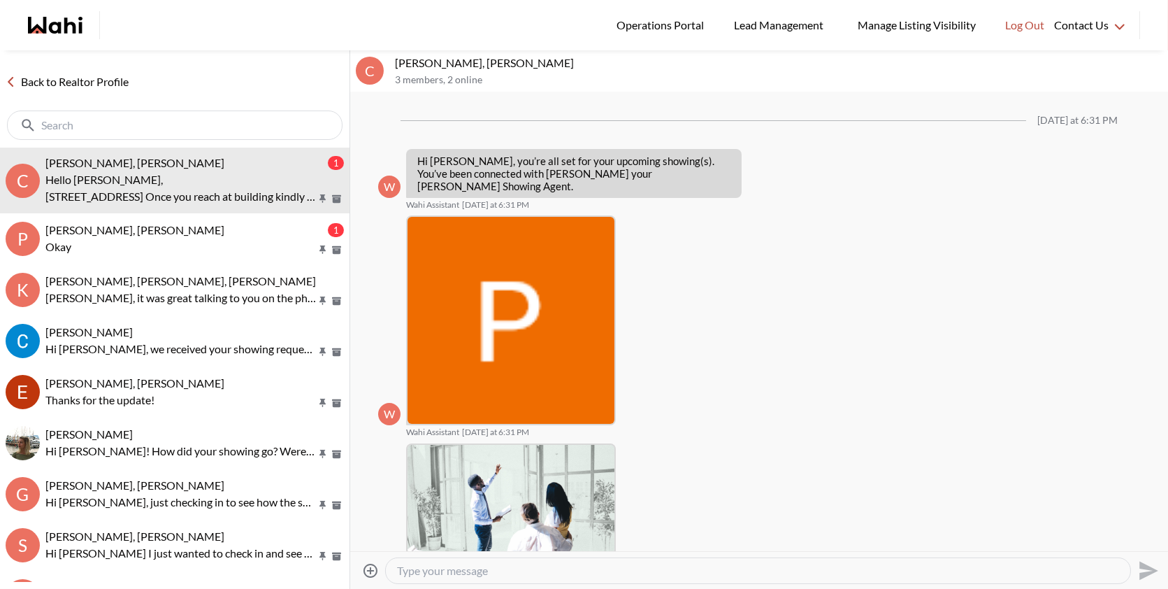
scroll to position [825, 0]
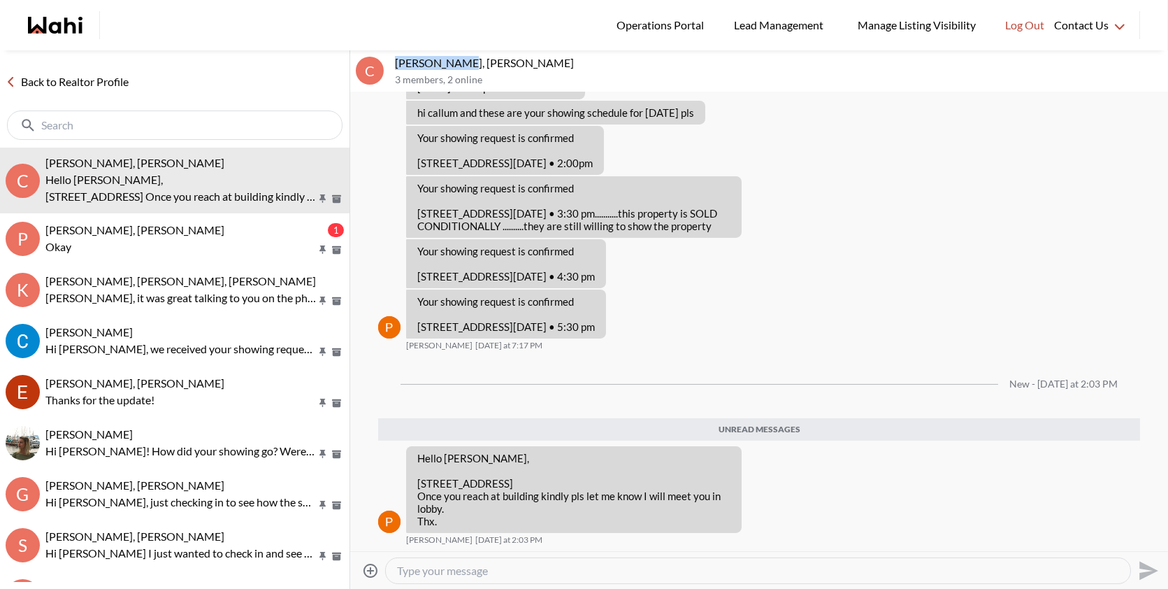
drag, startPoint x: 458, startPoint y: 64, endPoint x: 393, endPoint y: 60, distance: 65.1
click at [393, 60] on div "C Callum Ryan, Paul, Behnam 3 members , 2 online" at bounding box center [759, 71] width 818 height 42
copy p "Callum Ryan,"
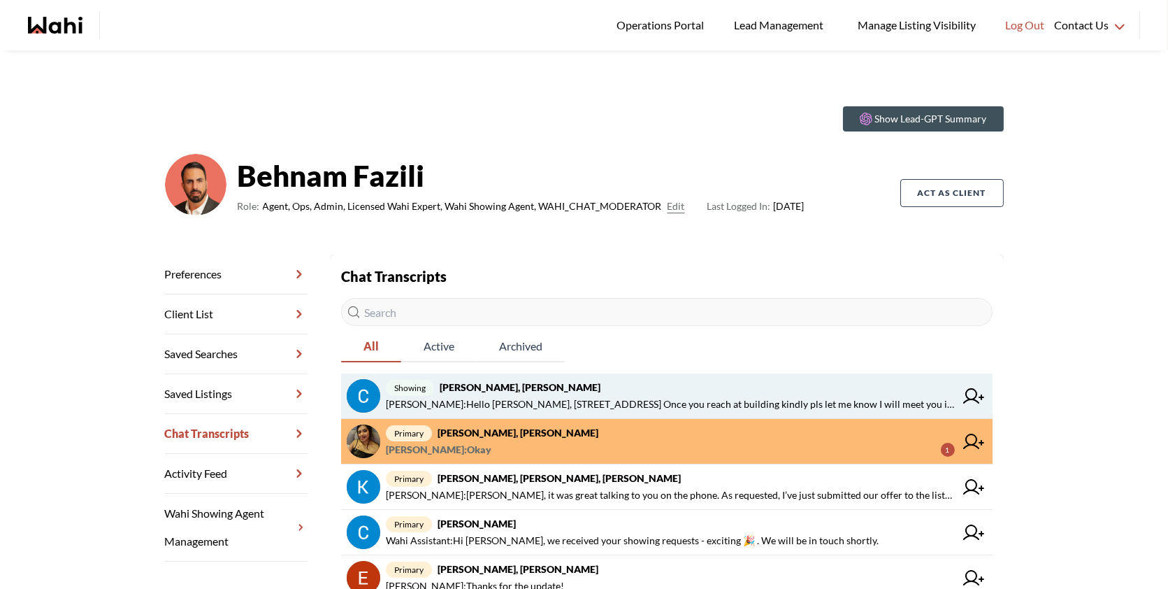
click at [717, 377] on link "showing [PERSON_NAME], [PERSON_NAME] [PERSON_NAME] : Hello [PERSON_NAME], [STRE…" at bounding box center [667, 395] width 652 height 45
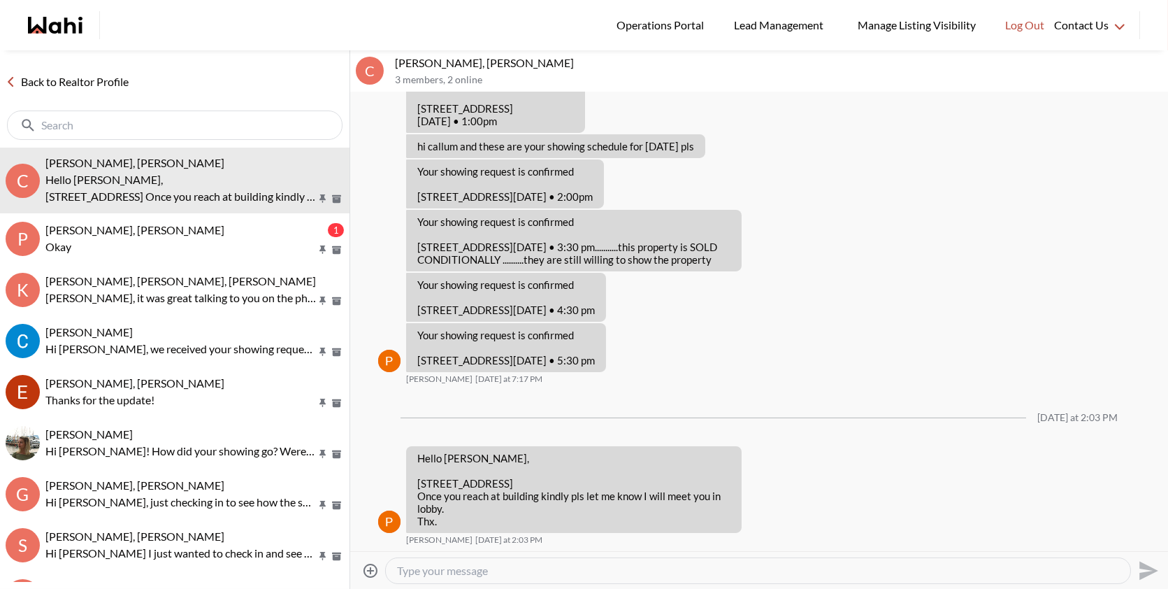
scroll to position [791, 0]
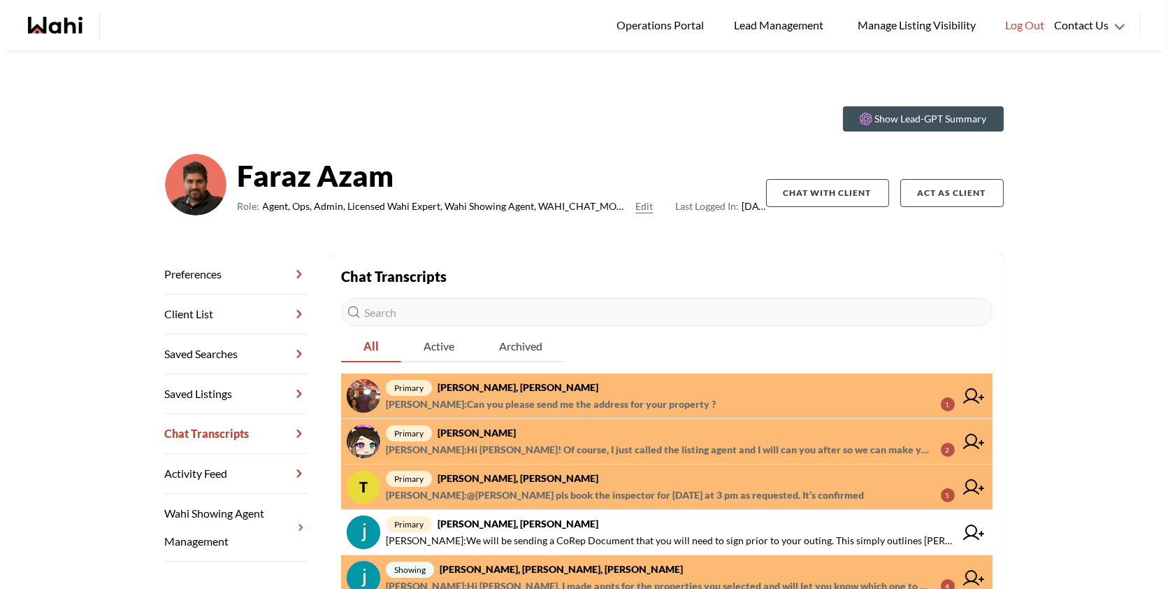
click at [502, 386] on strong "Ourayna Zammali, Faraz" at bounding box center [518, 387] width 161 height 12
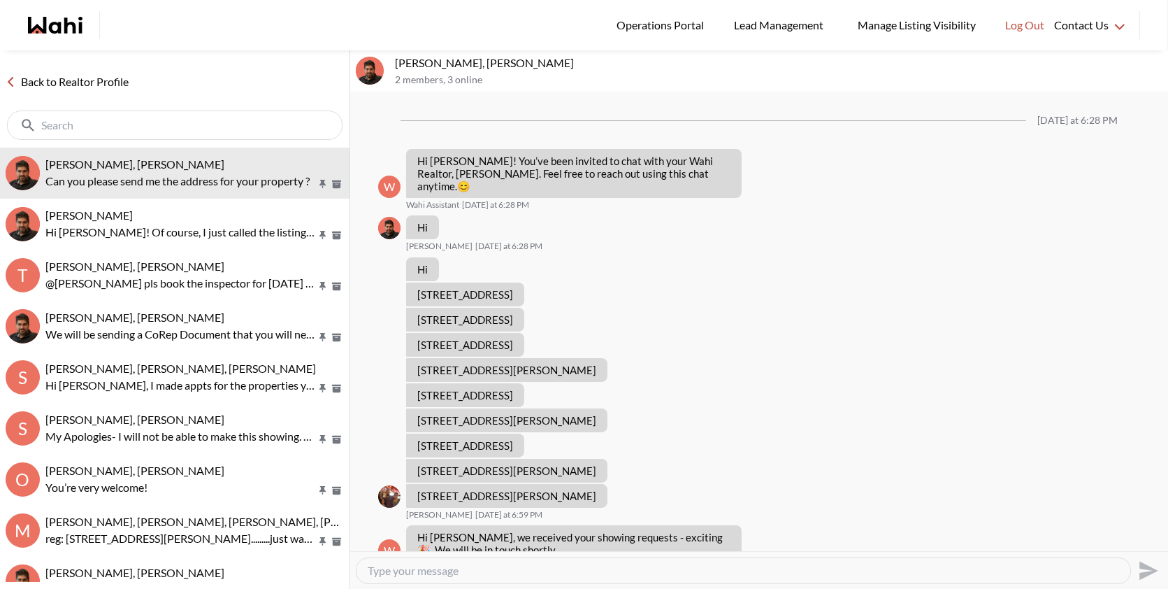
scroll to position [452, 0]
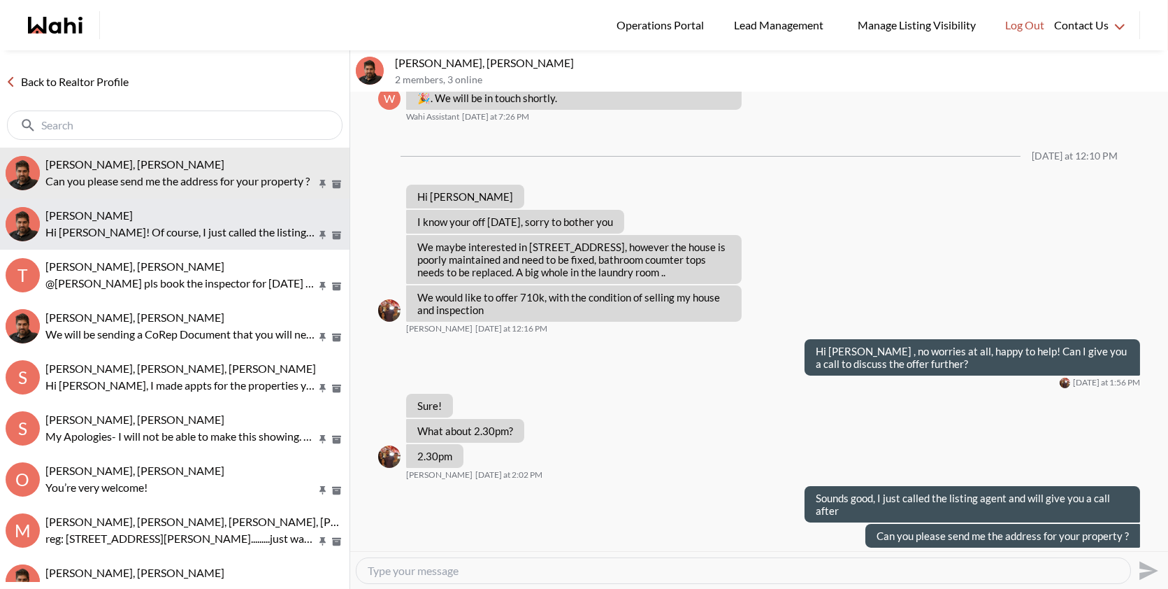
click at [210, 231] on p "Hi [PERSON_NAME]! Of course, I just called the listing agent and I will can you…" at bounding box center [180, 232] width 271 height 17
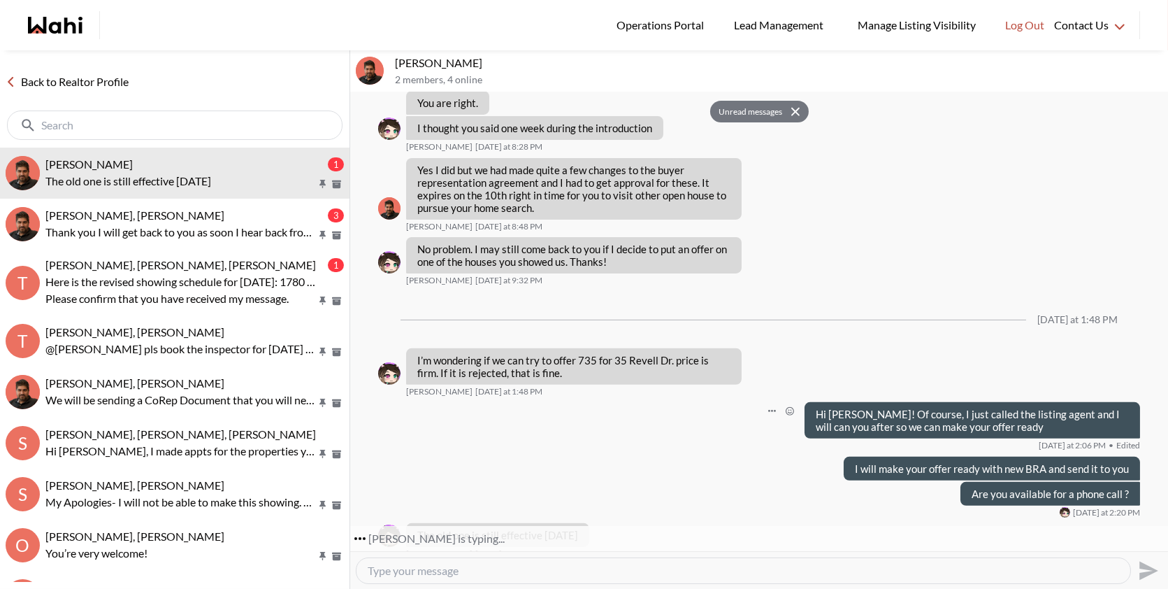
scroll to position [1070, 0]
click at [472, 570] on textarea "Type your message" at bounding box center [743, 570] width 751 height 14
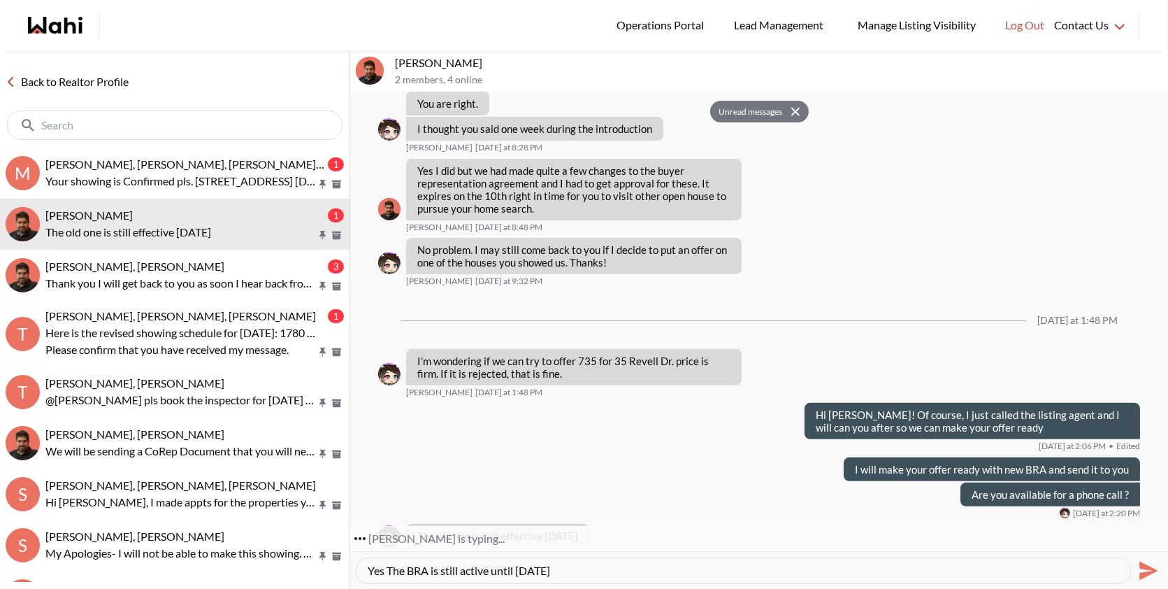
type textarea "Yes The BRA is still active until [DATE]"
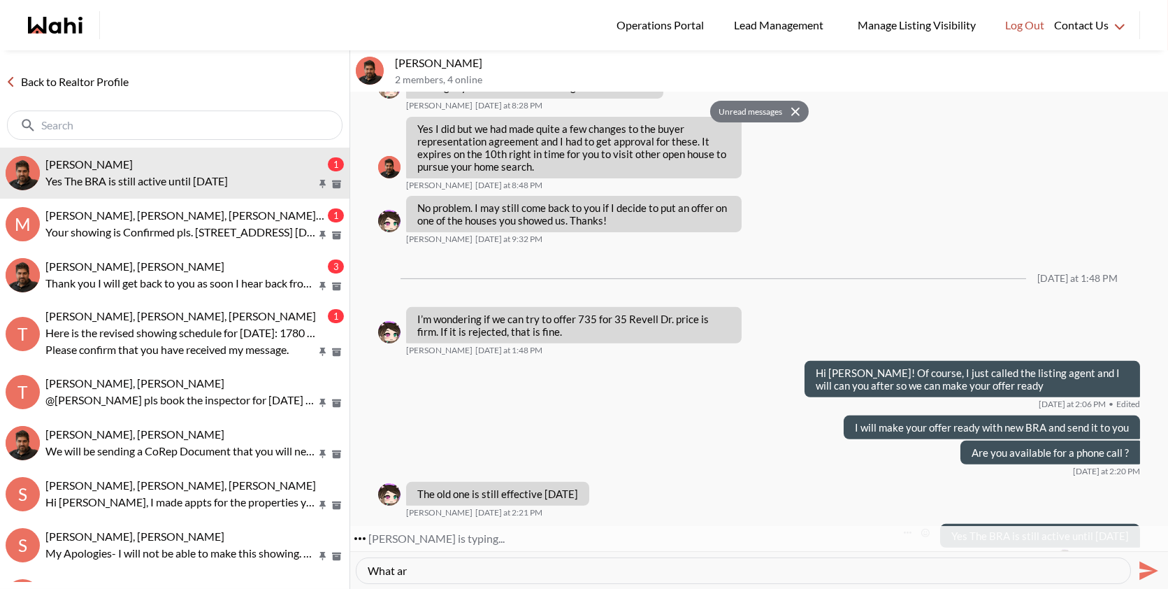
scroll to position [1167, 0]
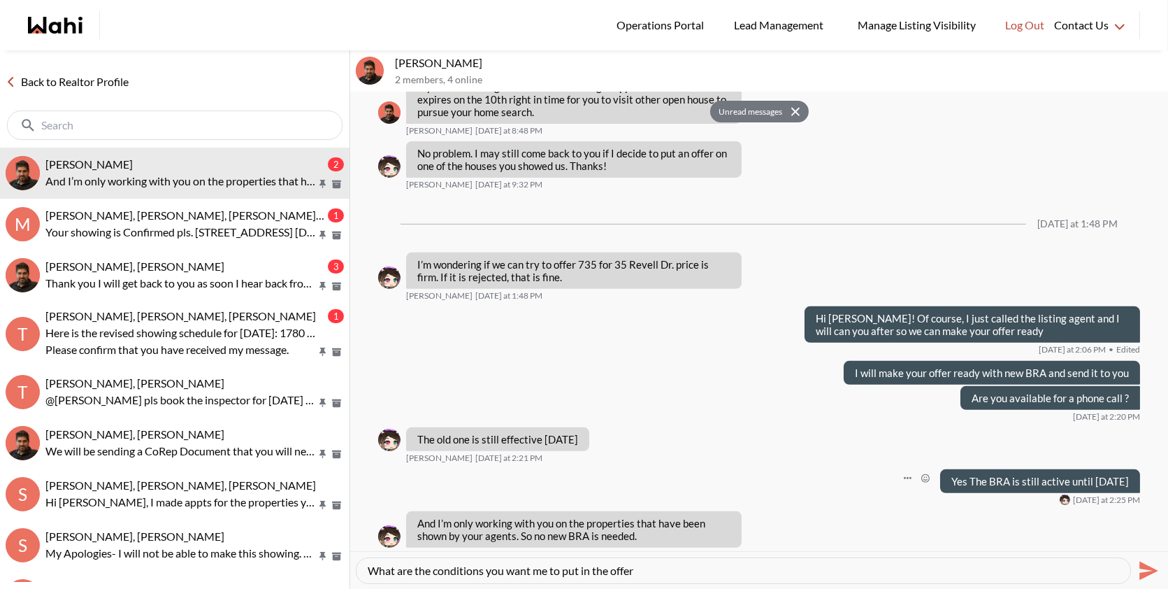
type textarea "What are the conditions you want me to put in the offer ?"
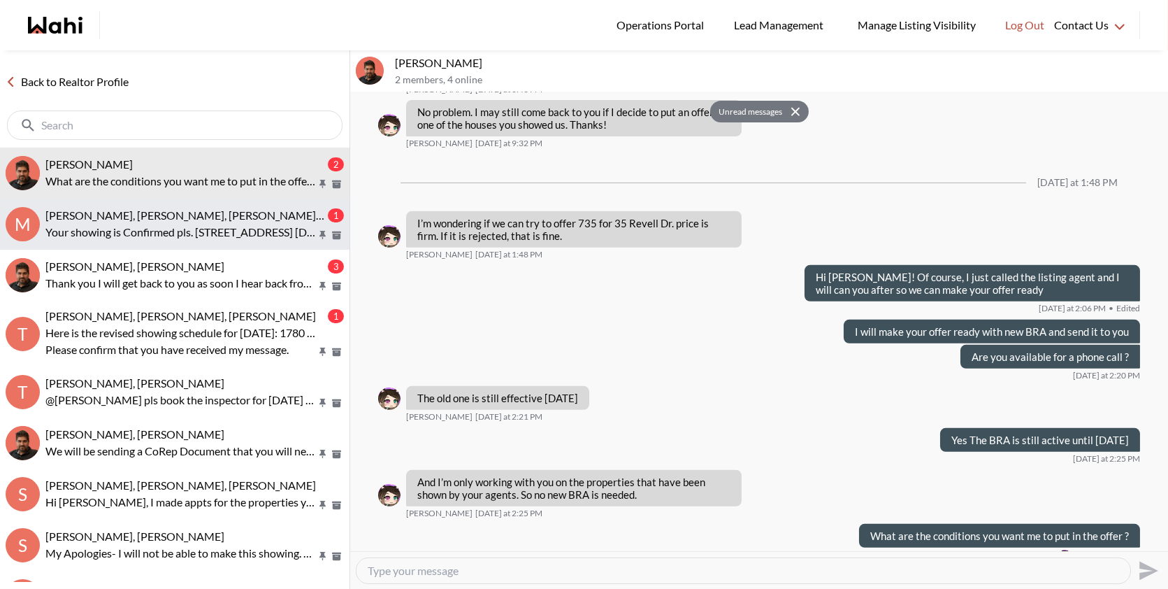
click at [194, 241] on button "M Mayada Tarabay, Faraz, Paul, Alicia 1 Your showing is Confirmed pls. 1133 Rit…" at bounding box center [175, 224] width 350 height 51
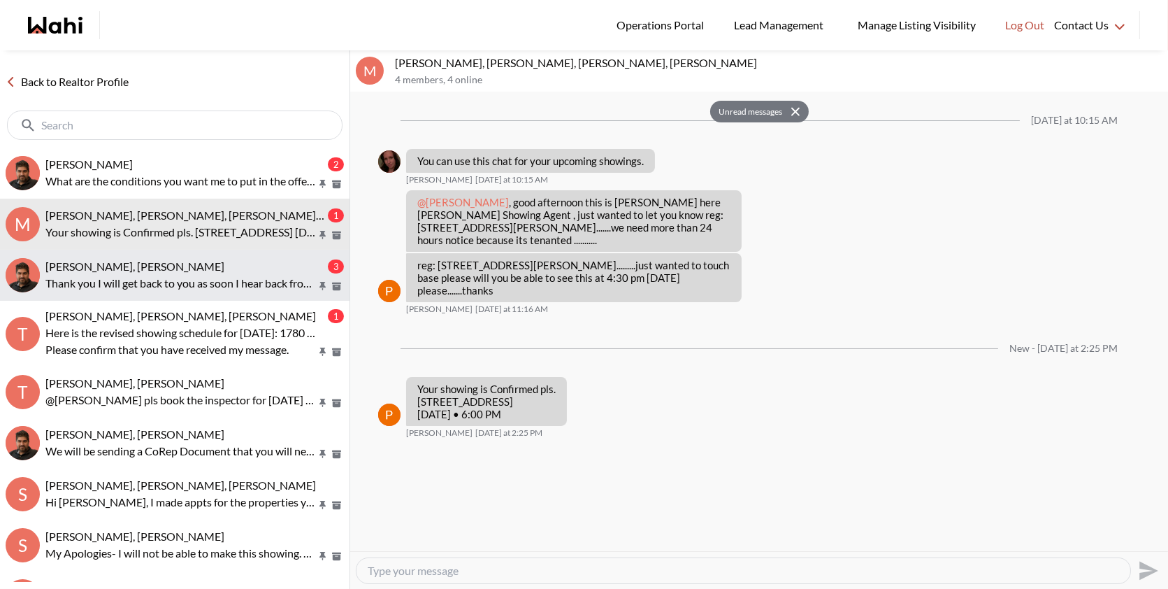
click at [185, 273] on div "Ourayna Zammali, Faraz 3 Thank you I will get back to you as soon I hear back f…" at bounding box center [194, 275] width 299 height 32
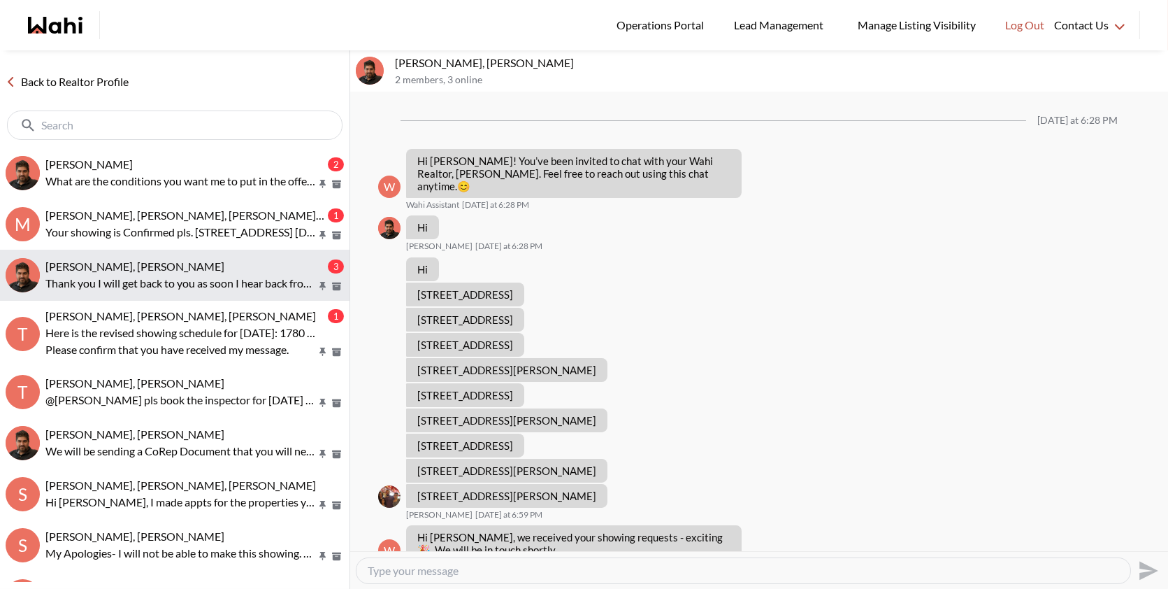
scroll to position [656, 0]
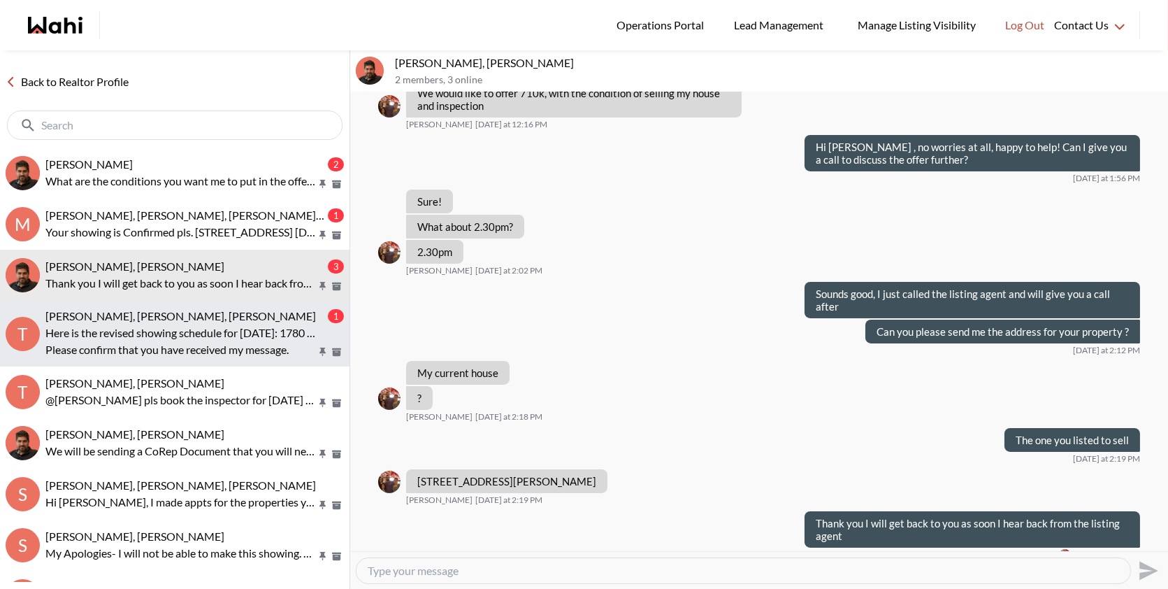
click at [195, 318] on div "Tlemcani Idriss, Shannel, Faraz" at bounding box center [185, 316] width 280 height 14
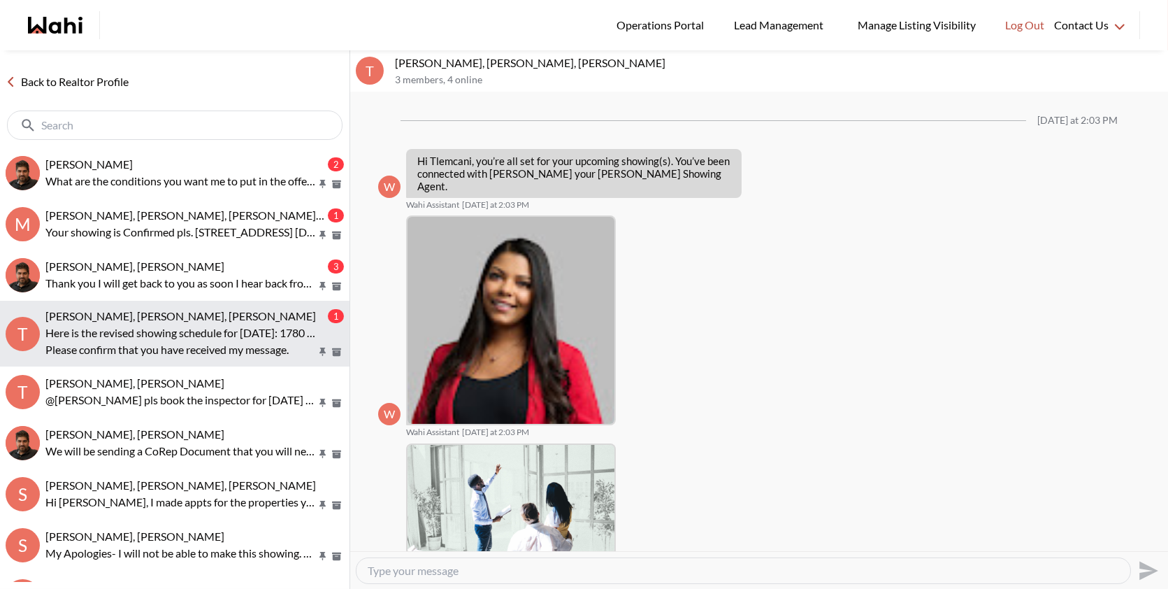
scroll to position [415, 0]
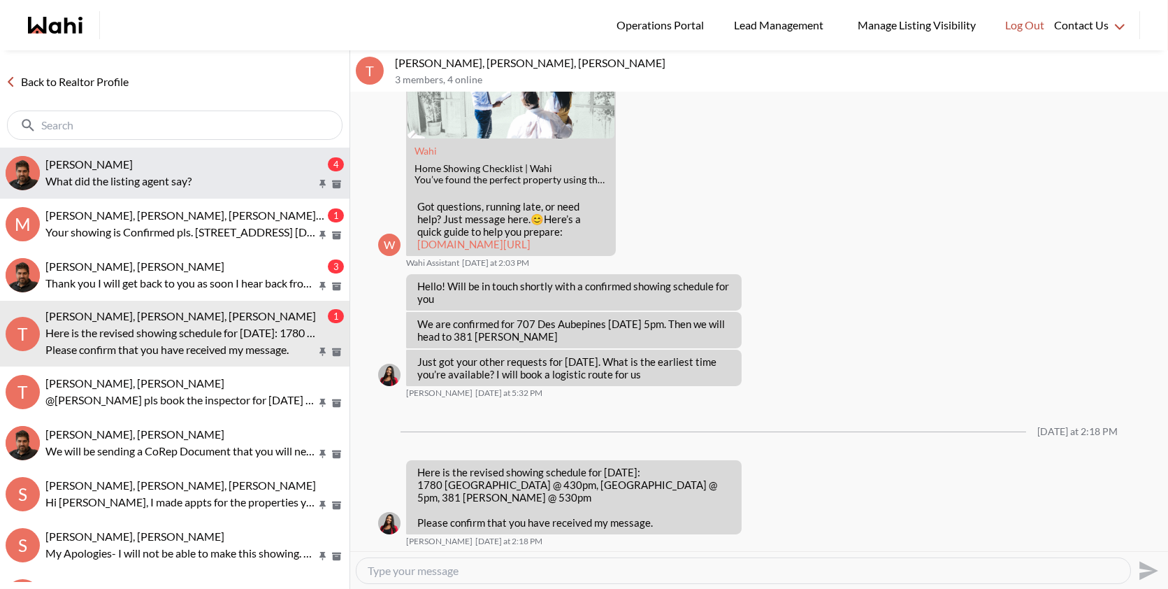
click at [208, 157] on div "liuhong chen, Faraz" at bounding box center [185, 164] width 280 height 14
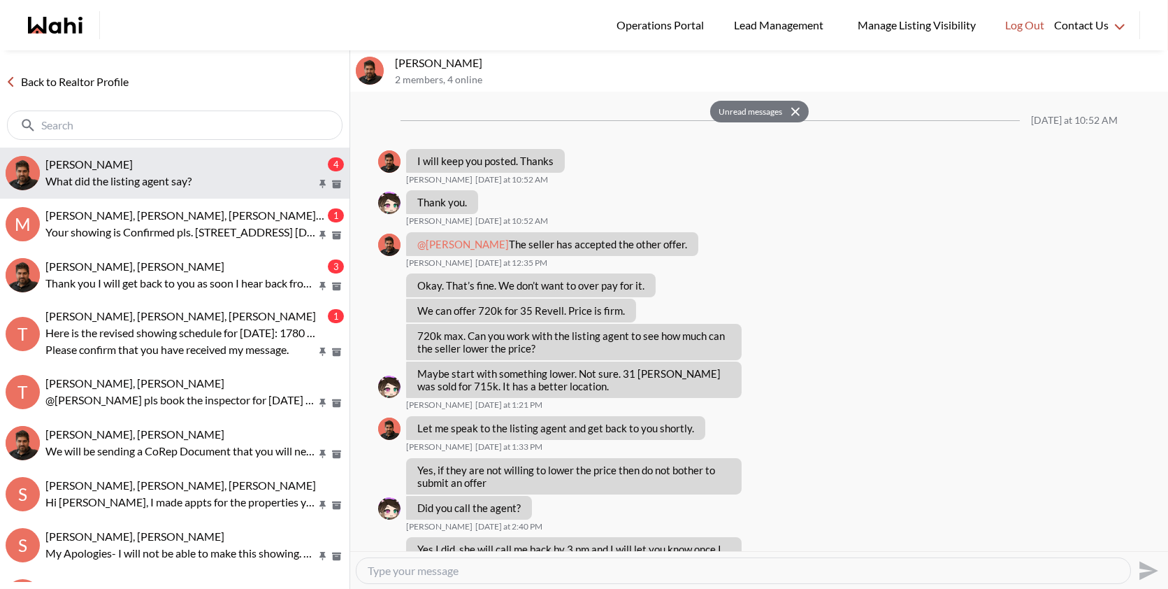
scroll to position [1276, 0]
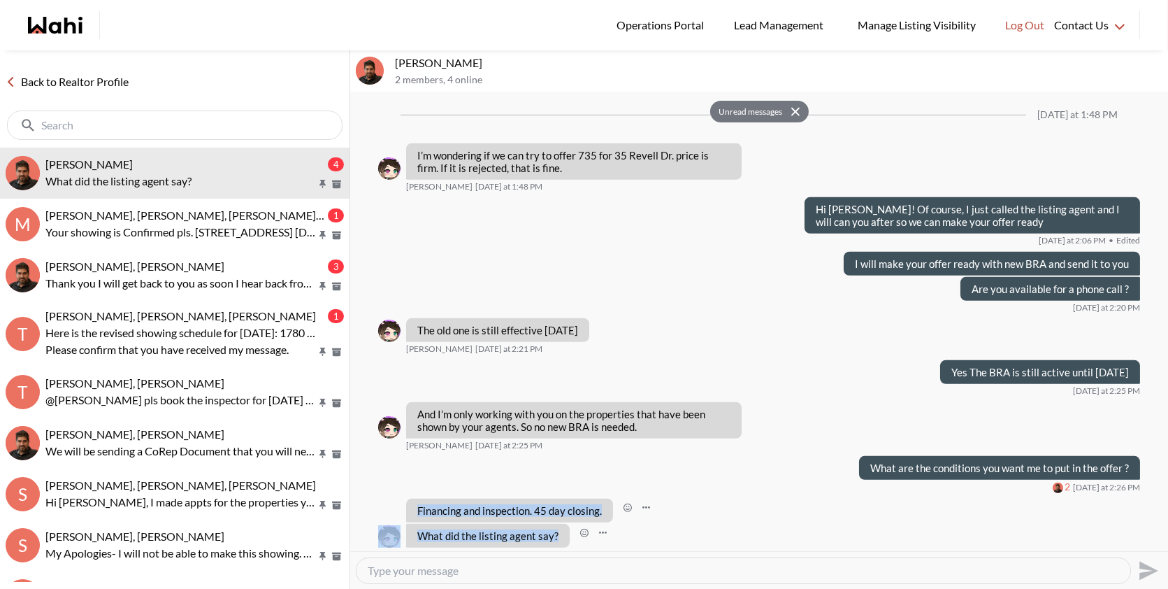
drag, startPoint x: 558, startPoint y: 524, endPoint x: 416, endPoint y: 496, distance: 144.5
copy ul "Financing and inspection. 45 day closing. liuhong chen Today at 2:26 PM What di…"
click at [427, 572] on textarea "Type your message" at bounding box center [743, 570] width 751 height 14
paste textarea "The listing agent didn’t give much feedback, just said, 'Bring your offer in wr…"
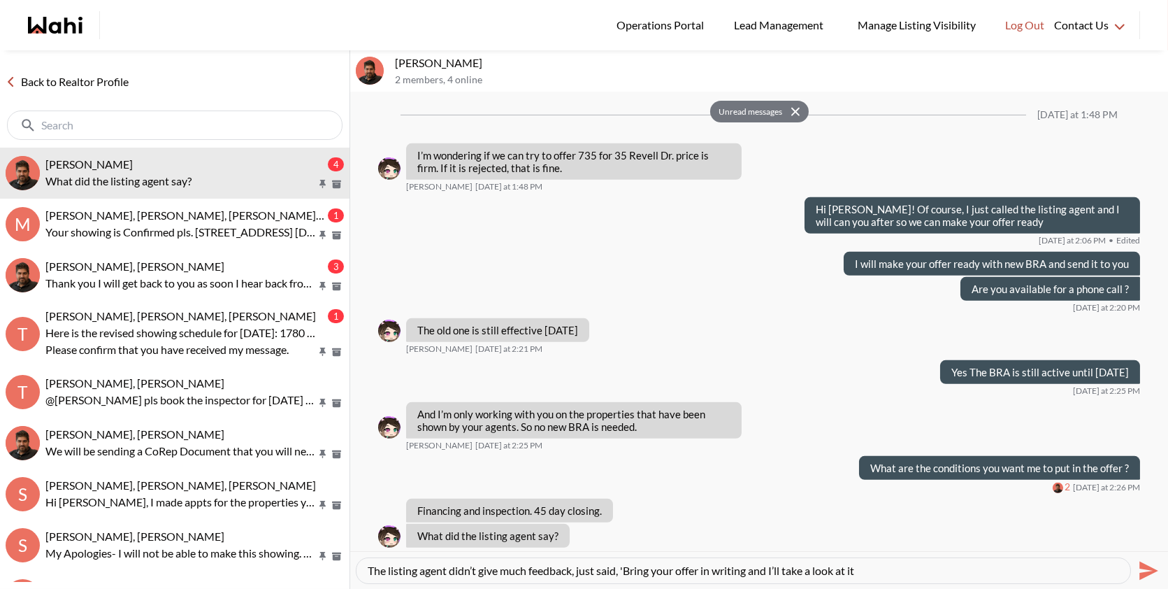
type textarea "The listing agent didn’t give much feedback, just said, 'Bring your offer in wr…"
click at [1129, 566] on div "The listing agent didn’t give much feedback, just said, 'Bring your offer in wr…" at bounding box center [744, 570] width 774 height 25
click at [1142, 568] on icon "Send" at bounding box center [1148, 570] width 19 height 19
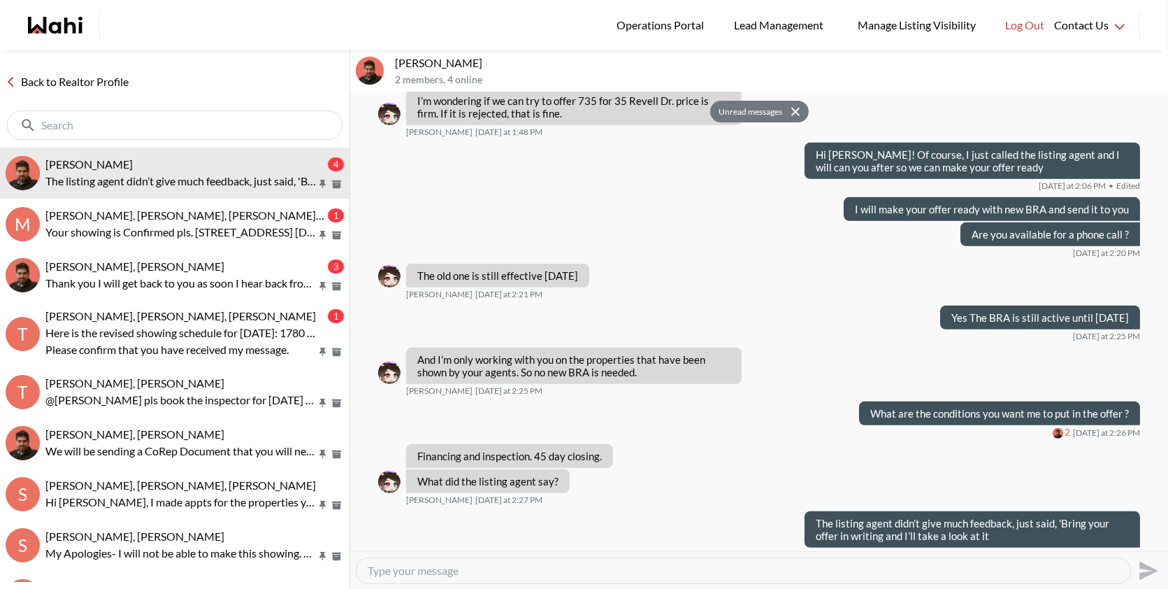
click at [956, 566] on textarea "Type your message" at bounding box center [743, 570] width 751 height 14
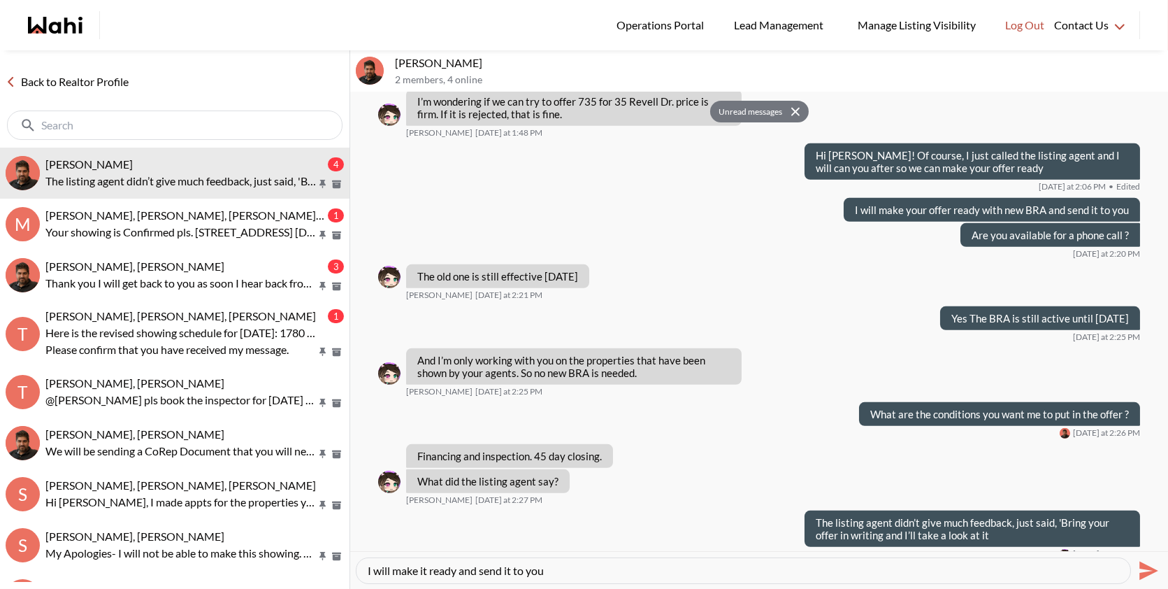
type textarea "I will make it ready and send it to you"
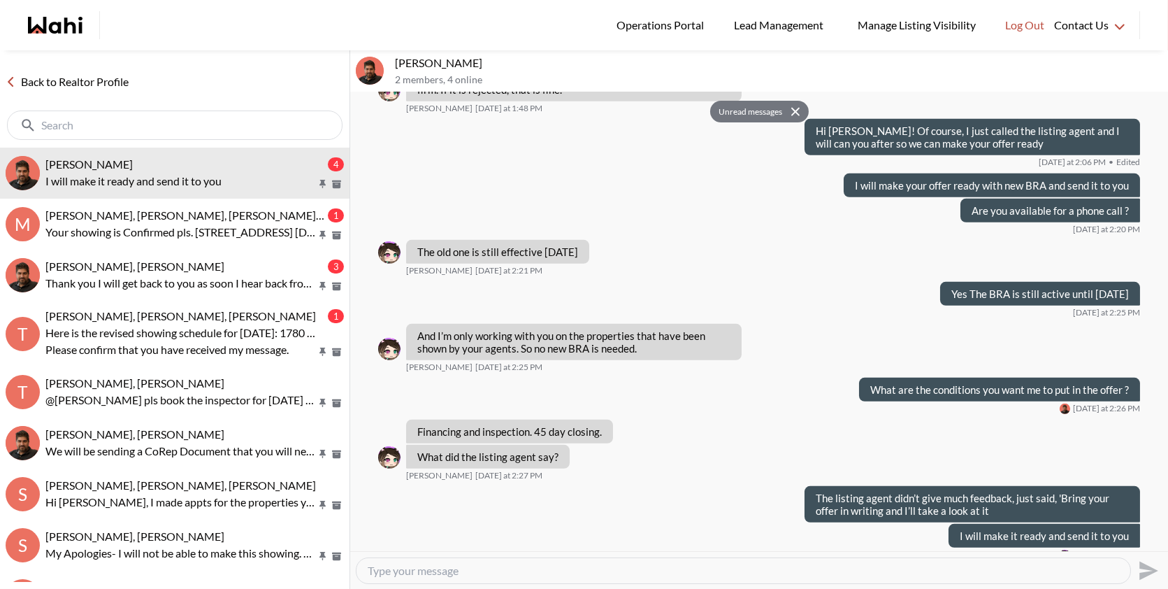
scroll to position [1396, 0]
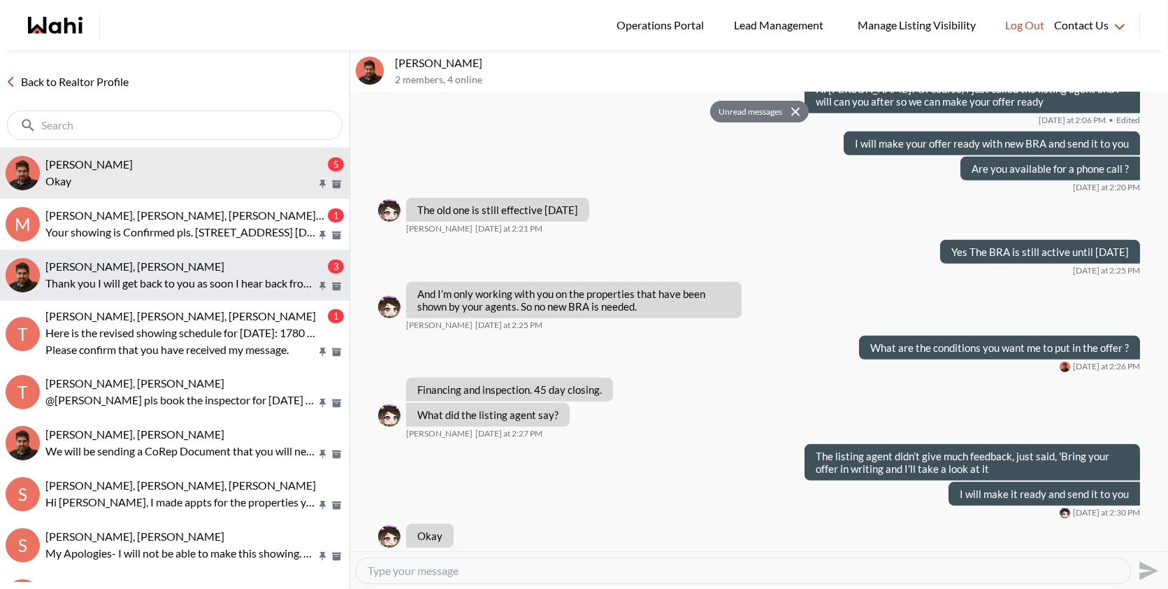
click at [178, 266] on div "Ourayna Zammali, Faraz" at bounding box center [185, 266] width 280 height 14
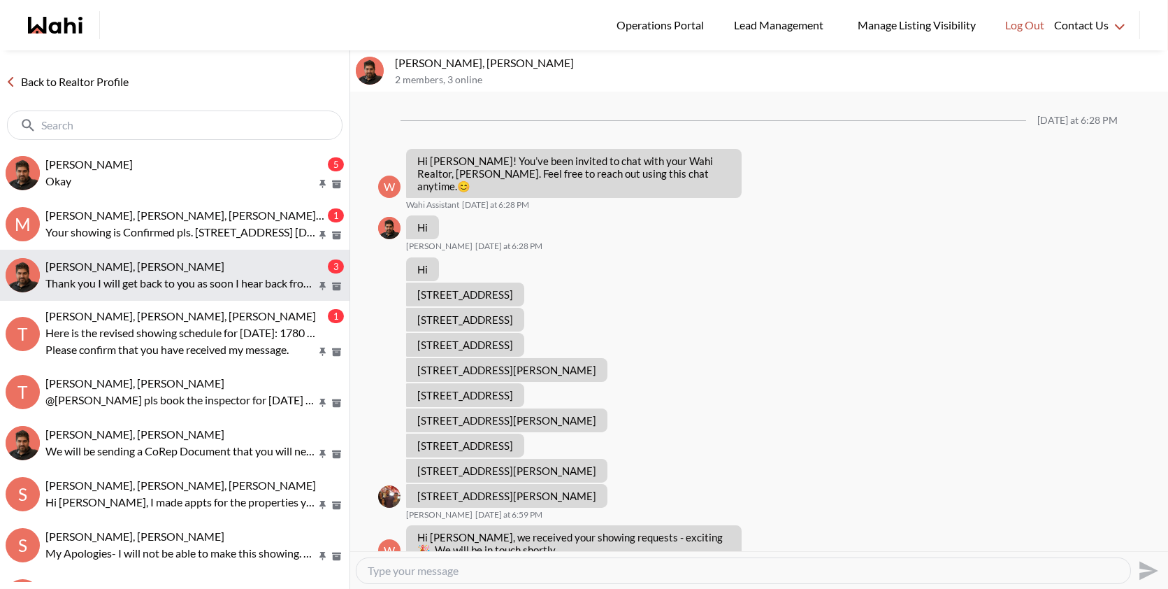
scroll to position [656, 0]
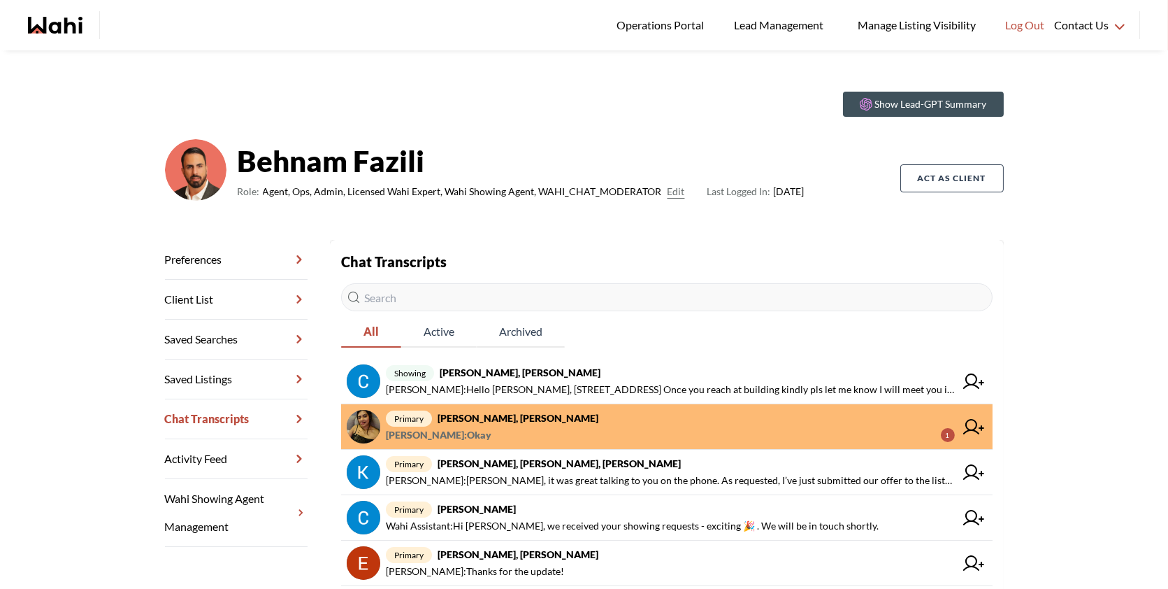
scroll to position [23, 0]
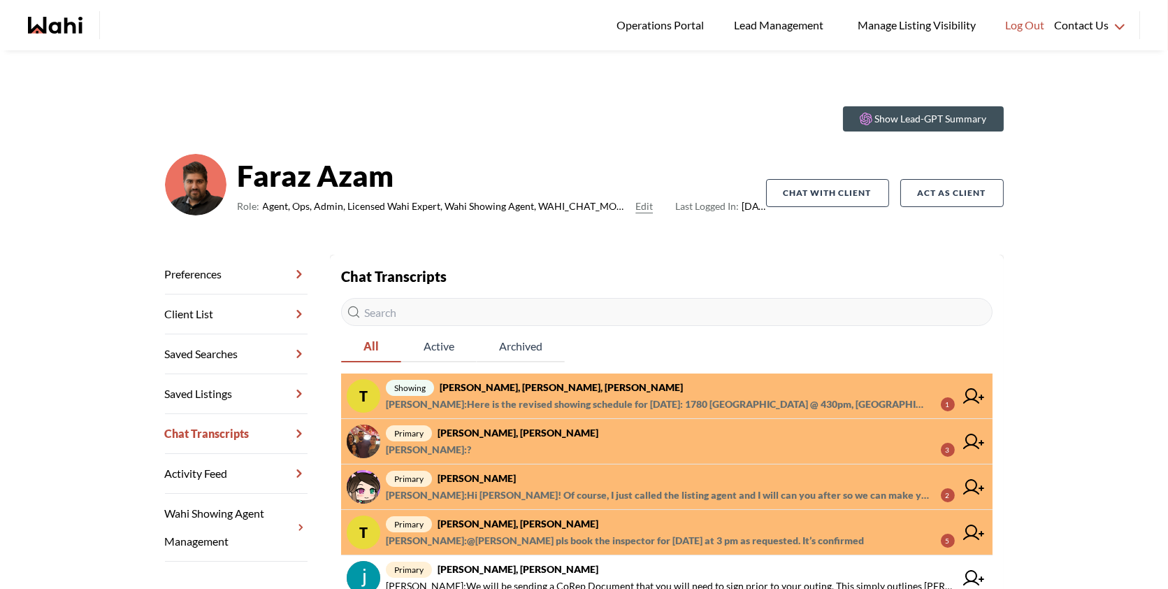
click at [558, 438] on span "primary Ourayna Zammali, Faraz" at bounding box center [670, 432] width 569 height 17
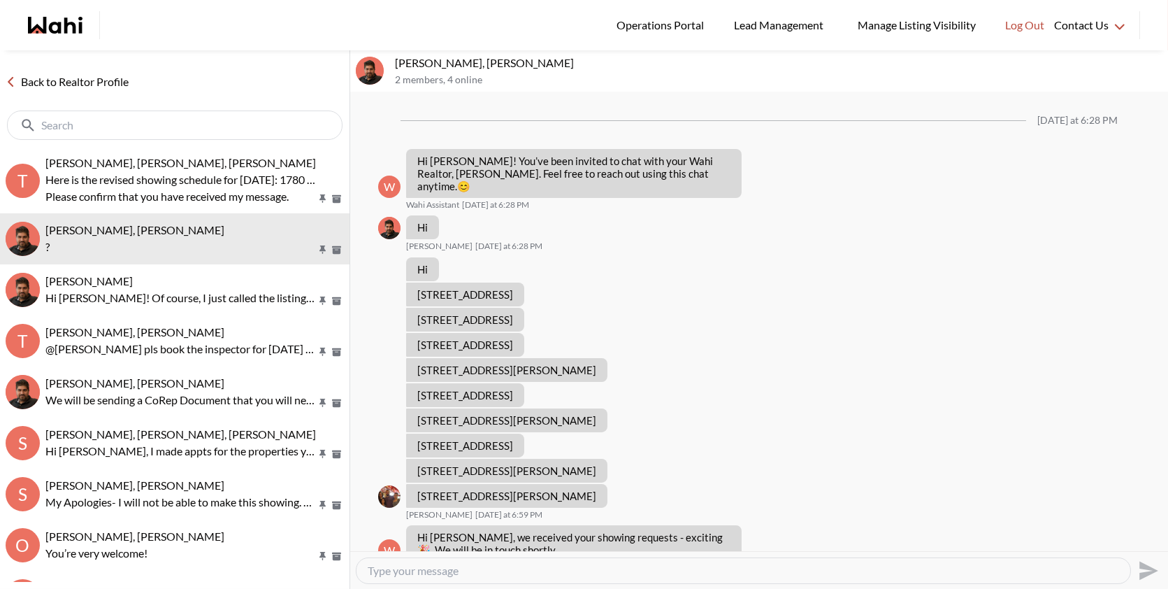
scroll to position [519, 0]
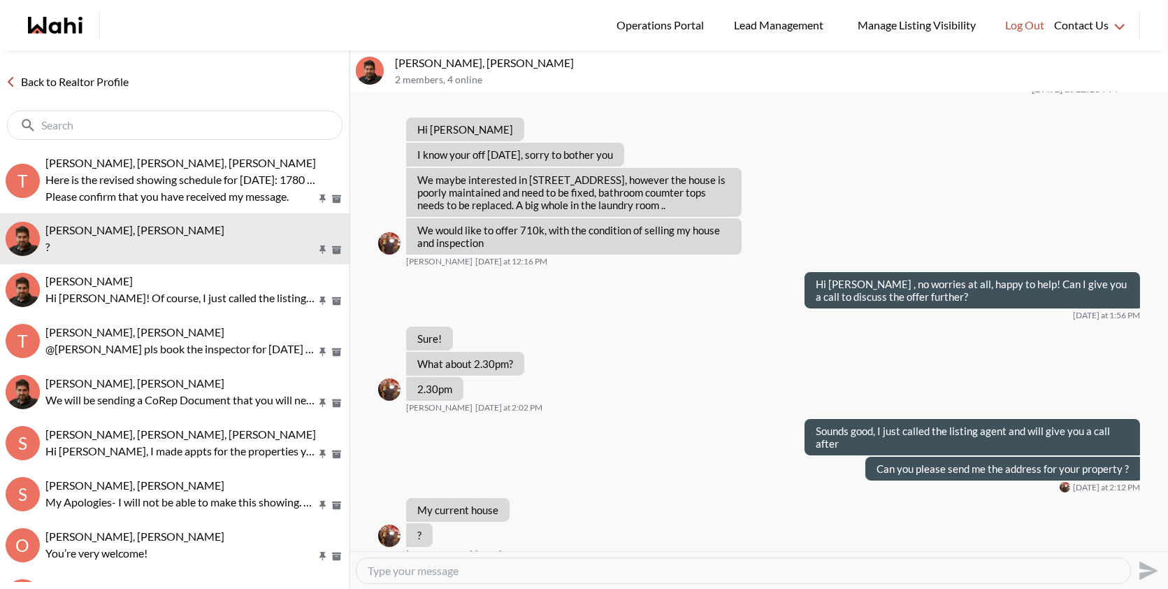
click at [438, 571] on textarea "Type your message" at bounding box center [743, 570] width 751 height 14
type textarea "The one you listed to sell"
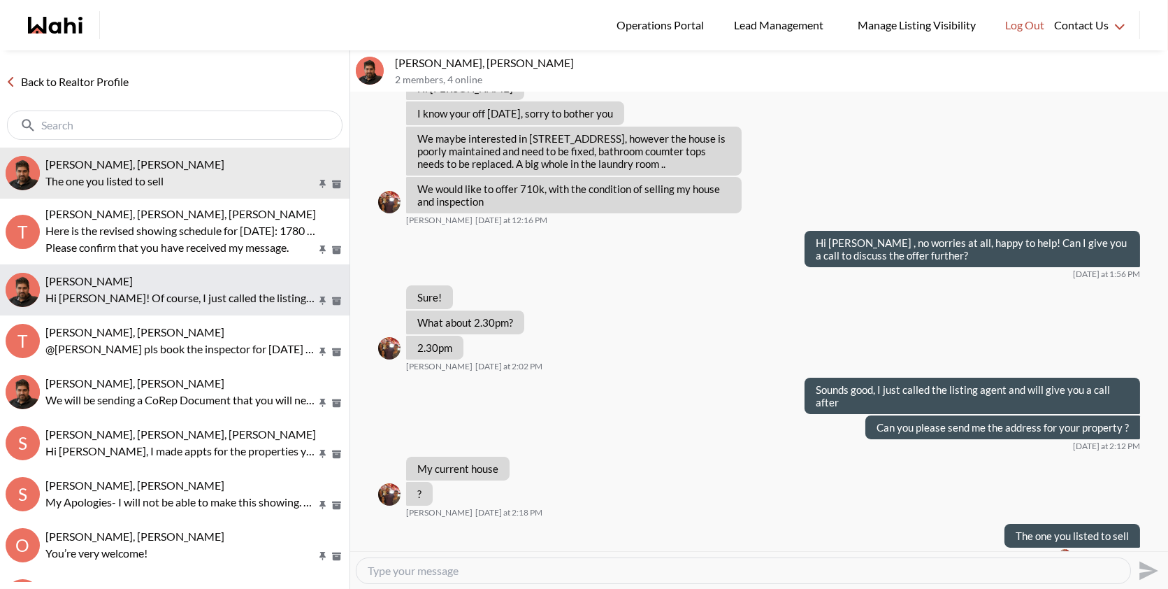
click at [177, 306] on button "liuhong chen, Faraz Hi liuhong! Of course, I just called the listing agent and …" at bounding box center [175, 289] width 350 height 51
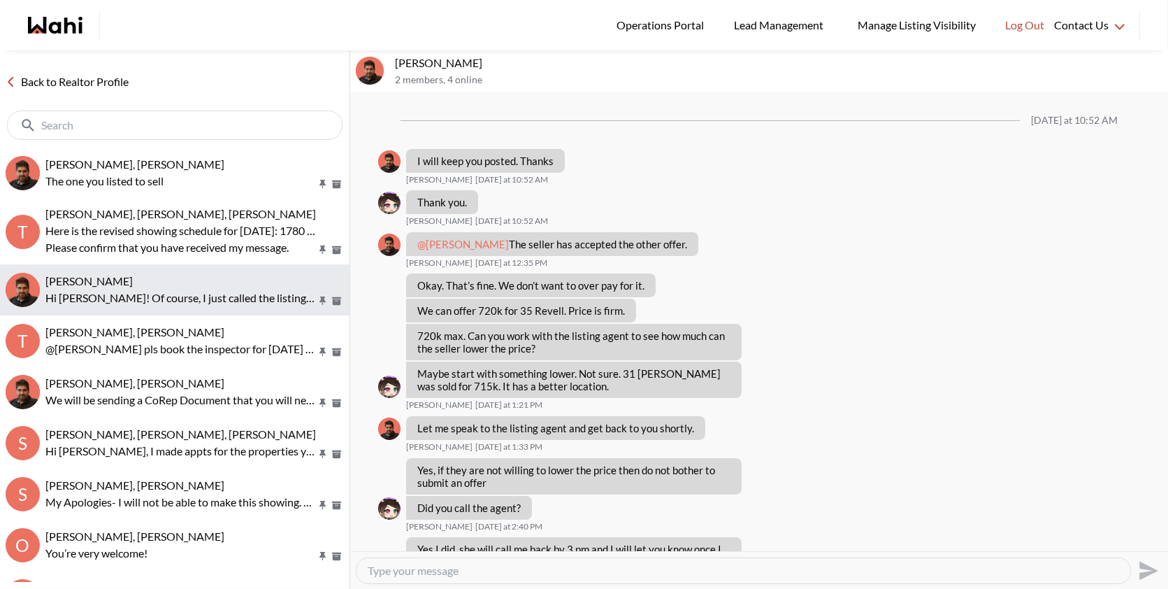
scroll to position [963, 0]
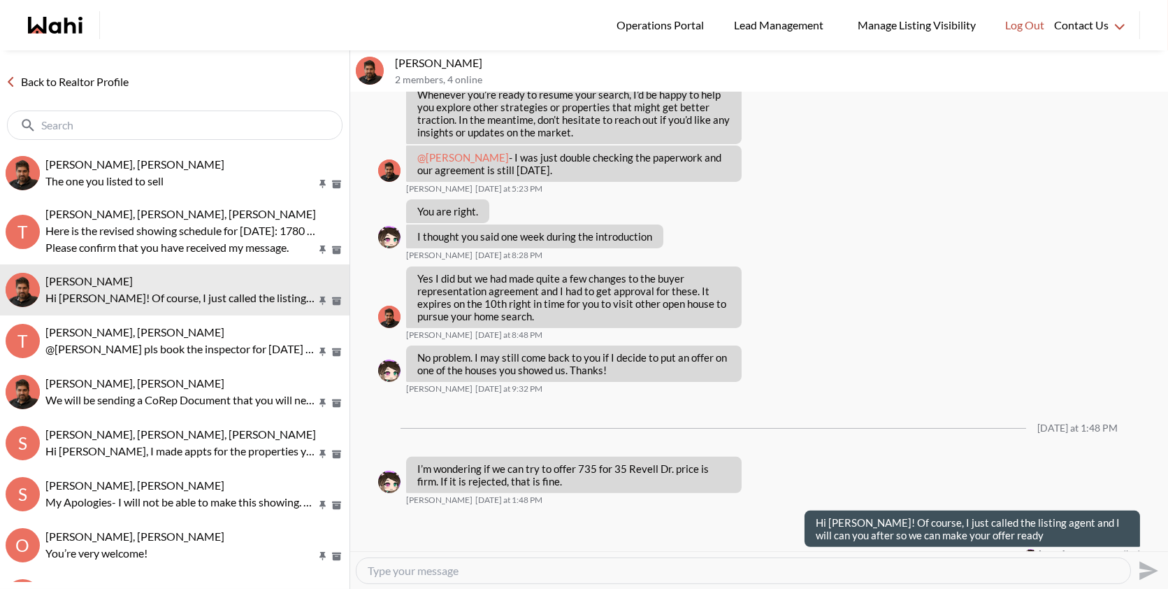
click at [508, 563] on textarea "Type your message" at bounding box center [743, 570] width 751 height 14
type textarea "I will make your offer ready with new BRA and send it to you"
click at [1146, 568] on icon "Send" at bounding box center [1148, 570] width 19 height 19
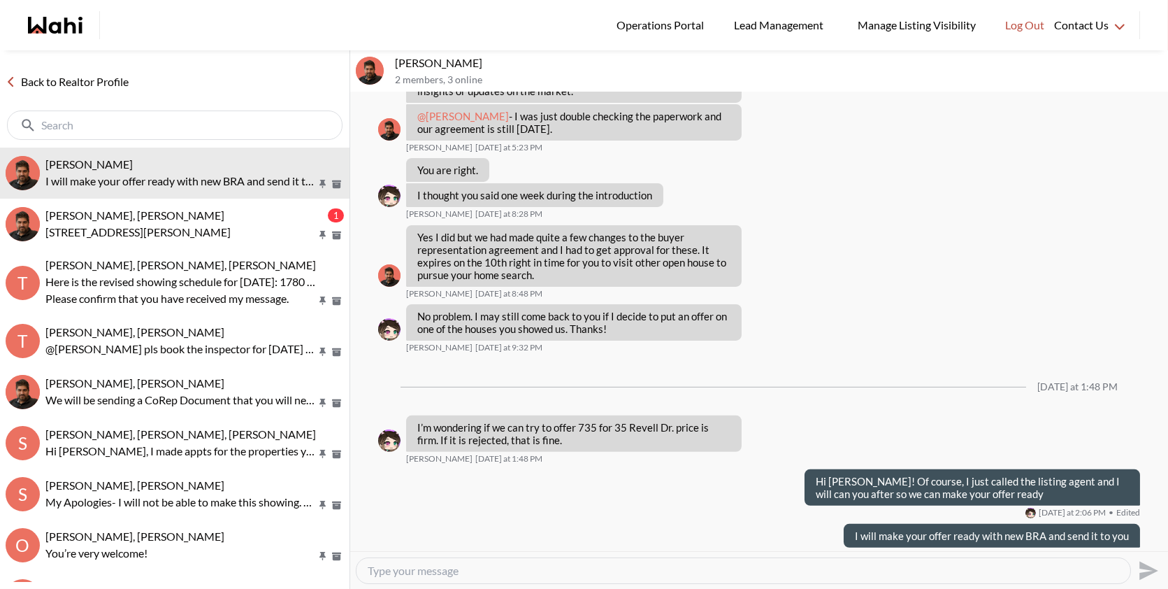
click at [707, 576] on textarea "Type your message" at bounding box center [743, 570] width 751 height 14
click at [575, 571] on textarea "Are you availble for a phone call" at bounding box center [743, 570] width 751 height 14
type textarea "Are you available for a phone call ?"
click at [1147, 564] on icon "Send" at bounding box center [1147, 570] width 22 height 22
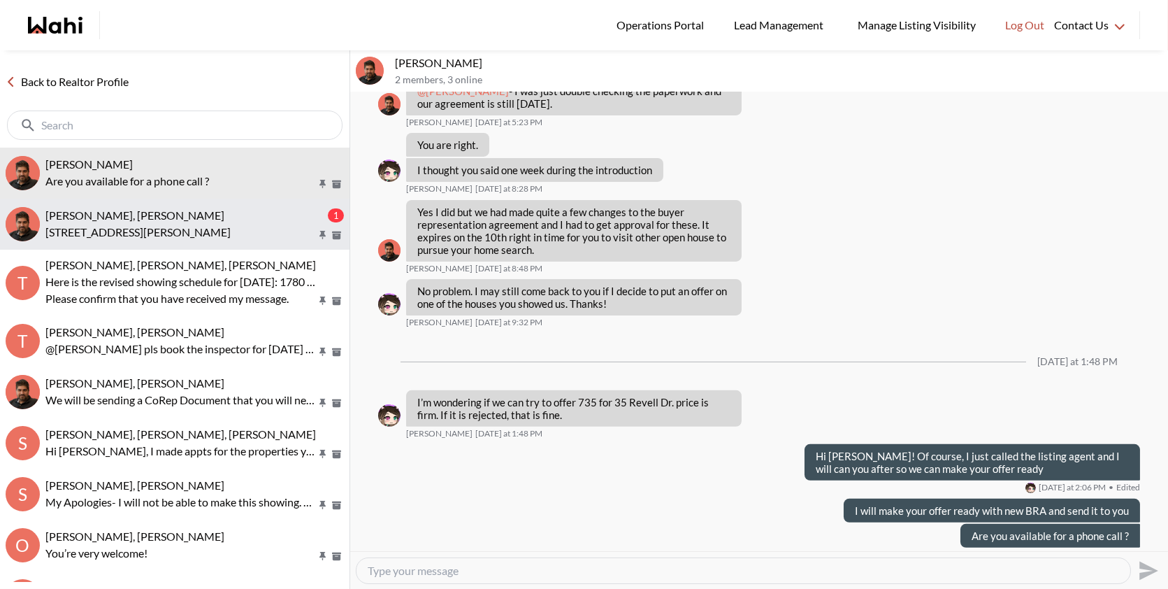
click at [146, 218] on span "[PERSON_NAME], [PERSON_NAME]" at bounding box center [134, 214] width 179 height 13
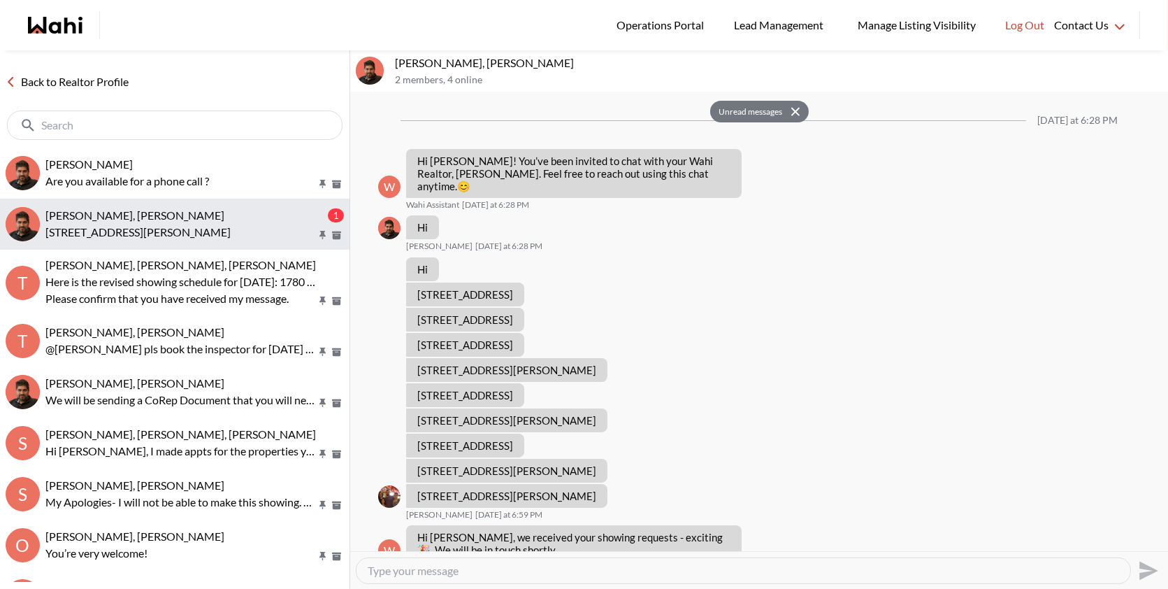
scroll to position [602, 0]
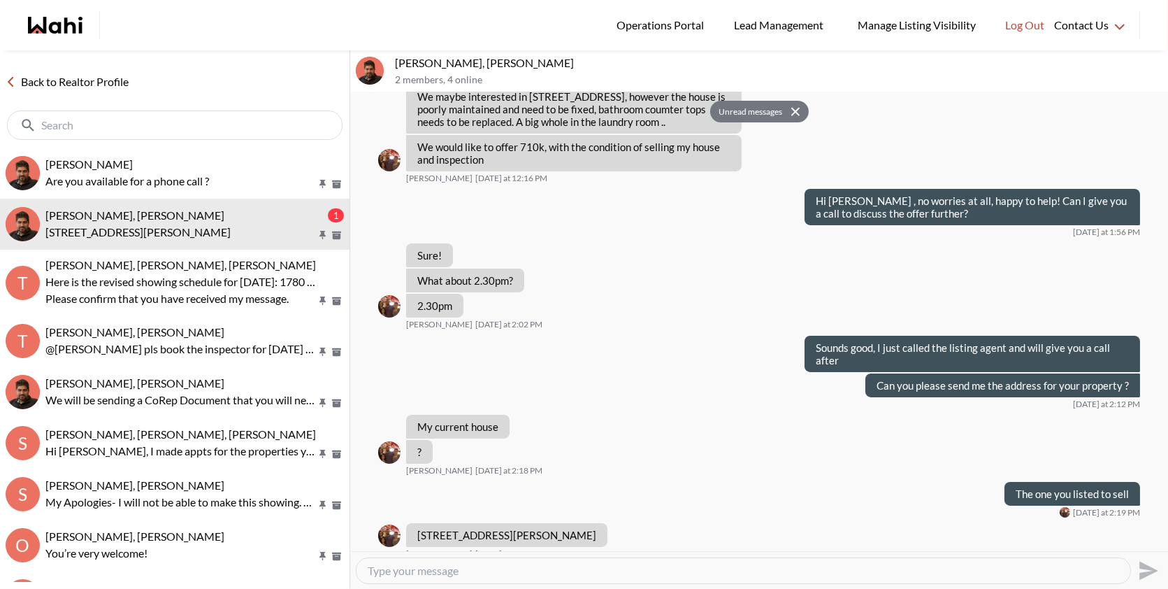
click at [405, 566] on textarea "Type your message" at bounding box center [743, 570] width 751 height 14
type textarea "Thank you I will get back to you as soon I hear back from the listing agent"
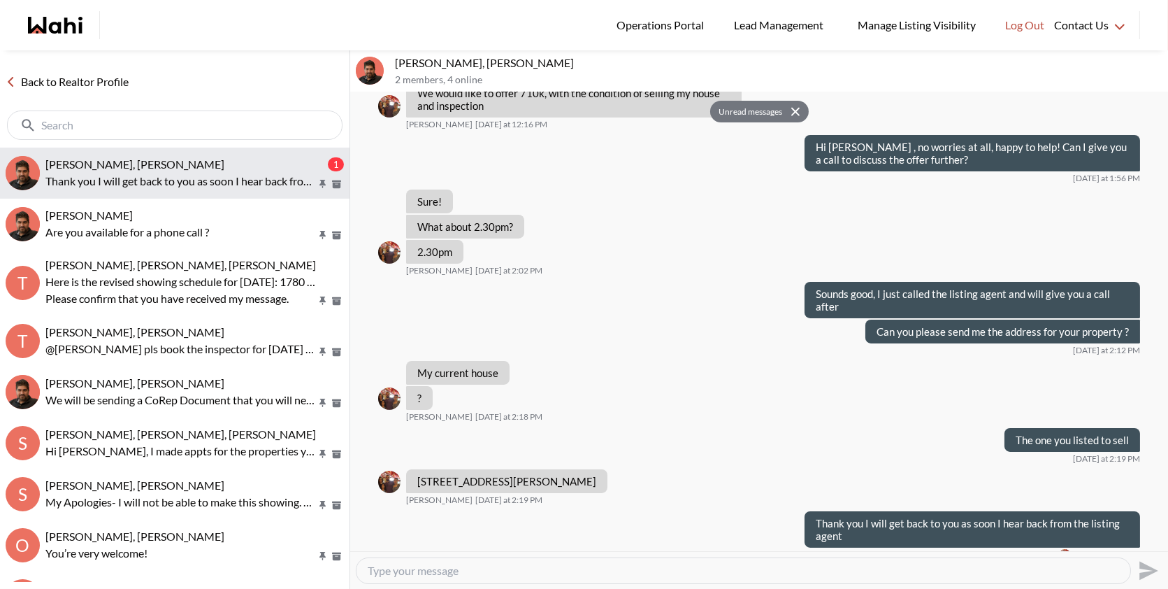
click at [223, 161] on div "Ourayna Zammali, Faraz" at bounding box center [185, 164] width 280 height 14
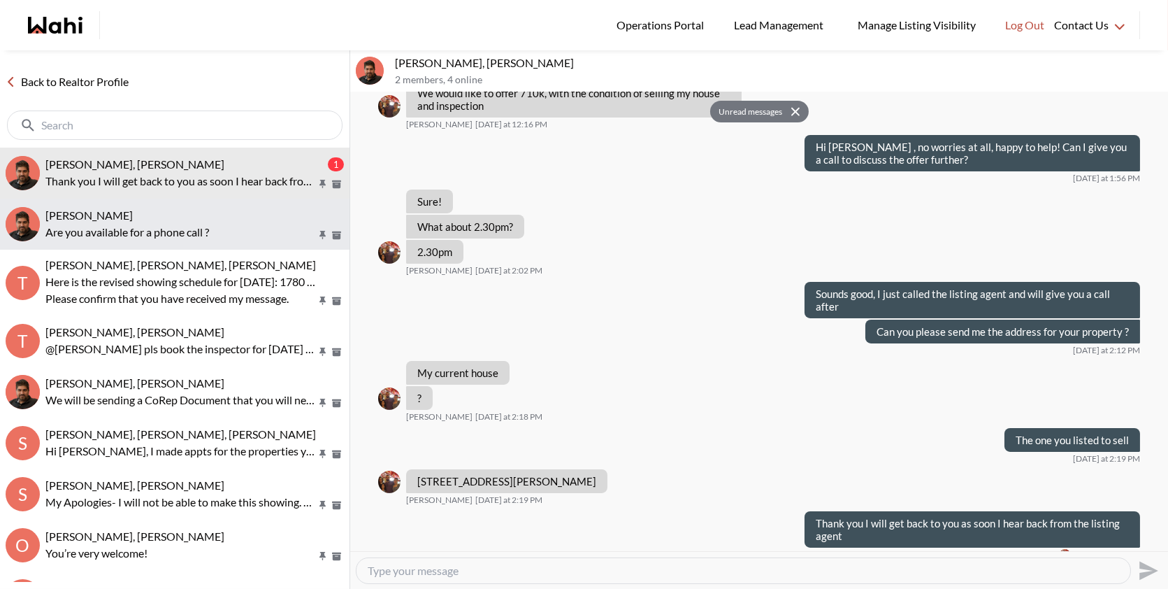
click at [178, 209] on div "liuhong chen, Faraz" at bounding box center [194, 215] width 299 height 14
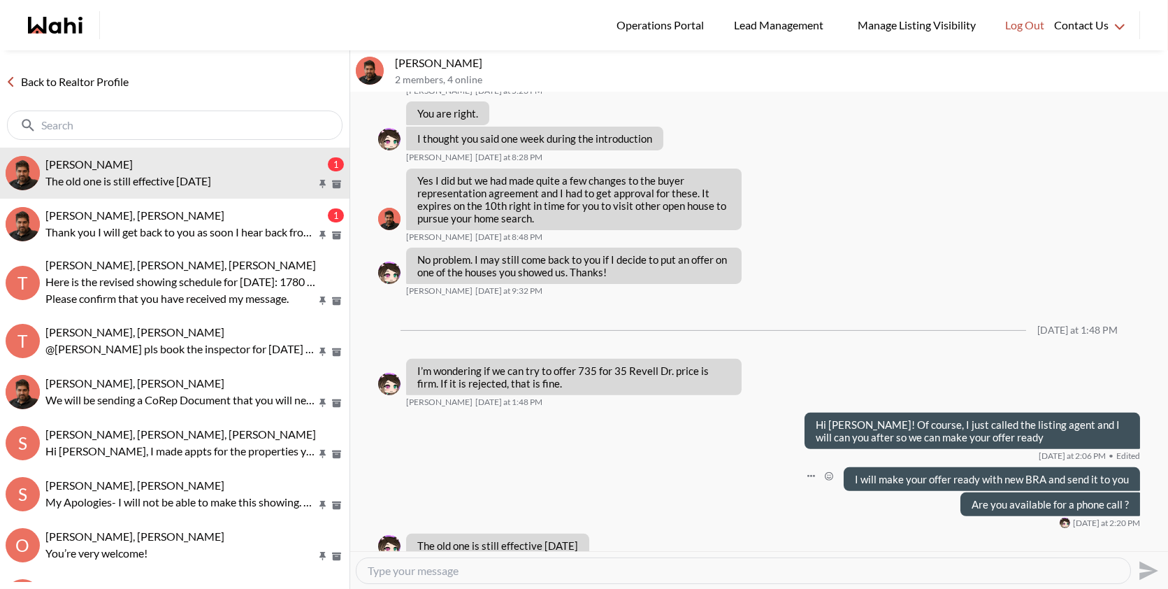
scroll to position [1070, 0]
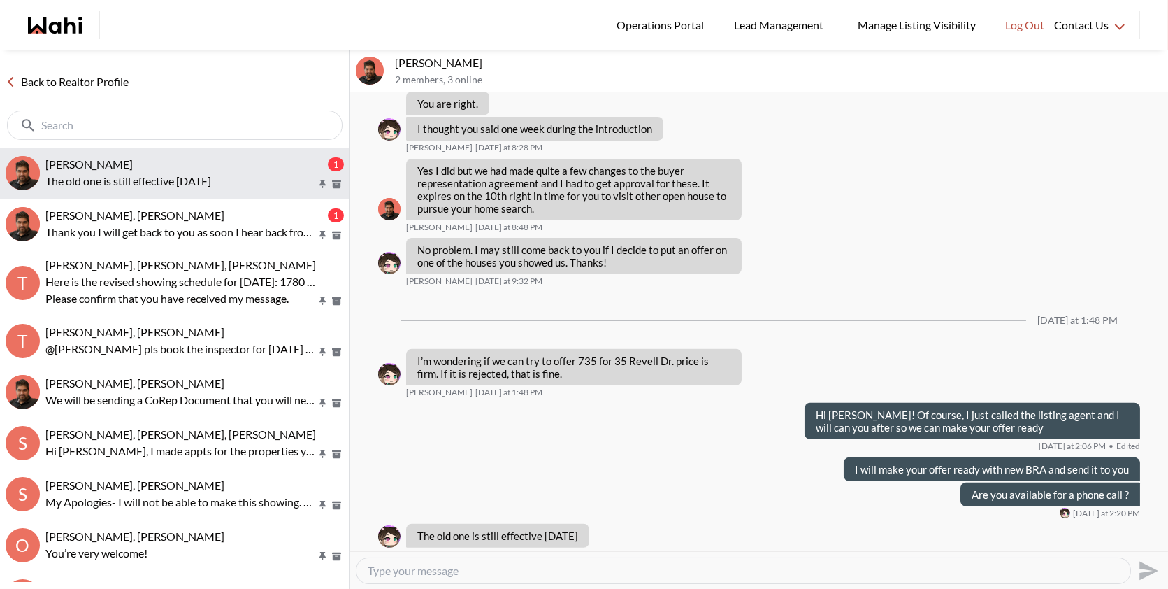
click at [224, 187] on p "The old one is still effective [DATE]" at bounding box center [180, 181] width 271 height 17
drag, startPoint x: 435, startPoint y: 63, endPoint x: 378, endPoint y: 62, distance: 56.6
click at [377, 62] on div "liuhong chen, Faraz 2 members , 3 online" at bounding box center [759, 71] width 818 height 42
copy div "liuhong"
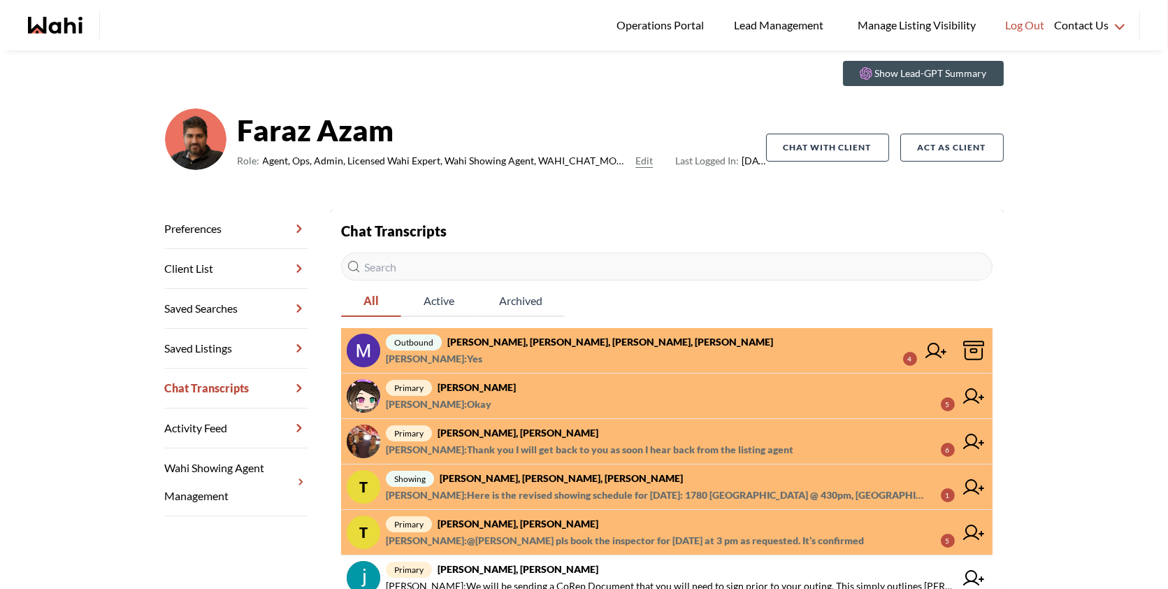
scroll to position [57, 0]
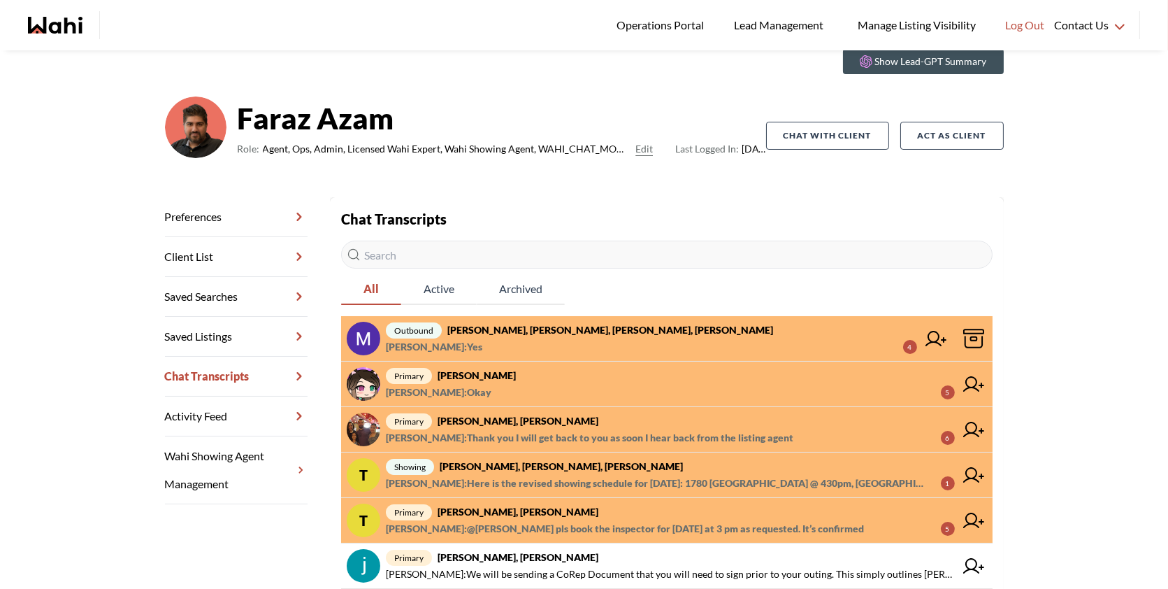
click at [563, 386] on span "[PERSON_NAME] : Okay 5" at bounding box center [670, 392] width 569 height 17
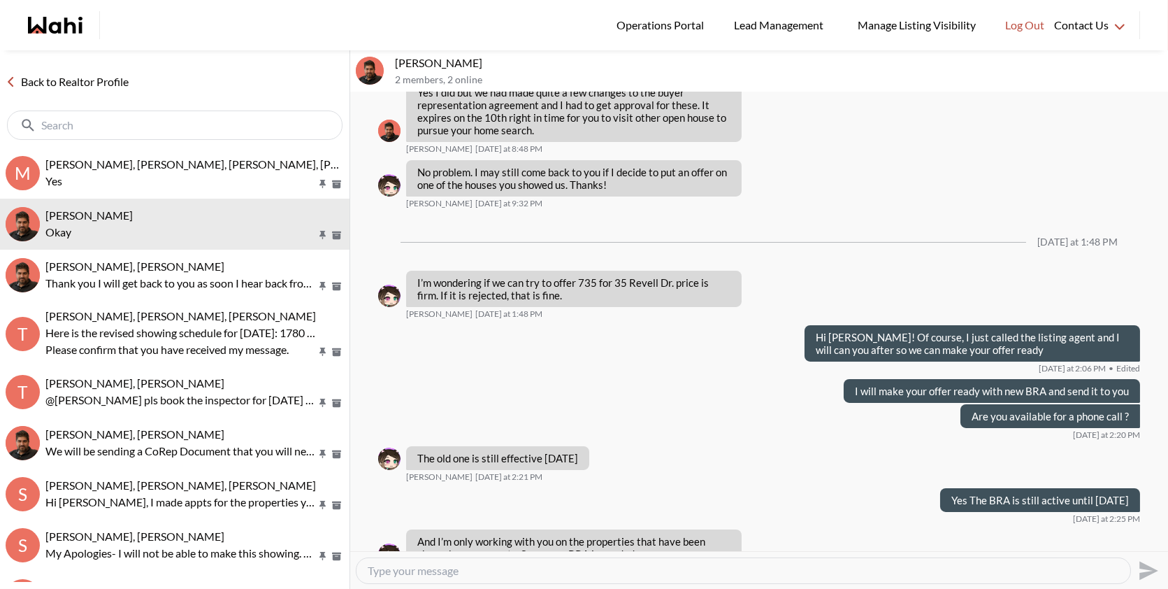
scroll to position [717, 0]
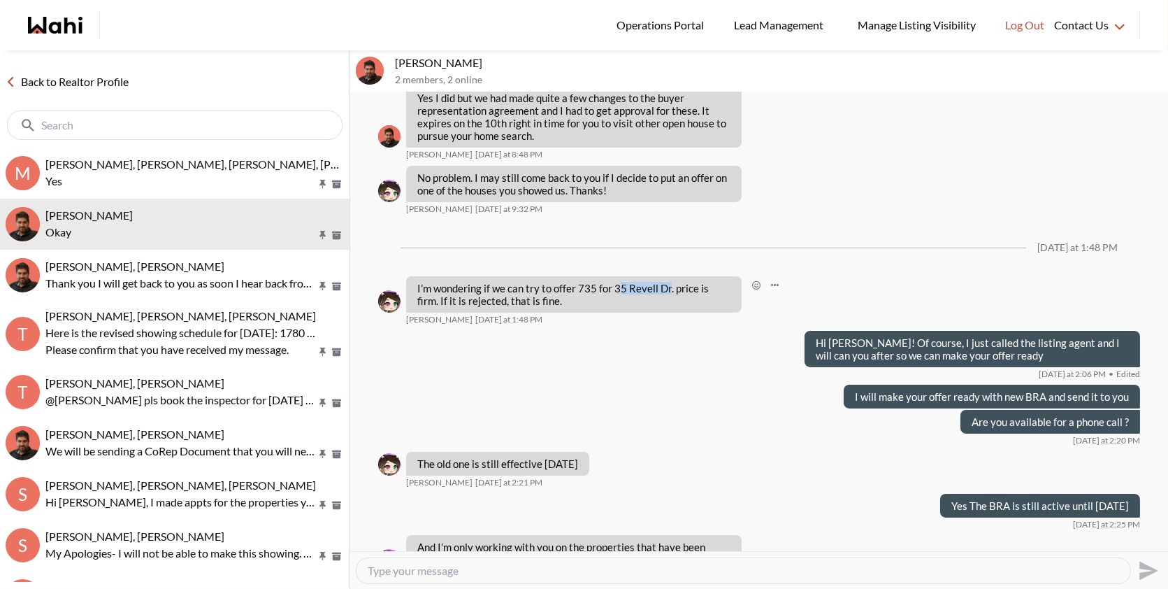
drag, startPoint x: 670, startPoint y: 273, endPoint x: 618, endPoint y: 271, distance: 51.8
click at [618, 282] on p "I’m wondering if we can try to offer 735 for 35 Revell Dr. price is firm. If it…" at bounding box center [573, 294] width 313 height 25
click at [683, 282] on p "I’m wondering if we can try to offer 735 for 35 Revell Dr. price is firm. If it…" at bounding box center [573, 294] width 313 height 25
drag, startPoint x: 674, startPoint y: 273, endPoint x: 580, endPoint y: 271, distance: 94.4
click at [580, 282] on p "I’m wondering if we can try to offer 735 for 35 Revell Dr. price is firm. If it…" at bounding box center [573, 294] width 313 height 25
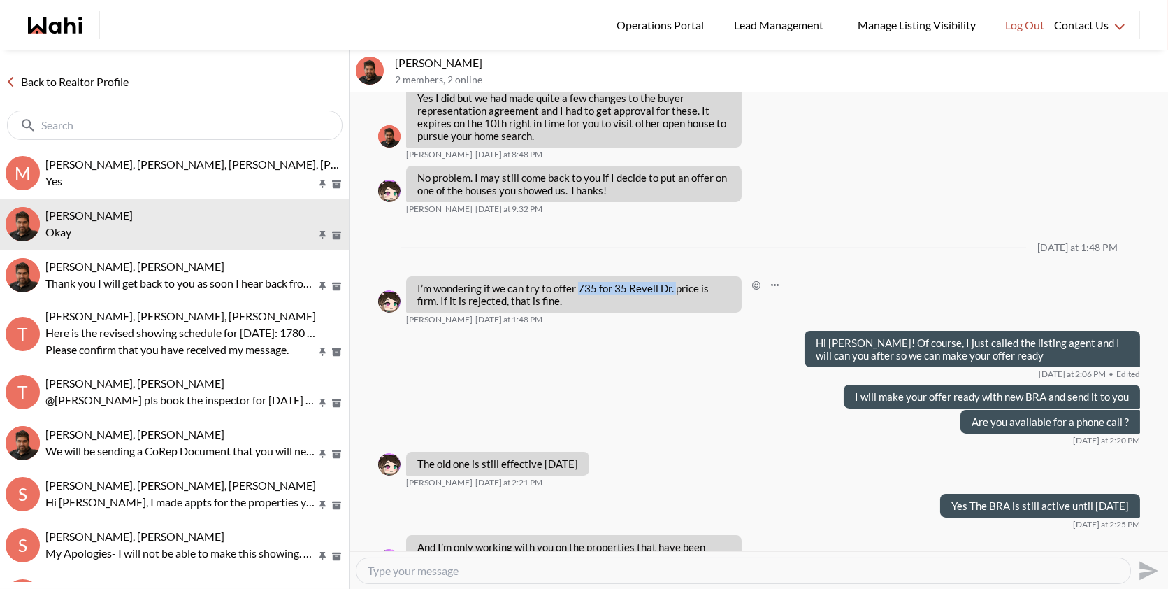
copy p "735 for [STREET_ADDRESS]"
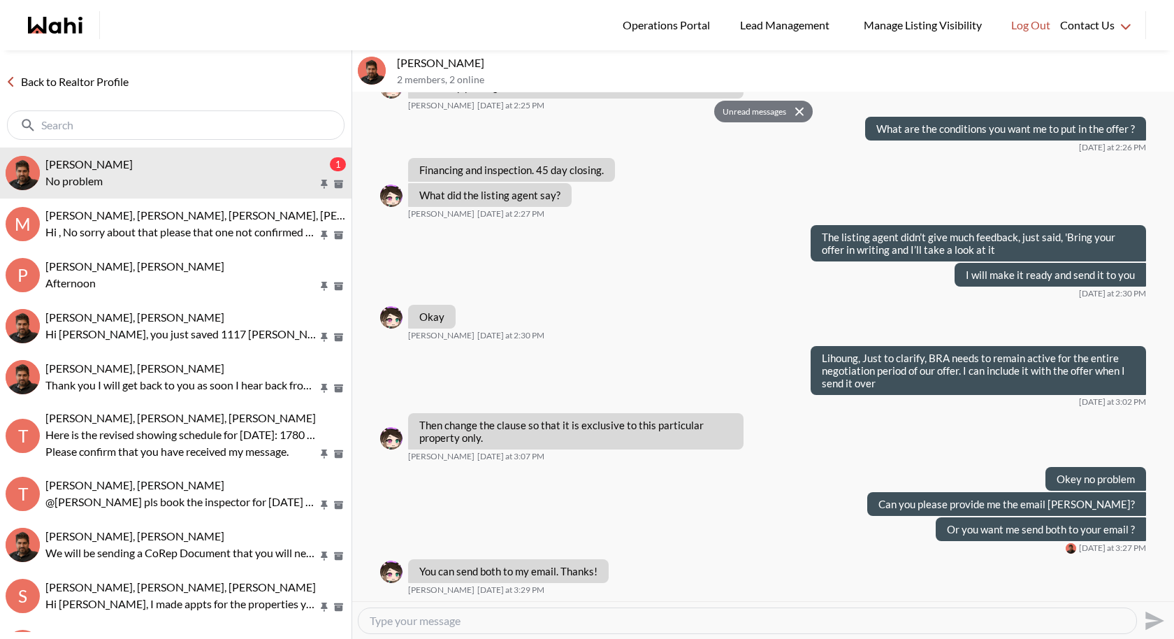
scroll to position [6090, 0]
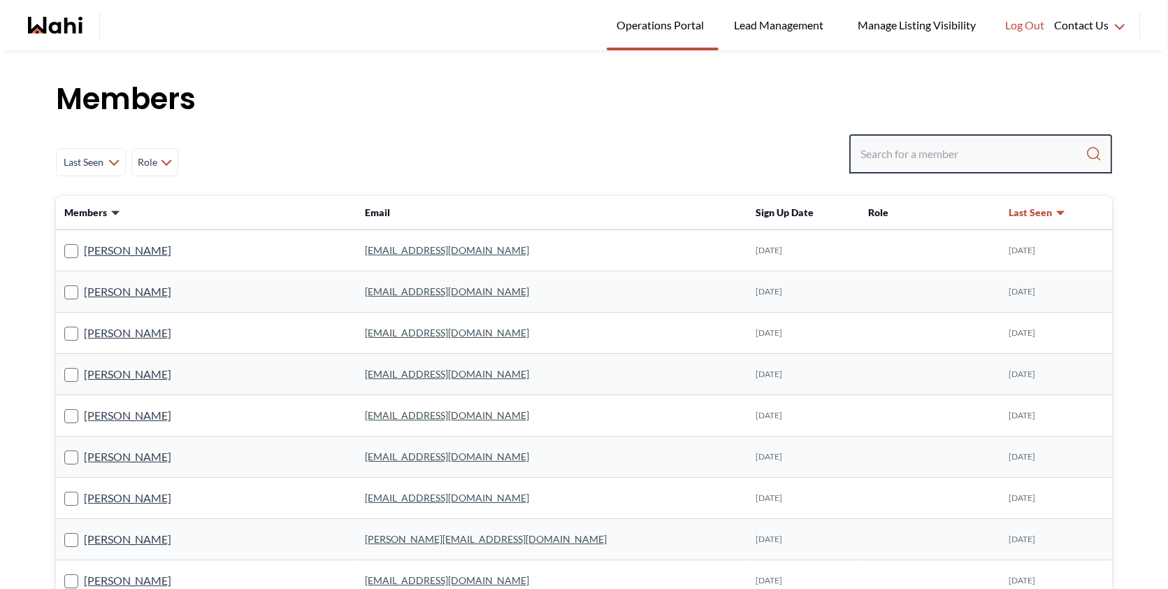
click at [976, 164] on input "Search input" at bounding box center [973, 153] width 225 height 25
paste input "[PERSON_NAME]"
type input "[PERSON_NAME]"
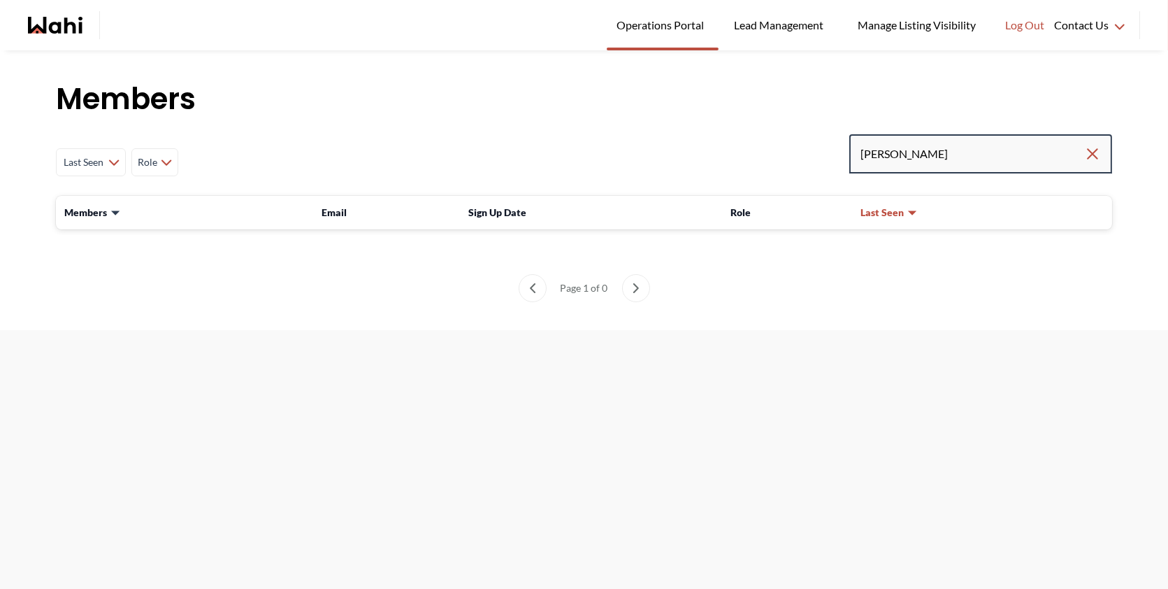
drag, startPoint x: 1004, startPoint y: 149, endPoint x: 851, endPoint y: 132, distance: 153.3
click at [852, 133] on div "Members Last Seen Less day than [DATE] [DATE] - [DATE] [DATE] - [DATE] [DATE] -…" at bounding box center [584, 190] width 1168 height 280
paste input "[PERSON_NAME][EMAIL_ADDRESS][DOMAIN_NAME]"
type input "[PERSON_NAME][EMAIL_ADDRESS][DOMAIN_NAME]"
click at [1094, 153] on icon "Clear search" at bounding box center [1093, 154] width 10 height 10
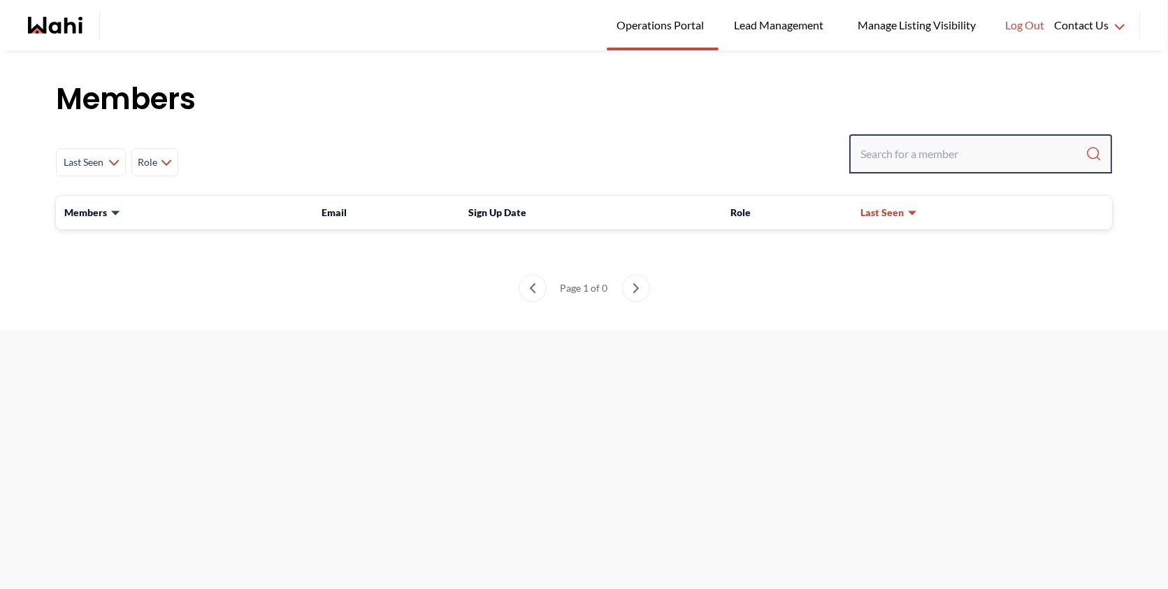
click at [980, 160] on input "Search input" at bounding box center [973, 153] width 225 height 25
paste input "jlankerr.jl@gmail.com"
type input "jlankerr.jl@gmail.com"
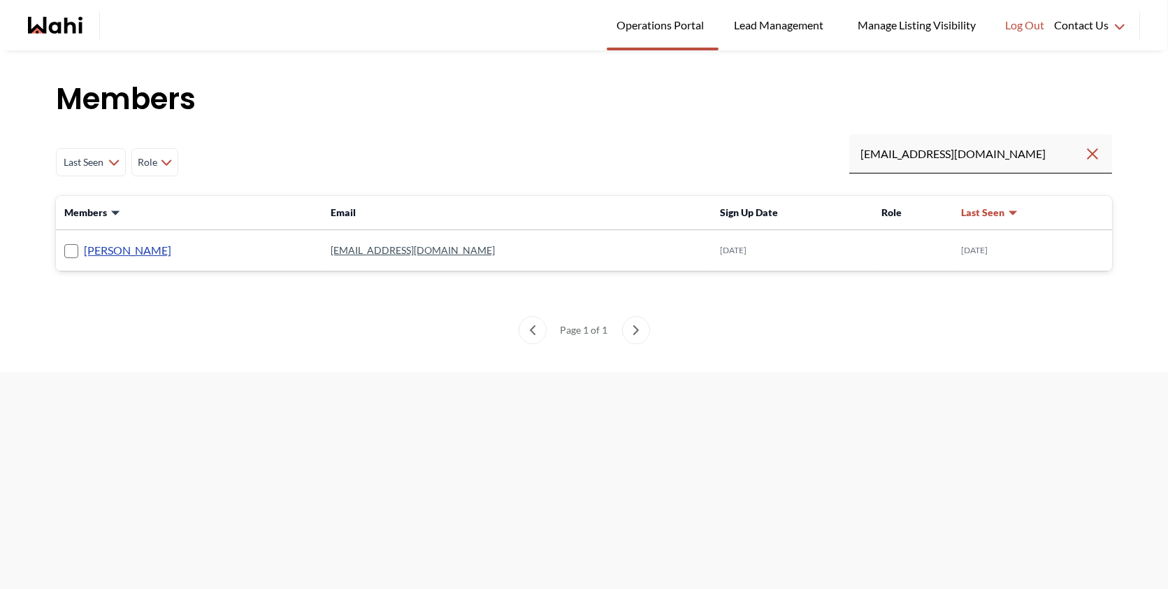
click at [121, 250] on link "J. Françis" at bounding box center [127, 250] width 87 height 18
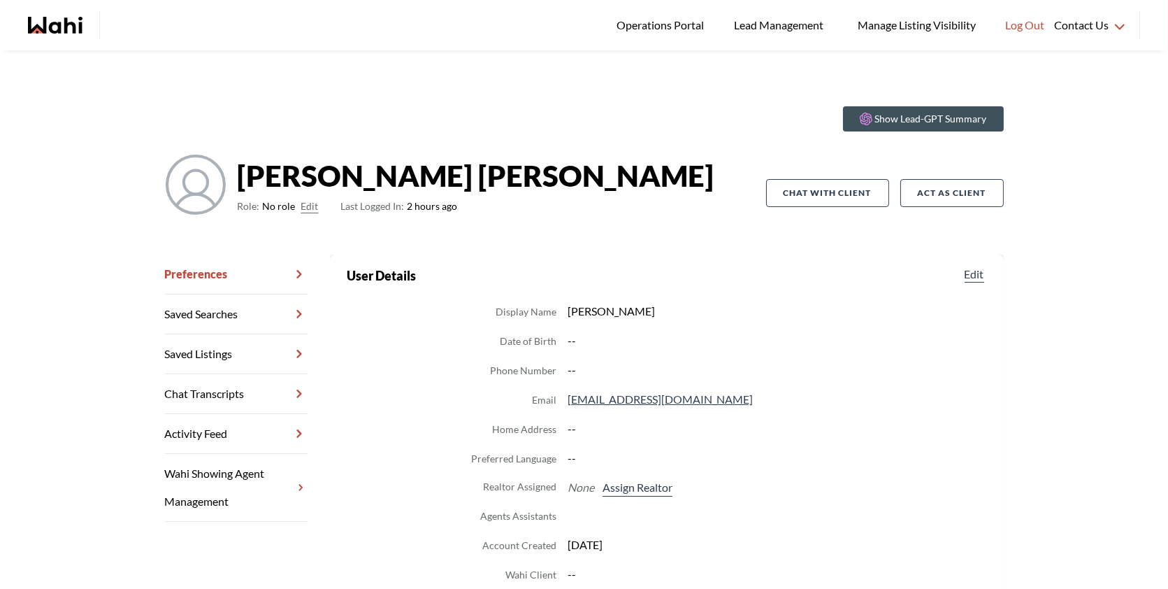
click at [303, 210] on button "Edit" at bounding box center [309, 206] width 17 height 17
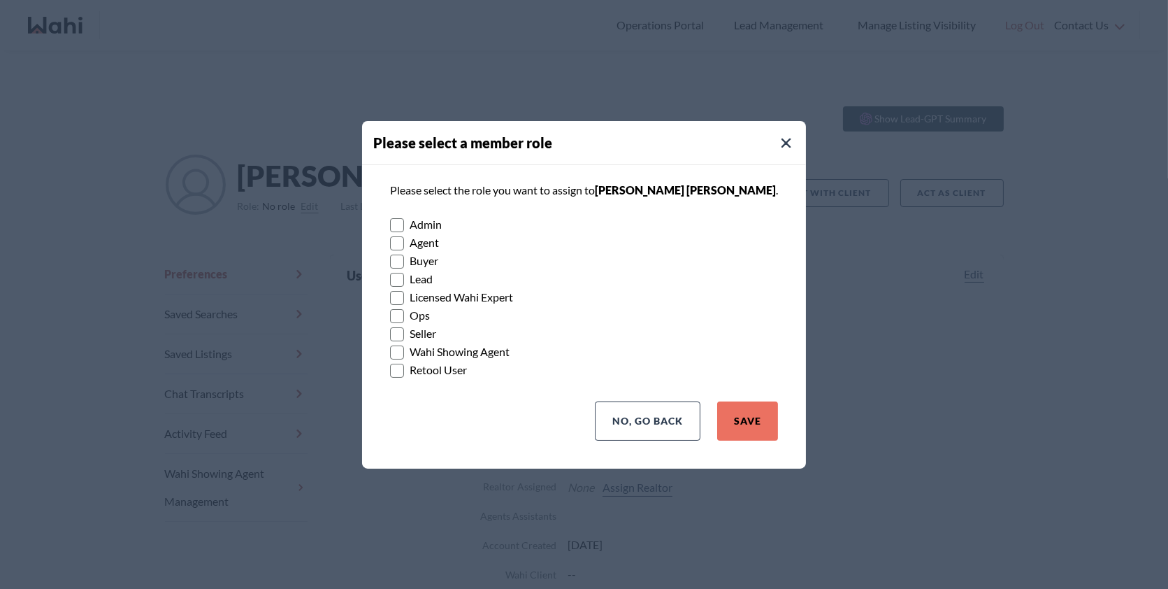
click at [404, 264] on rect at bounding box center [397, 260] width 13 height 13
click at [390, 261] on input "Buyer" at bounding box center [390, 256] width 0 height 9
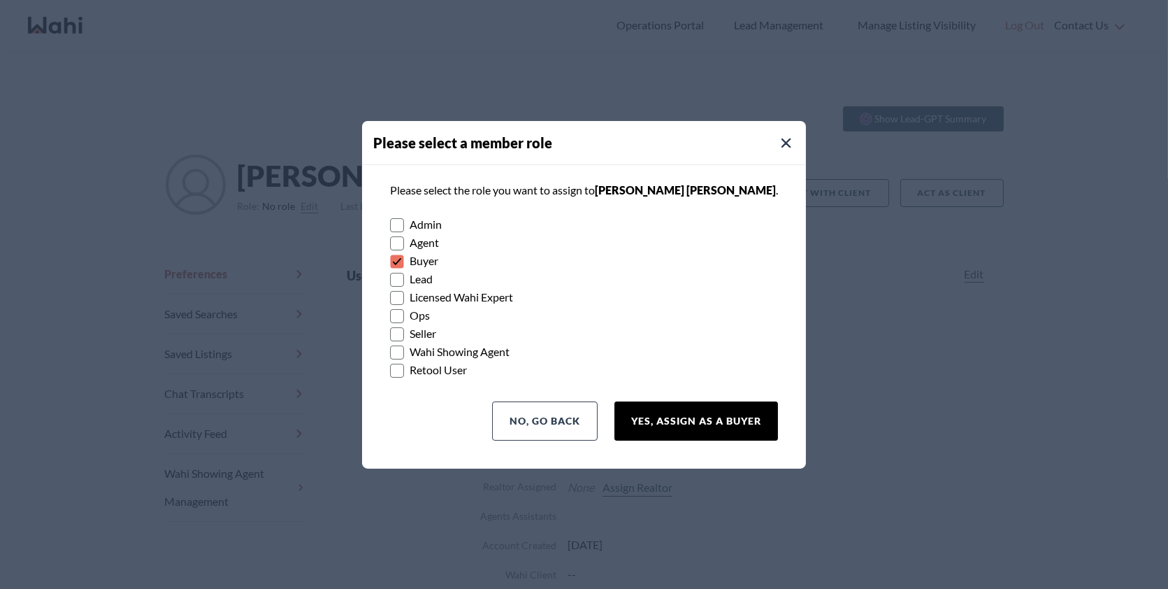
click at [698, 420] on button "Yes, Assign as a Buyer" at bounding box center [696, 420] width 164 height 39
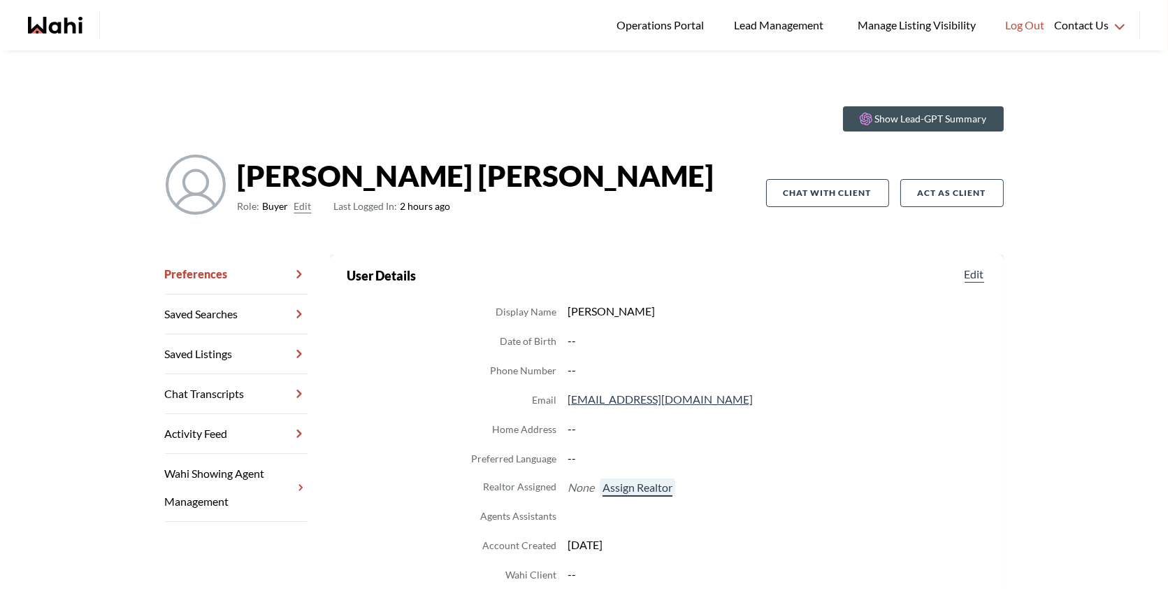
click at [631, 490] on button "Assign Realtor" at bounding box center [637, 487] width 75 height 18
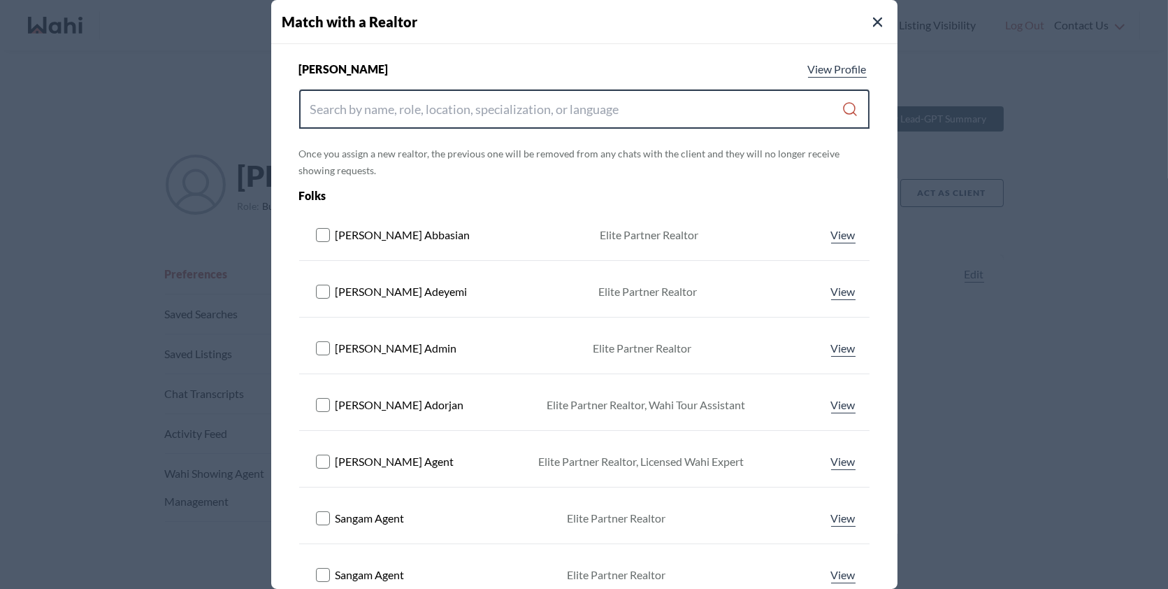
click at [553, 117] on input "Search input" at bounding box center [576, 108] width 532 height 25
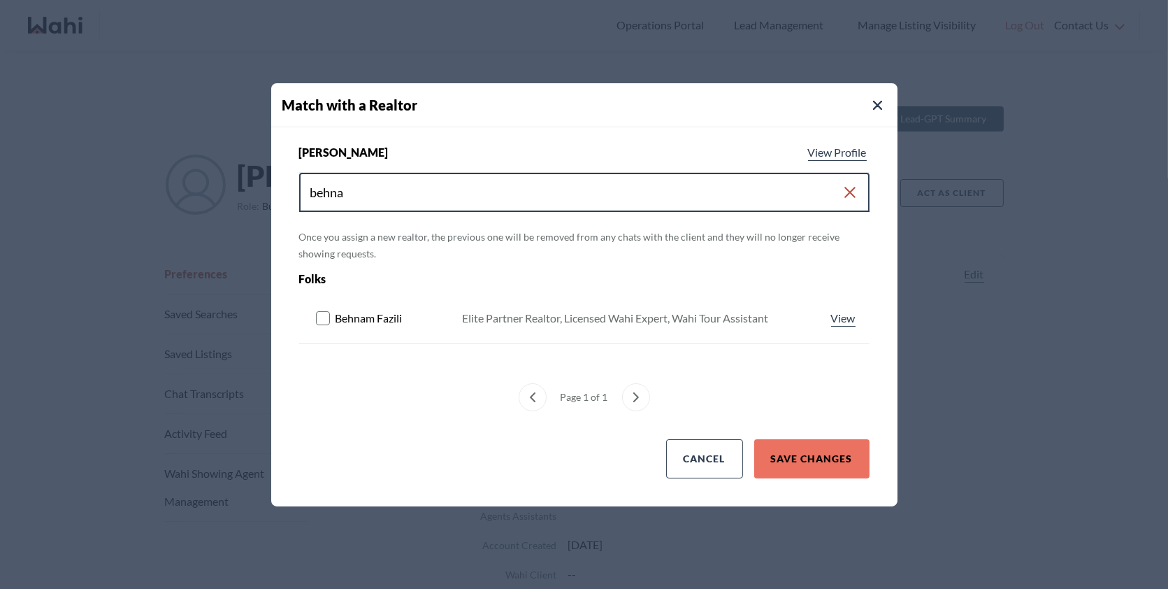
type input "behna"
click at [319, 319] on rect at bounding box center [322, 317] width 13 height 13
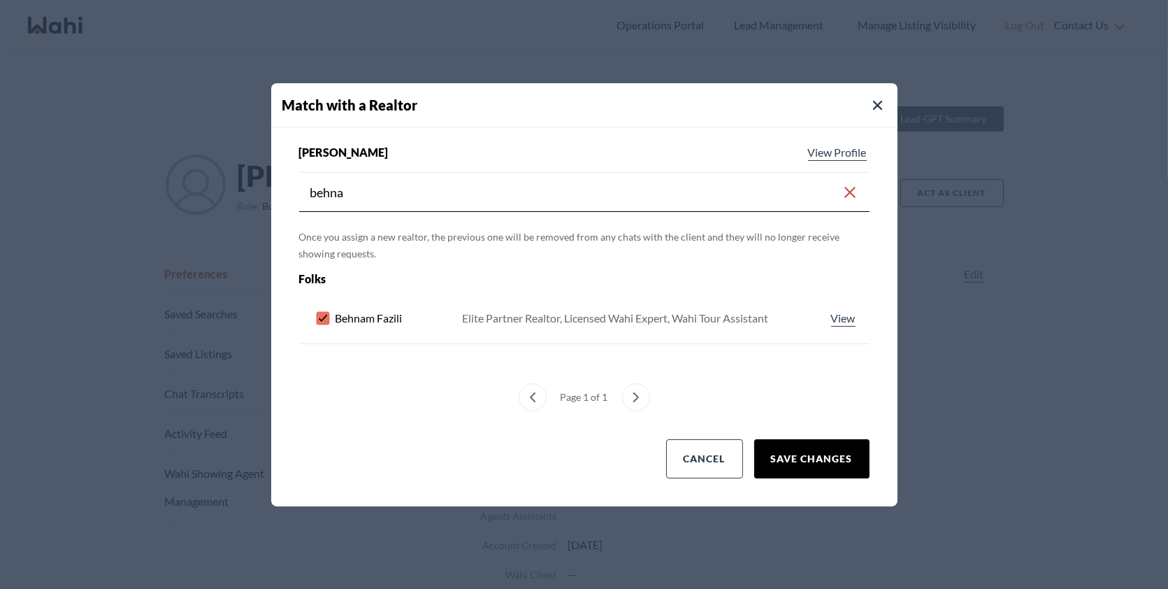
click at [798, 456] on button "Save Changes" at bounding box center [811, 458] width 115 height 39
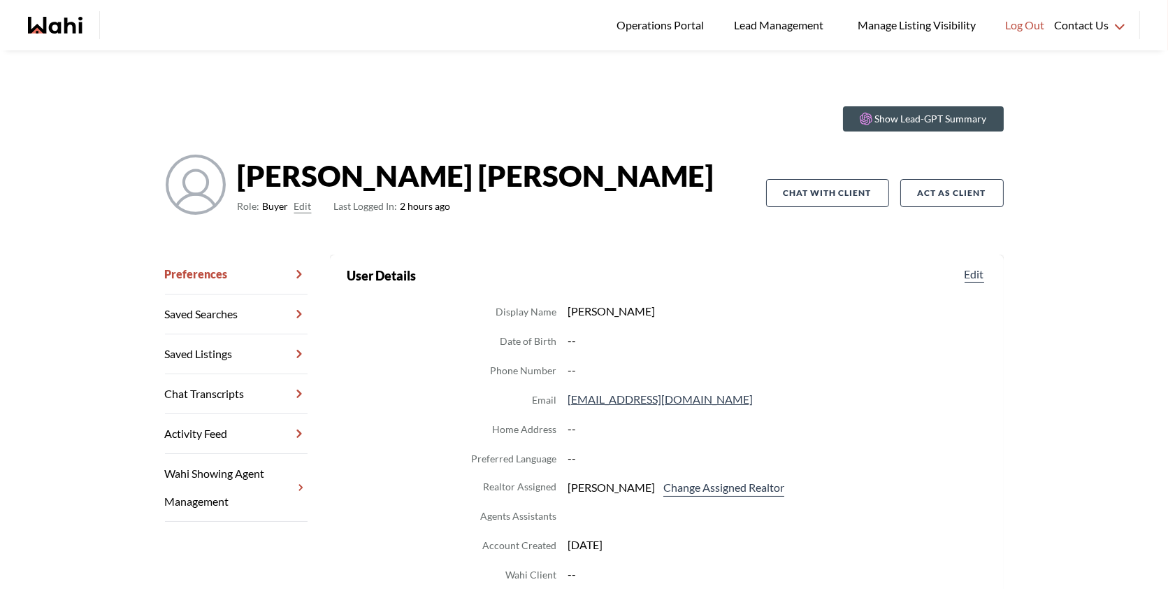
click at [203, 394] on link "Chat Transcripts" at bounding box center [236, 394] width 143 height 40
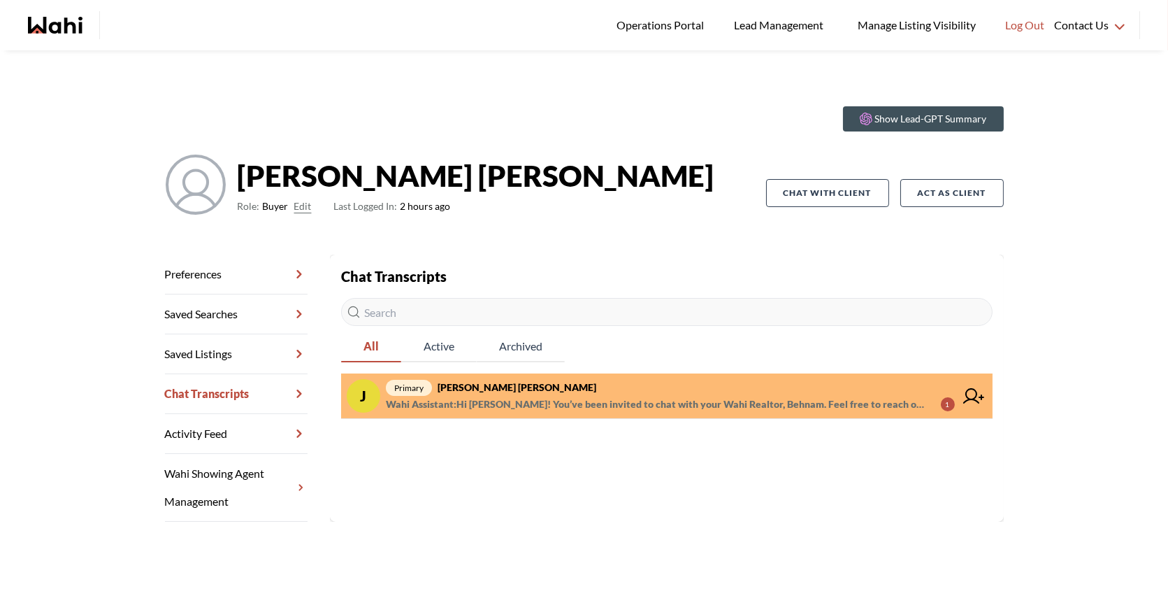
click at [610, 385] on span "primary J. Françis, Behnam" at bounding box center [670, 387] width 569 height 17
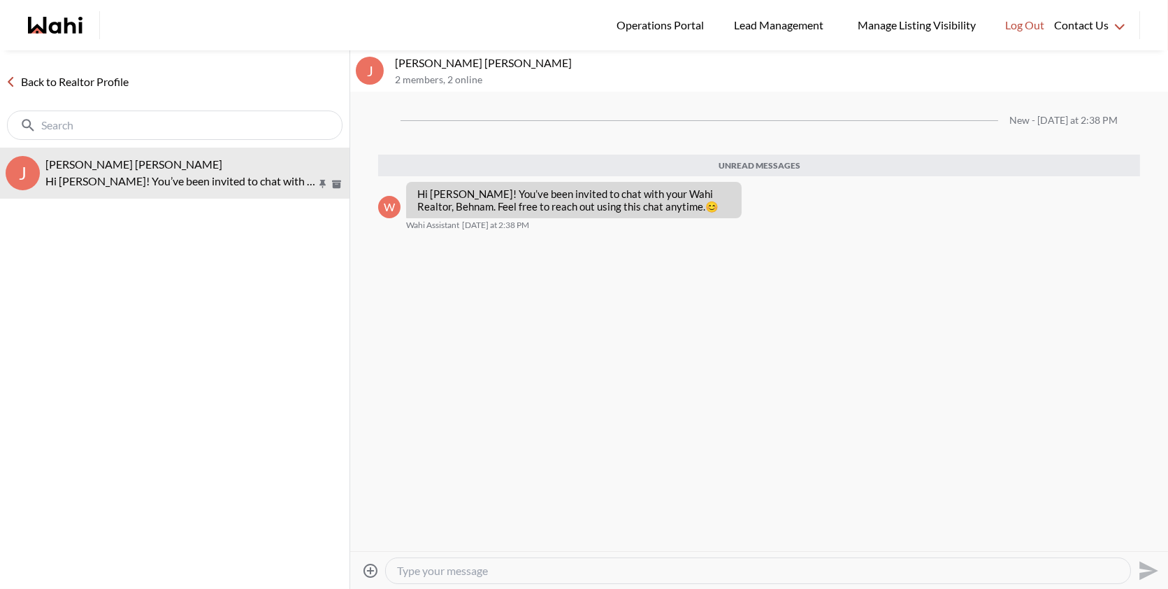
click at [497, 567] on textarea "Type your message" at bounding box center [758, 570] width 722 height 14
type textarea "Hi"
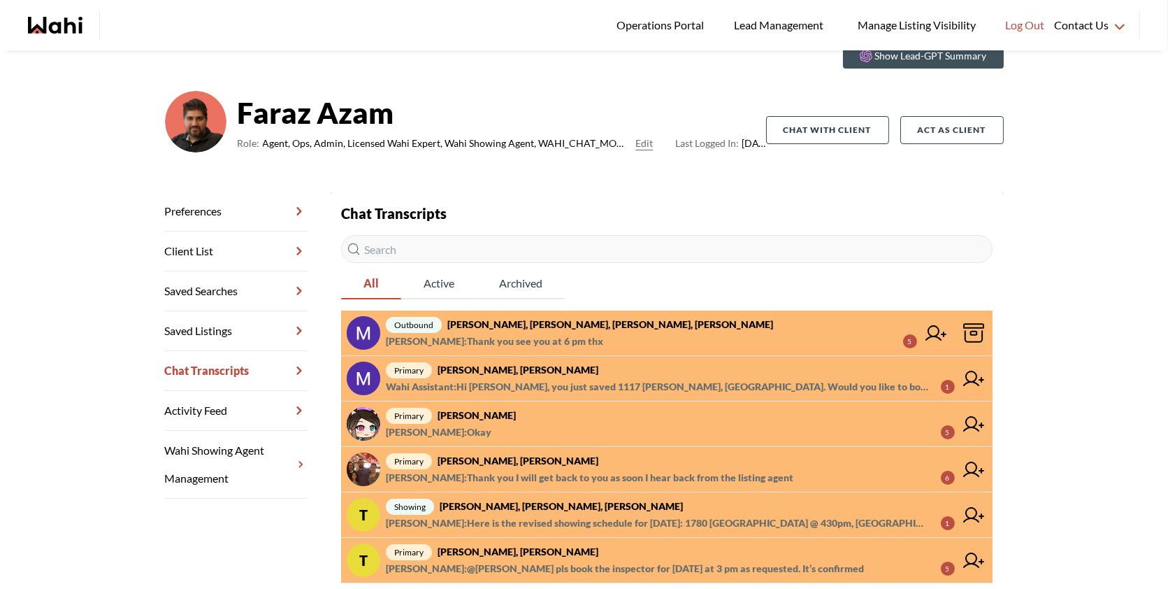
click at [682, 421] on span "primary [PERSON_NAME]" at bounding box center [670, 415] width 569 height 17
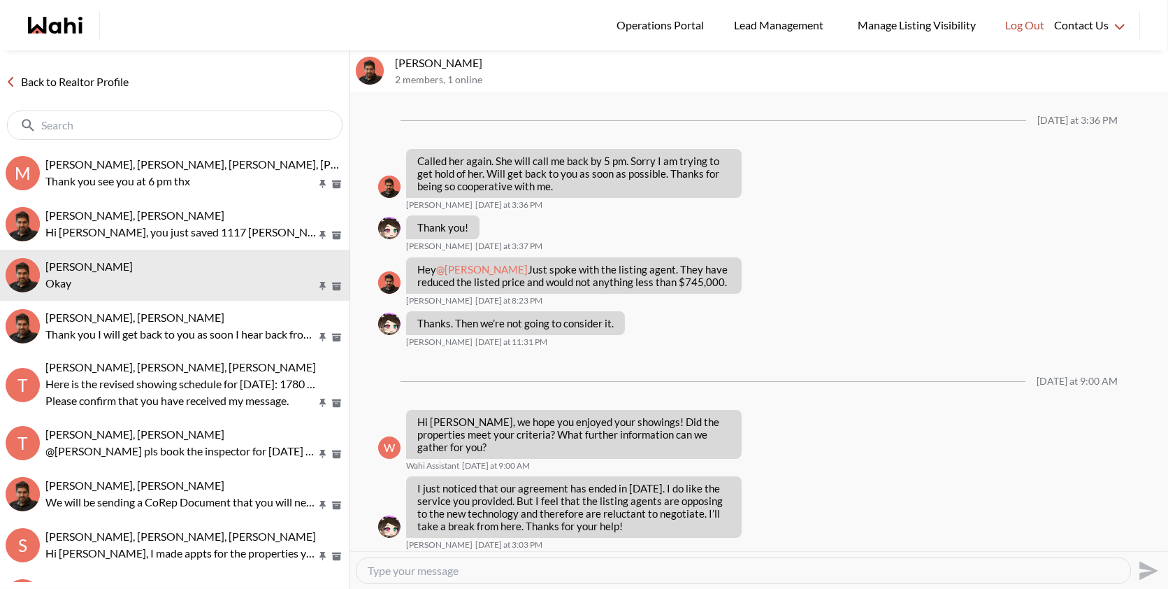
scroll to position [970, 0]
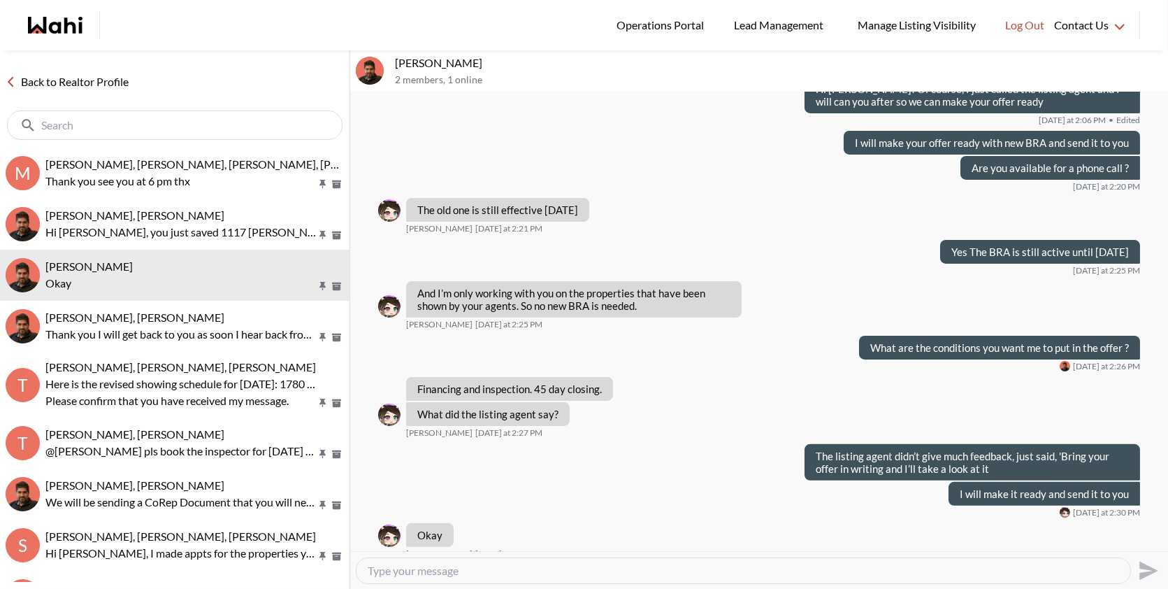
click at [550, 568] on textarea "Type your message" at bounding box center [743, 570] width 751 height 14
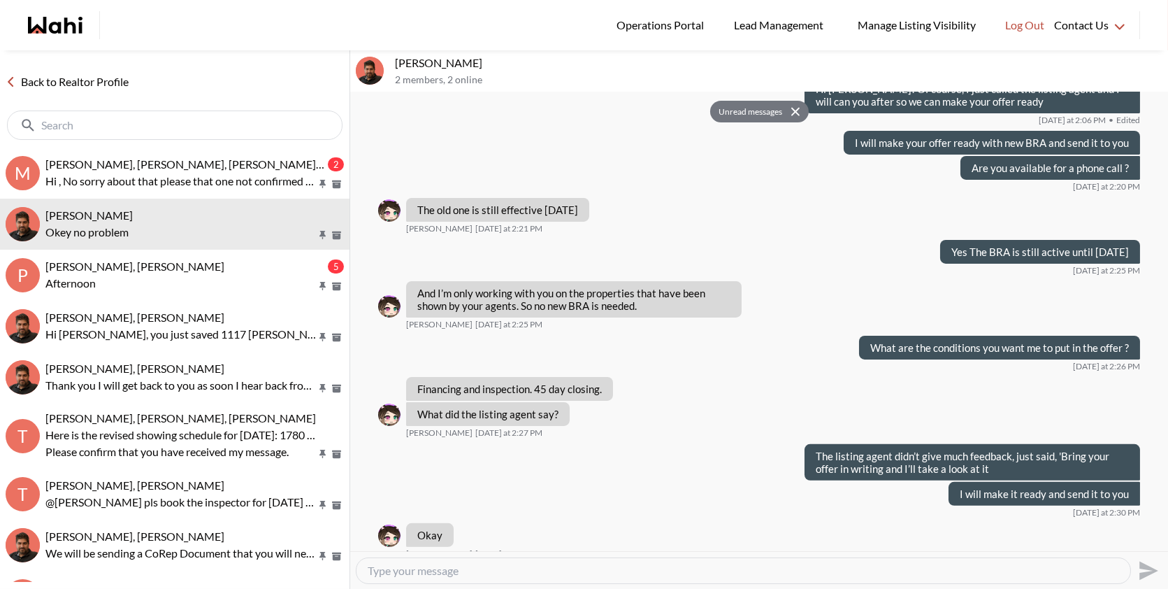
scroll to position [1133, 0]
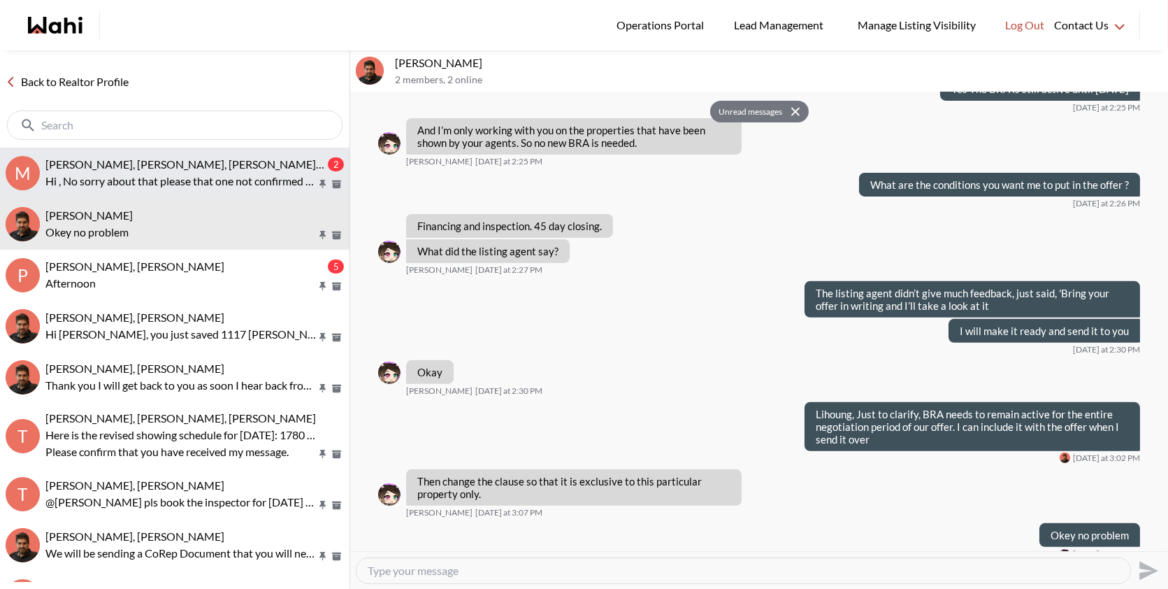
click at [194, 176] on p "Hi , No sorry about that please that one not confirmed pls …. So only one appoi…" at bounding box center [180, 181] width 271 height 17
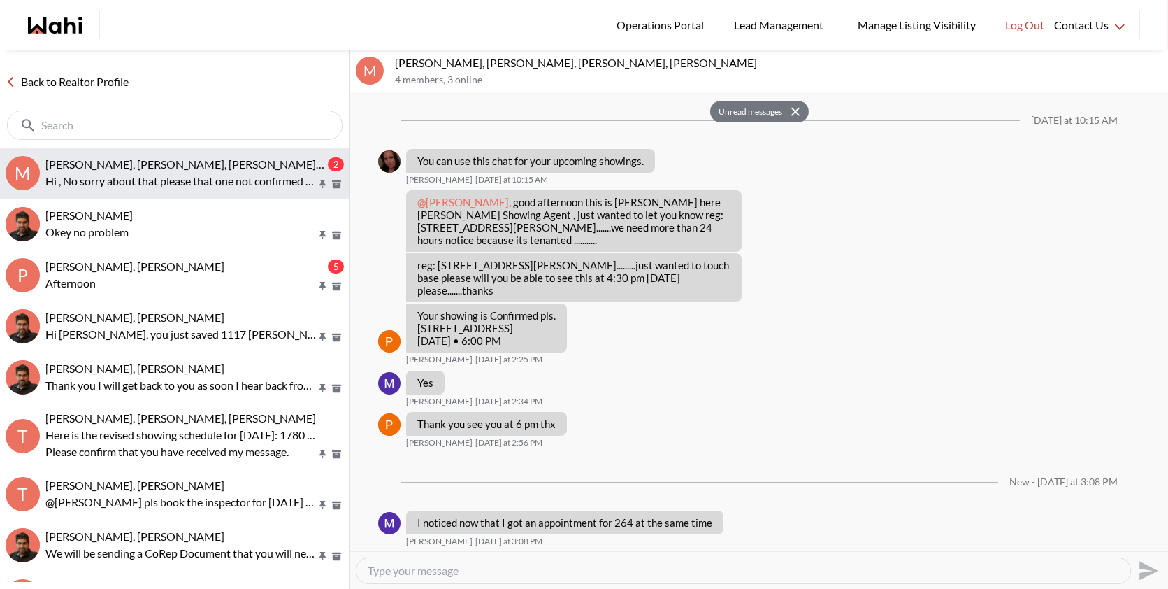
scroll to position [54, 0]
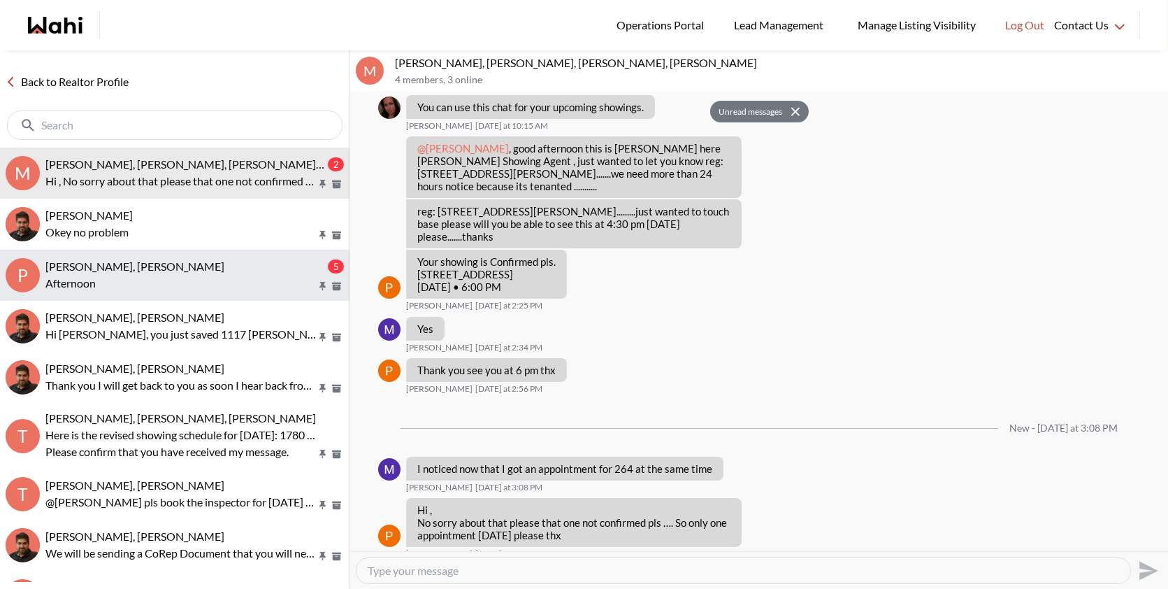
click at [223, 284] on p "Afternoon" at bounding box center [180, 283] width 271 height 17
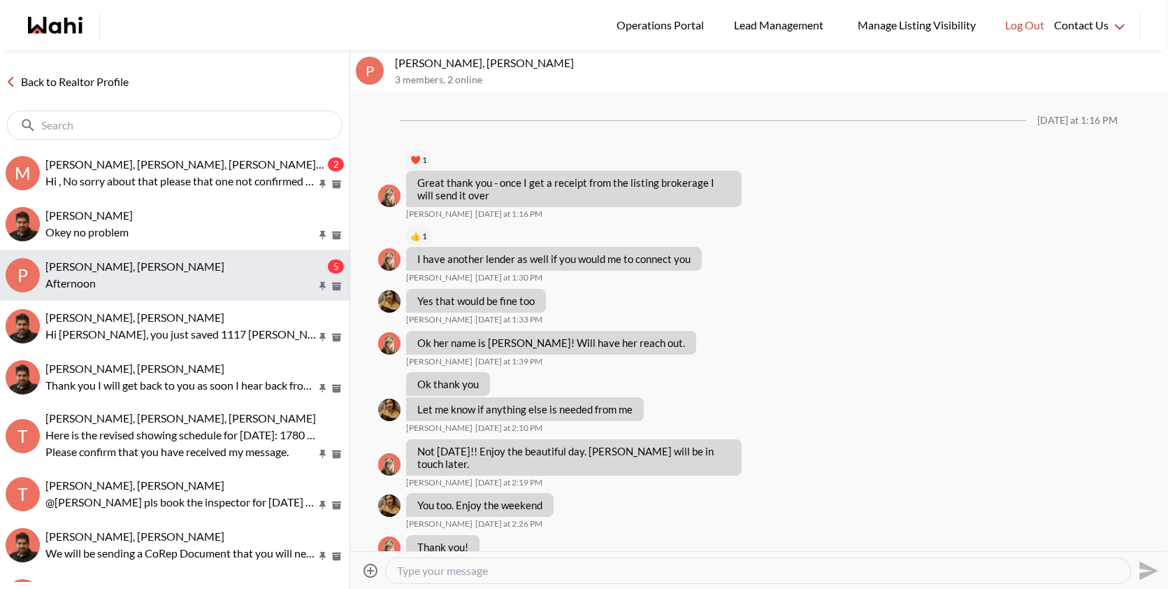
scroll to position [4490, 0]
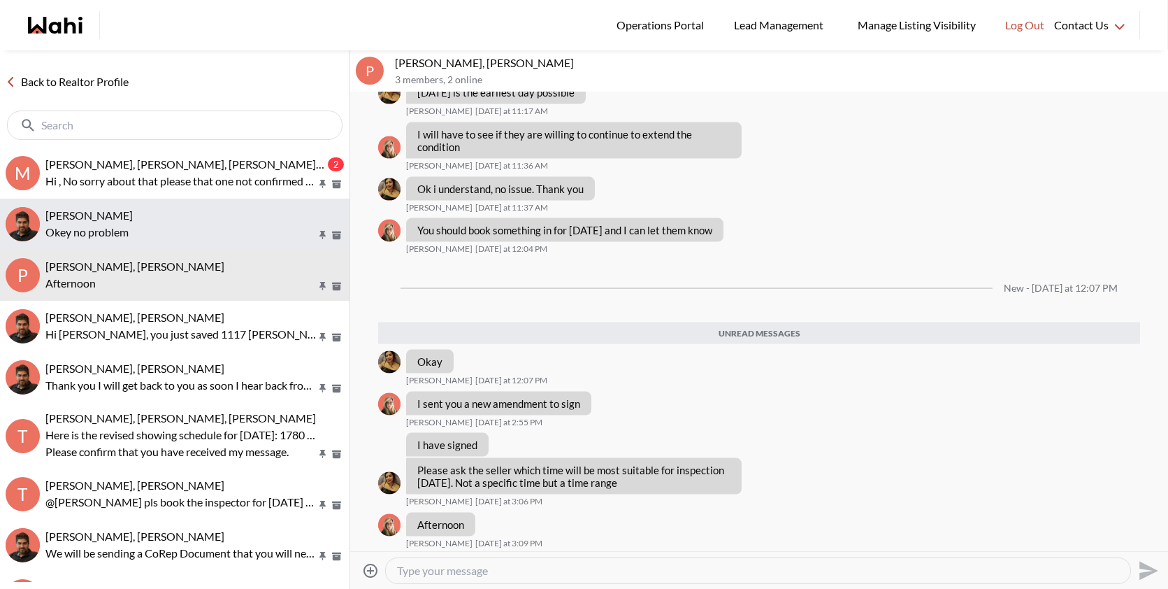
click at [188, 213] on div "[PERSON_NAME]" at bounding box center [194, 215] width 299 height 14
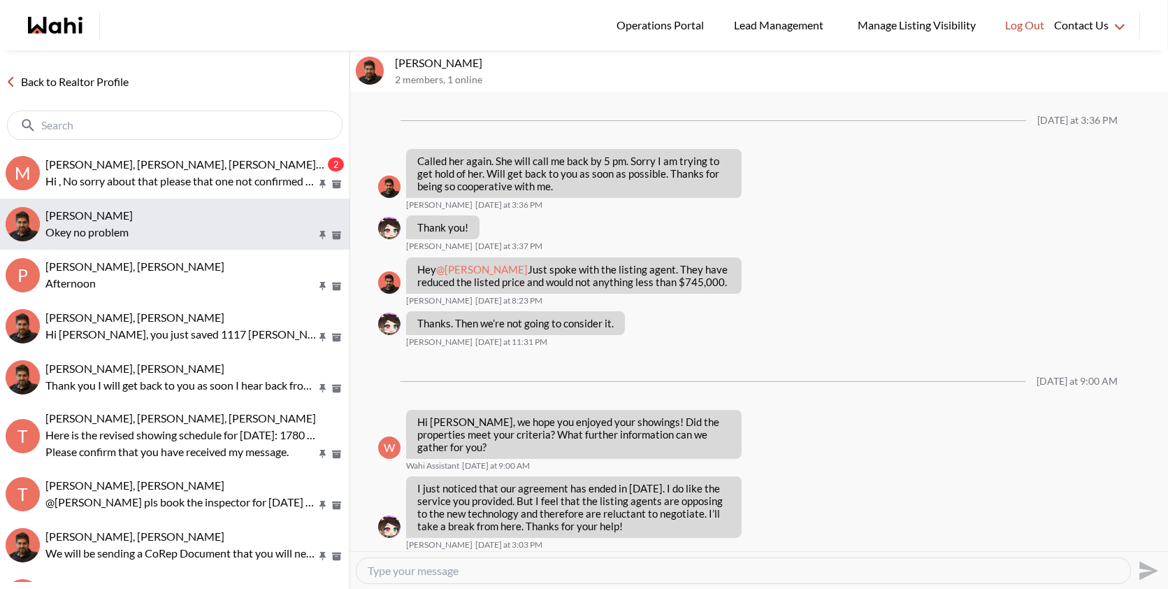
scroll to position [1133, 0]
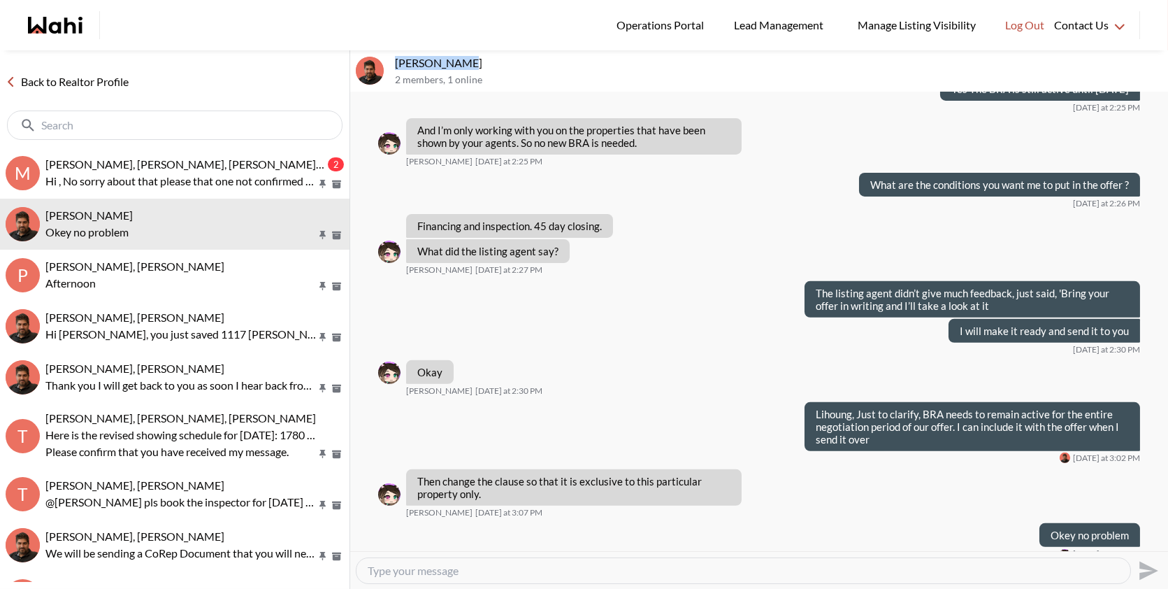
drag, startPoint x: 457, startPoint y: 63, endPoint x: 395, endPoint y: 63, distance: 62.2
click at [395, 63] on p "[PERSON_NAME]" at bounding box center [779, 63] width 768 height 14
copy p "[PERSON_NAME]"
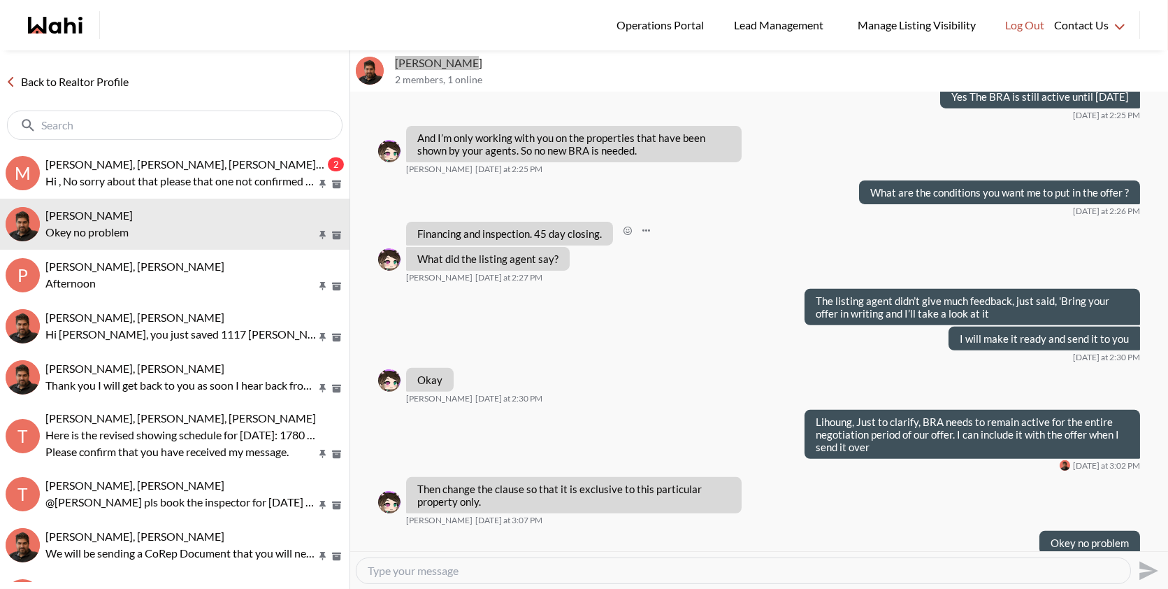
scroll to position [1119, 0]
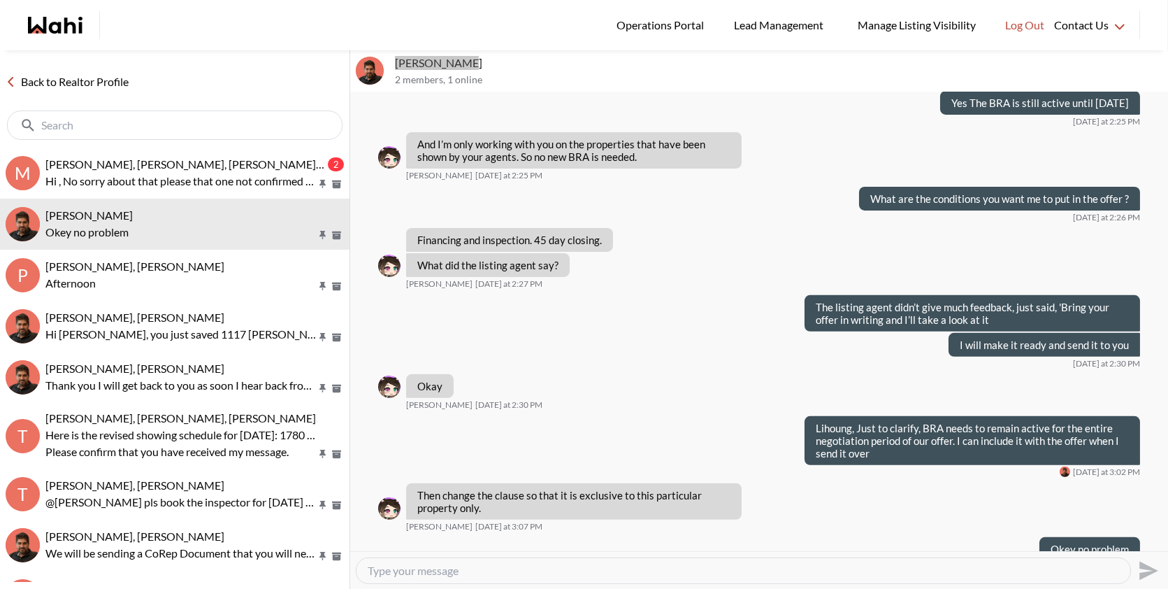
copy p "[PERSON_NAME]"
click at [437, 64] on p "[PERSON_NAME]" at bounding box center [779, 63] width 768 height 14
drag, startPoint x: 458, startPoint y: 64, endPoint x: 389, endPoint y: 66, distance: 69.2
click at [389, 66] on div "liuhong chen, Faraz 2 members , 1 online" at bounding box center [759, 71] width 818 height 42
copy div "[PERSON_NAME]"
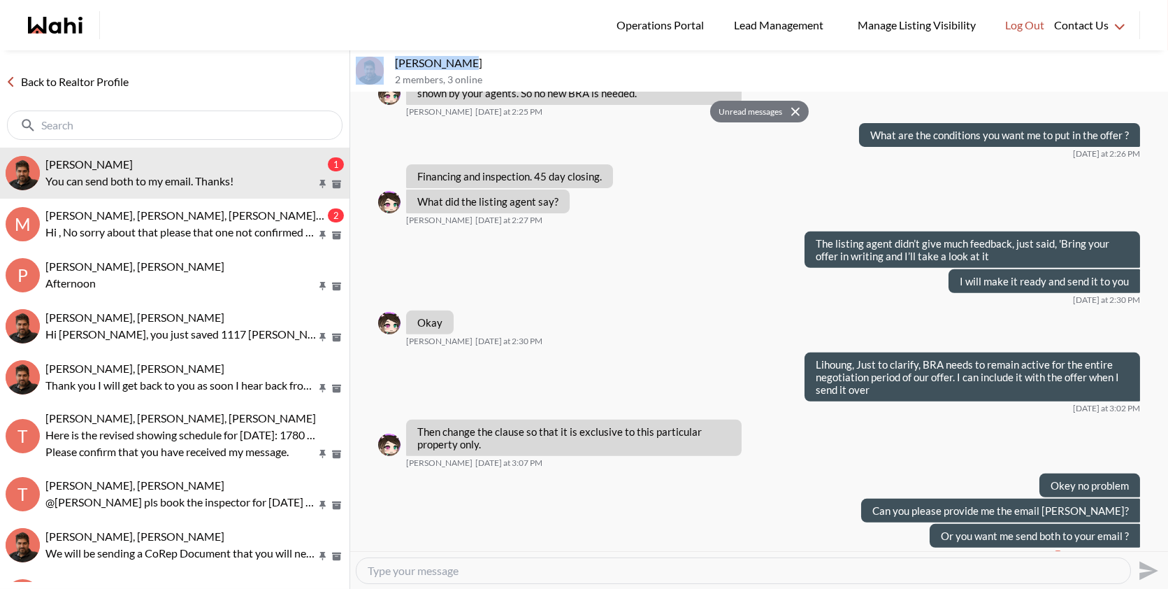
scroll to position [1225, 0]
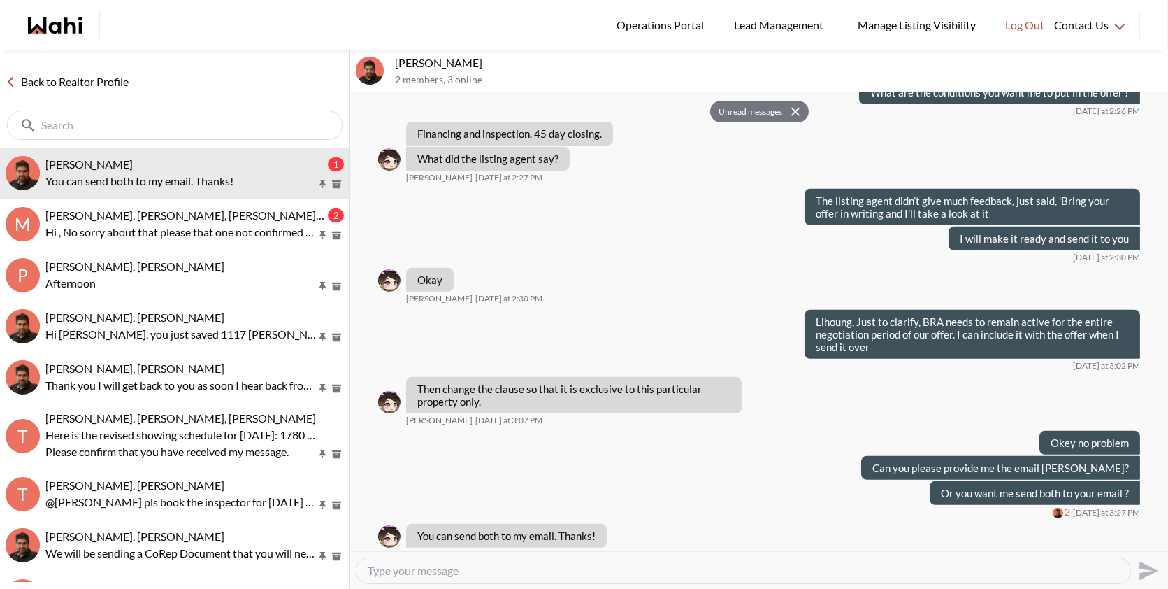
click at [528, 568] on textarea "Type your message" at bounding box center [743, 570] width 751 height 14
type textarea "No problem"
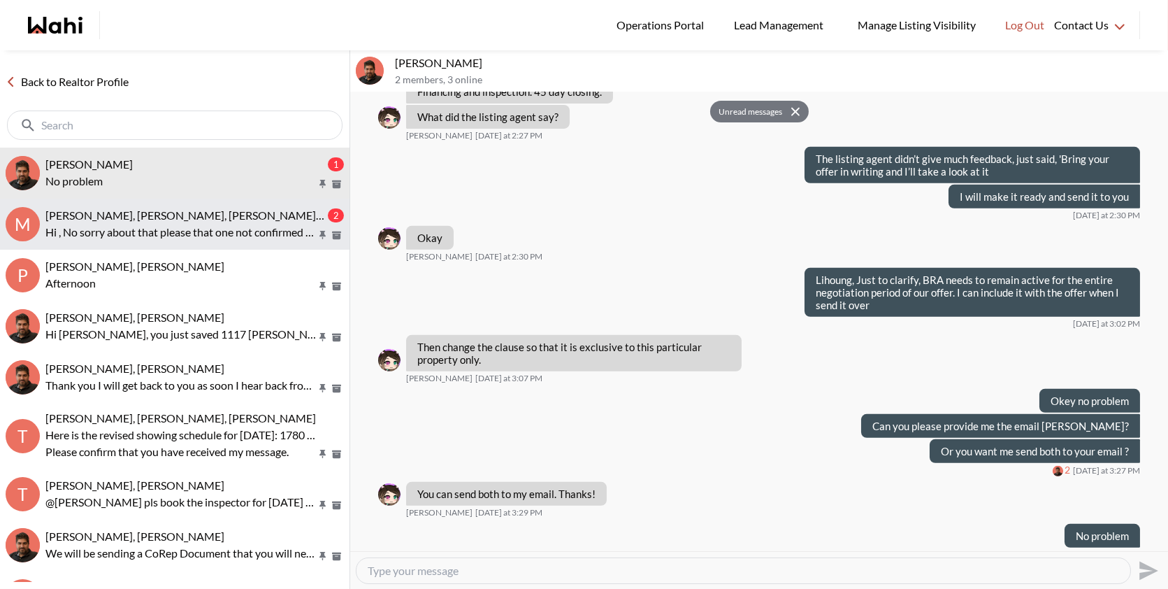
scroll to position [1267, 0]
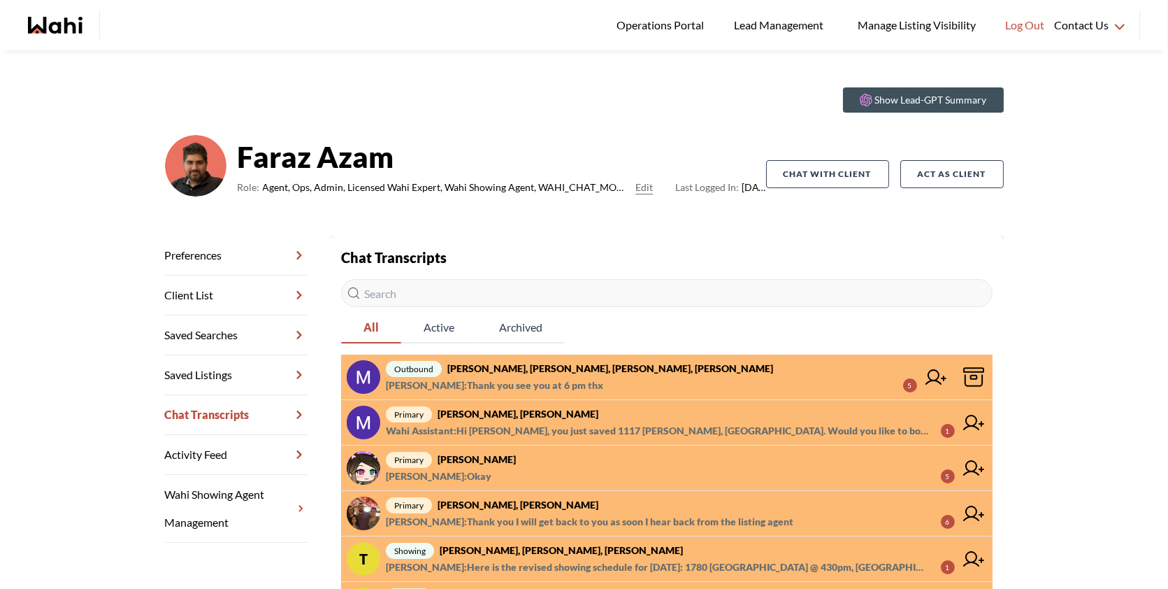
scroll to position [22, 0]
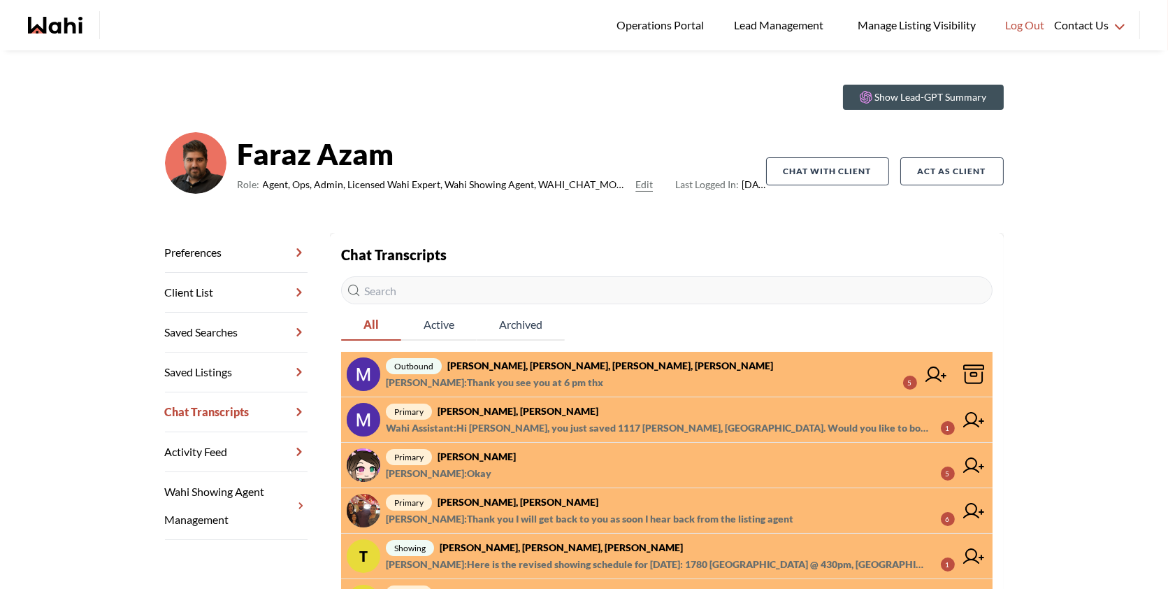
click at [576, 466] on span "liuhong chen : Okay 5" at bounding box center [670, 473] width 569 height 17
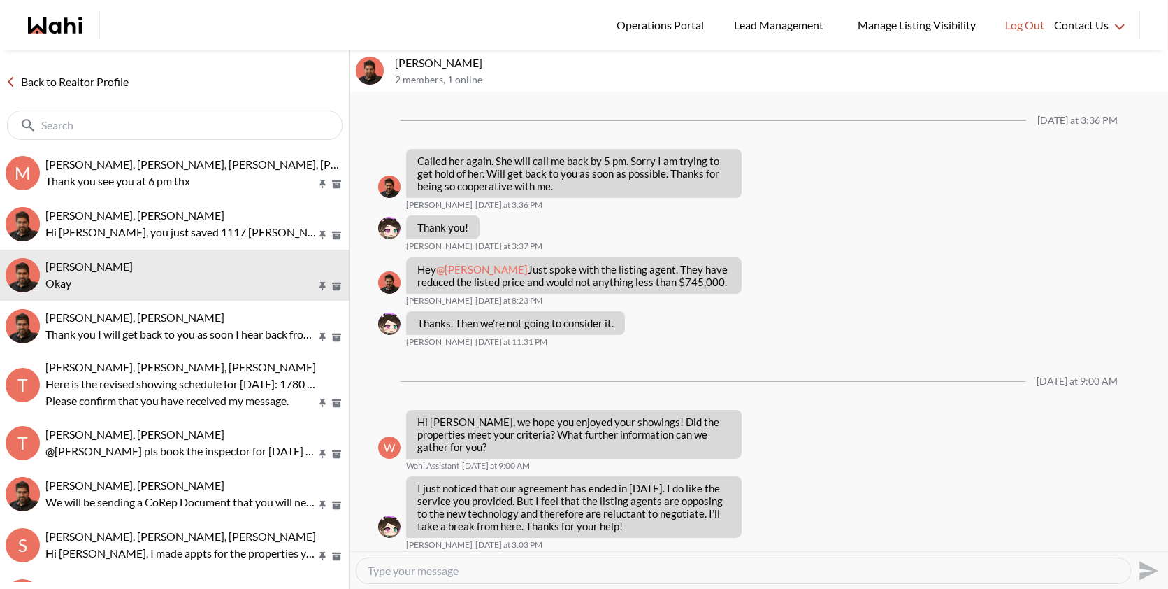
scroll to position [970, 0]
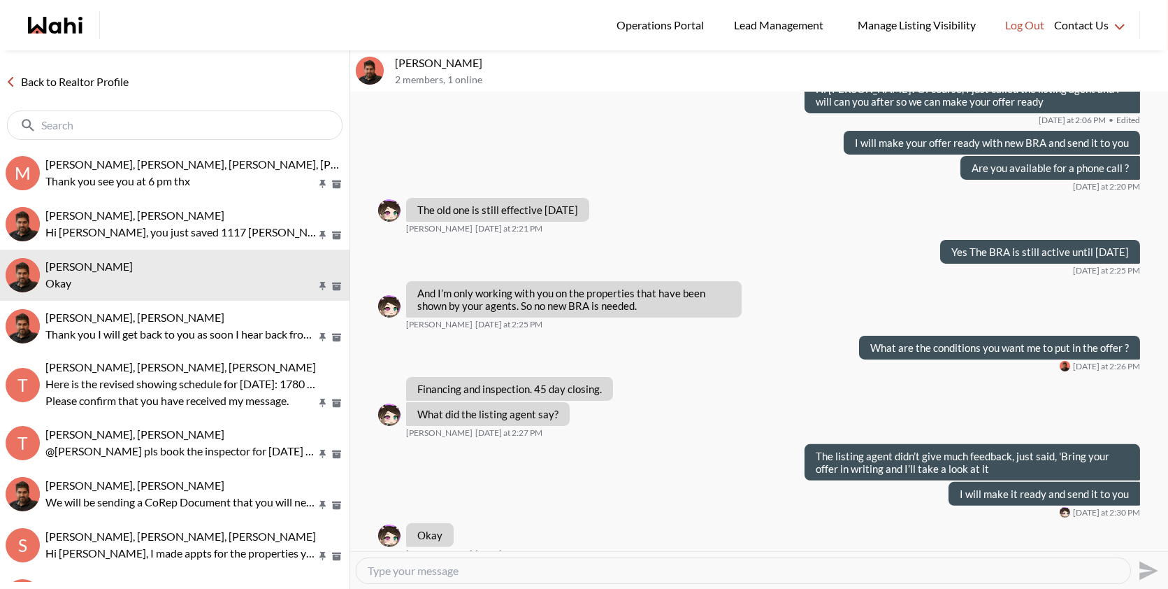
click at [490, 573] on textarea "Type your message" at bounding box center [743, 570] width 751 height 14
paste textarea "Lihoung, Just to clarify, BRA needs to remain active for the entire negotiation…"
type textarea "Lihoung, Just to clarify, BRA needs to remain active for the entire negotiation…"
click at [1142, 568] on icon "Send" at bounding box center [1148, 570] width 19 height 19
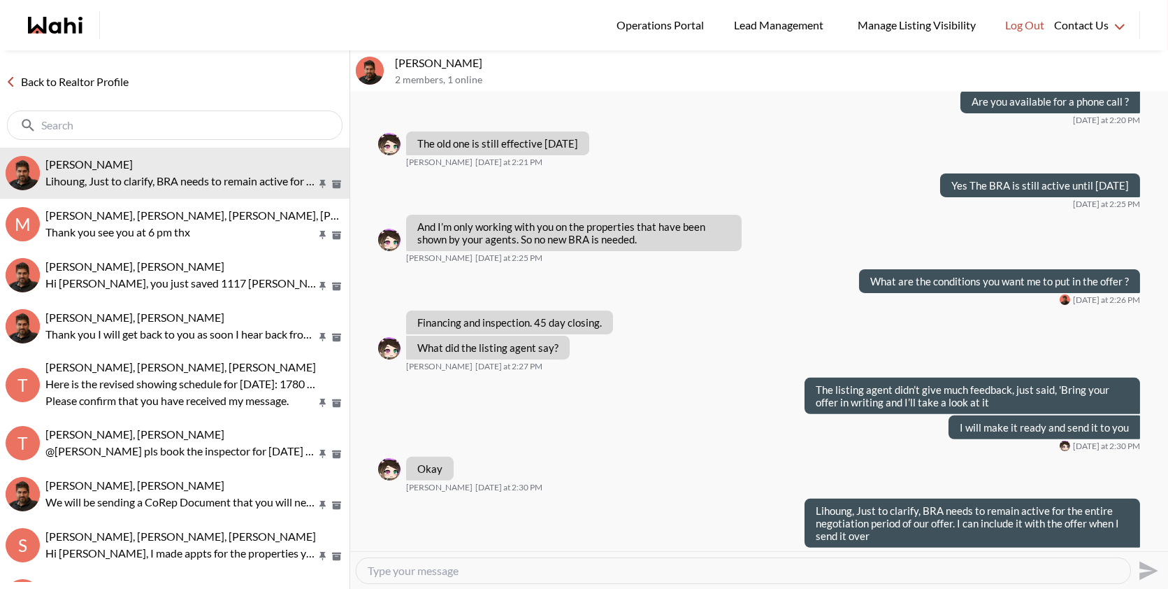
click at [950, 574] on textarea "Type your message" at bounding box center [743, 570] width 751 height 14
type textarea "P"
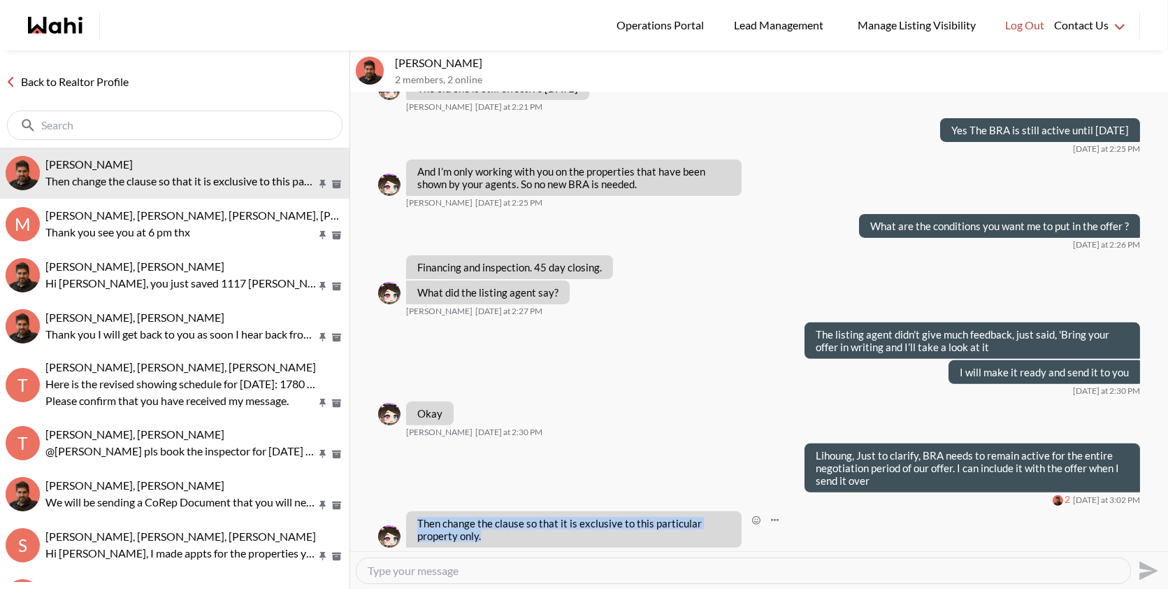
drag, startPoint x: 461, startPoint y: 522, endPoint x: 410, endPoint y: 505, distance: 54.4
click at [410, 511] on div "Then change the clause so that it is exclusive to this particular property only." at bounding box center [574, 529] width 336 height 36
copy p "Then change the clause so that it is exclusive to this particular property only."
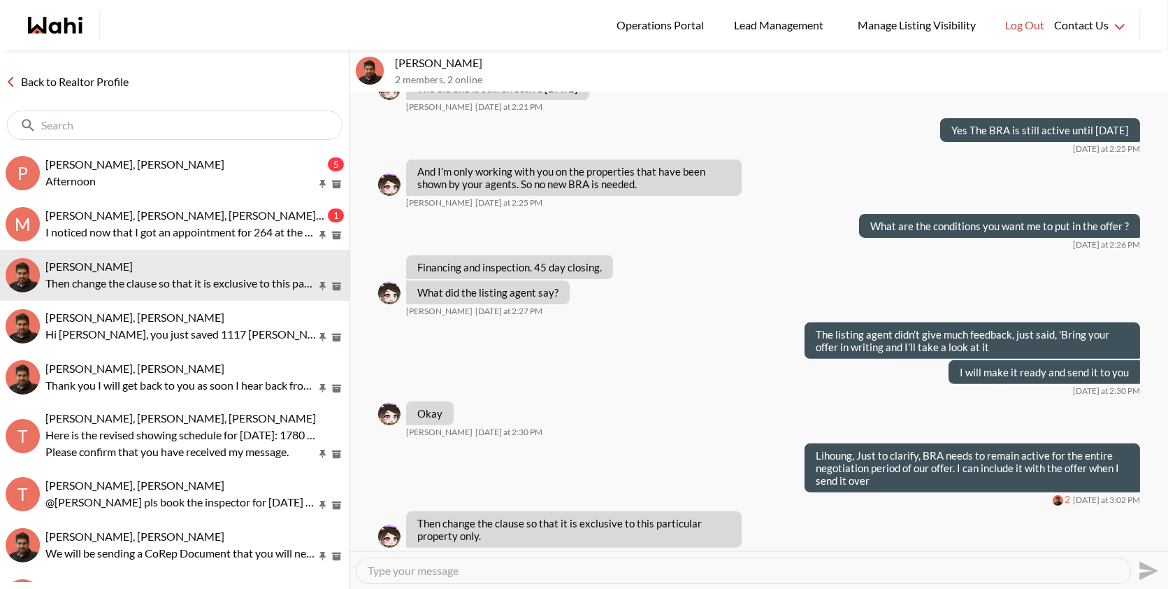
click at [426, 569] on textarea "Type your message" at bounding box center [743, 570] width 751 height 14
type textarea "Okey no problem"
click at [1139, 568] on icon "Send" at bounding box center [1147, 570] width 22 height 22
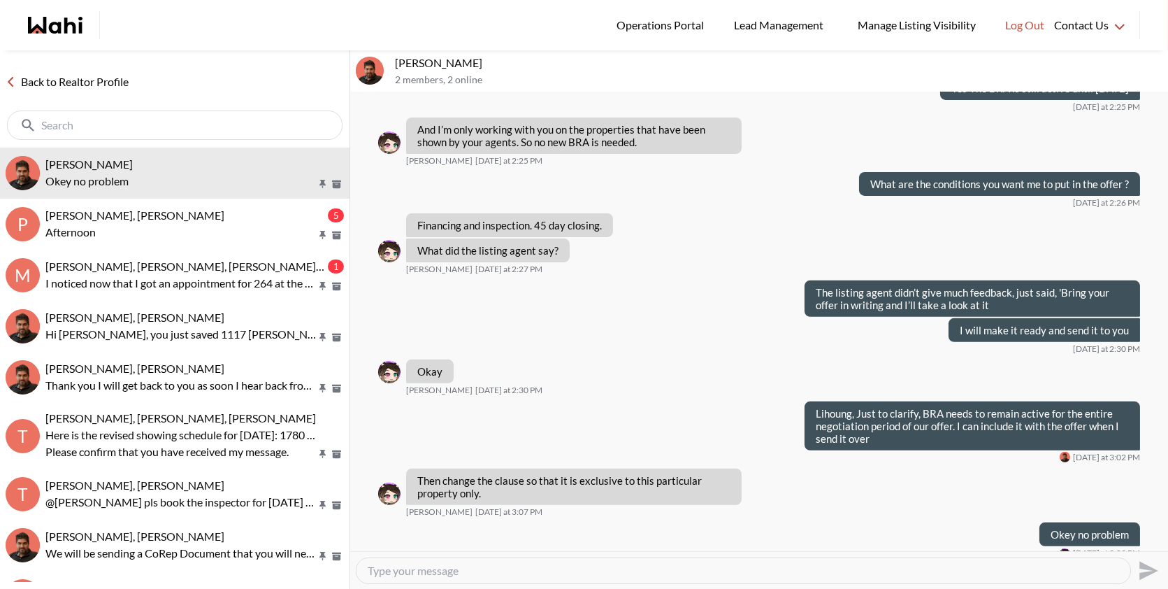
scroll to position [1133, 0]
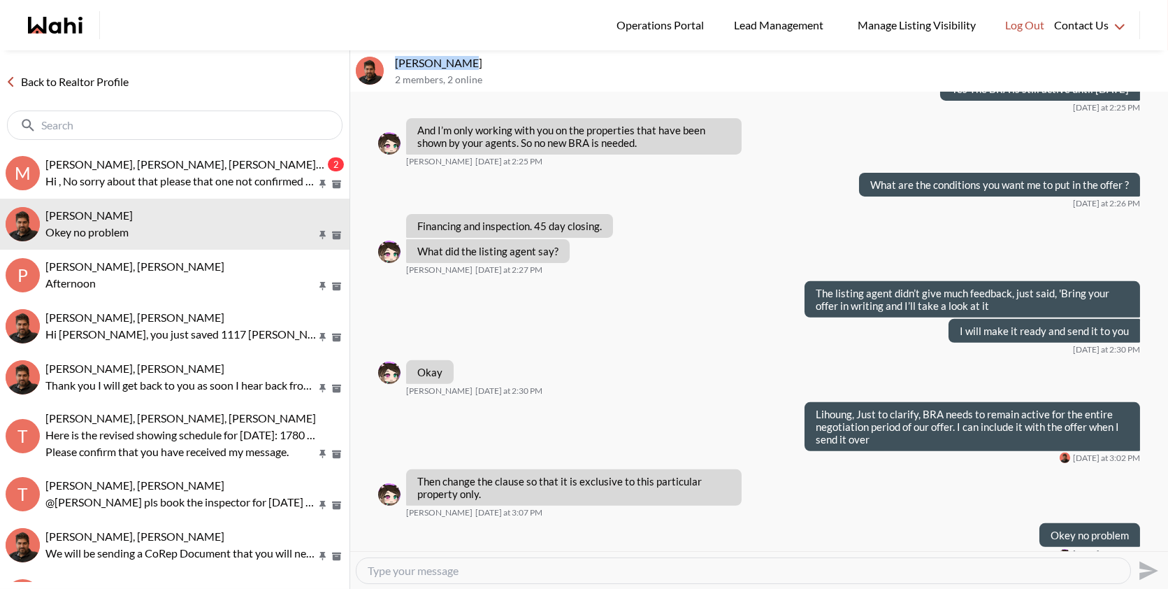
drag, startPoint x: 457, startPoint y: 62, endPoint x: 395, endPoint y: 62, distance: 62.2
click at [395, 62] on p "liuhong chen, Faraz" at bounding box center [779, 63] width 768 height 14
copy p "liuhong chen"
click at [608, 570] on textarea "Type your message" at bounding box center [743, 570] width 751 height 14
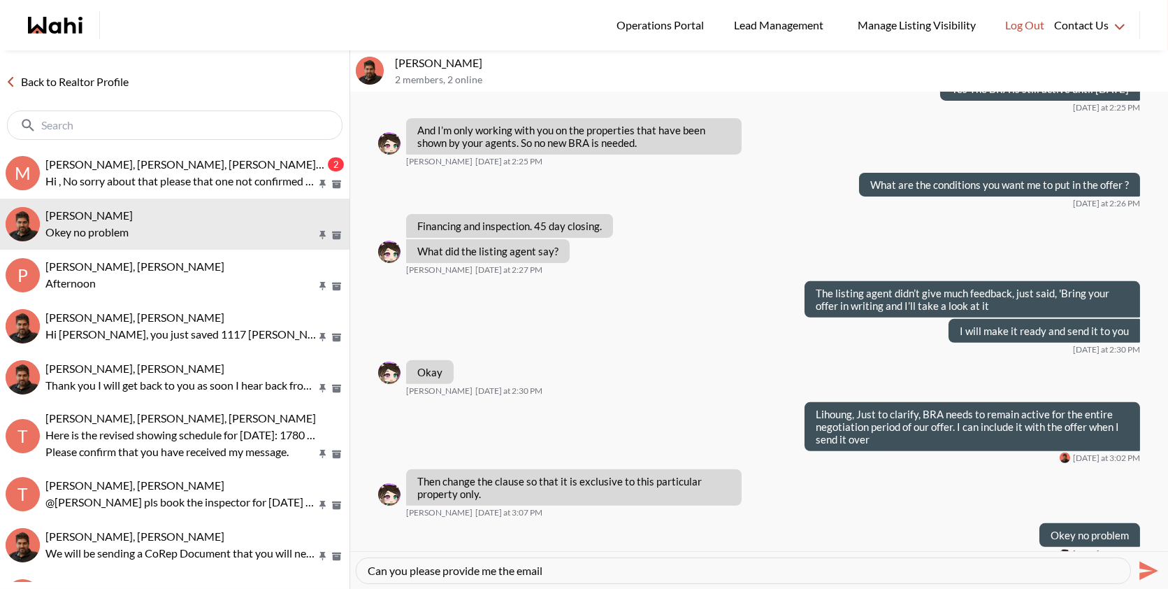
paste textarea "Jinqing Zhou"
type textarea "Can you please provide me the email Jinqing Zhou?"
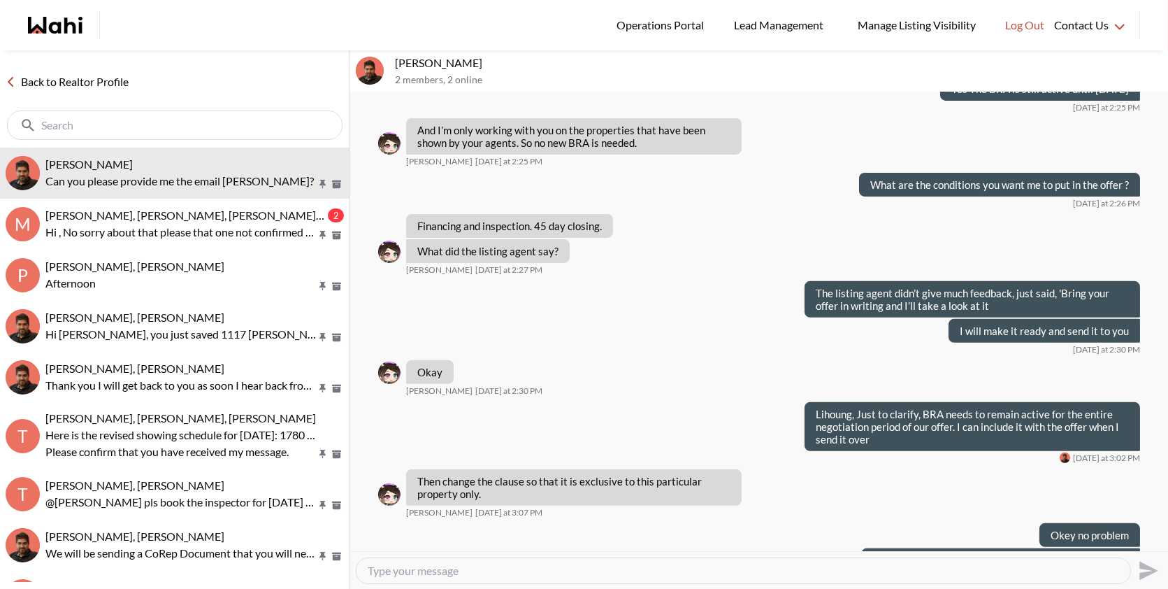
scroll to position [1158, 0]
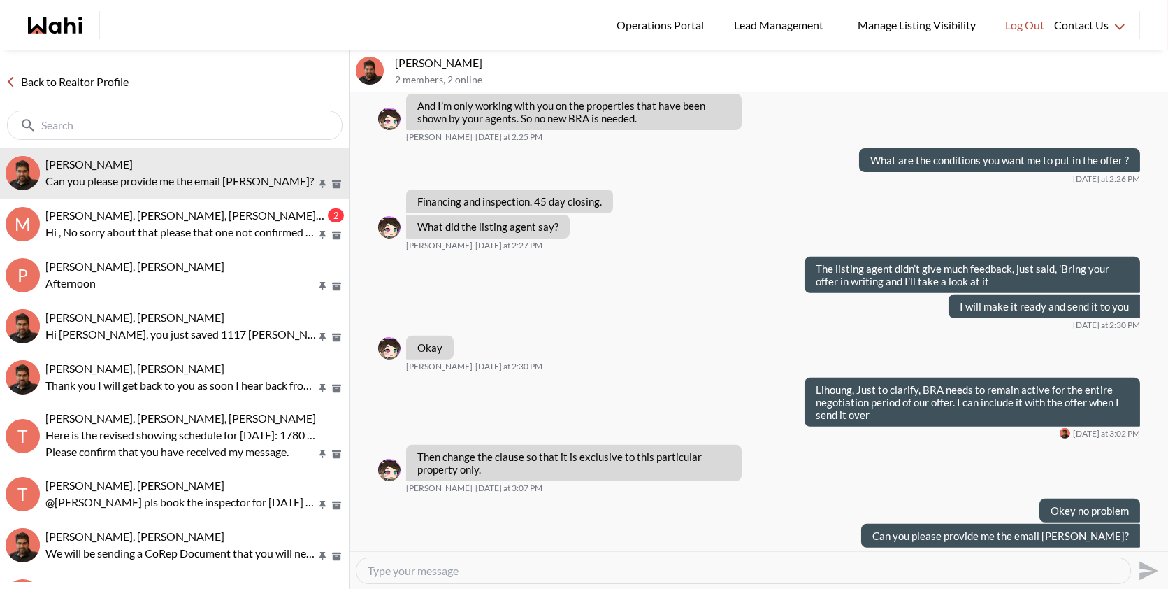
click at [647, 561] on div at bounding box center [744, 570] width 774 height 25
click at [617, 567] on textarea "Type your message" at bounding box center [743, 570] width 751 height 14
type textarea "Or you want me send both to your email ?"
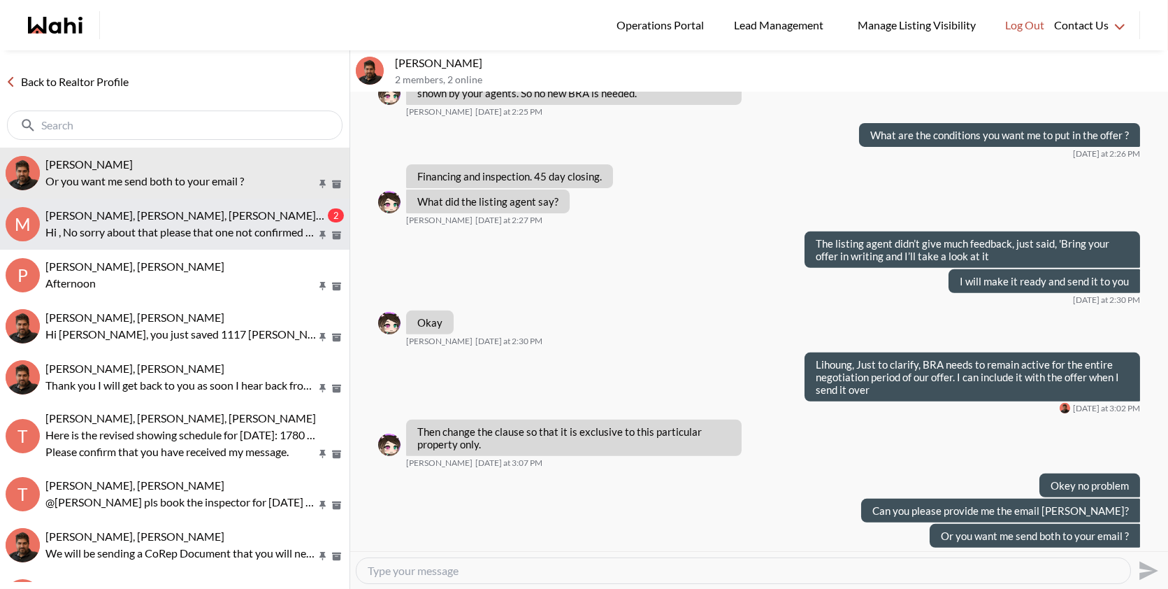
click at [261, 227] on p "Hi , No sorry about that please that one not confirmed pls …. So only one appoi…" at bounding box center [180, 232] width 271 height 17
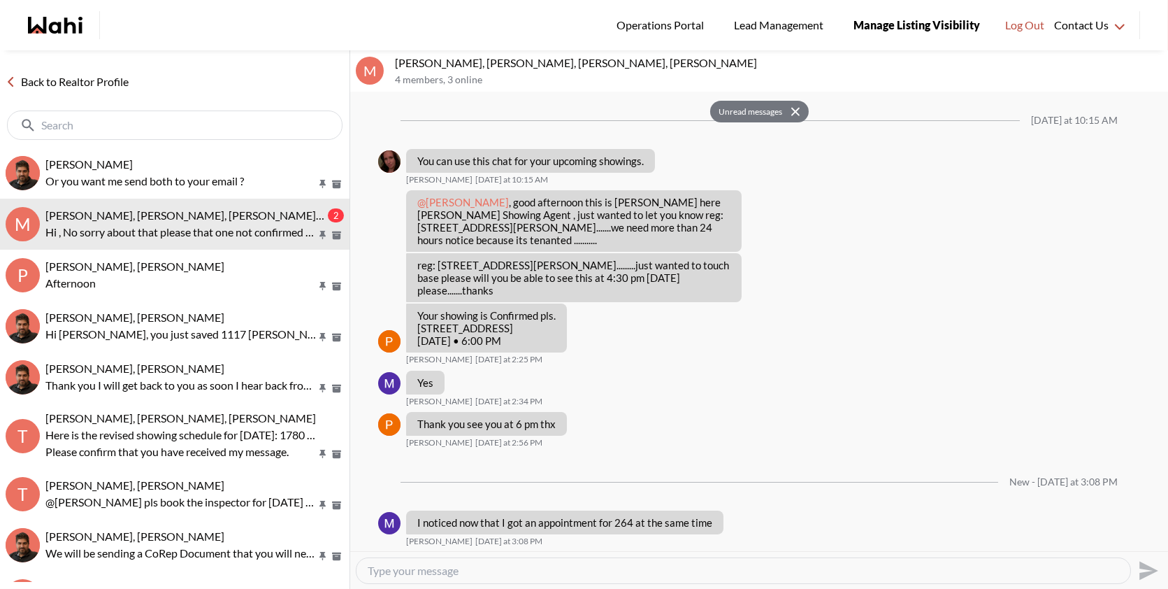
scroll to position [54, 0]
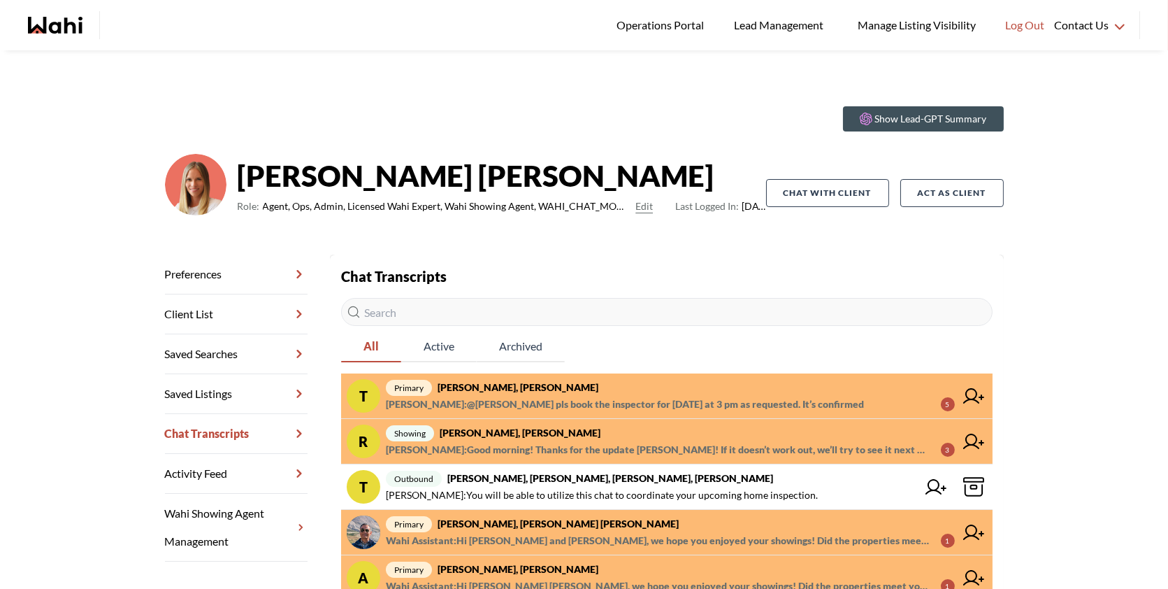
scroll to position [24, 0]
